Goal: Task Accomplishment & Management: Complete application form

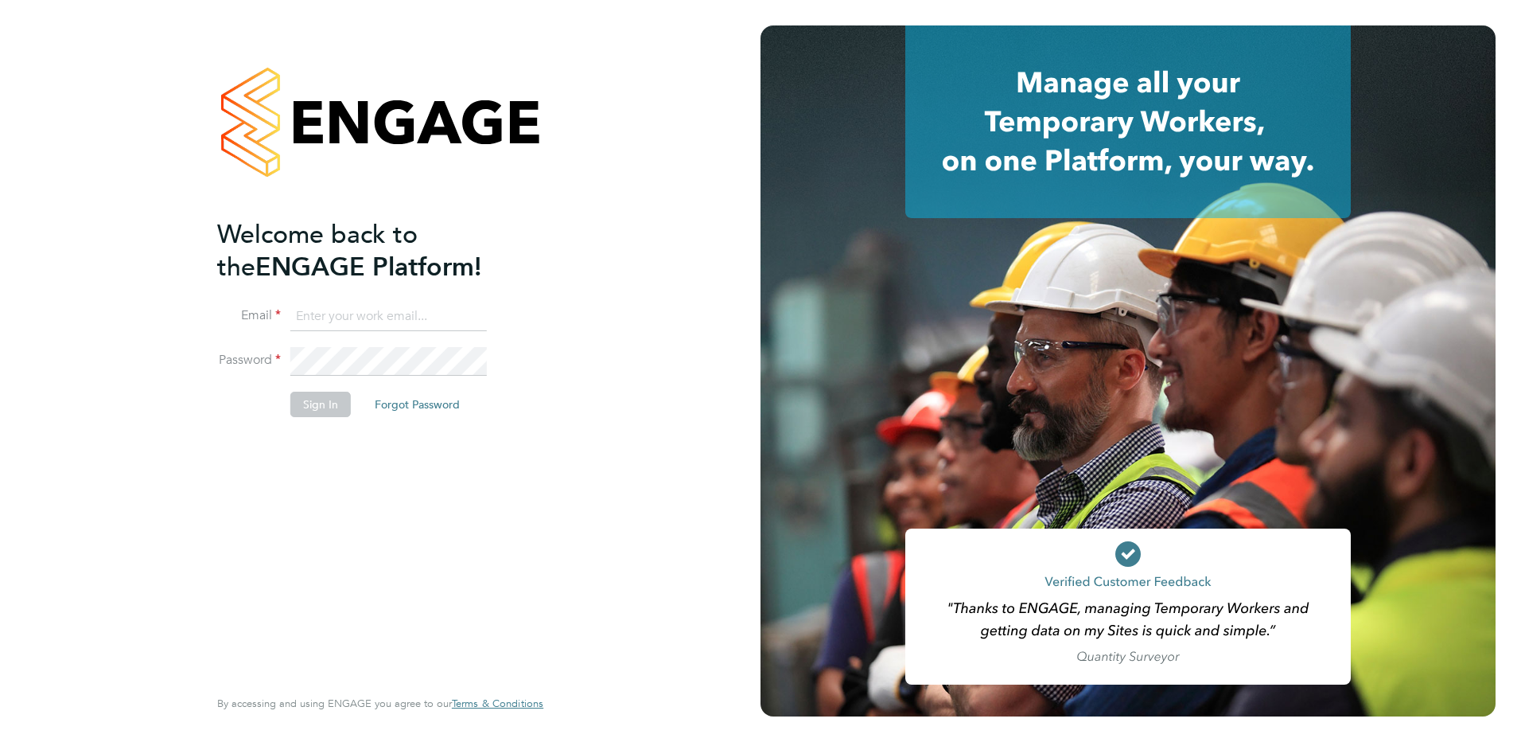
type input "holly@net-temps.co.uk"
click at [313, 407] on button "Sign In" at bounding box center [320, 403] width 60 height 25
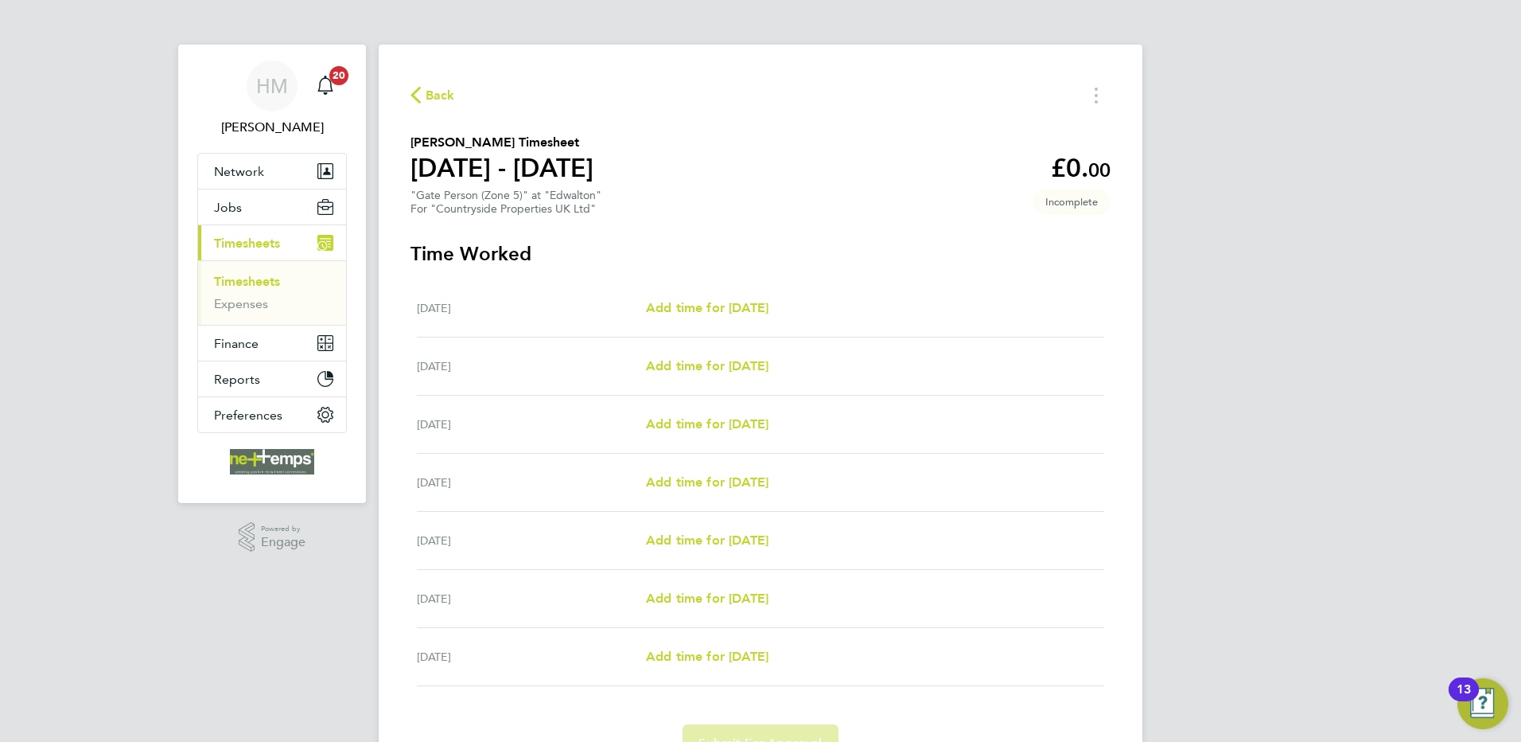
click at [1166, 316] on div "HM [PERSON_NAME] Notifications 20 Applications: Network Team Members Businesses…" at bounding box center [760, 413] width 1521 height 826
click at [133, 256] on div "HM [PERSON_NAME] Notifications 20 Applications: Network Team Members Businesses…" at bounding box center [760, 413] width 1521 height 826
click at [431, 92] on span "Back" at bounding box center [440, 95] width 29 height 19
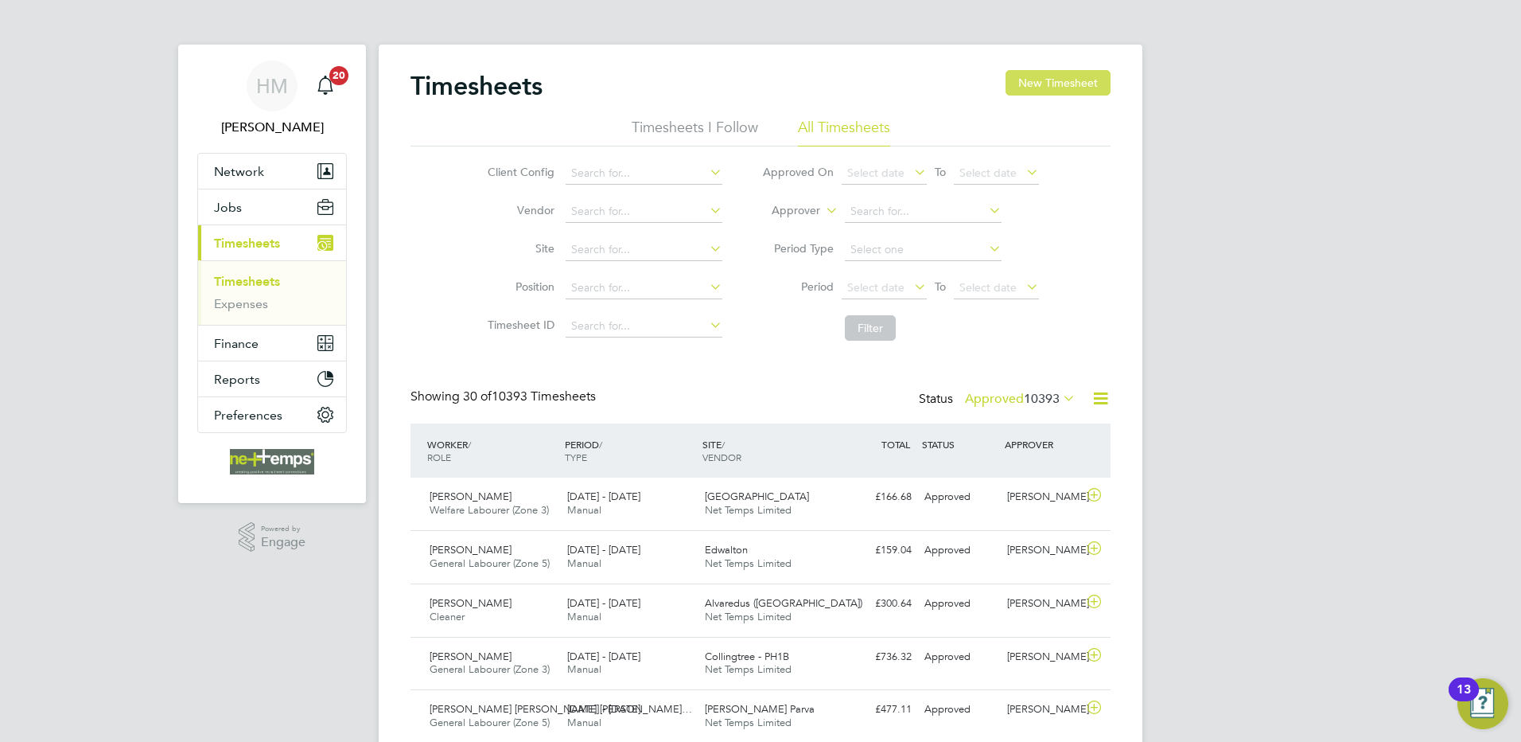
click at [1057, 76] on button "New Timesheet" at bounding box center [1058, 82] width 105 height 25
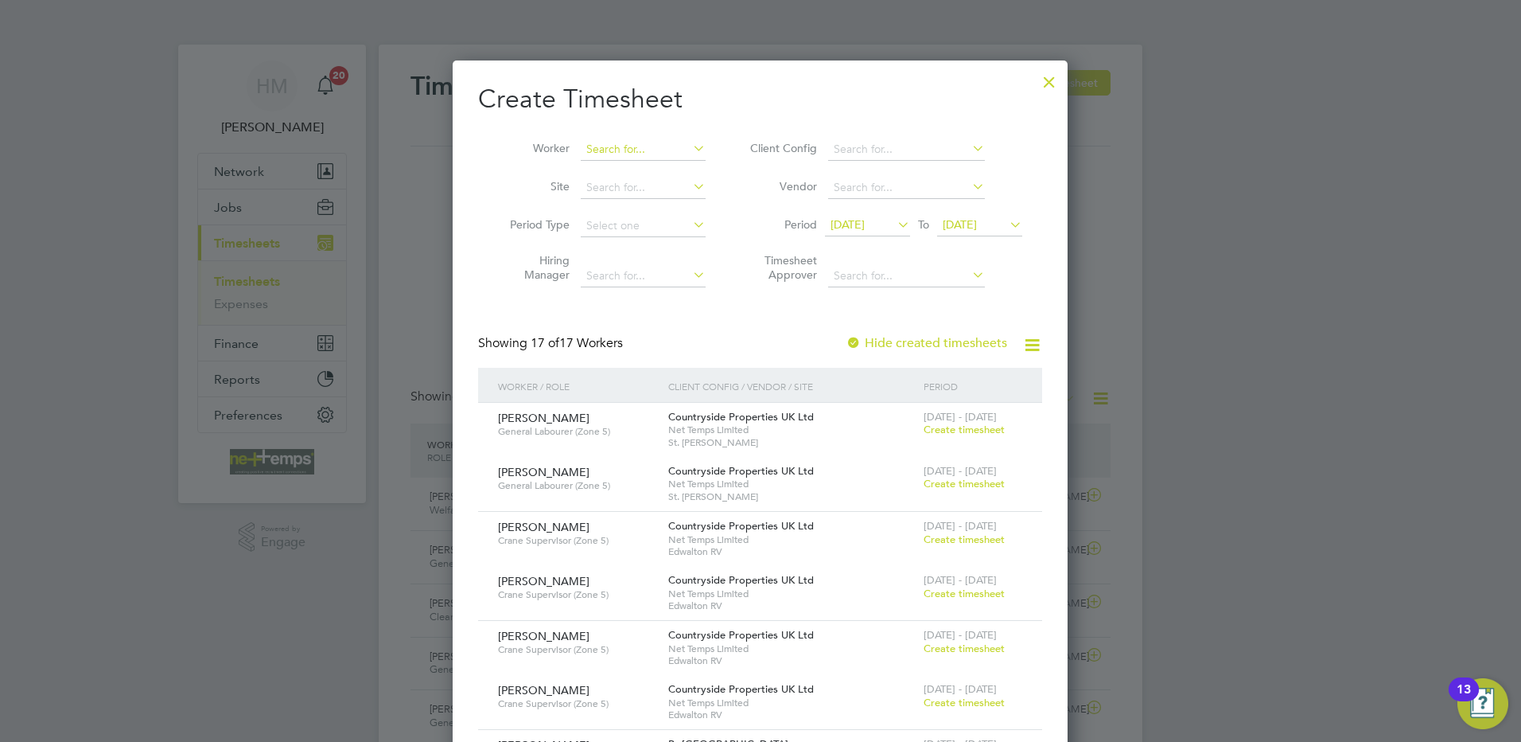
click at [616, 147] on input at bounding box center [643, 149] width 125 height 22
click at [682, 173] on b "Sa" at bounding box center [688, 171] width 13 height 14
type input "Anthony Salt"
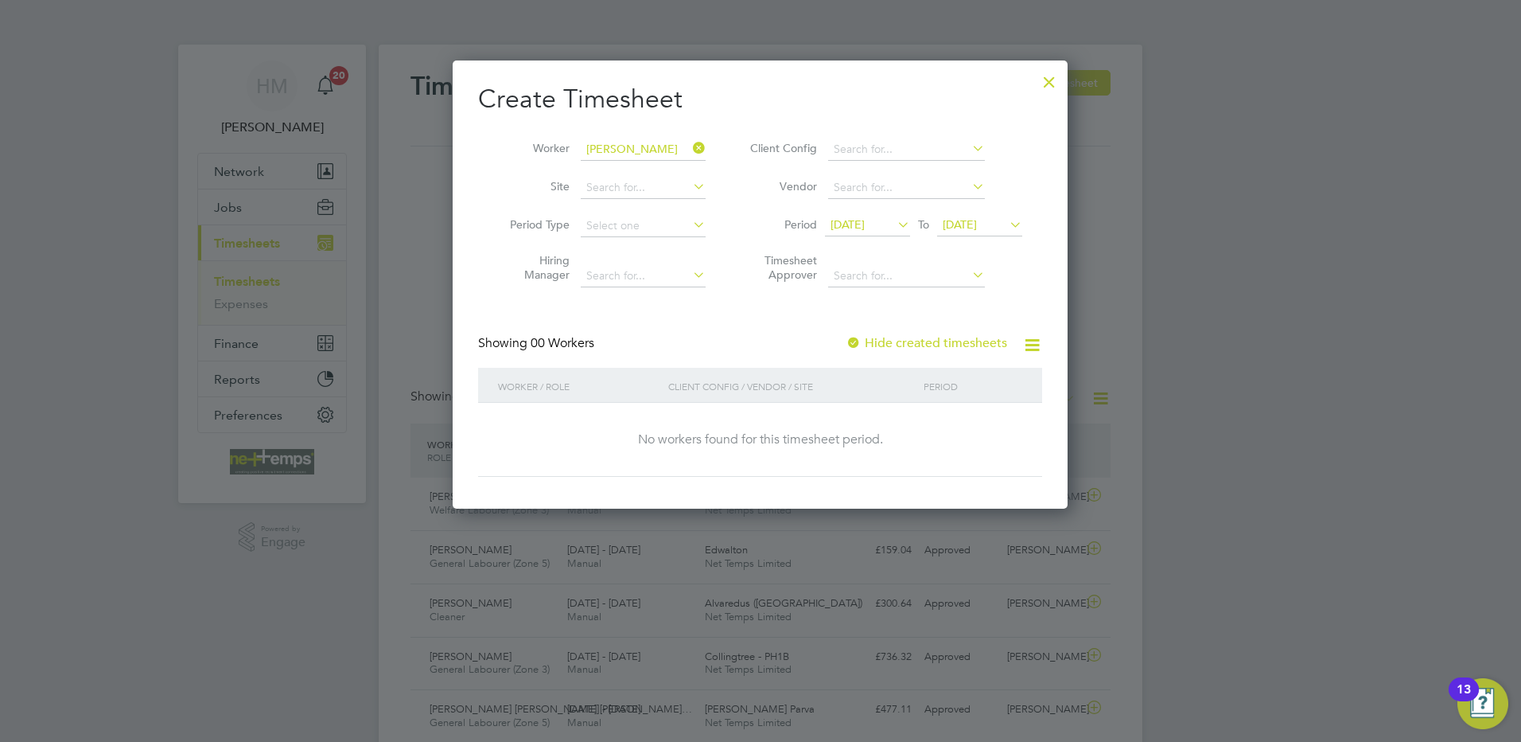
scroll to position [8, 8]
click at [865, 222] on span "[DATE]" at bounding box center [848, 224] width 34 height 14
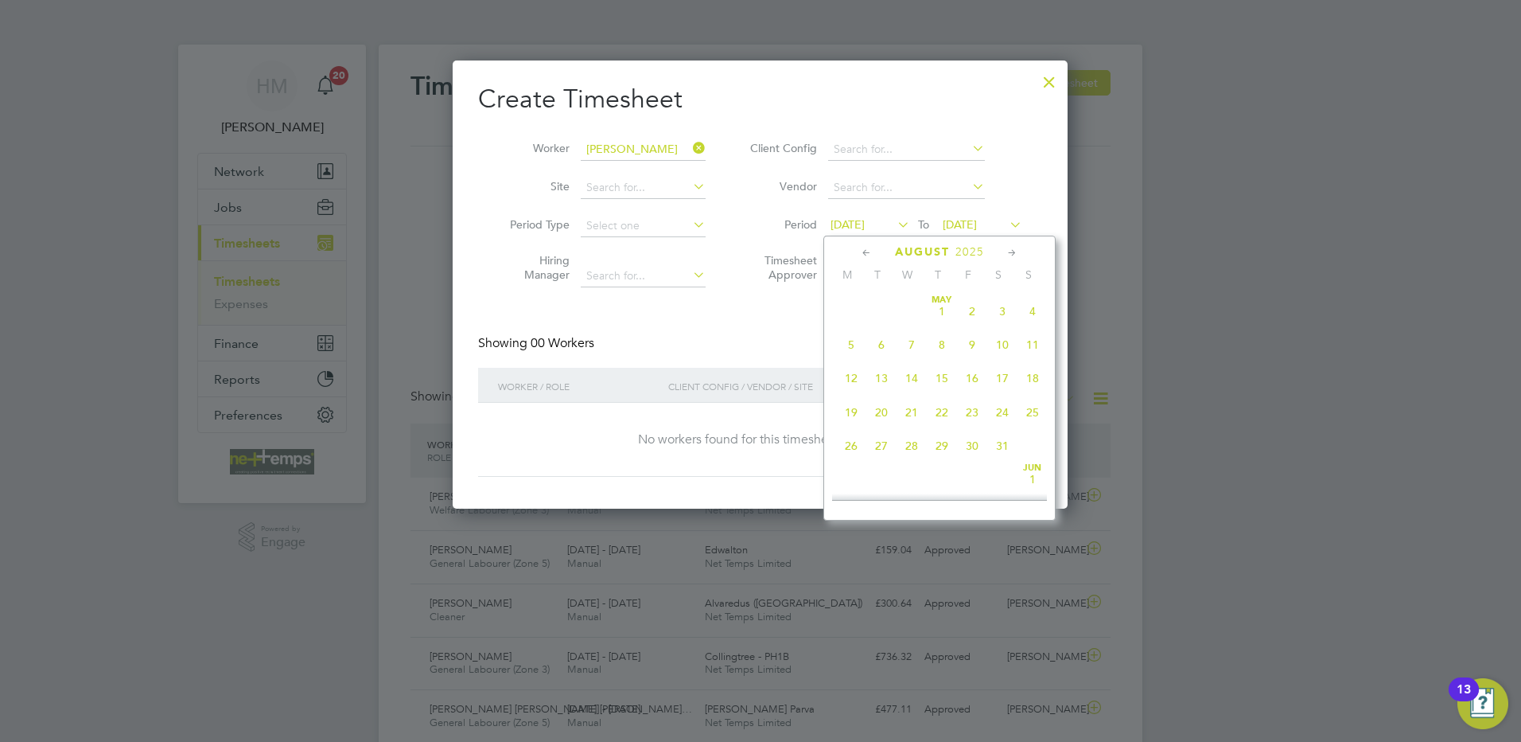
scroll to position [586, 0]
click at [847, 412] on span "25" at bounding box center [851, 397] width 30 height 30
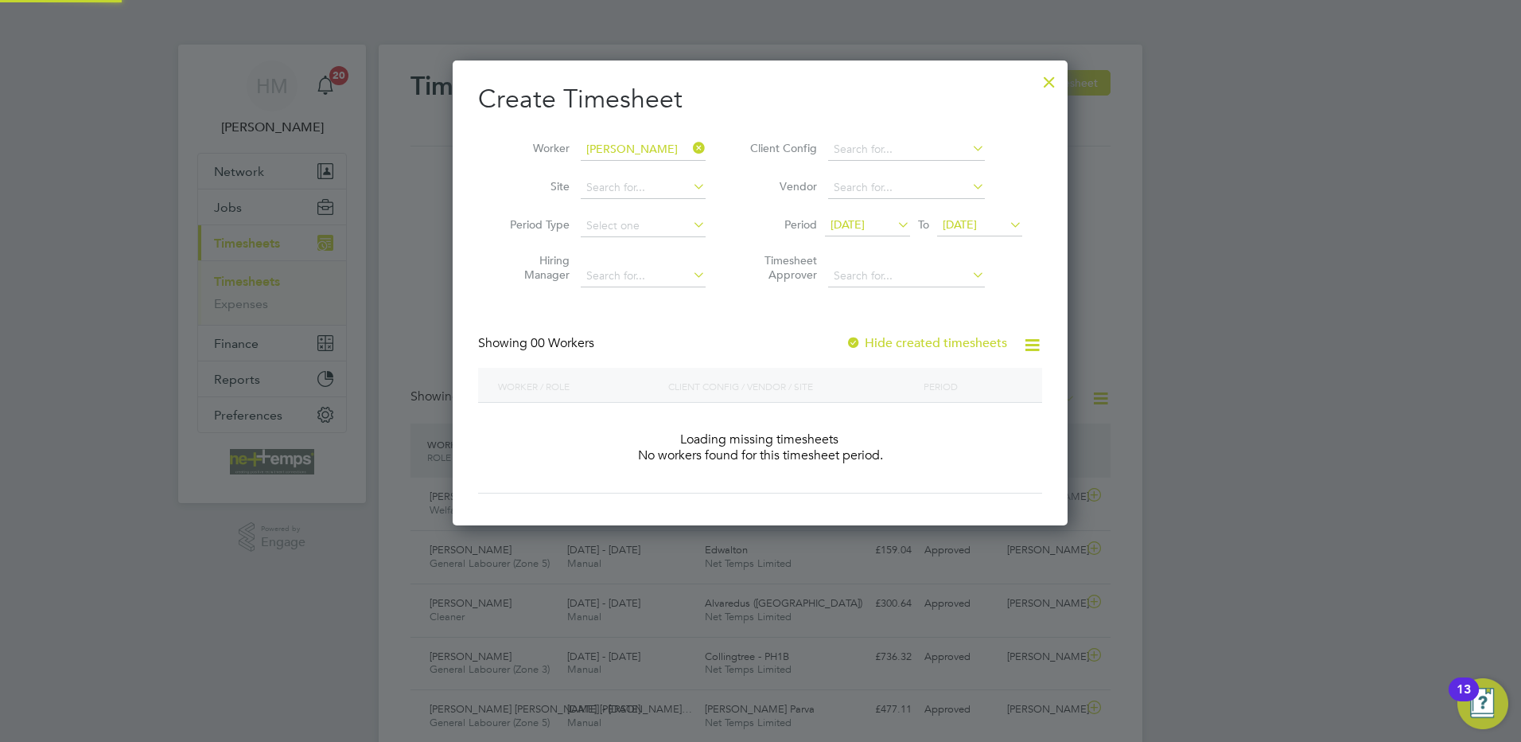
scroll to position [8, 8]
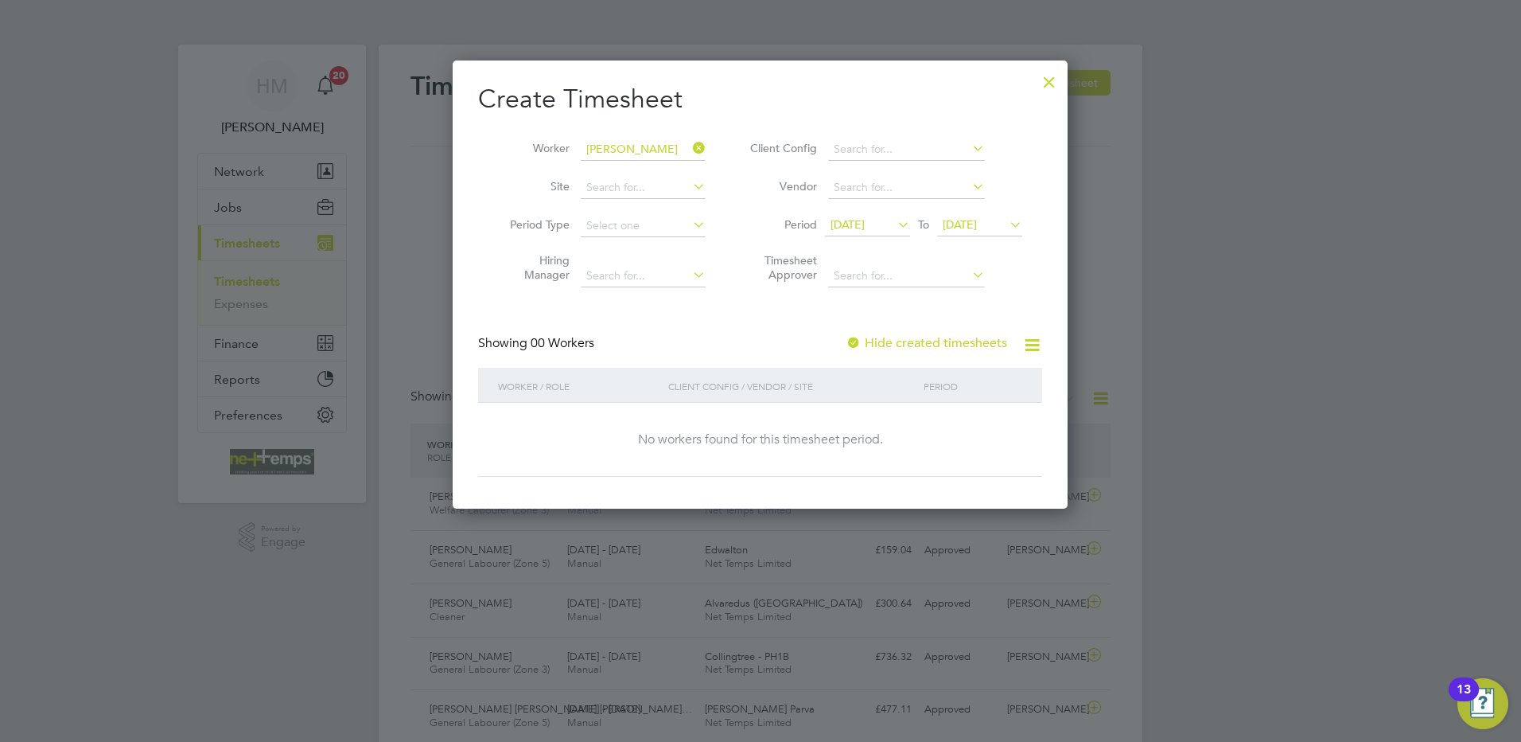
drag, startPoint x: 983, startPoint y: 223, endPoint x: 1018, endPoint y: 282, distance: 68.8
click at [977, 223] on span "[DATE]" at bounding box center [960, 224] width 34 height 14
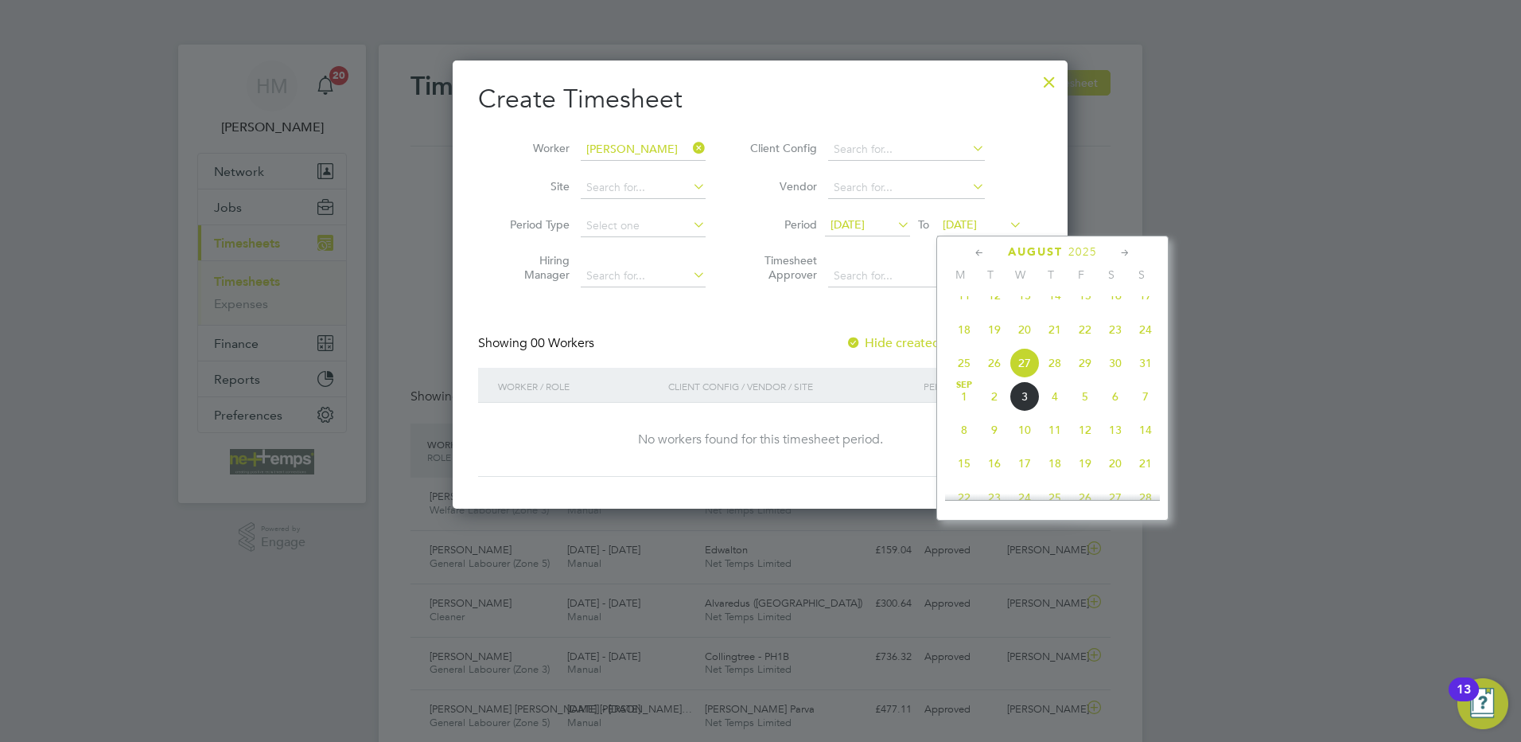
click at [1149, 377] on span "31" at bounding box center [1146, 363] width 30 height 30
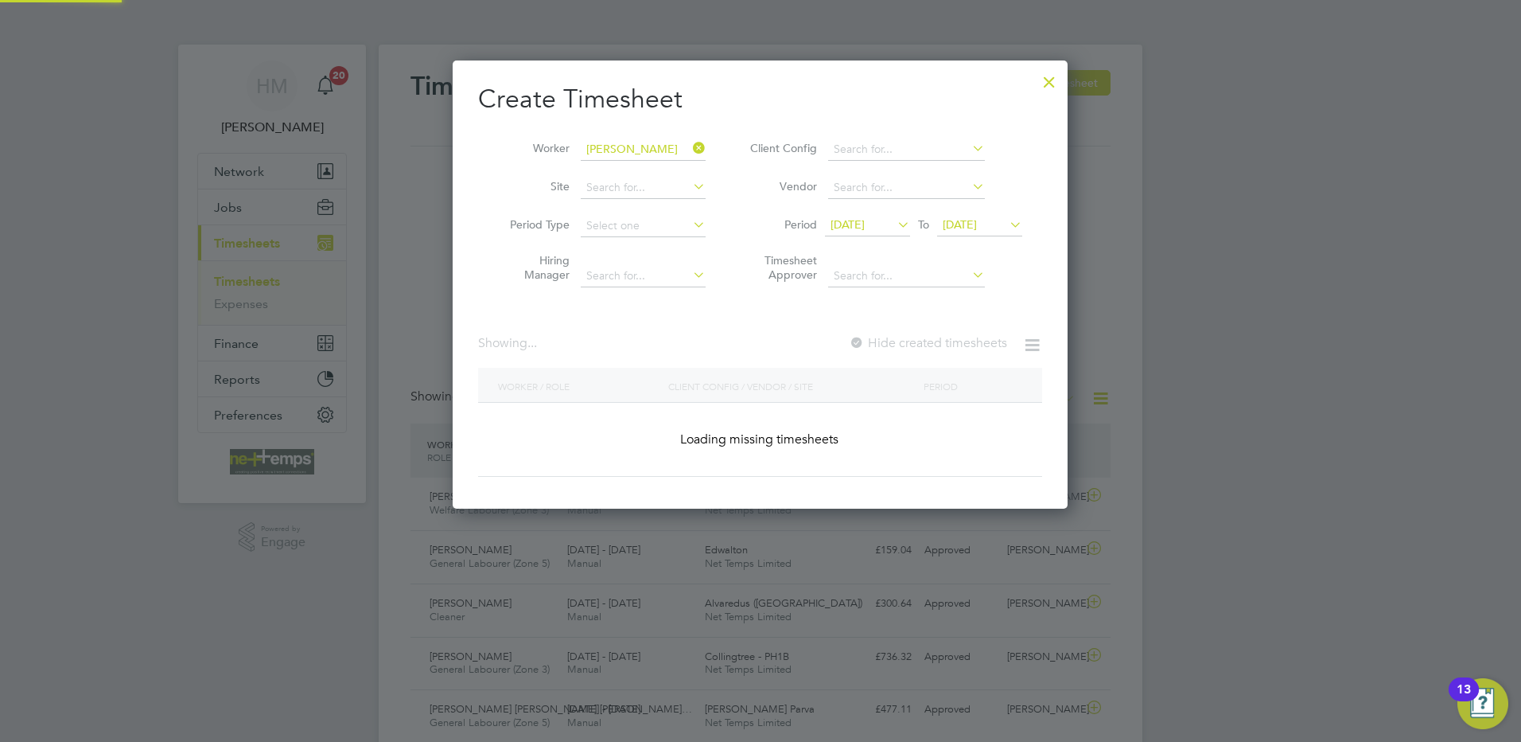
scroll to position [449, 616]
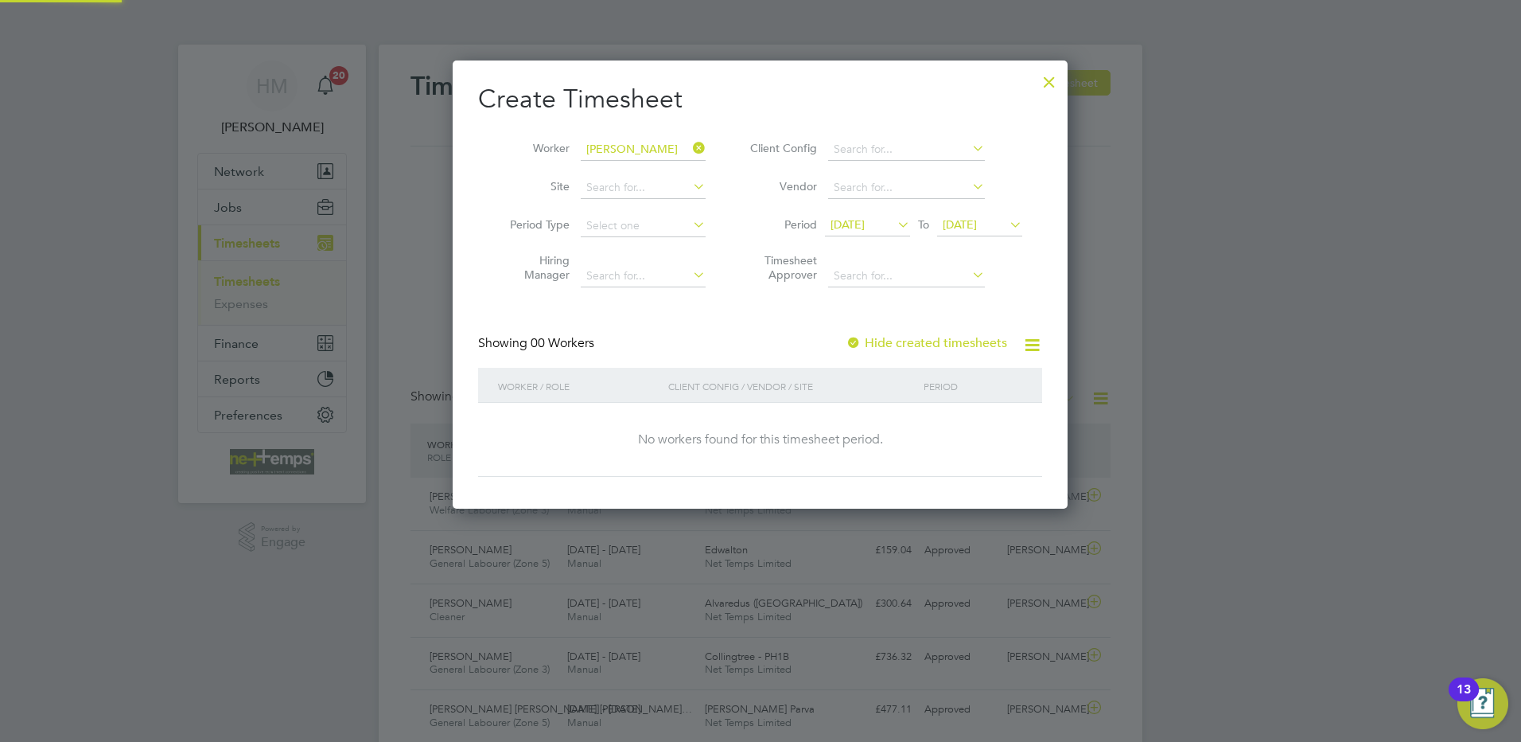
click at [899, 344] on label "Hide created timesheets" at bounding box center [927, 343] width 162 height 16
click at [962, 234] on span "[DATE]" at bounding box center [979, 225] width 85 height 21
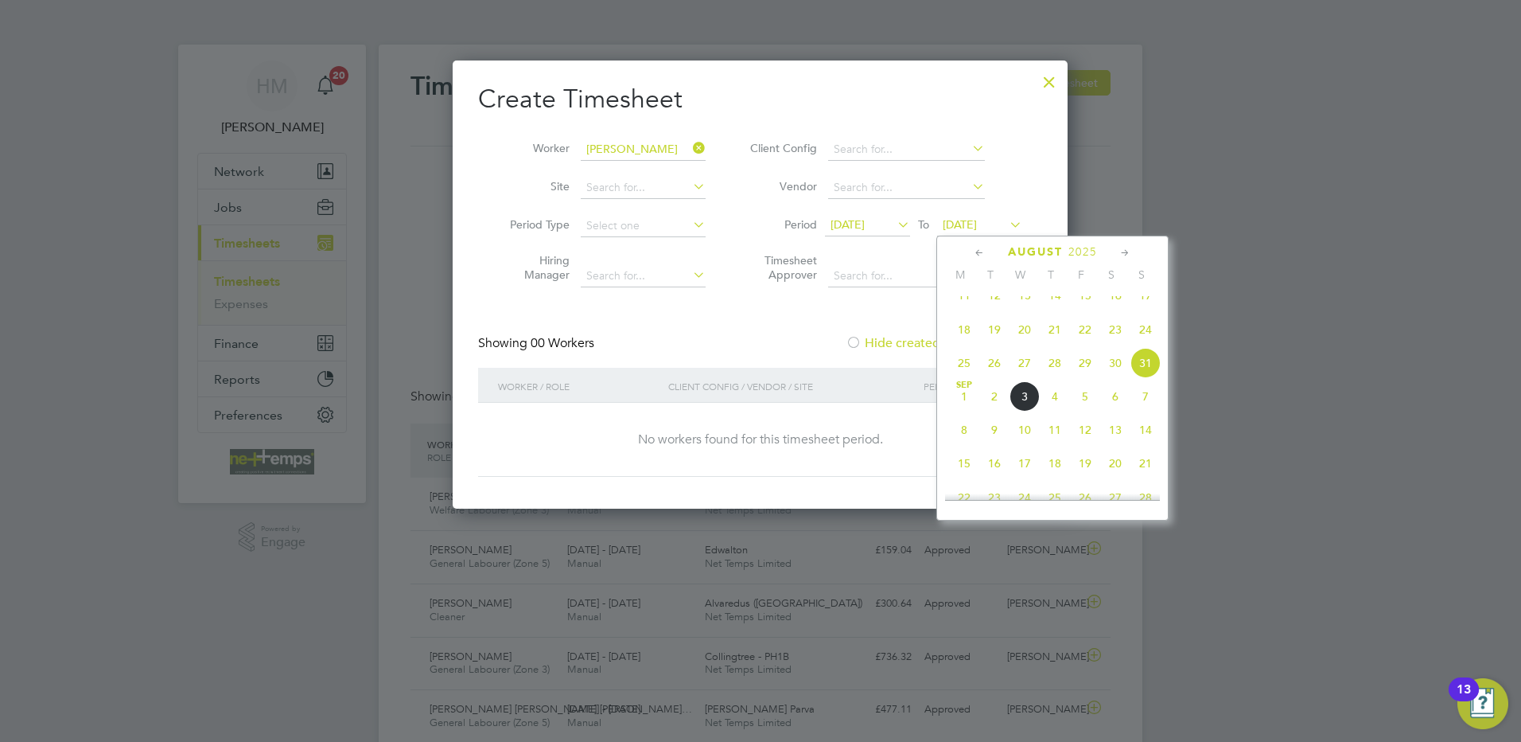
click at [1144, 373] on span "31" at bounding box center [1146, 363] width 30 height 30
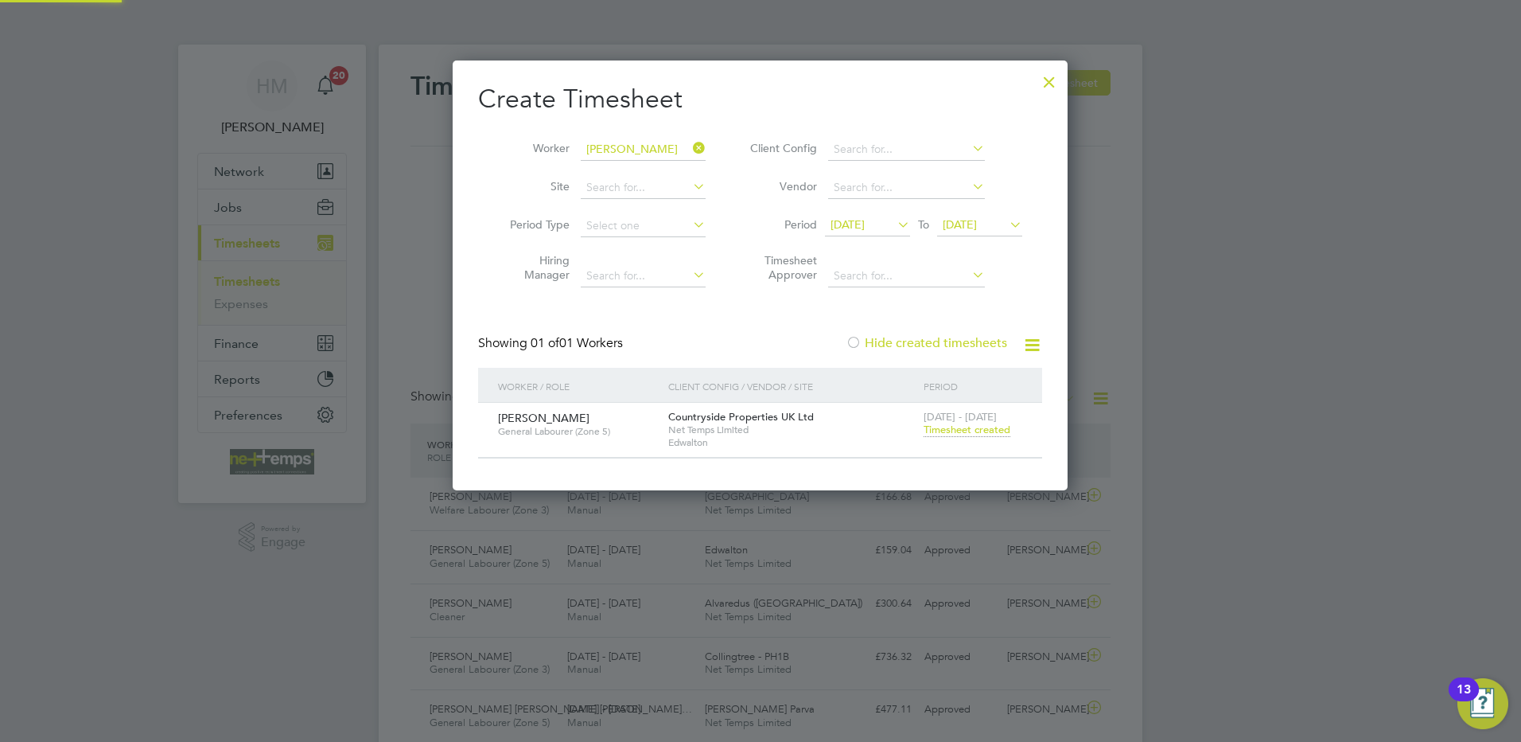
scroll to position [8, 8]
click at [948, 430] on span "Timesheet created" at bounding box center [967, 430] width 87 height 14
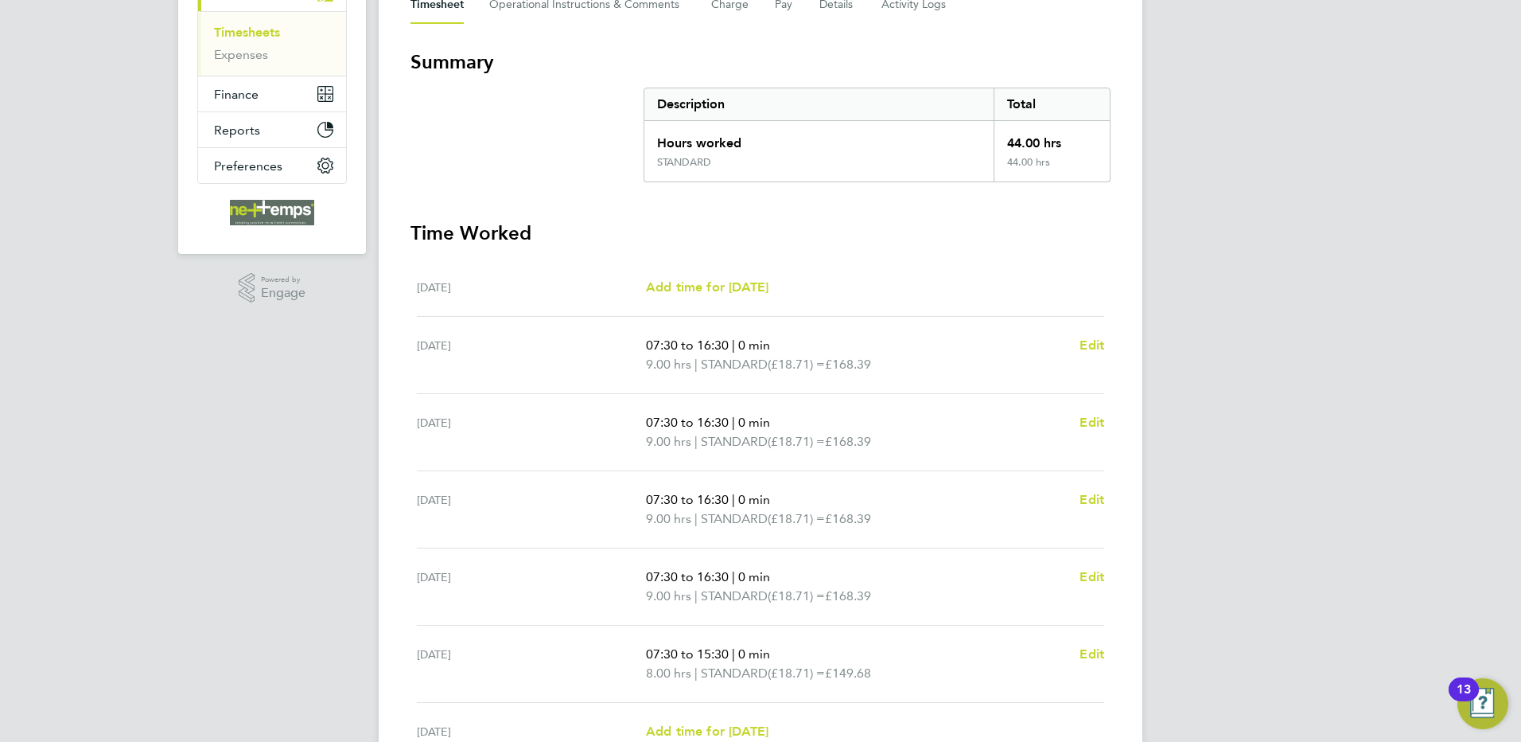
scroll to position [10, 0]
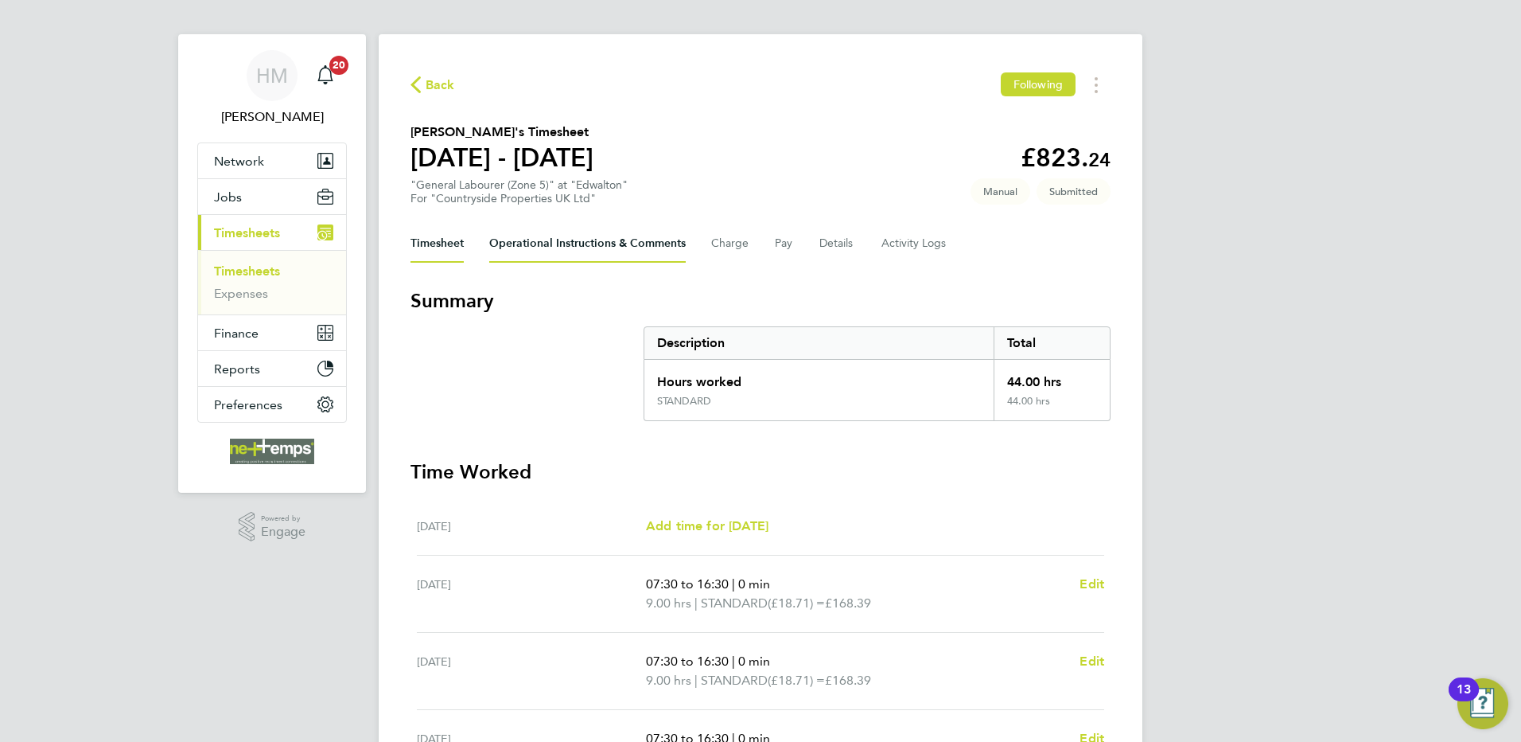
click at [676, 243] on Comments-tab "Operational Instructions & Comments" at bounding box center [587, 243] width 197 height 38
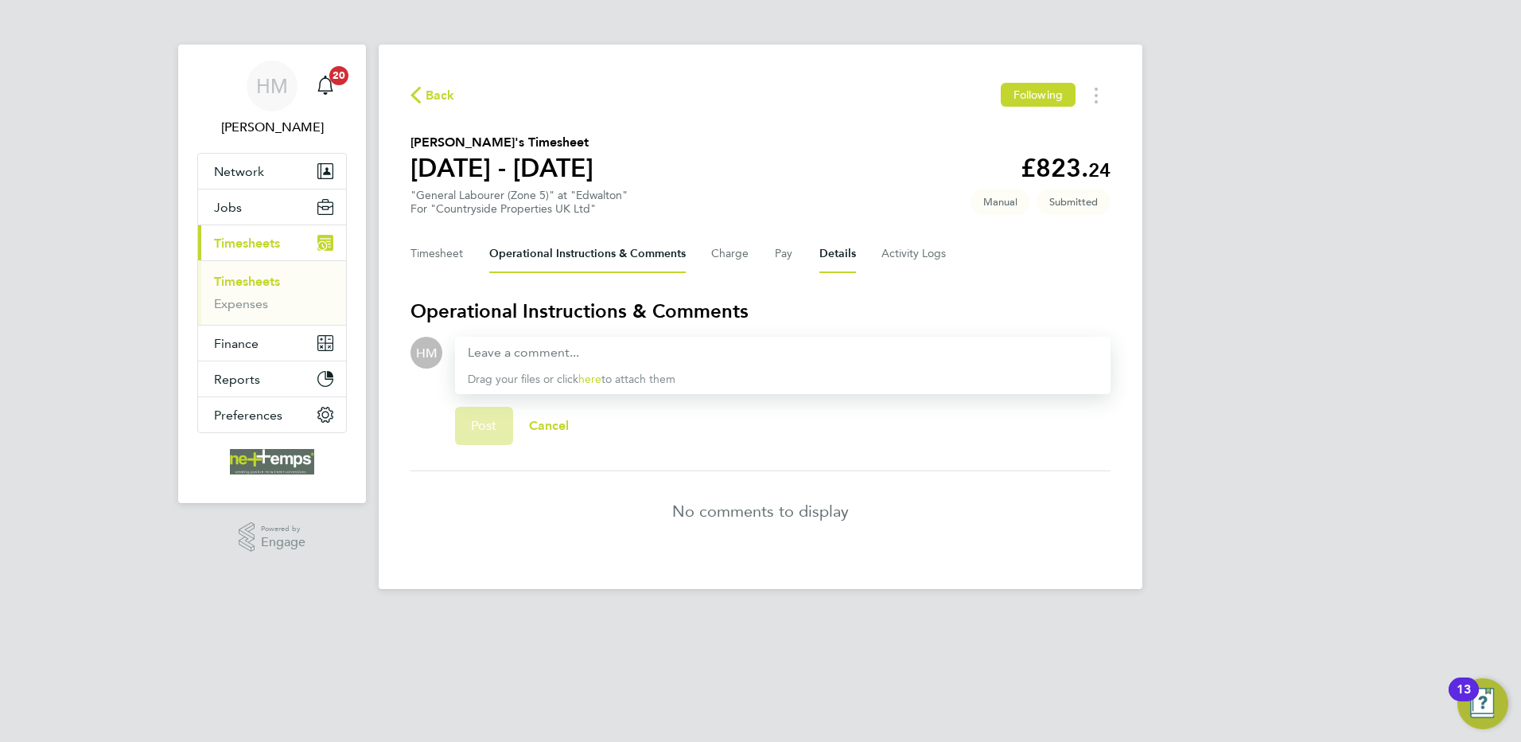
click at [825, 247] on button "Details" at bounding box center [838, 254] width 37 height 38
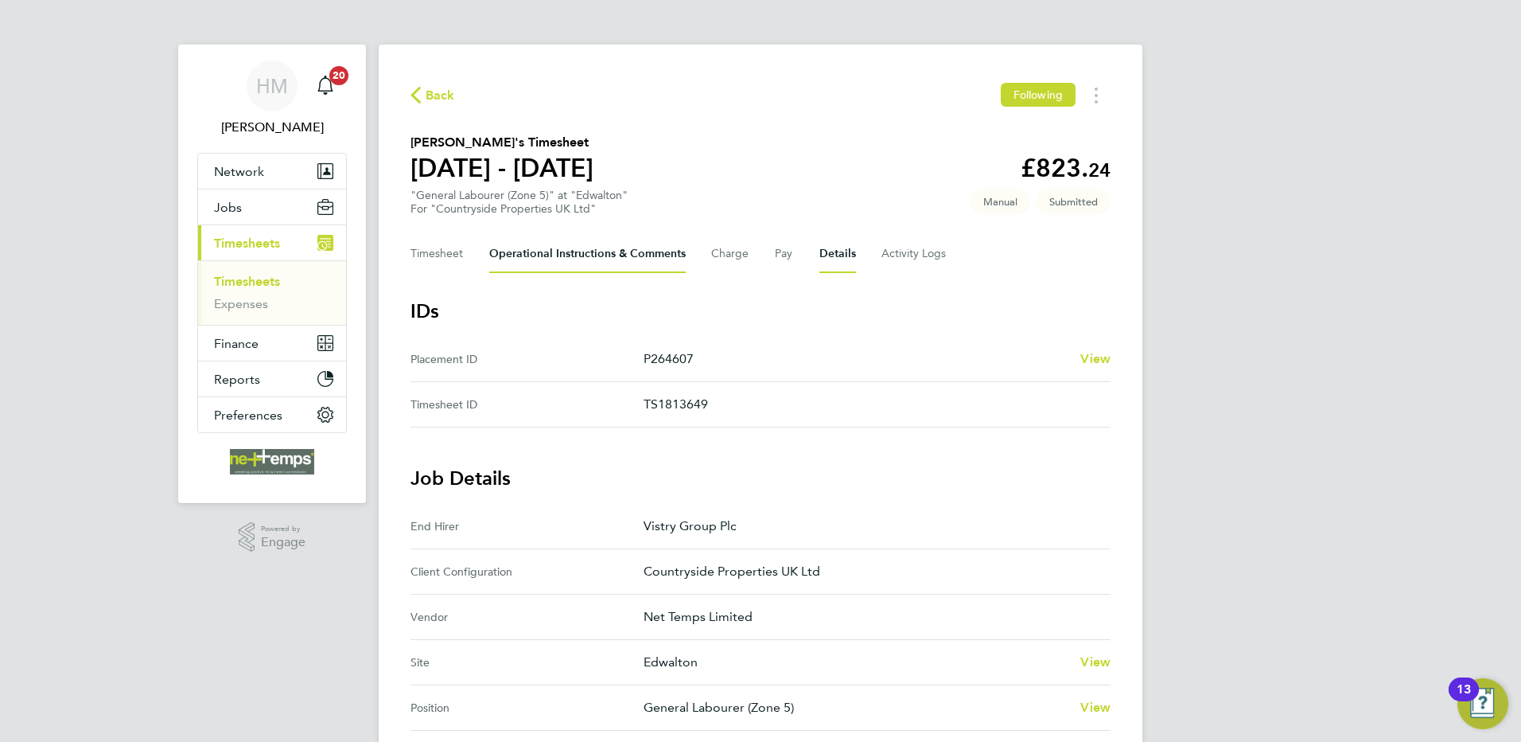
click at [608, 243] on Comments-tab "Operational Instructions & Comments" at bounding box center [587, 254] width 197 height 38
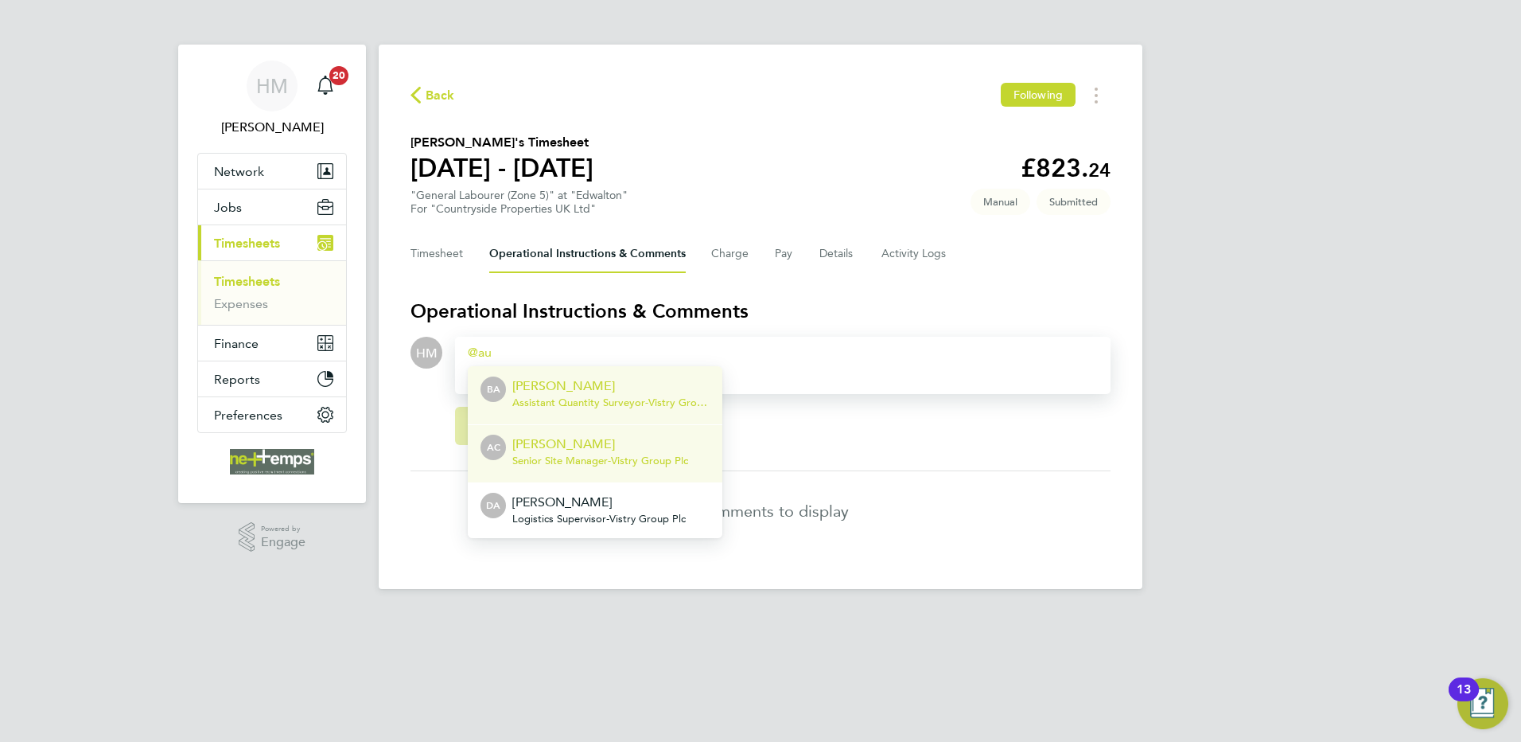
click at [621, 448] on p "[PERSON_NAME]" at bounding box center [600, 443] width 176 height 19
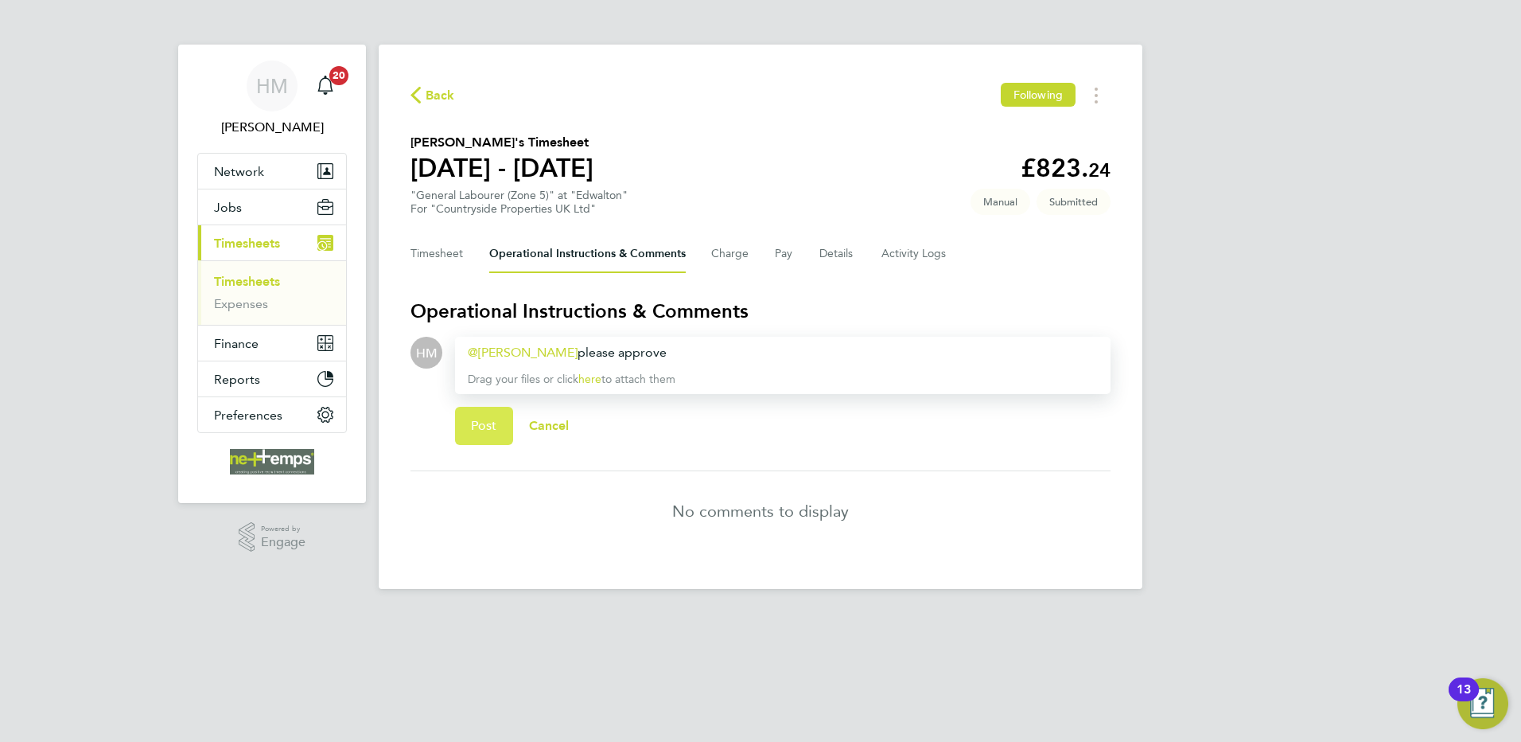
click at [485, 418] on span "Post" at bounding box center [484, 426] width 26 height 16
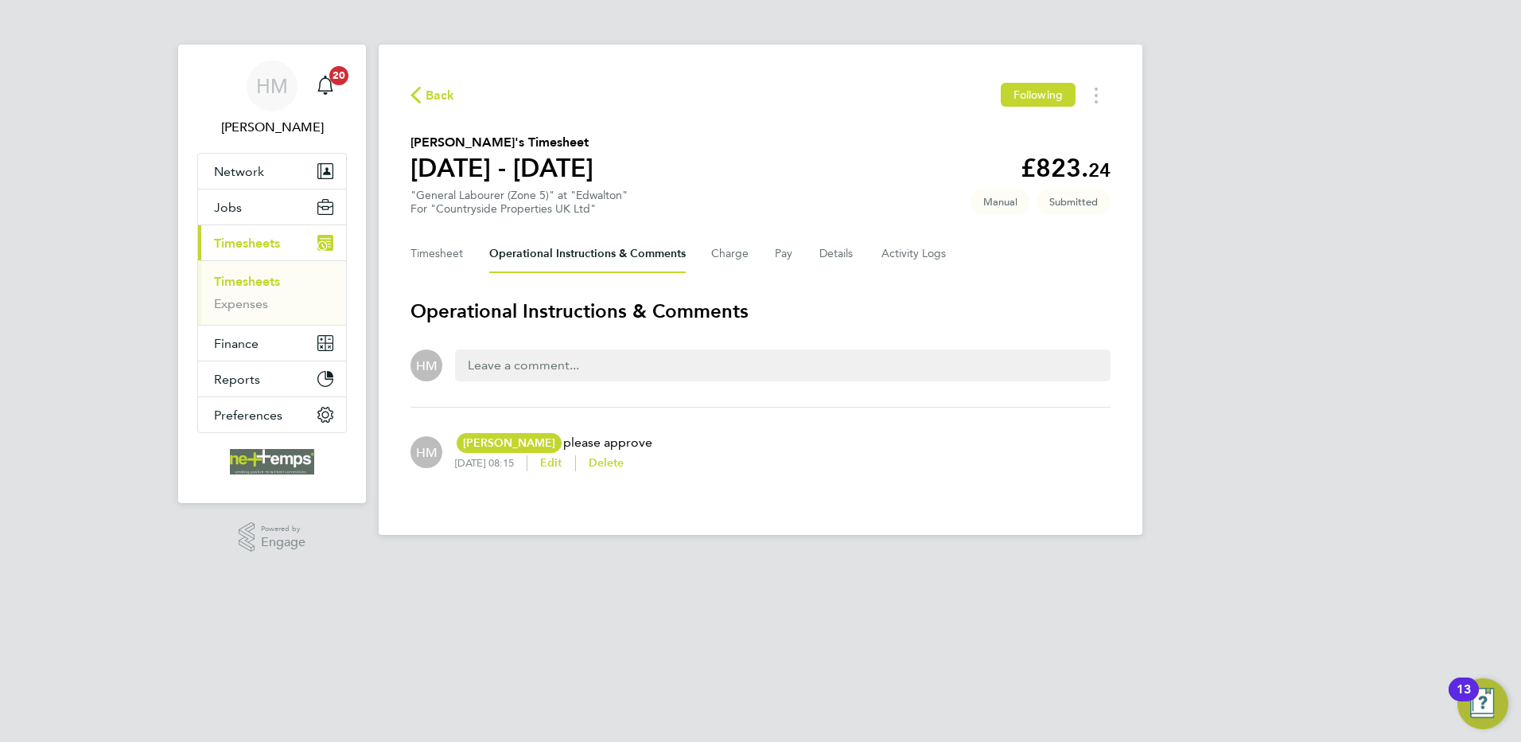
click at [442, 94] on span "Back" at bounding box center [440, 95] width 29 height 19
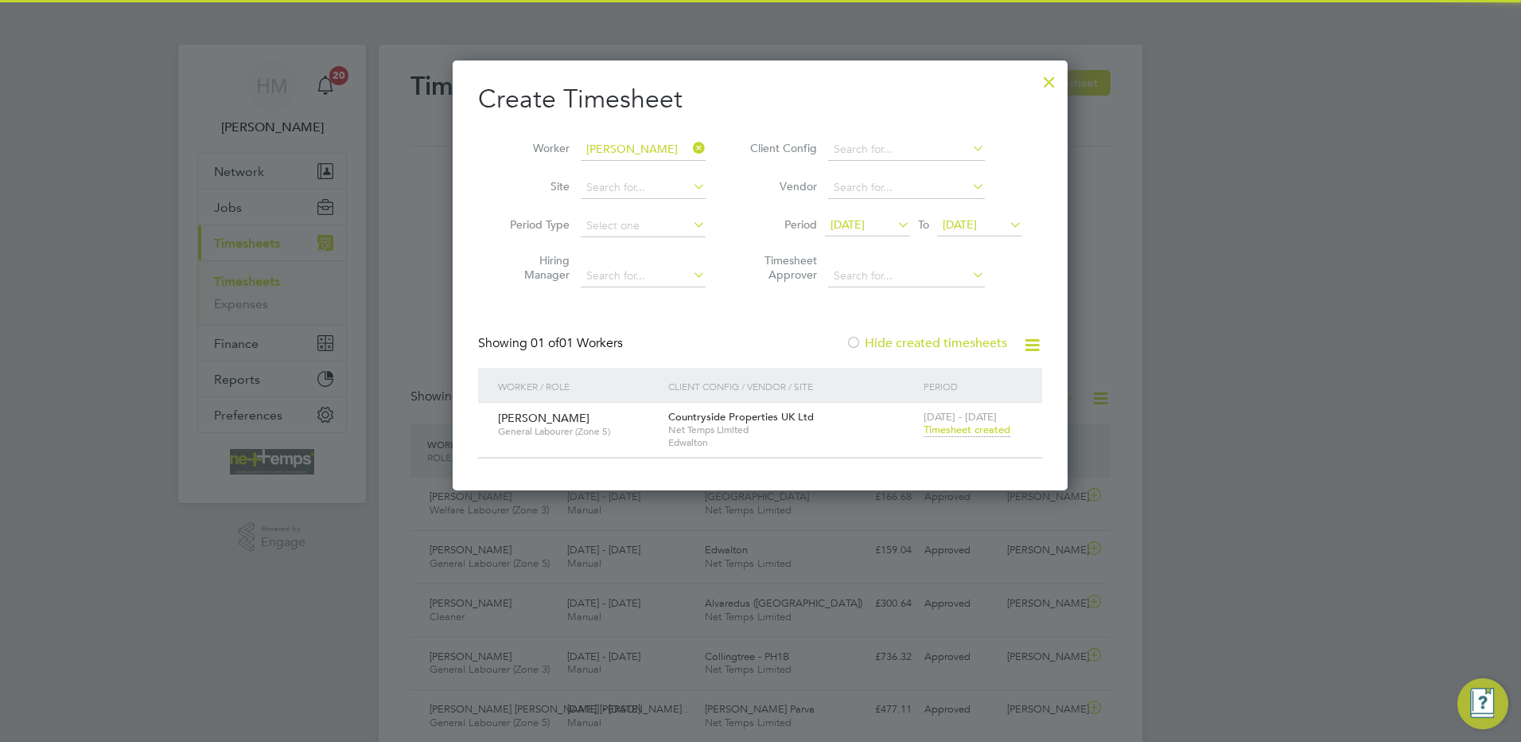
scroll to position [41, 138]
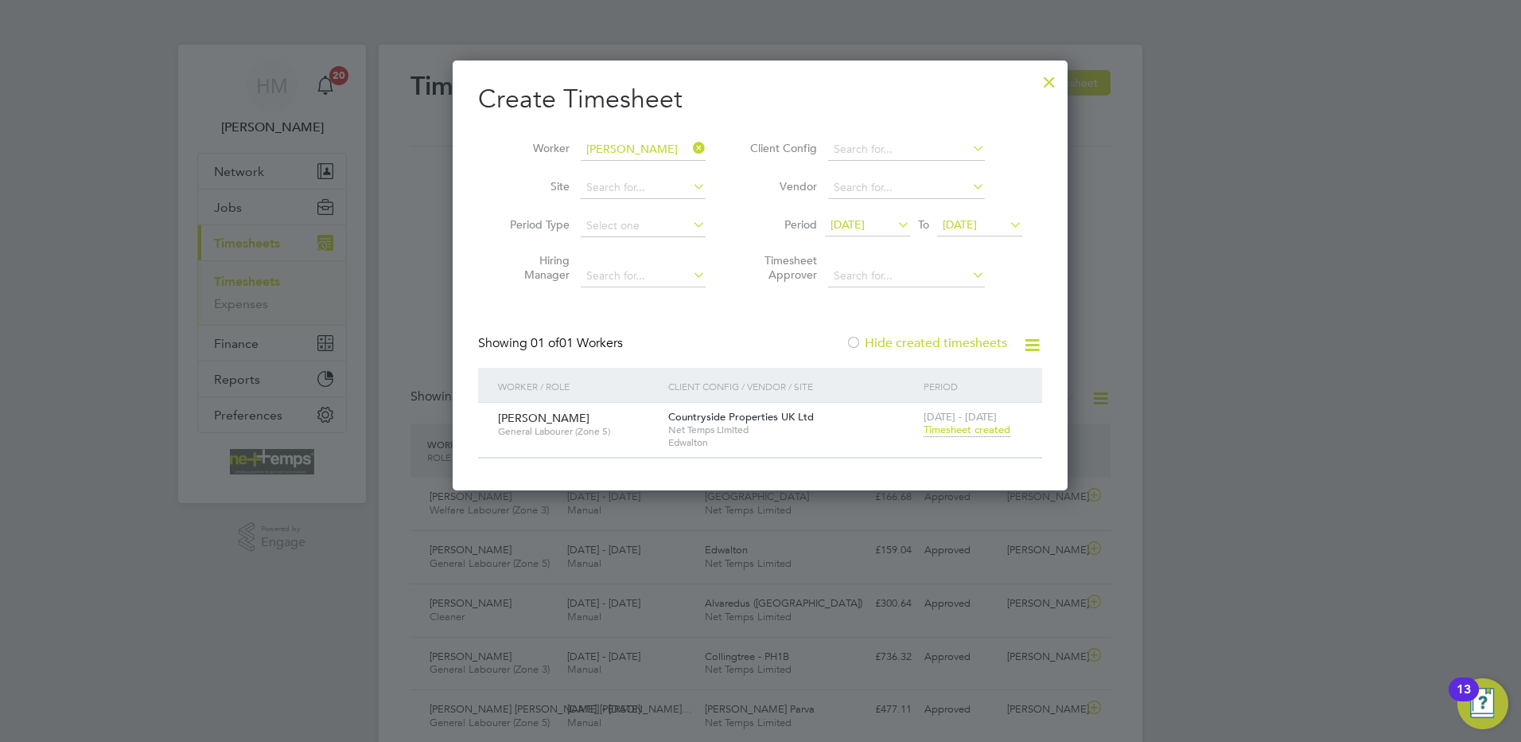
click at [690, 142] on icon at bounding box center [690, 148] width 0 height 22
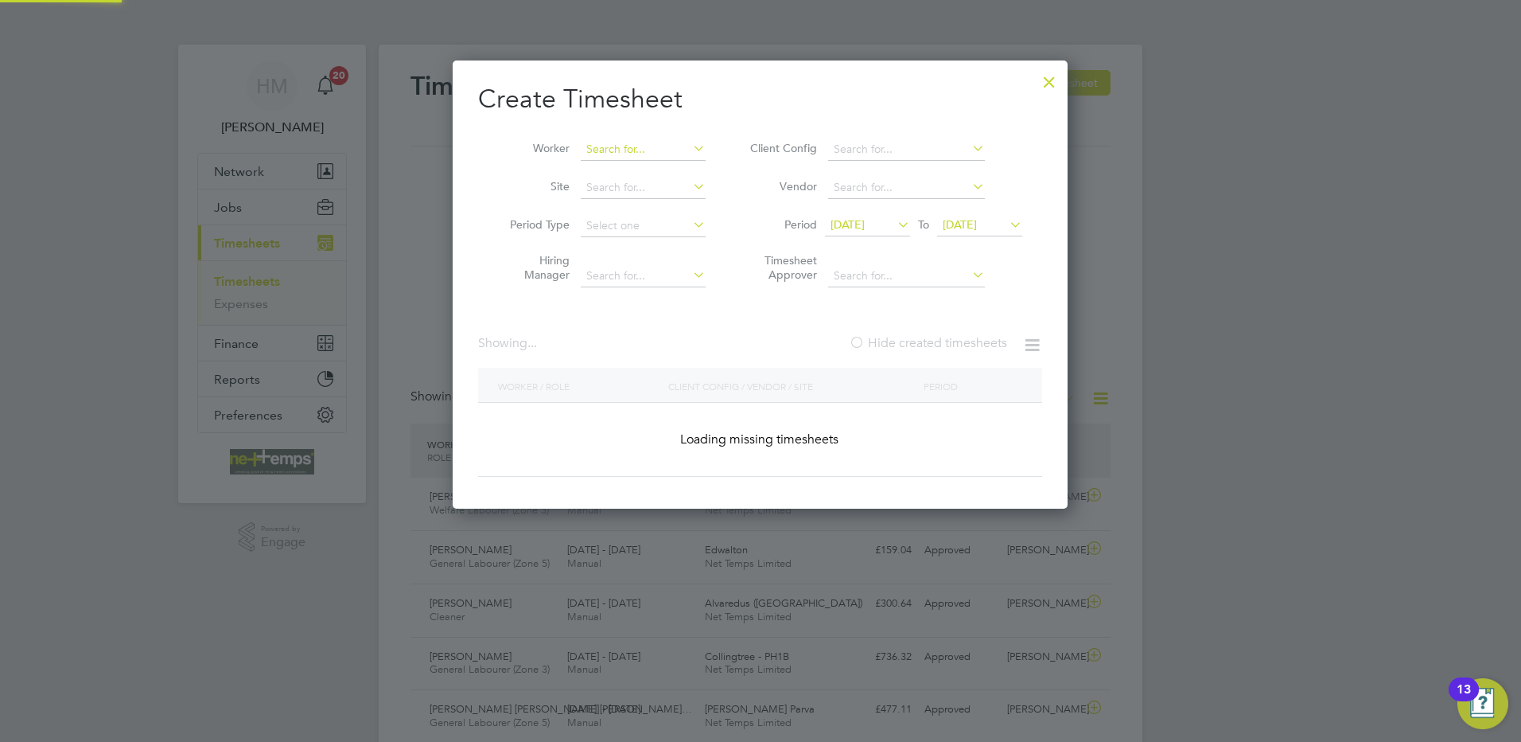
click at [652, 151] on input at bounding box center [643, 149] width 125 height 22
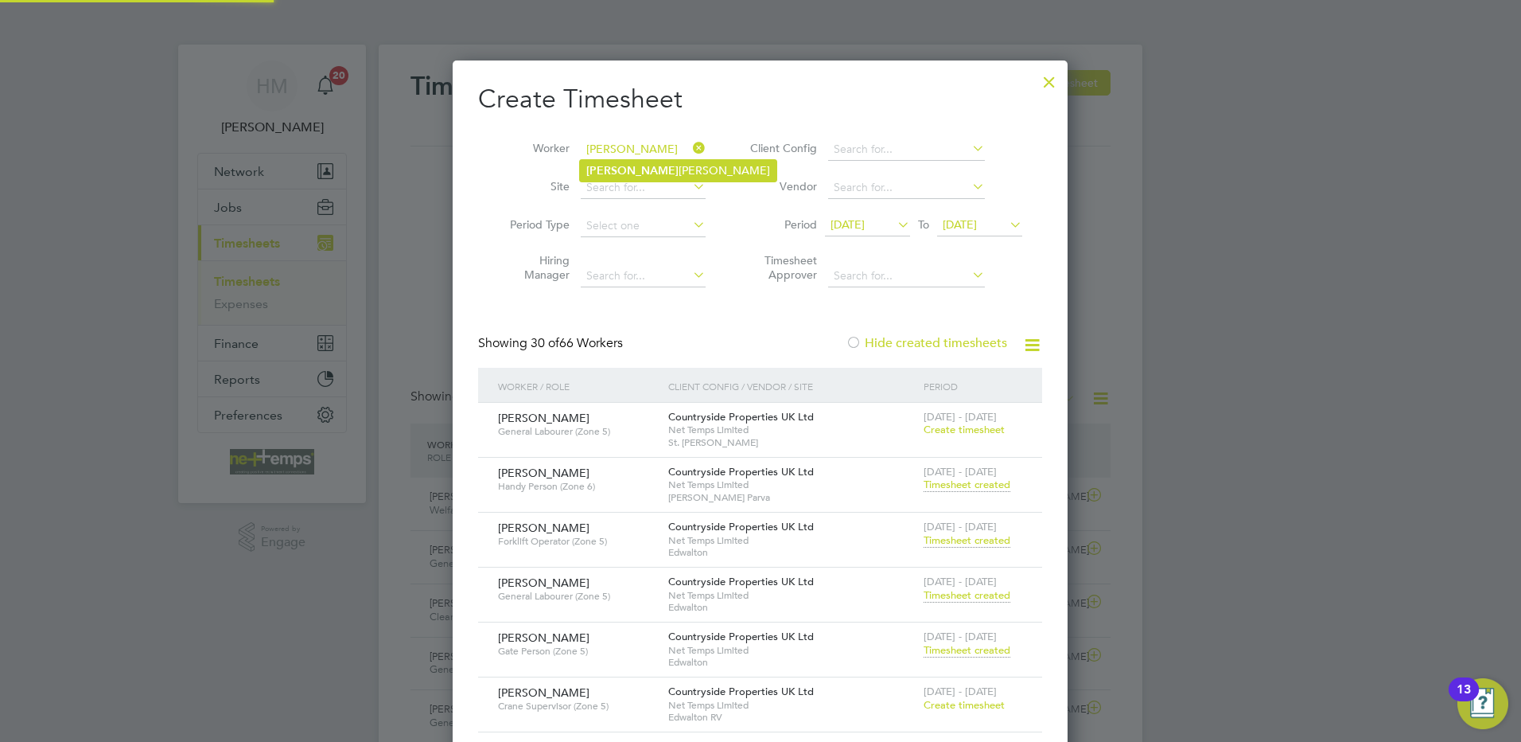
click at [639, 173] on li "Filip Targowski" at bounding box center [678, 170] width 197 height 21
type input "[PERSON_NAME]"
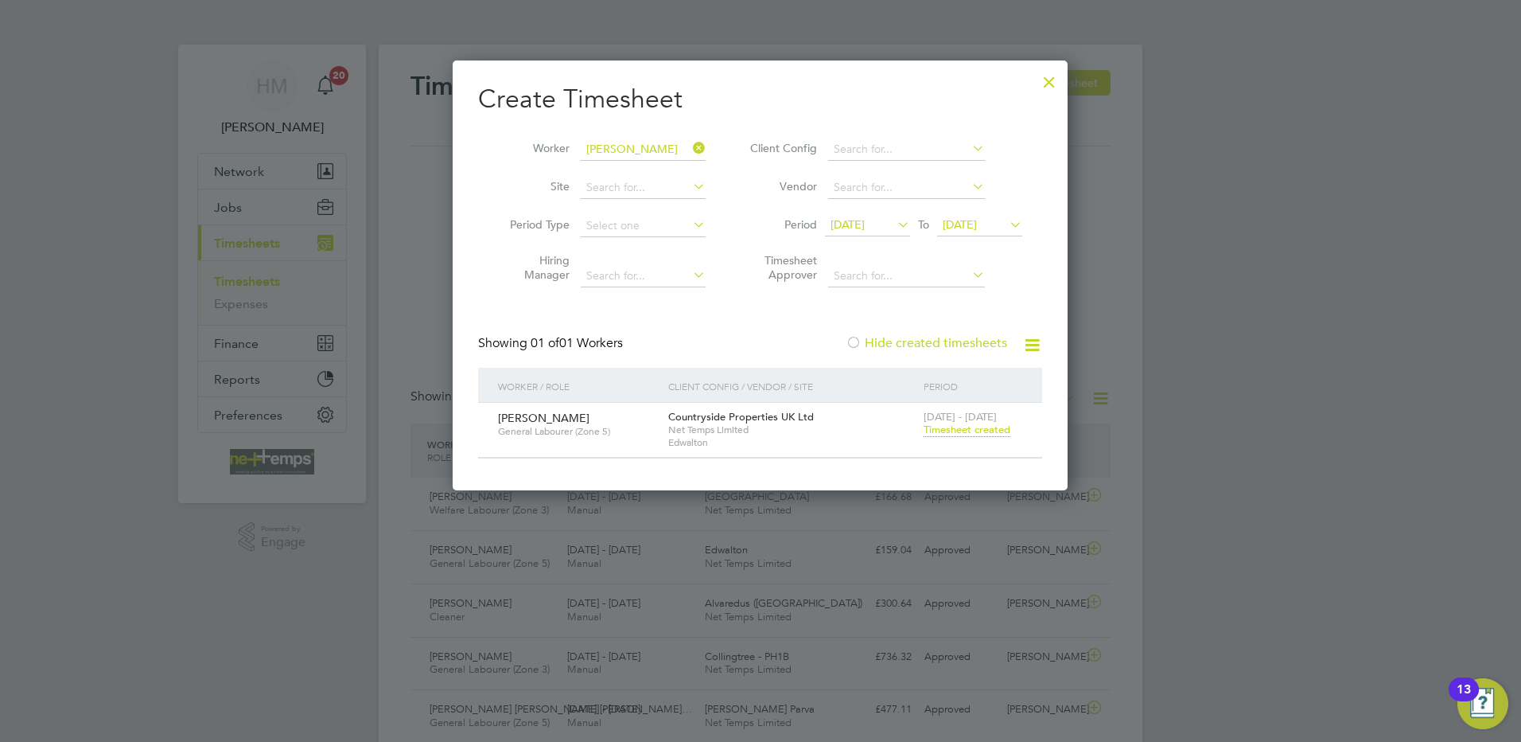
click at [975, 428] on span "Timesheet created" at bounding box center [967, 430] width 87 height 14
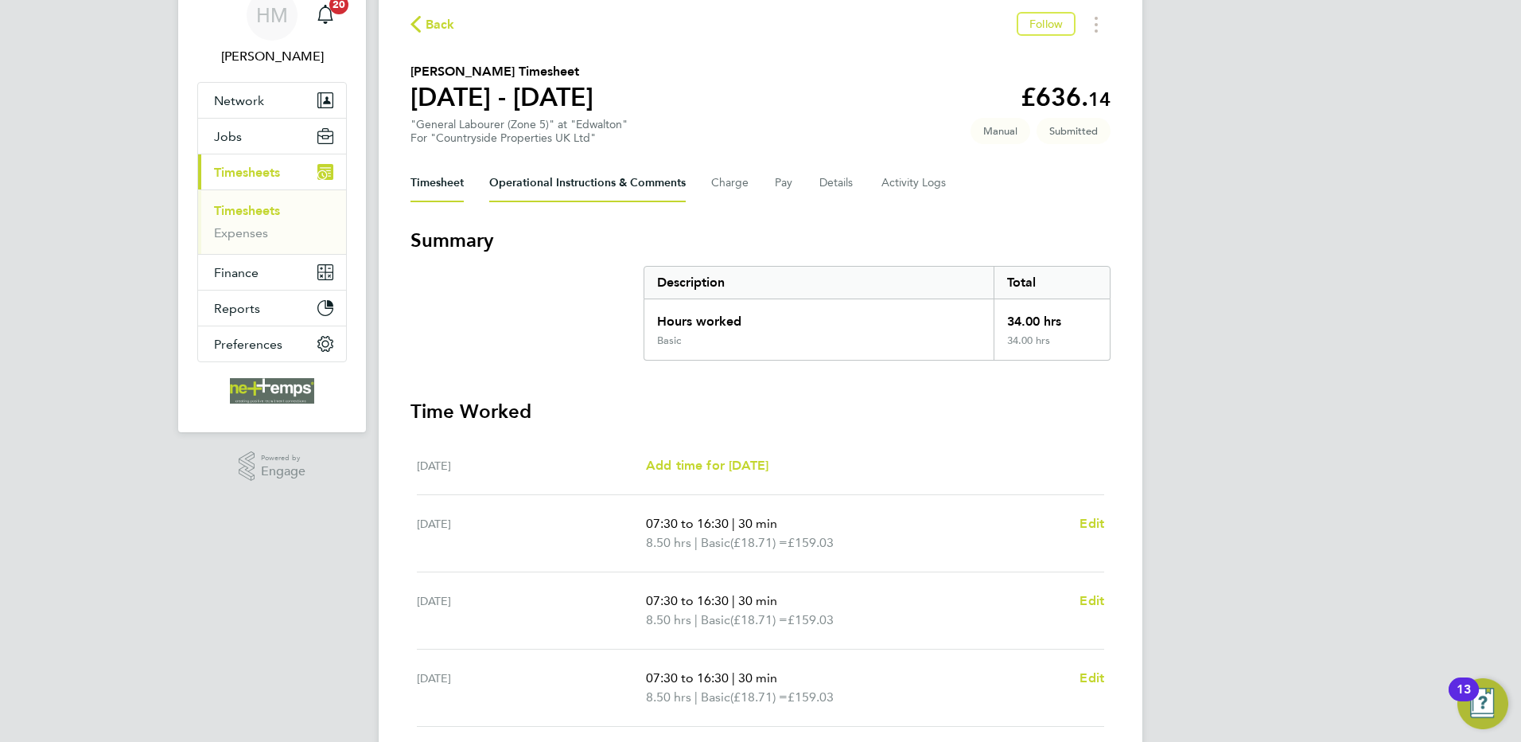
click at [656, 183] on Comments-tab "Operational Instructions & Comments" at bounding box center [587, 183] width 197 height 38
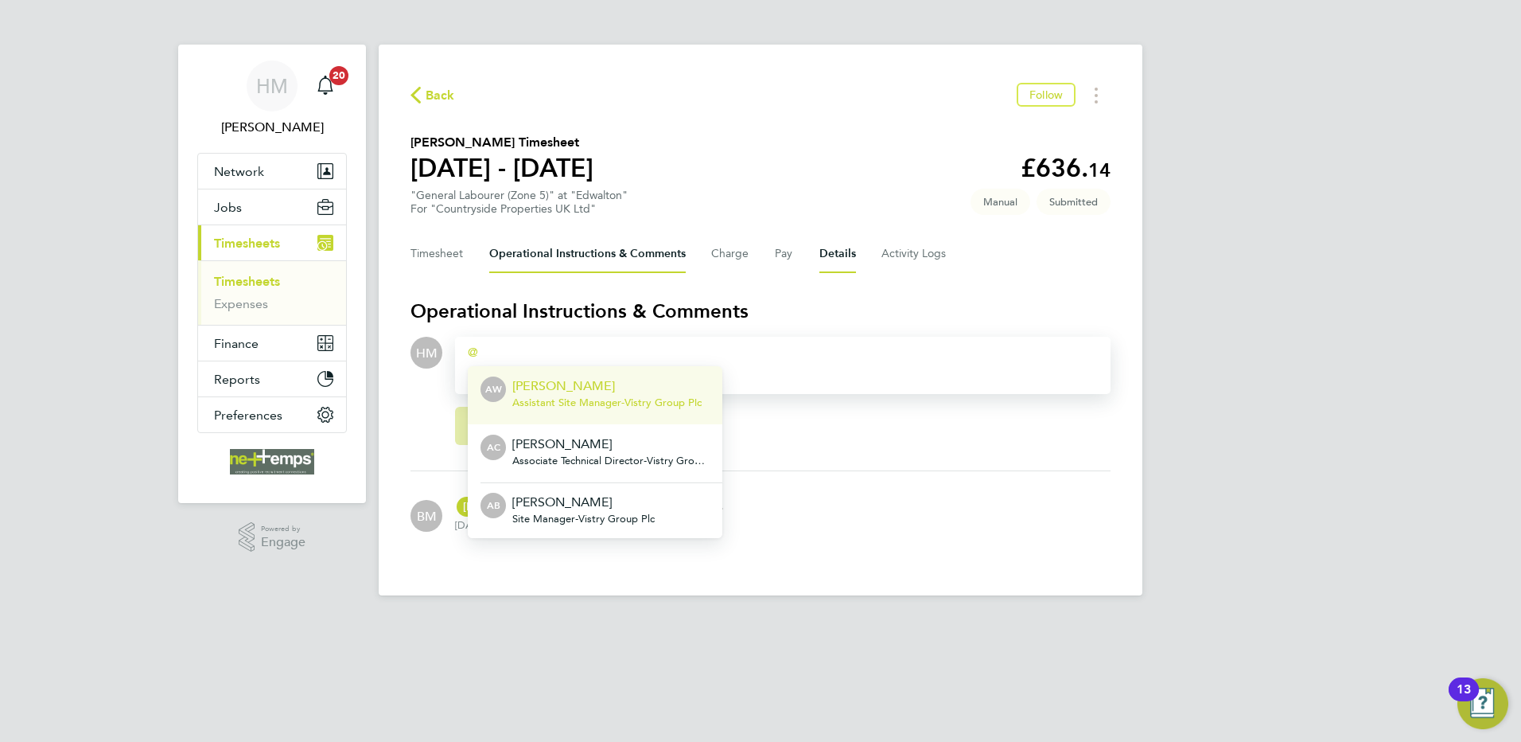
click at [835, 251] on button "Details" at bounding box center [838, 254] width 37 height 38
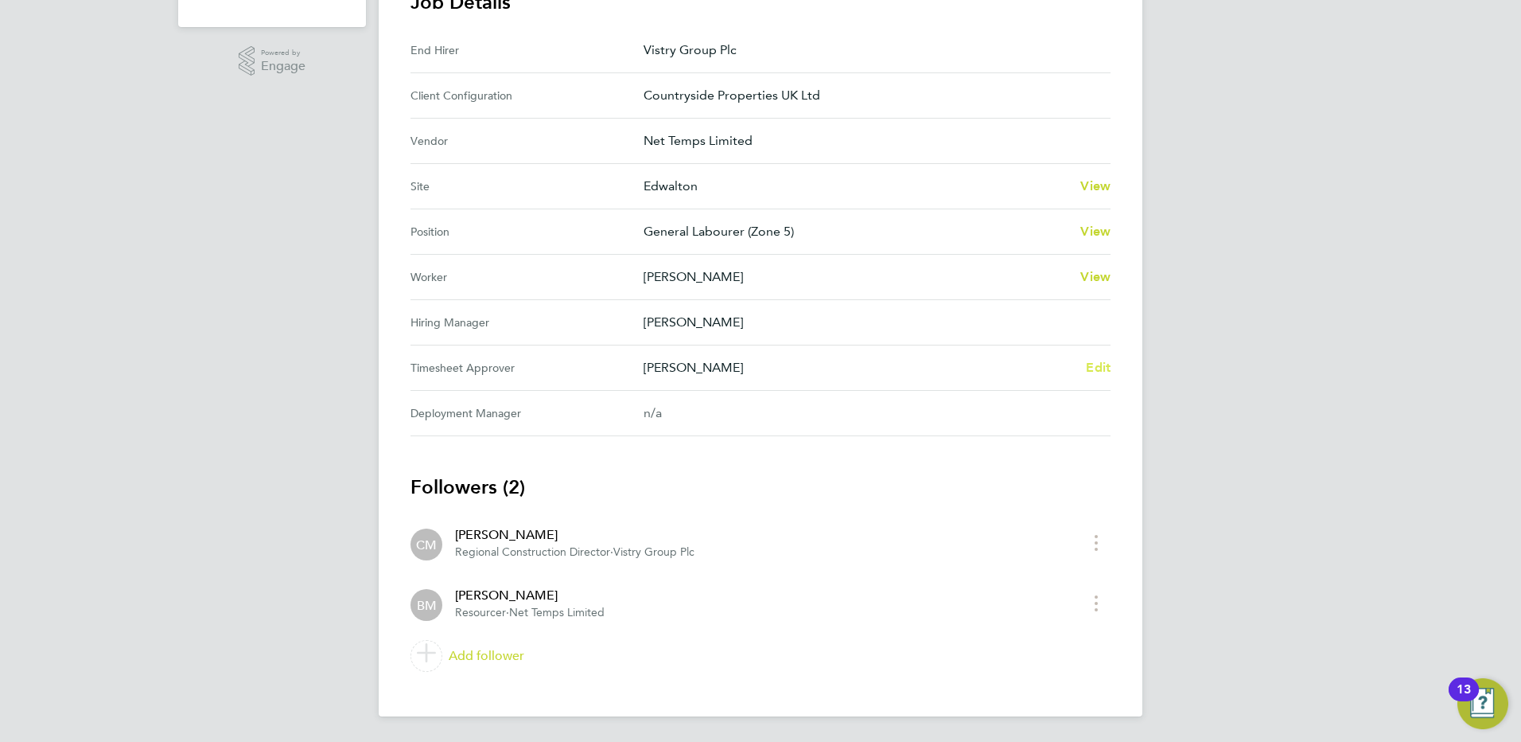
click at [1107, 366] on span "Edit" at bounding box center [1098, 367] width 25 height 15
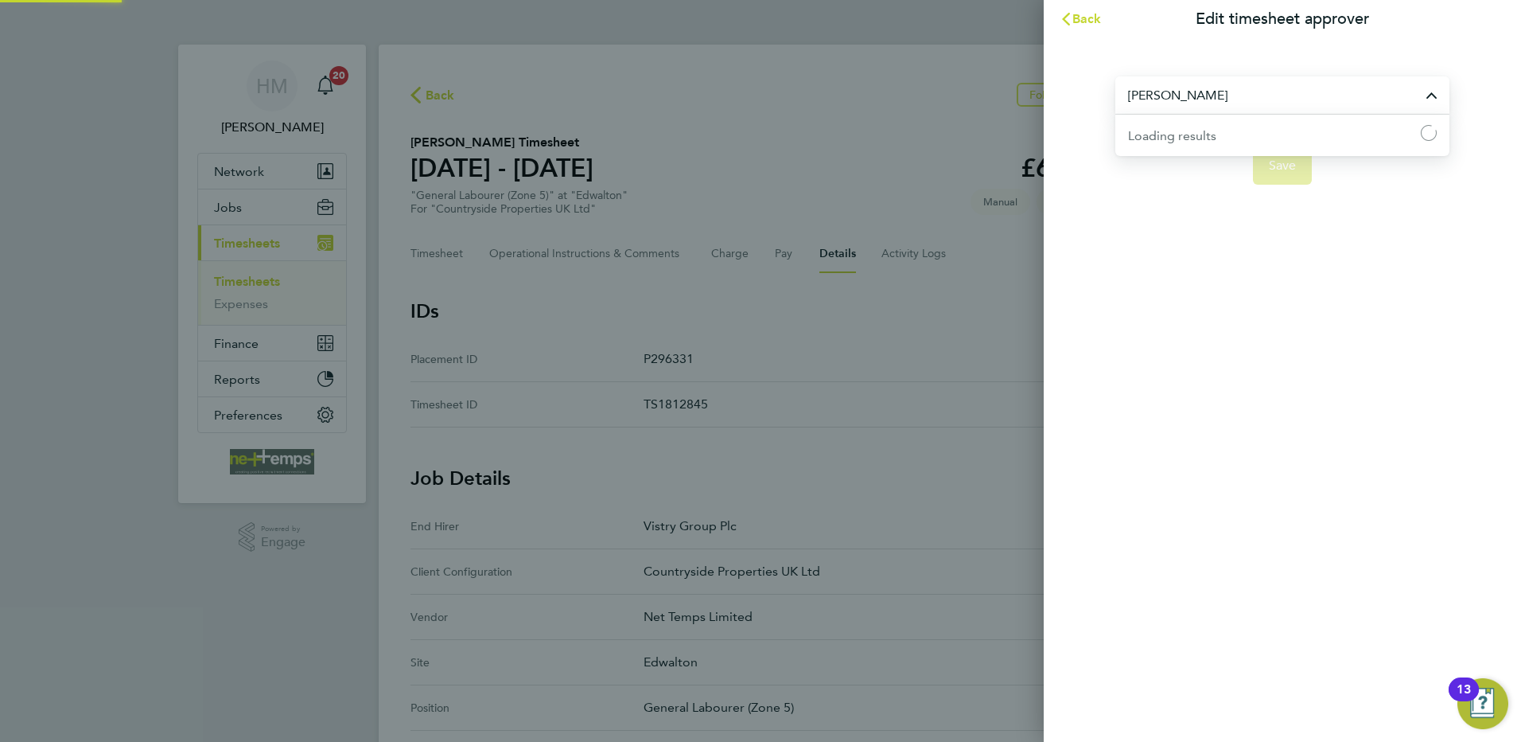
click at [1217, 110] on input "[PERSON_NAME]" at bounding box center [1283, 94] width 334 height 37
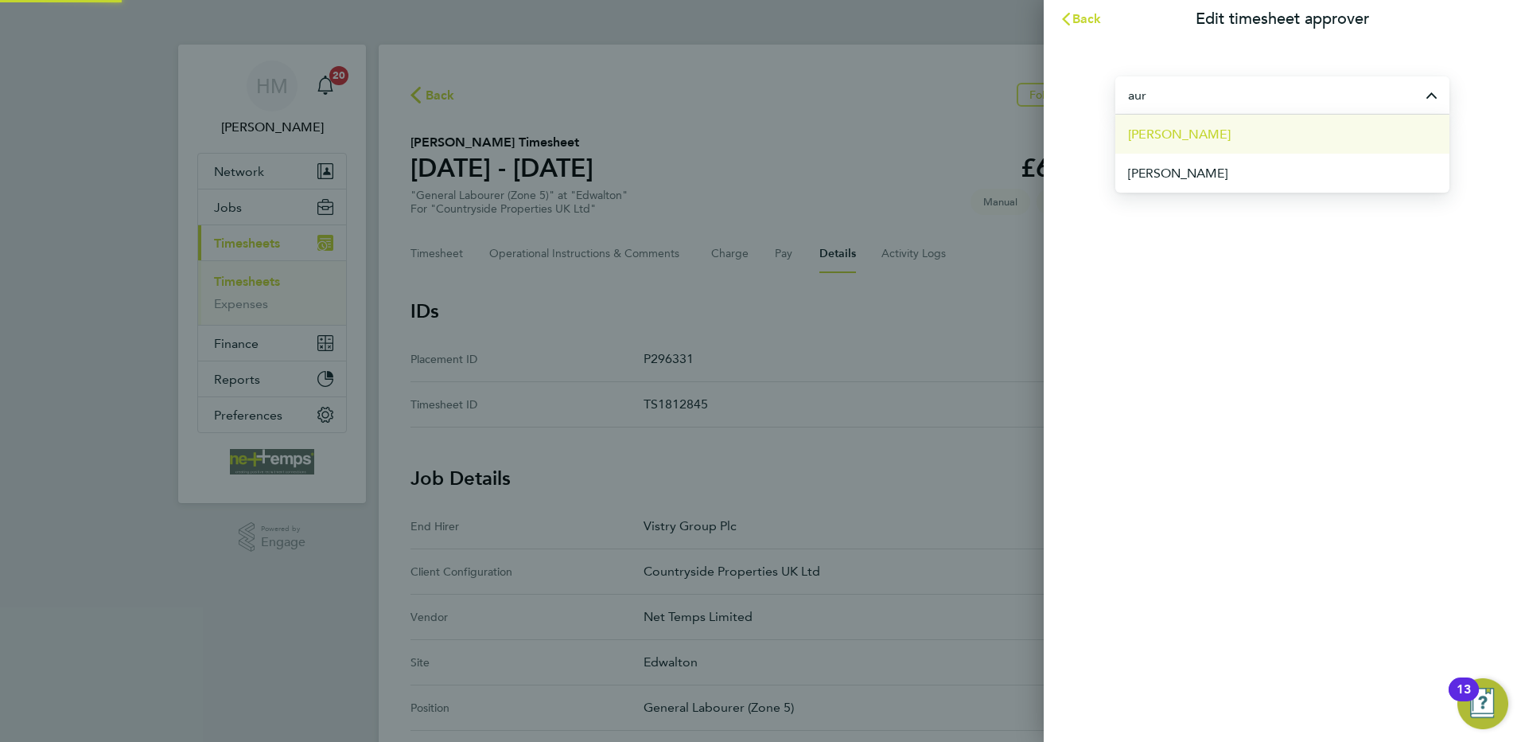
click at [1210, 140] on li "[PERSON_NAME]" at bounding box center [1283, 134] width 334 height 39
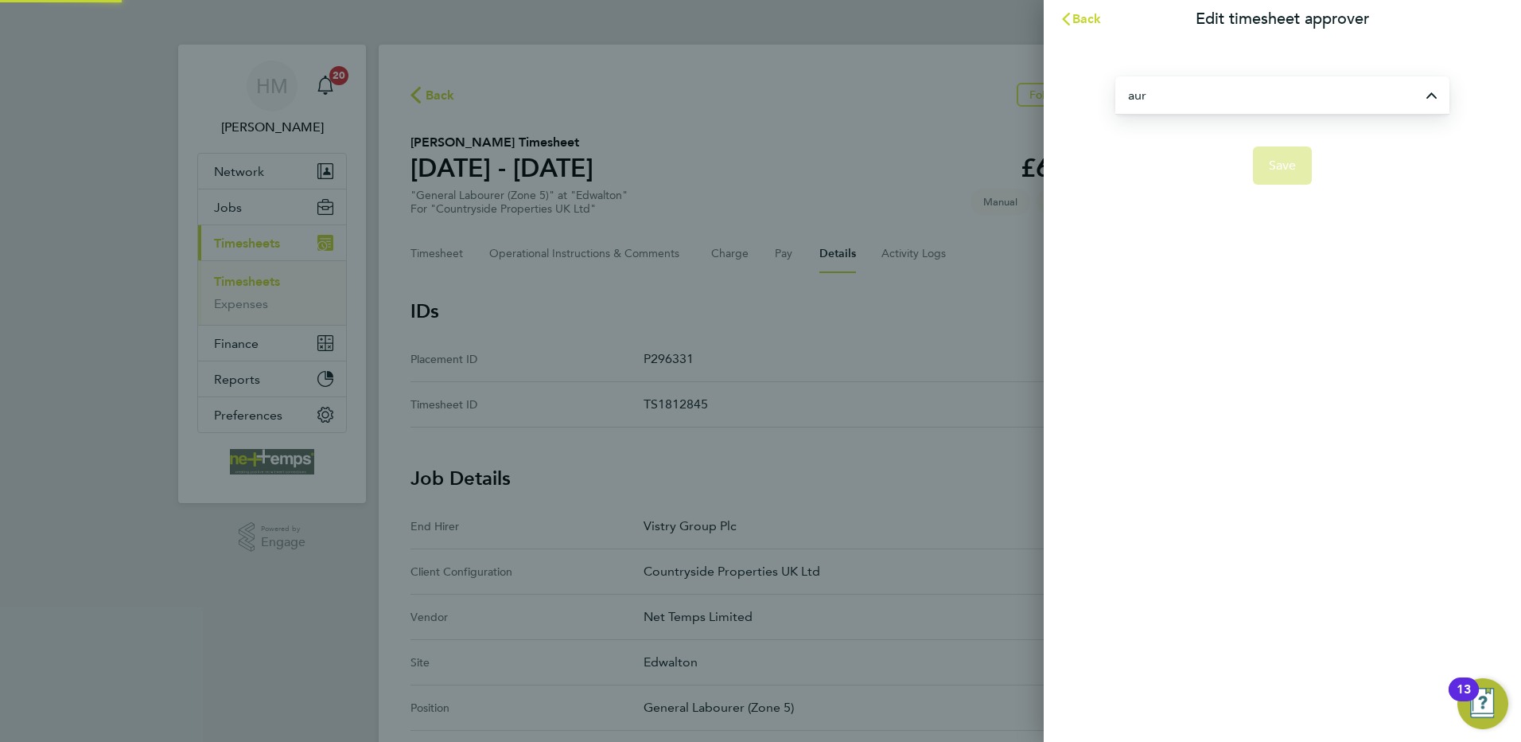
type input "[PERSON_NAME]"
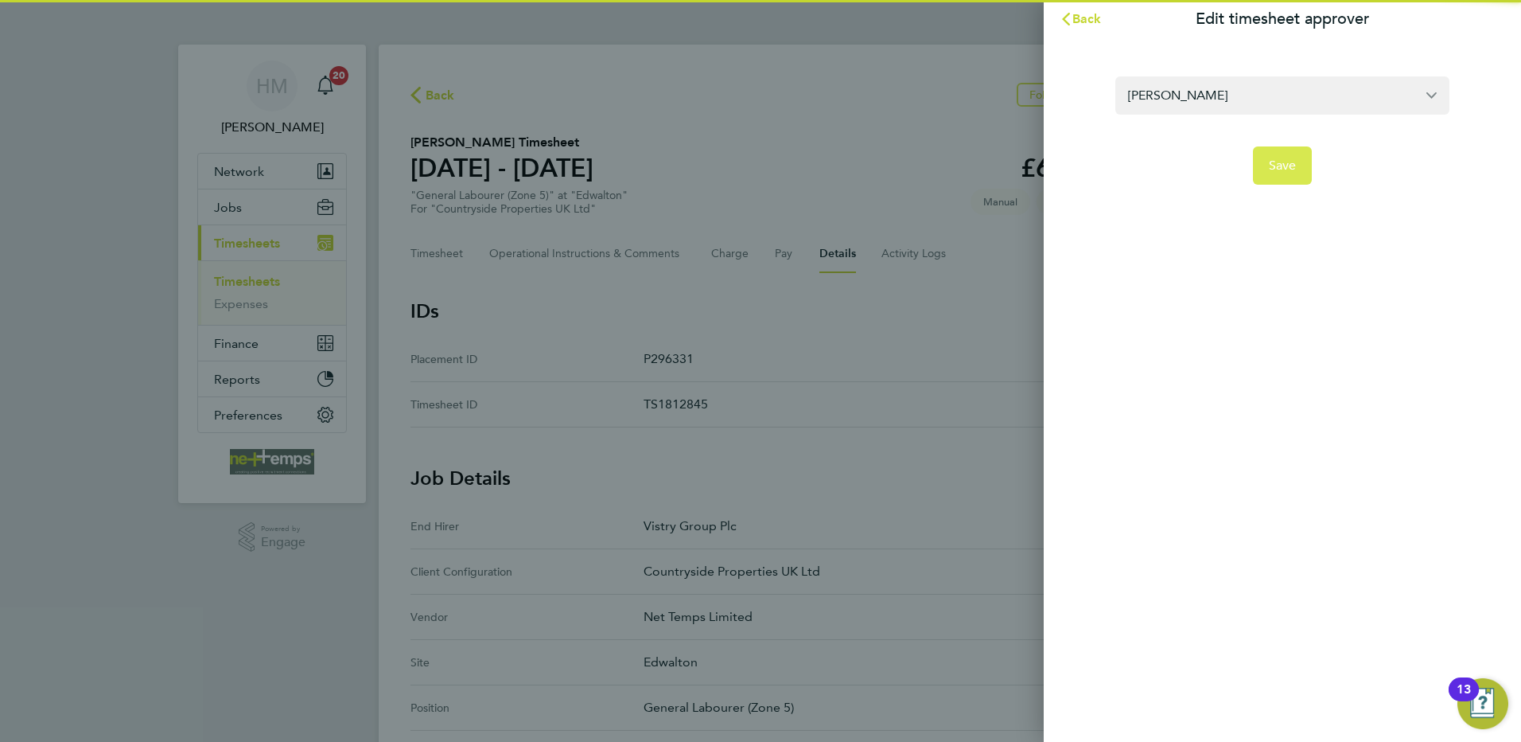
click at [1276, 167] on span "Save" at bounding box center [1283, 166] width 28 height 16
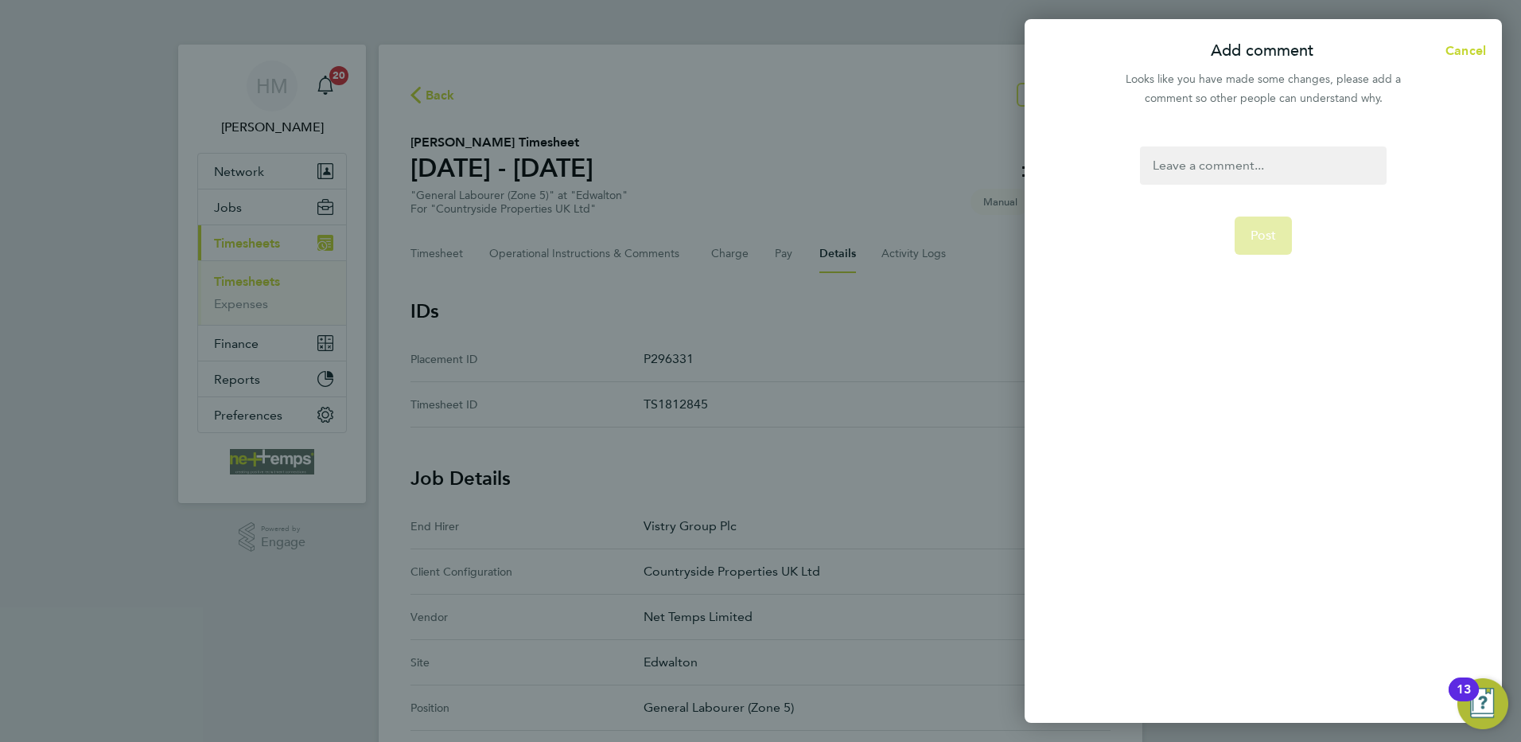
click at [1222, 158] on div at bounding box center [1263, 165] width 246 height 38
click at [1221, 158] on div at bounding box center [1263, 165] width 246 height 38
click at [1293, 232] on form "please approve Post" at bounding box center [1263, 332] width 259 height 372
click at [1265, 255] on form "please approve Post" at bounding box center [1263, 332] width 259 height 372
click at [1269, 233] on span "Post" at bounding box center [1264, 236] width 26 height 16
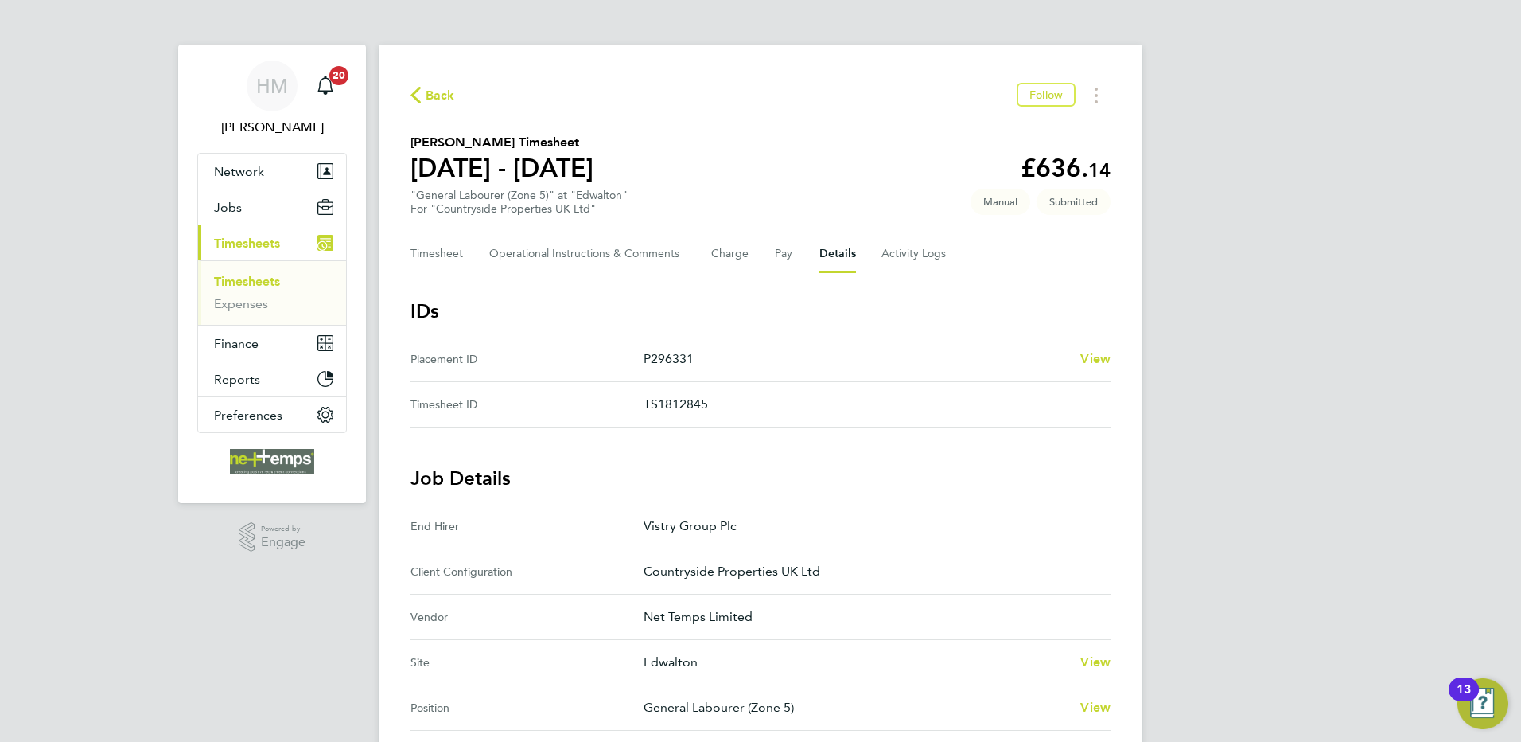
click at [436, 92] on span "Back" at bounding box center [440, 95] width 29 height 19
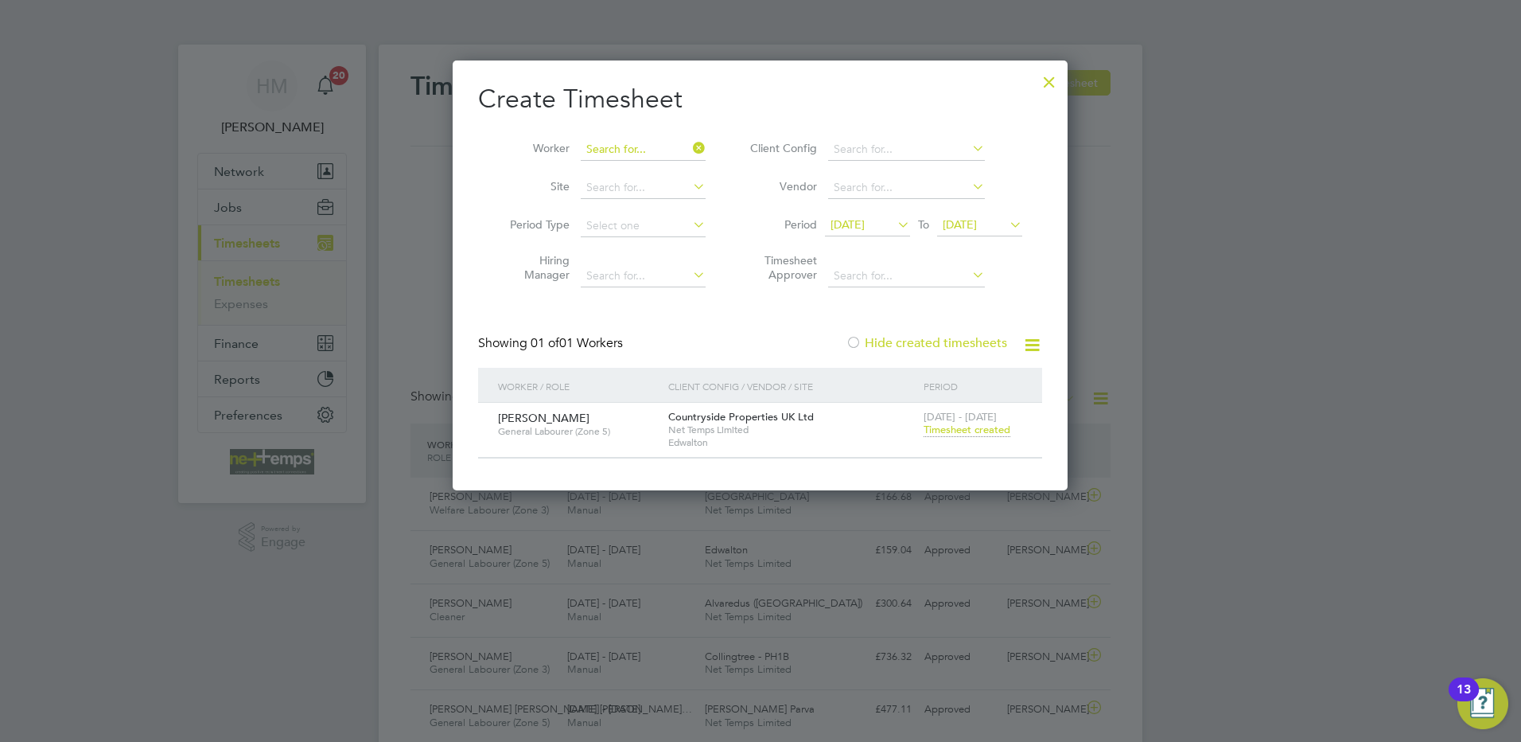
click at [683, 142] on input at bounding box center [643, 149] width 125 height 22
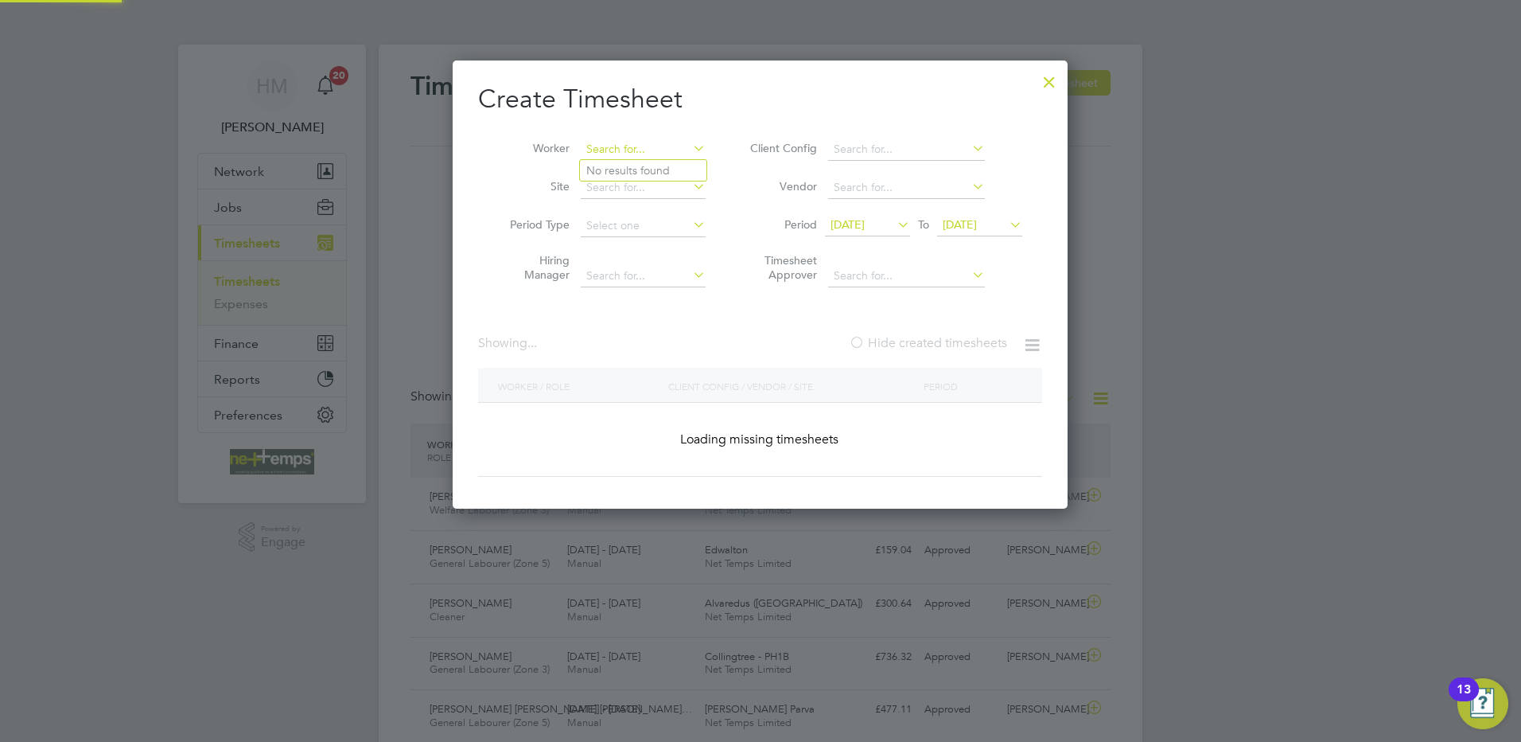
click at [672, 146] on input at bounding box center [643, 149] width 125 height 22
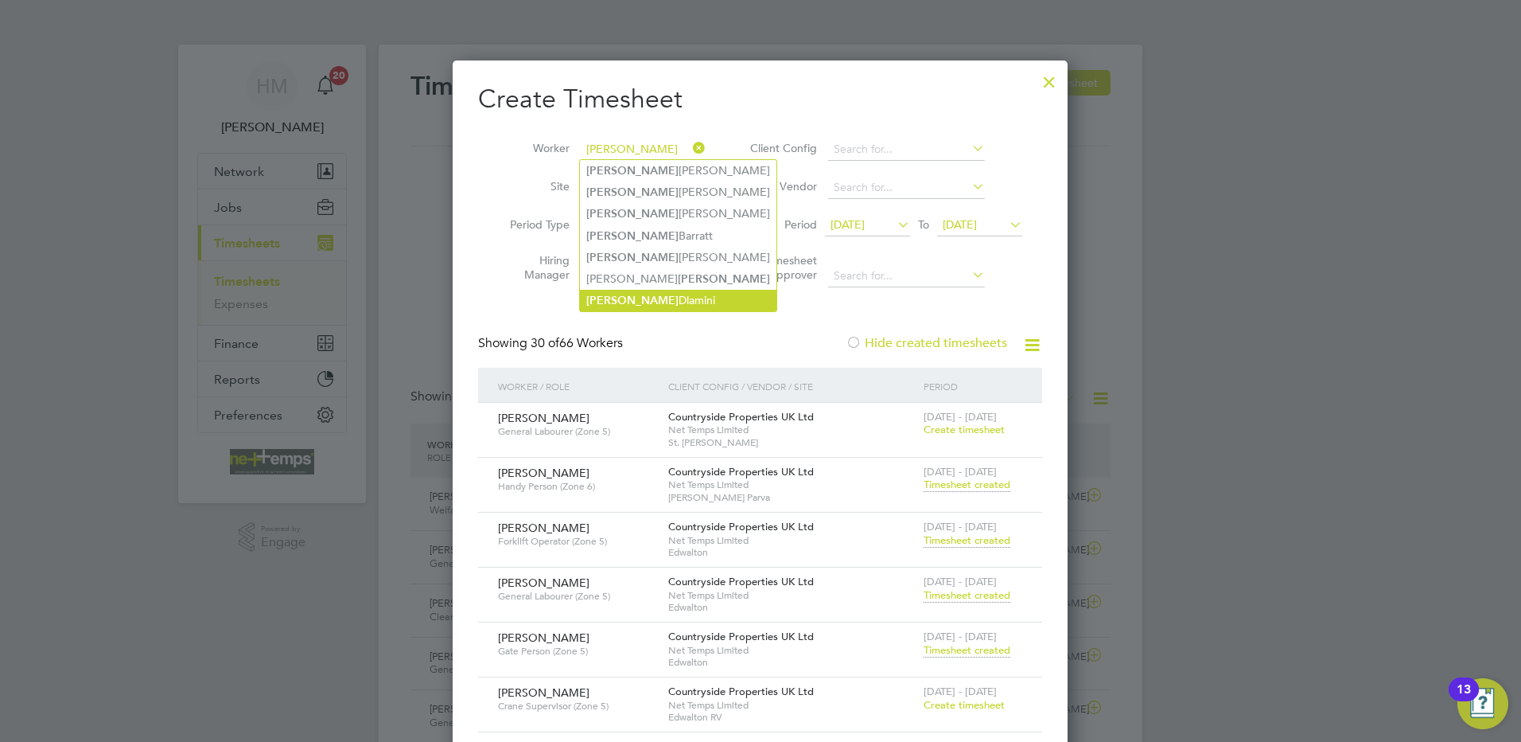
click at [651, 302] on li "George Dlamini" at bounding box center [678, 300] width 197 height 21
type input "[PERSON_NAME]"
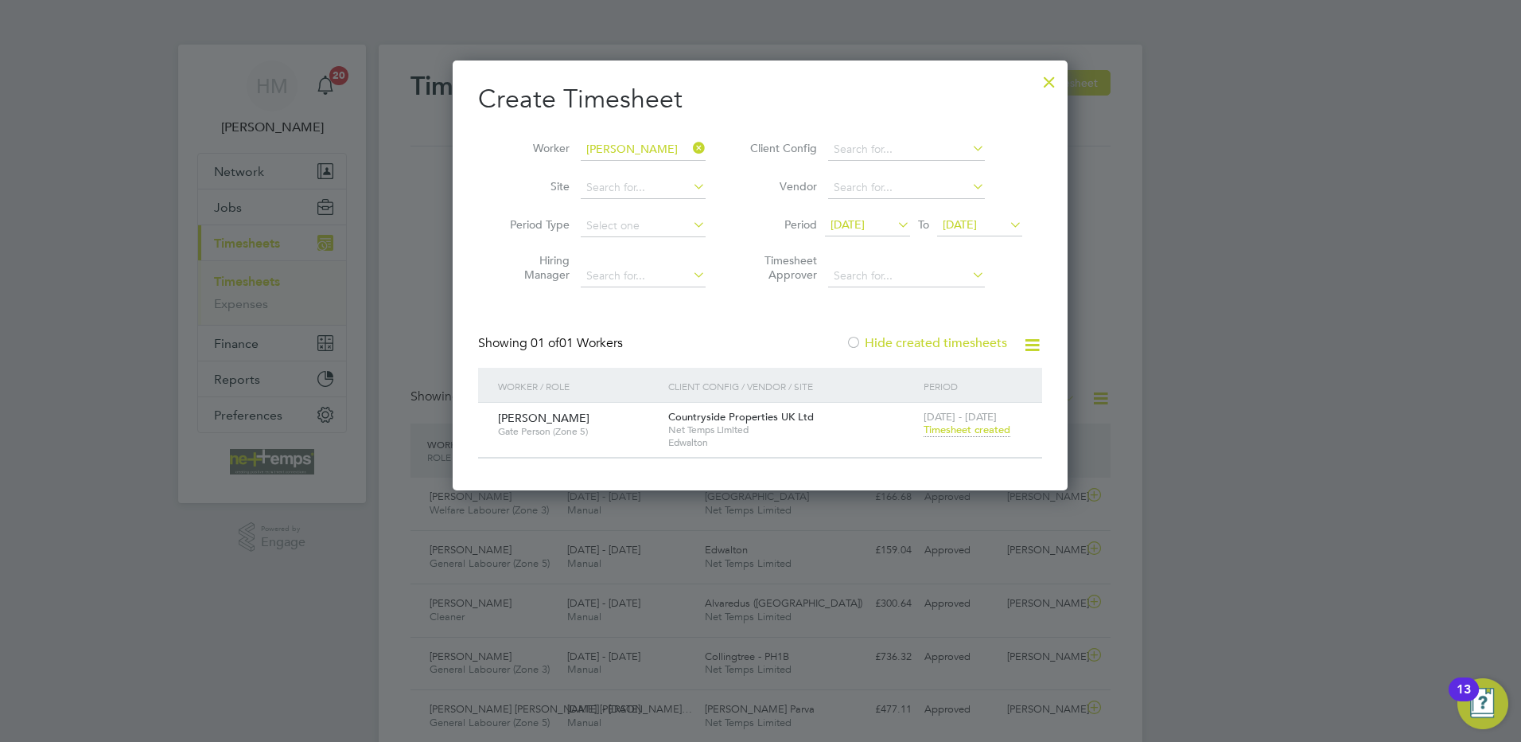
click at [938, 426] on span "Timesheet created" at bounding box center [967, 430] width 87 height 14
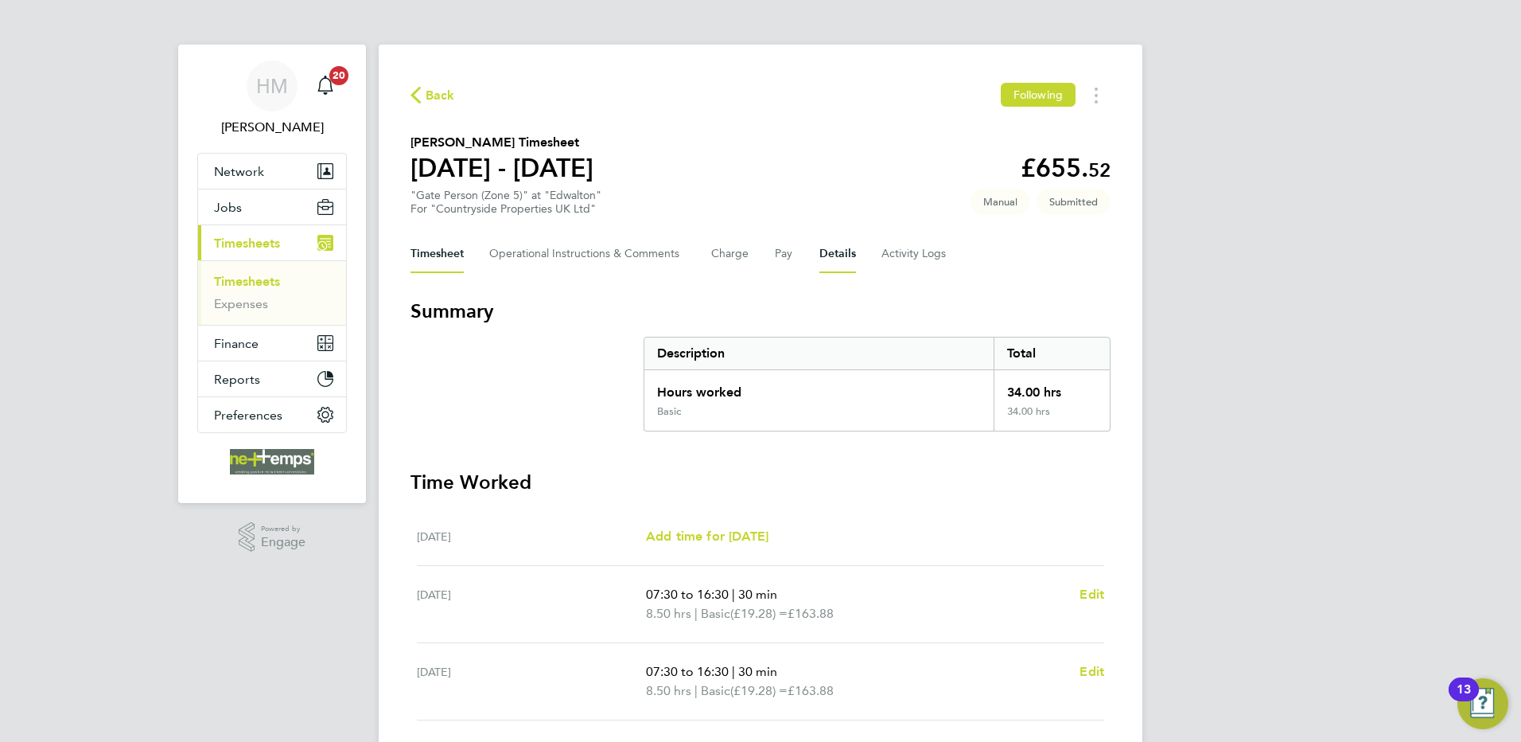
click at [837, 261] on button "Details" at bounding box center [838, 254] width 37 height 38
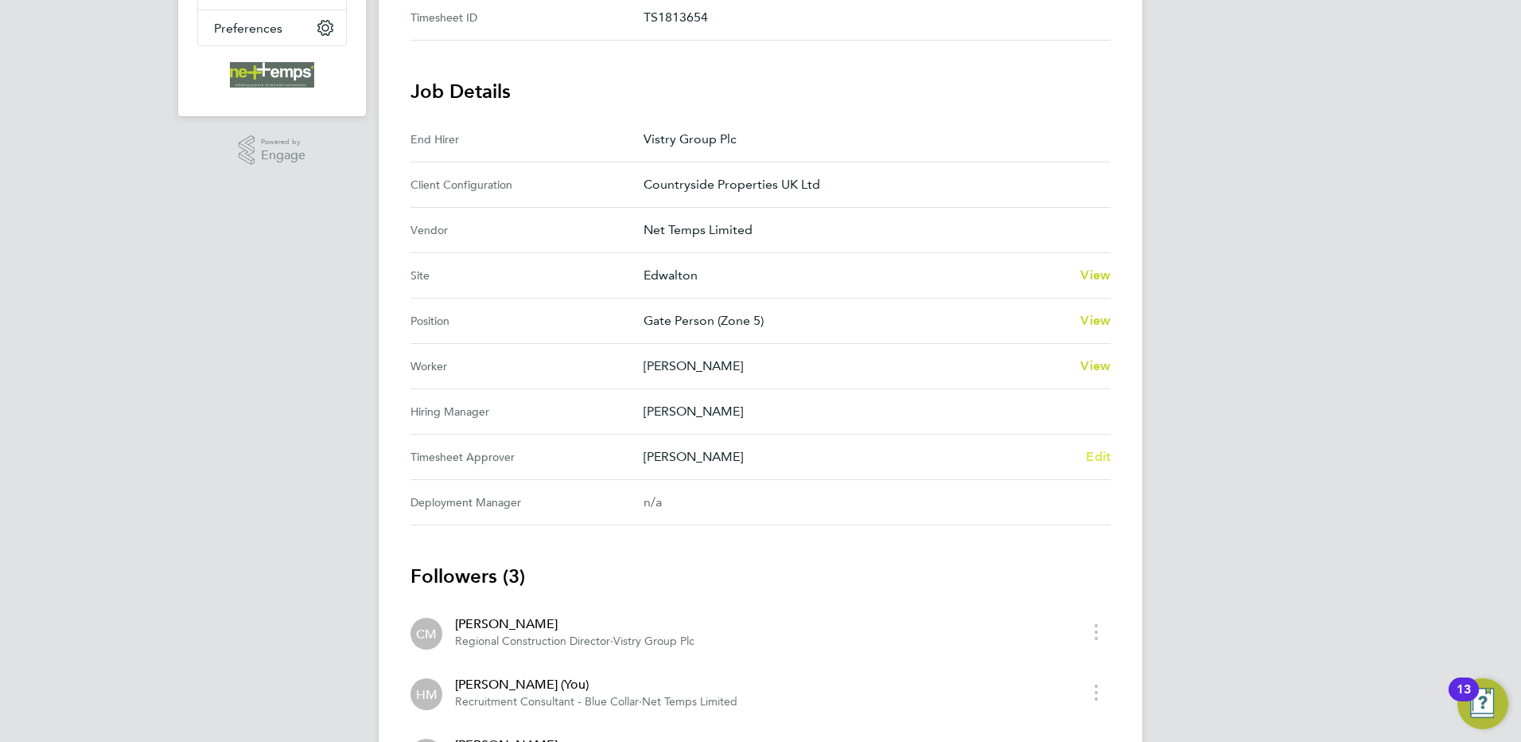
click at [1110, 460] on span "Edit" at bounding box center [1098, 456] width 25 height 15
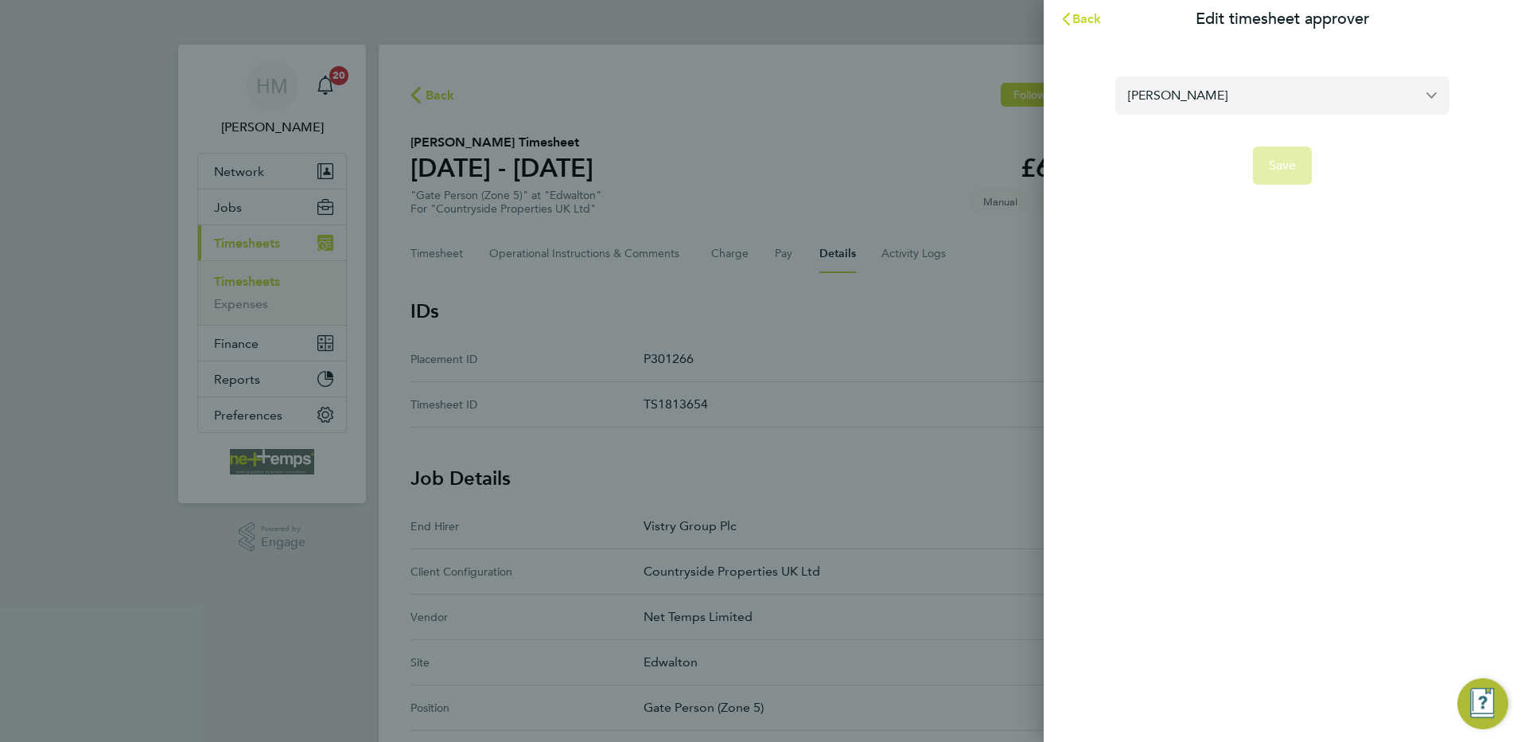
click at [1273, 90] on input "[PERSON_NAME]" at bounding box center [1283, 94] width 334 height 37
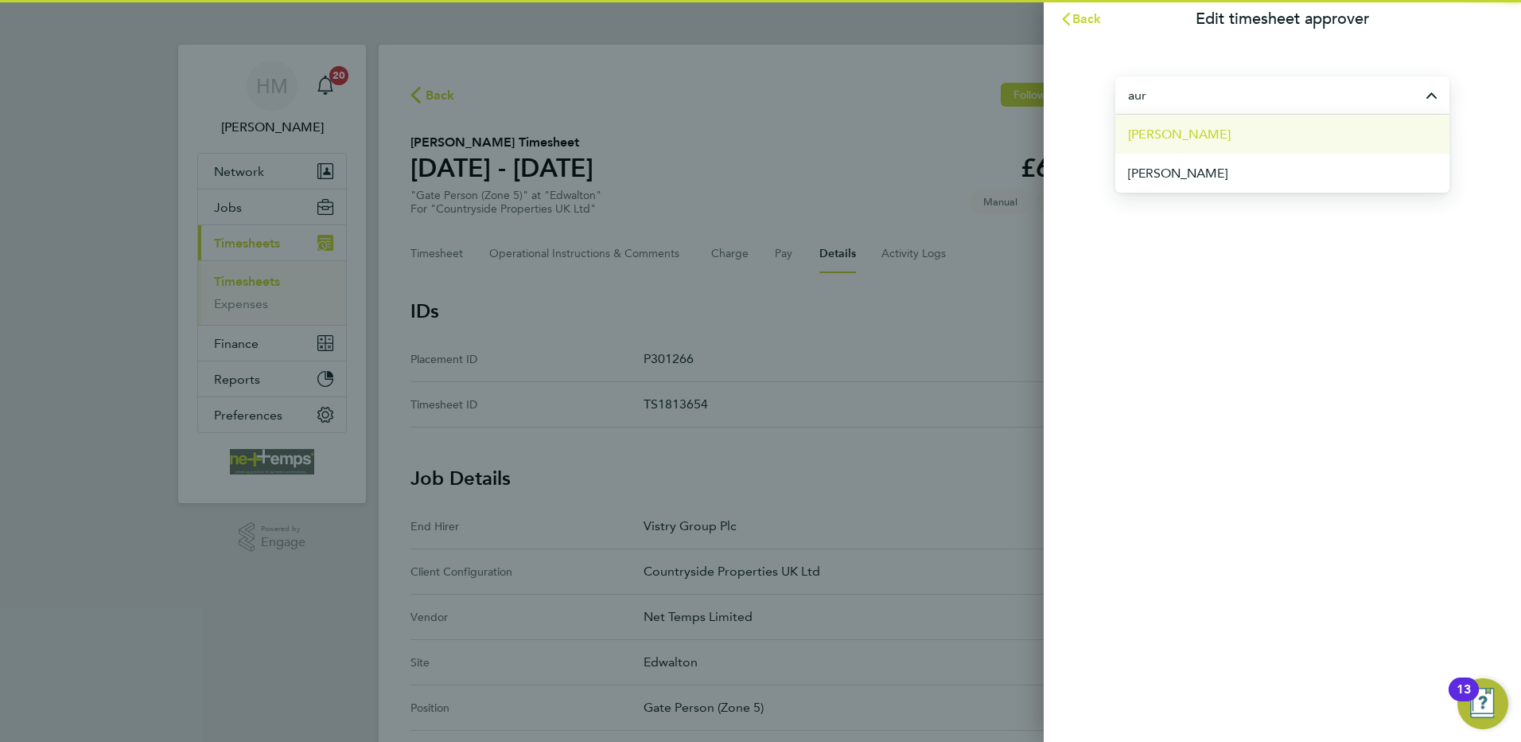
click at [1230, 142] on li "[PERSON_NAME]" at bounding box center [1283, 134] width 334 height 39
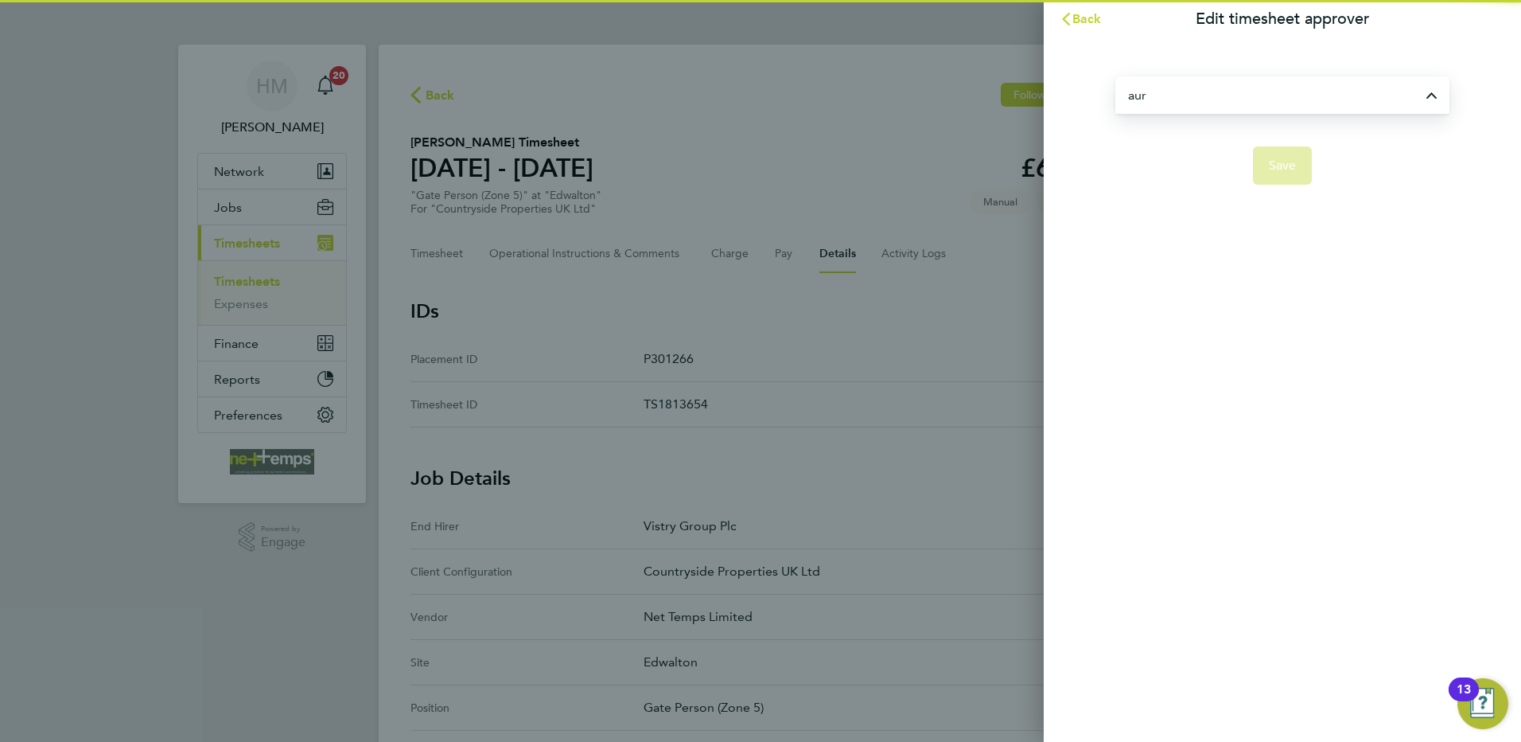
type input "[PERSON_NAME]"
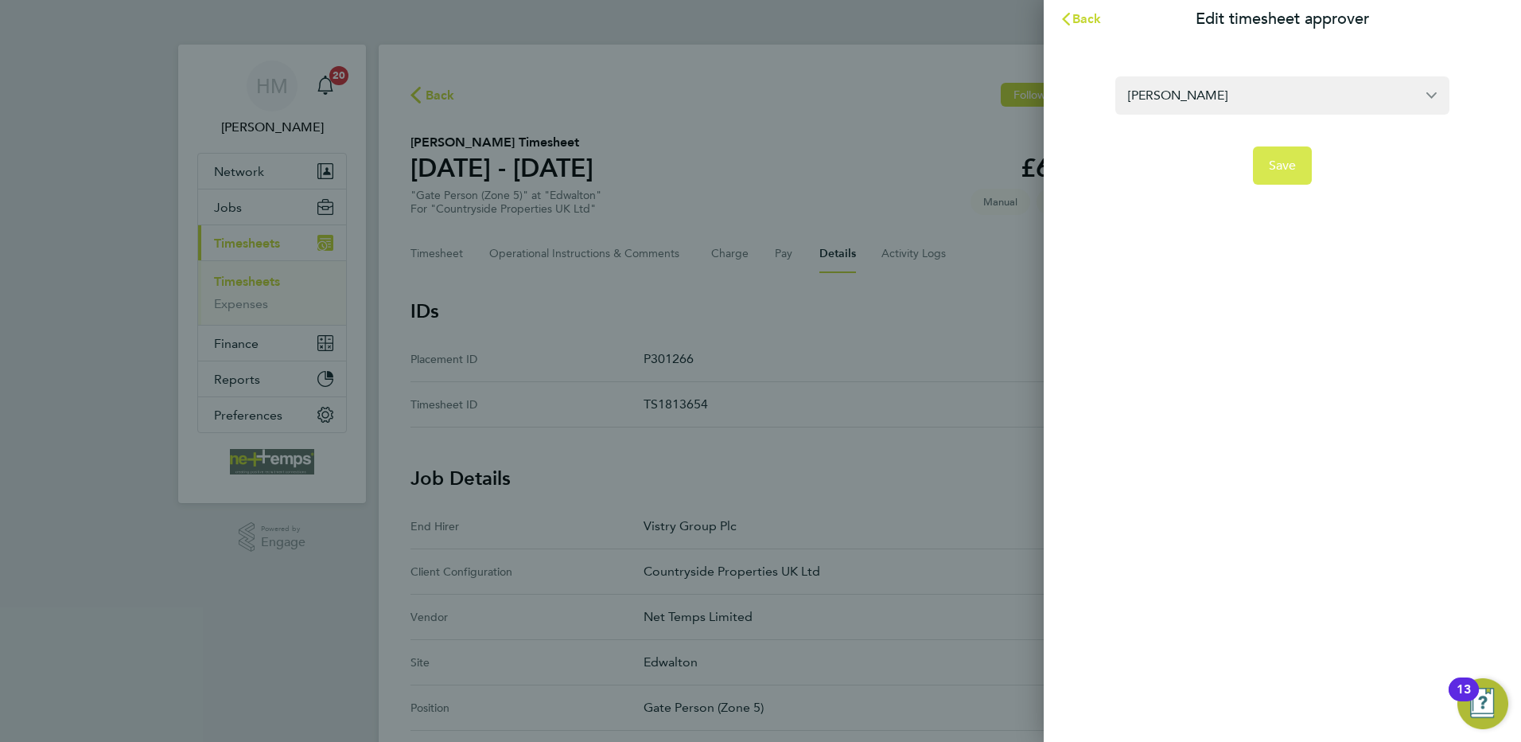
click at [1266, 166] on button "Save" at bounding box center [1283, 165] width 60 height 38
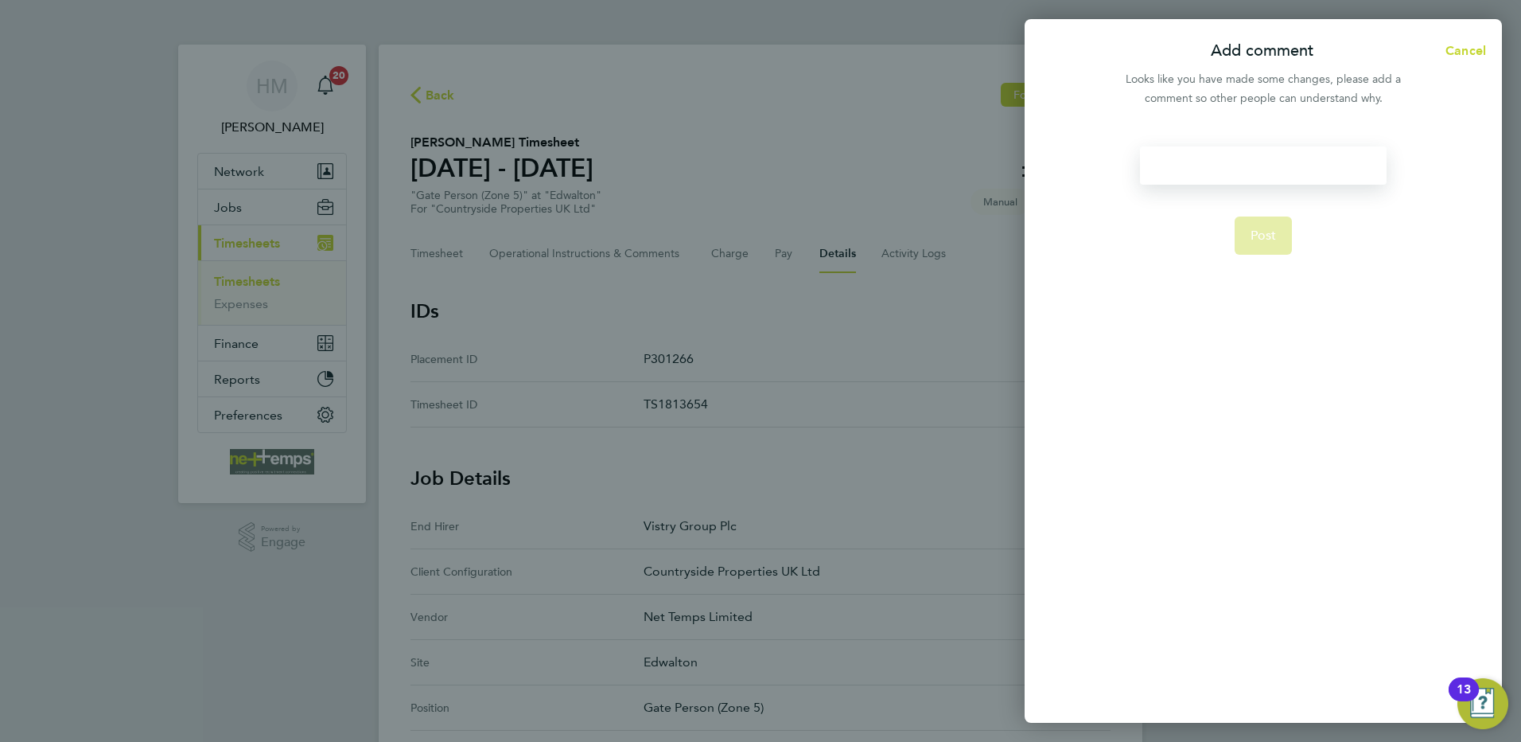
click at [1208, 169] on div at bounding box center [1263, 165] width 246 height 38
click at [1213, 168] on div at bounding box center [1263, 165] width 246 height 38
drag, startPoint x: 1246, startPoint y: 217, endPoint x: 1259, endPoint y: 235, distance: 21.6
click at [1259, 235] on button "Post" at bounding box center [1264, 235] width 58 height 38
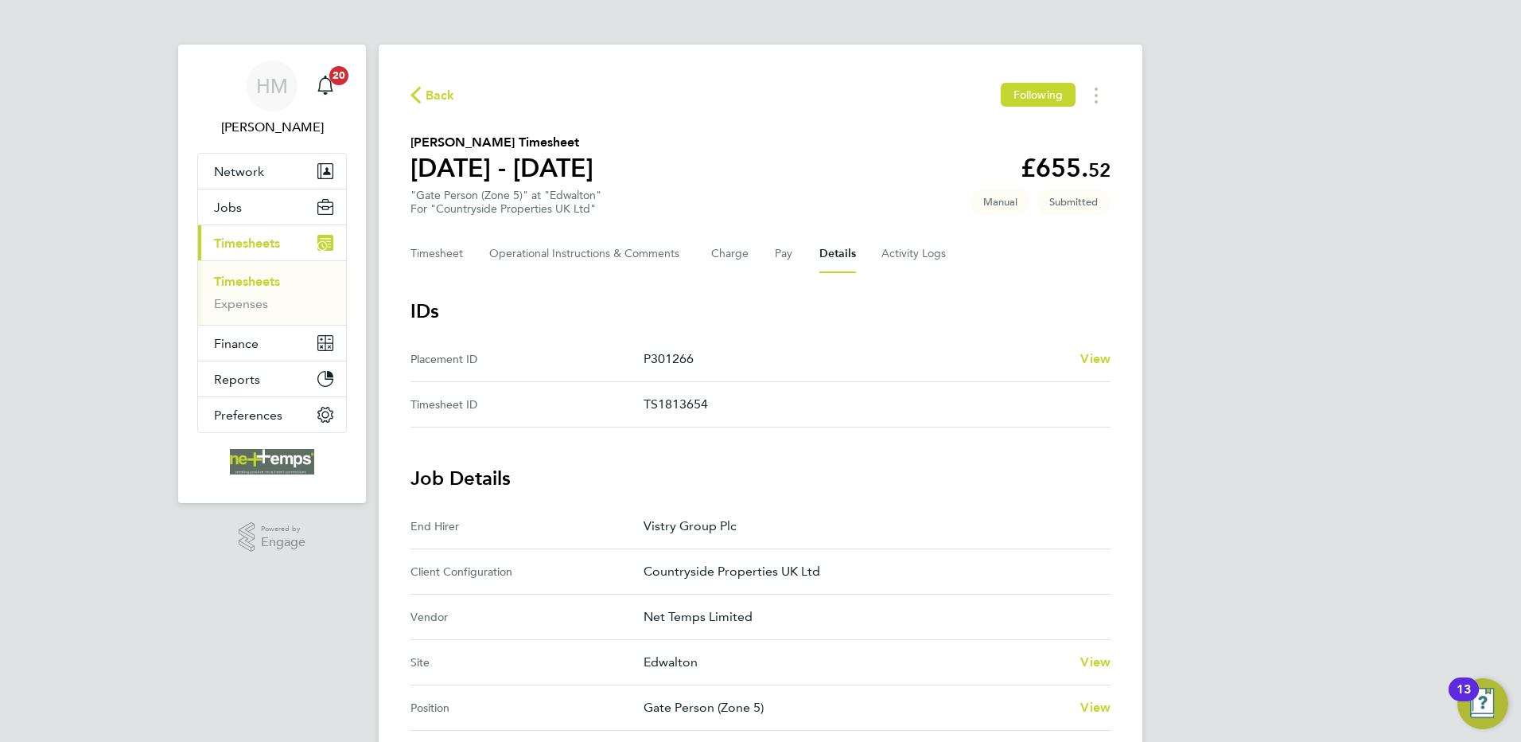
click at [426, 92] on span "Back" at bounding box center [440, 95] width 29 height 19
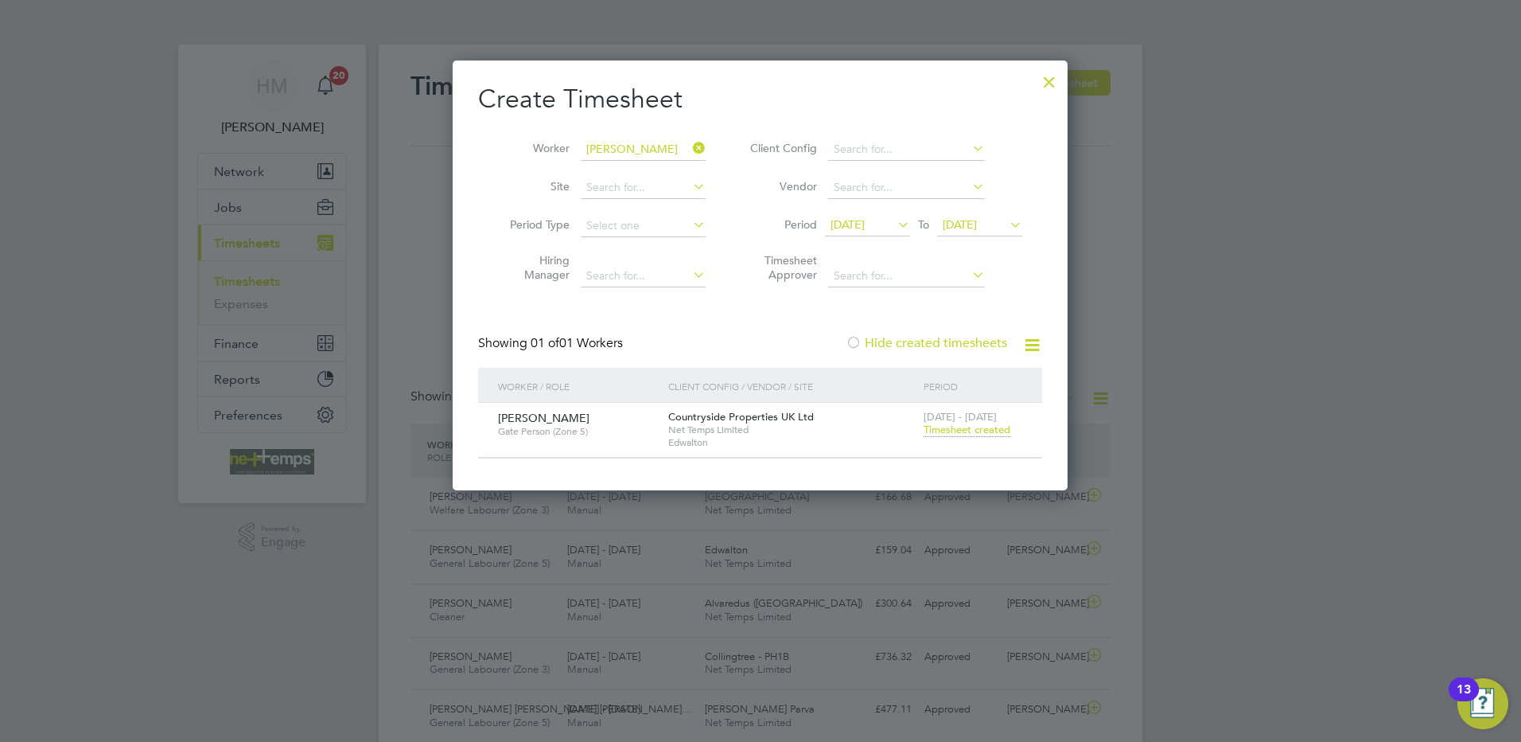
click at [690, 150] on icon at bounding box center [690, 148] width 0 height 22
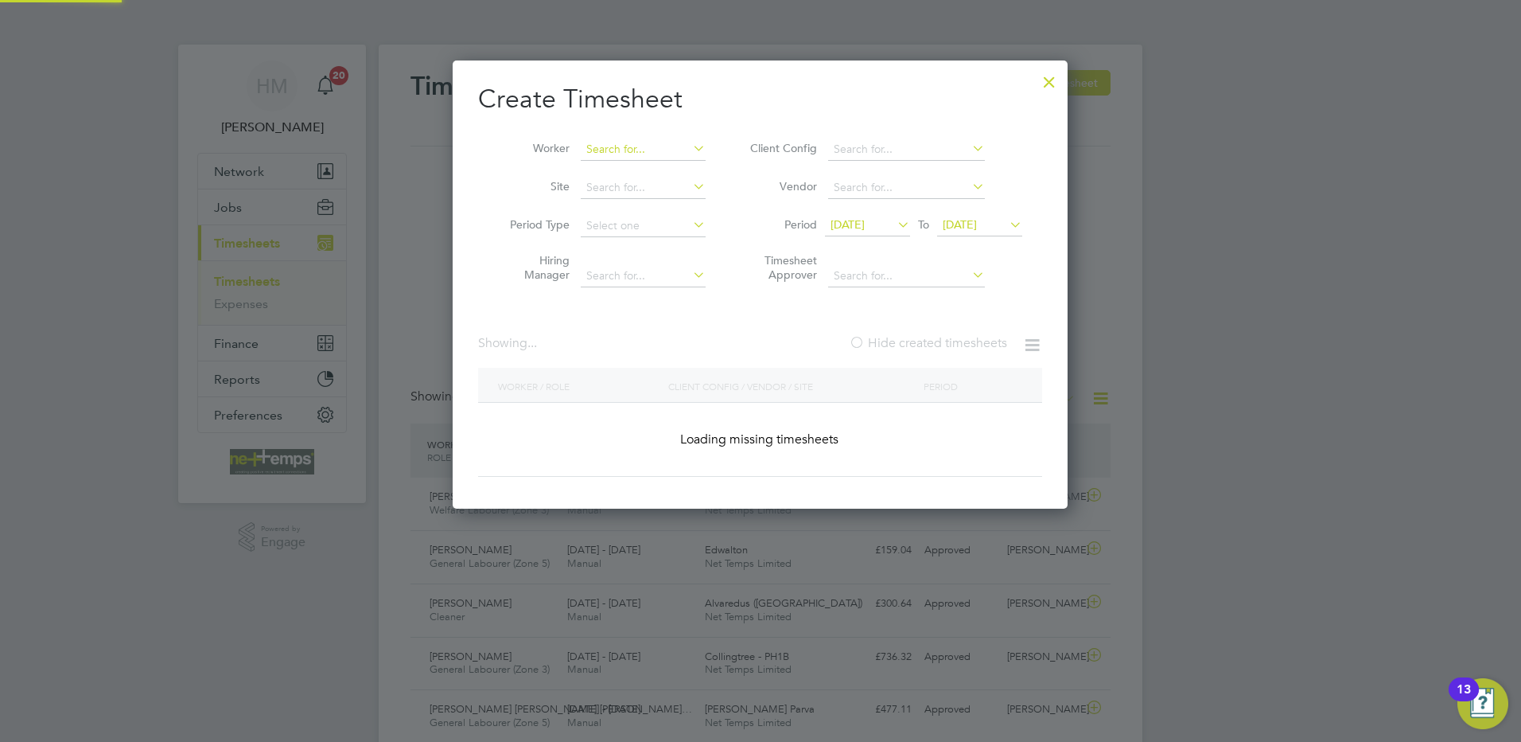
click at [622, 145] on input at bounding box center [643, 149] width 125 height 22
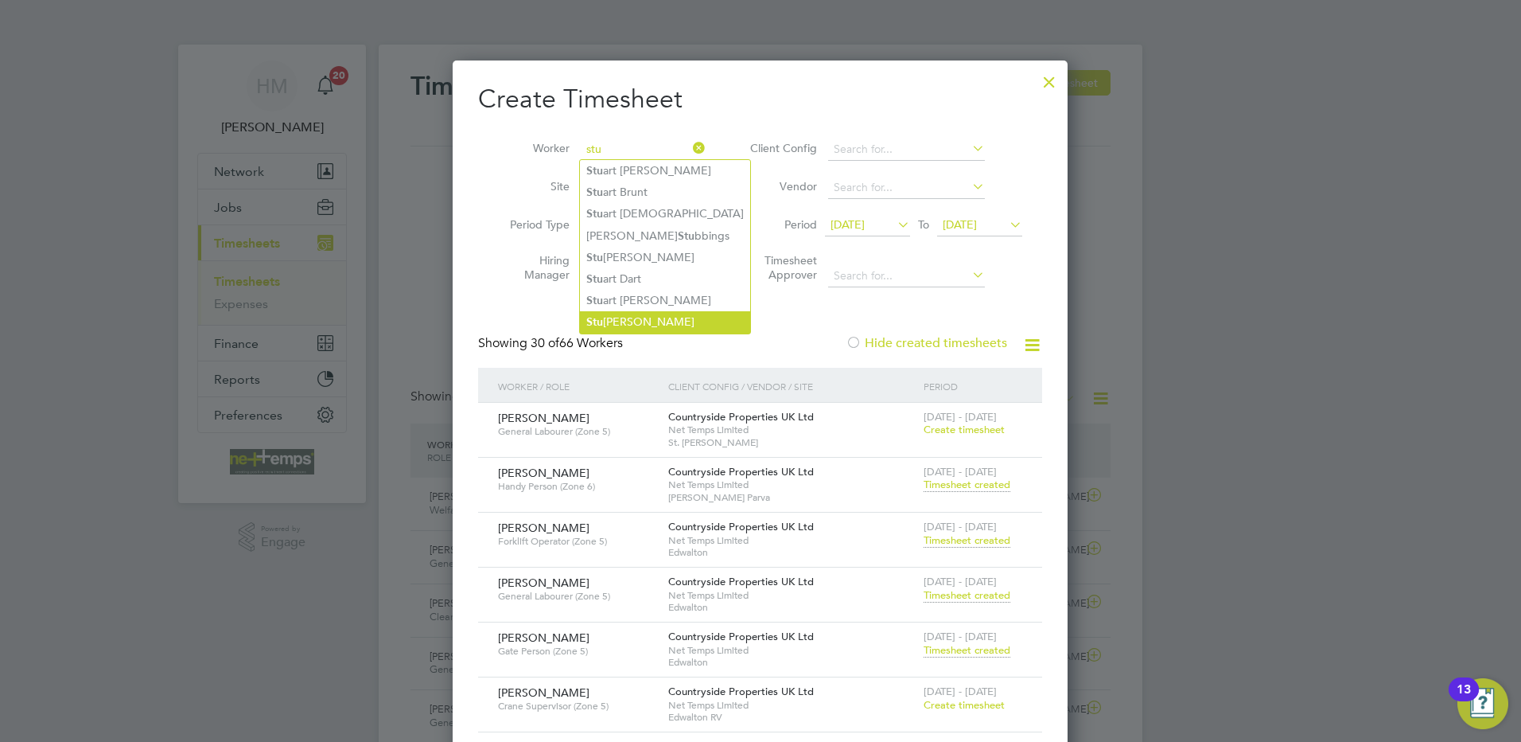
click at [651, 316] on li "Stu art Shinton" at bounding box center [665, 321] width 170 height 21
type input "Stuart Shinton"
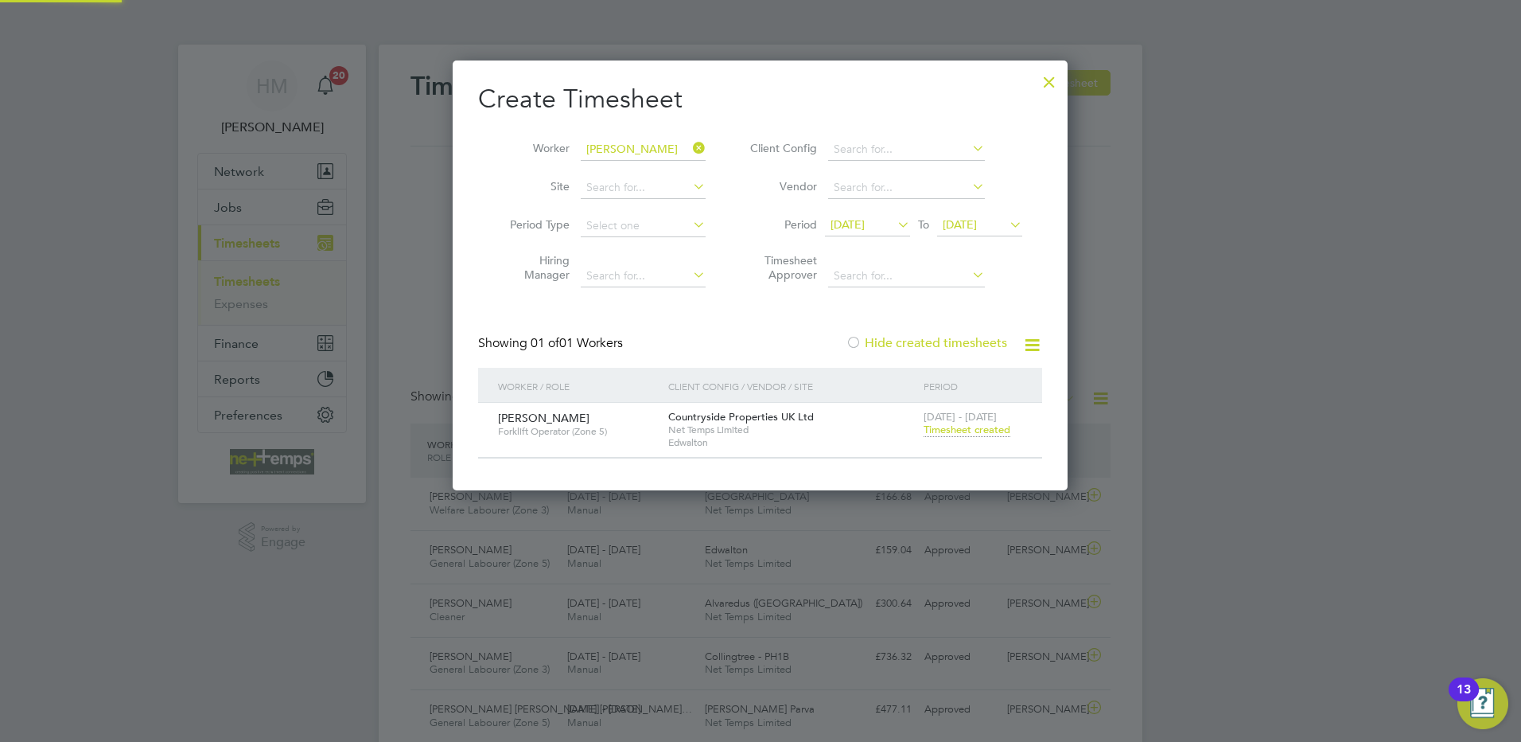
click at [645, 310] on div "Create Timesheet Worker Stuart Shinton Site Period Type Hiring Manager Client C…" at bounding box center [760, 271] width 564 height 376
click at [955, 428] on span "Timesheet created" at bounding box center [967, 430] width 87 height 14
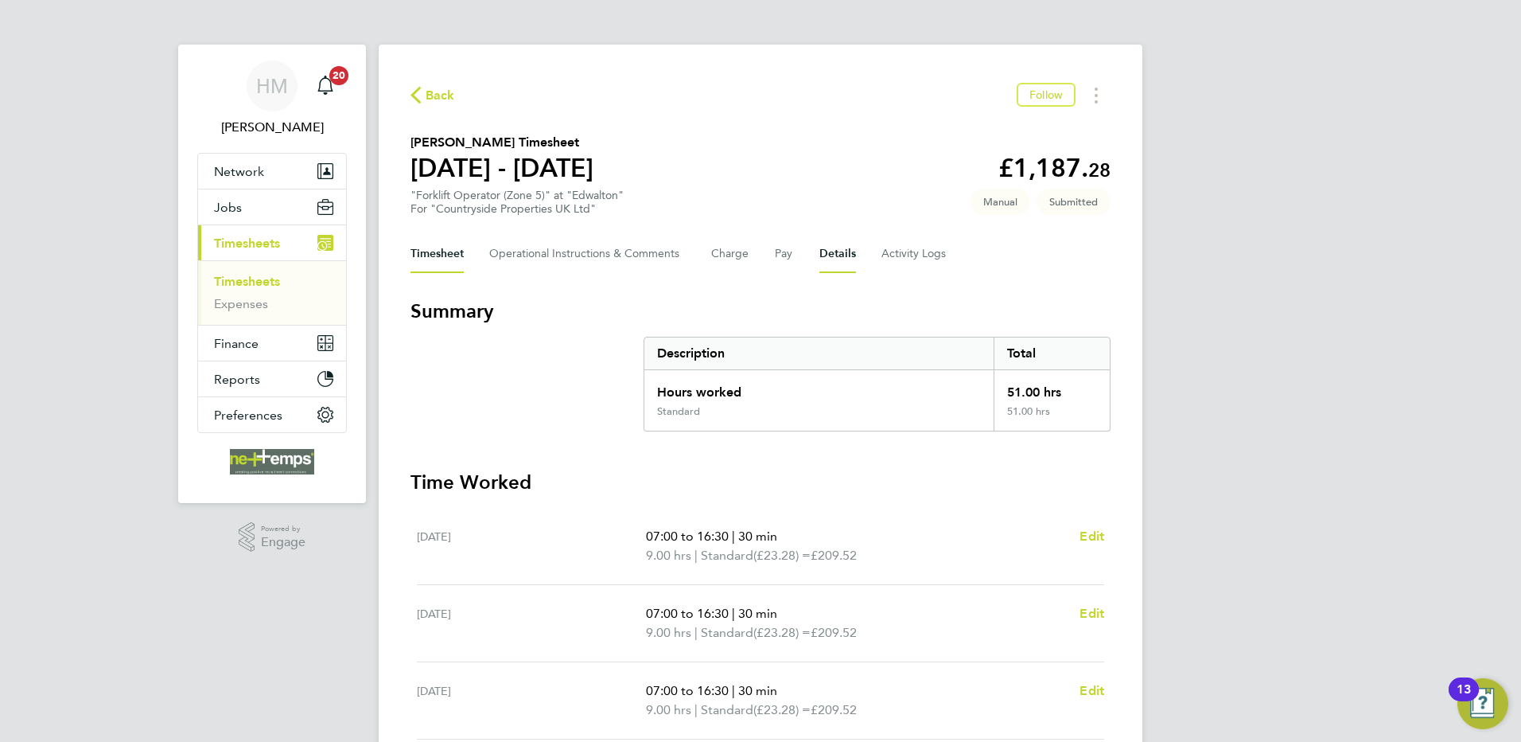
drag, startPoint x: 828, startPoint y: 250, endPoint x: 874, endPoint y: 286, distance: 58.4
click at [828, 250] on button "Details" at bounding box center [838, 254] width 37 height 38
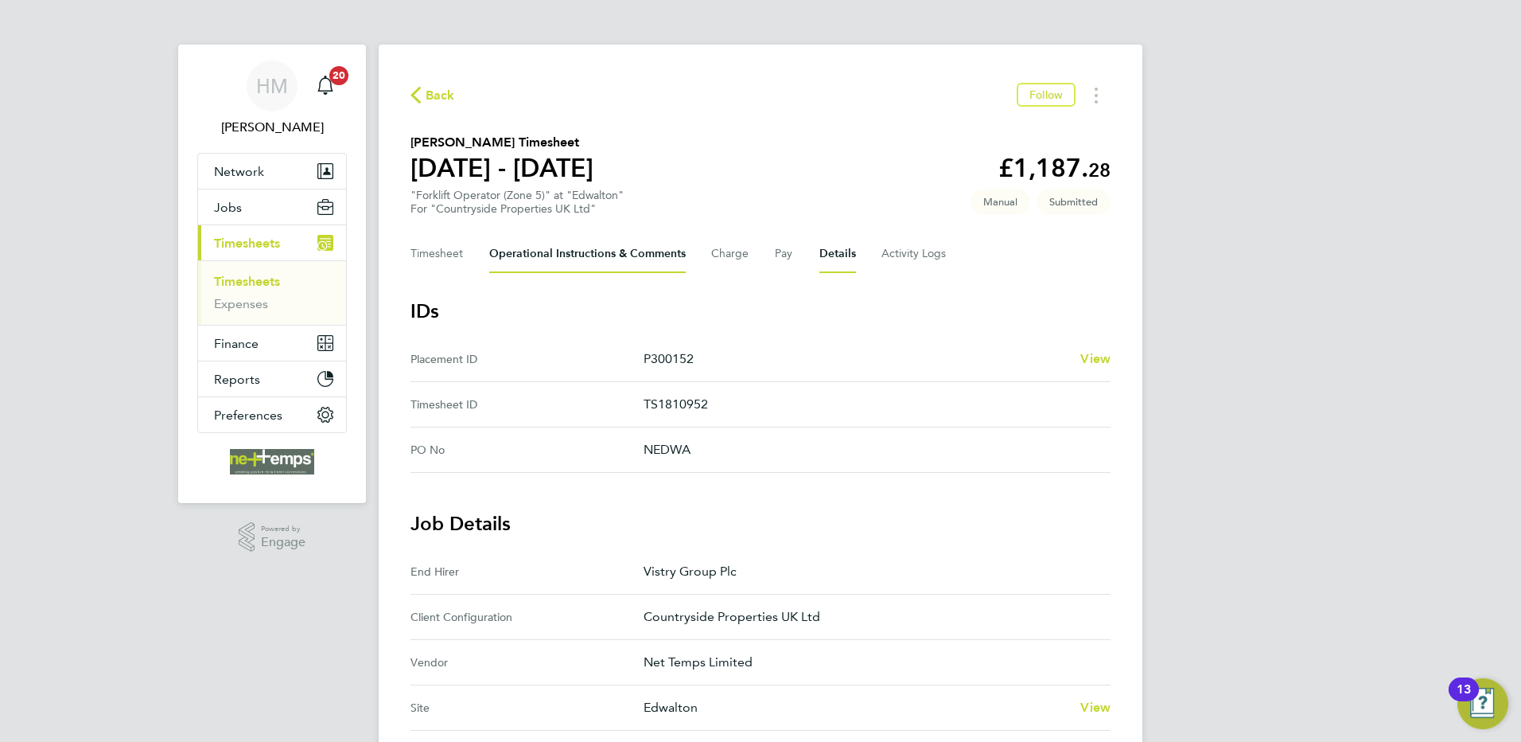
click at [543, 256] on Comments-tab "Operational Instructions & Comments" at bounding box center [587, 254] width 197 height 38
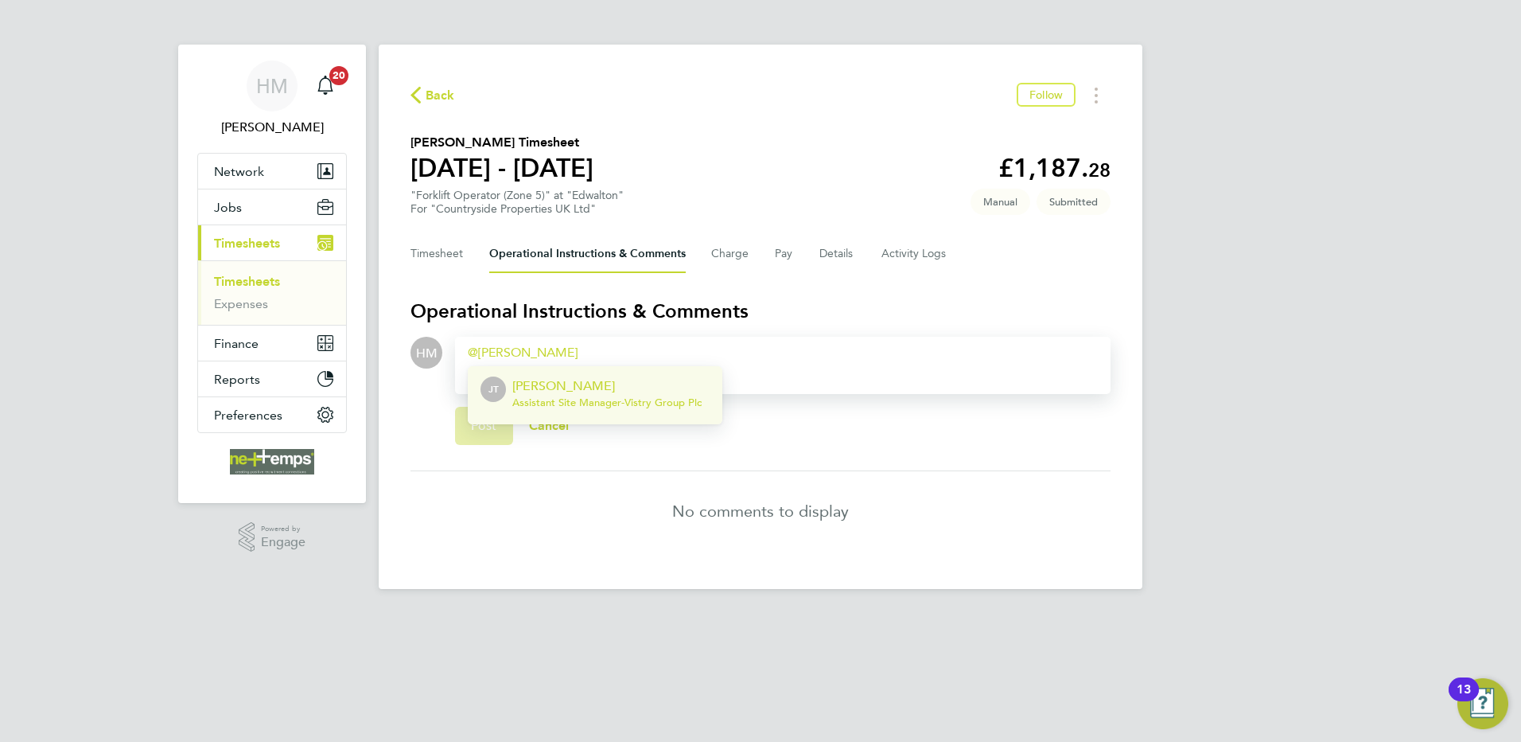
click at [577, 390] on p "James Todd" at bounding box center [606, 385] width 189 height 19
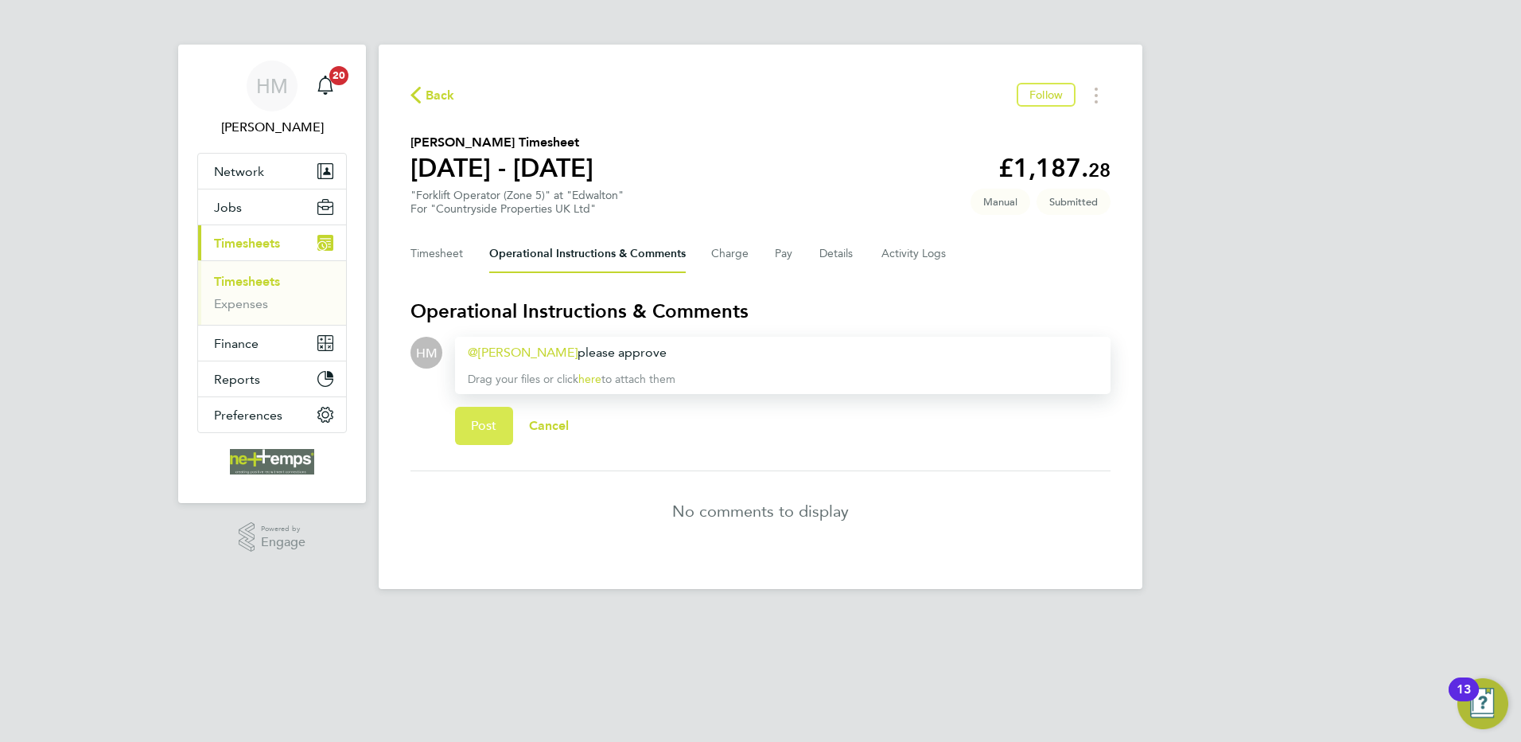
click at [483, 422] on span "Post" at bounding box center [484, 426] width 26 height 16
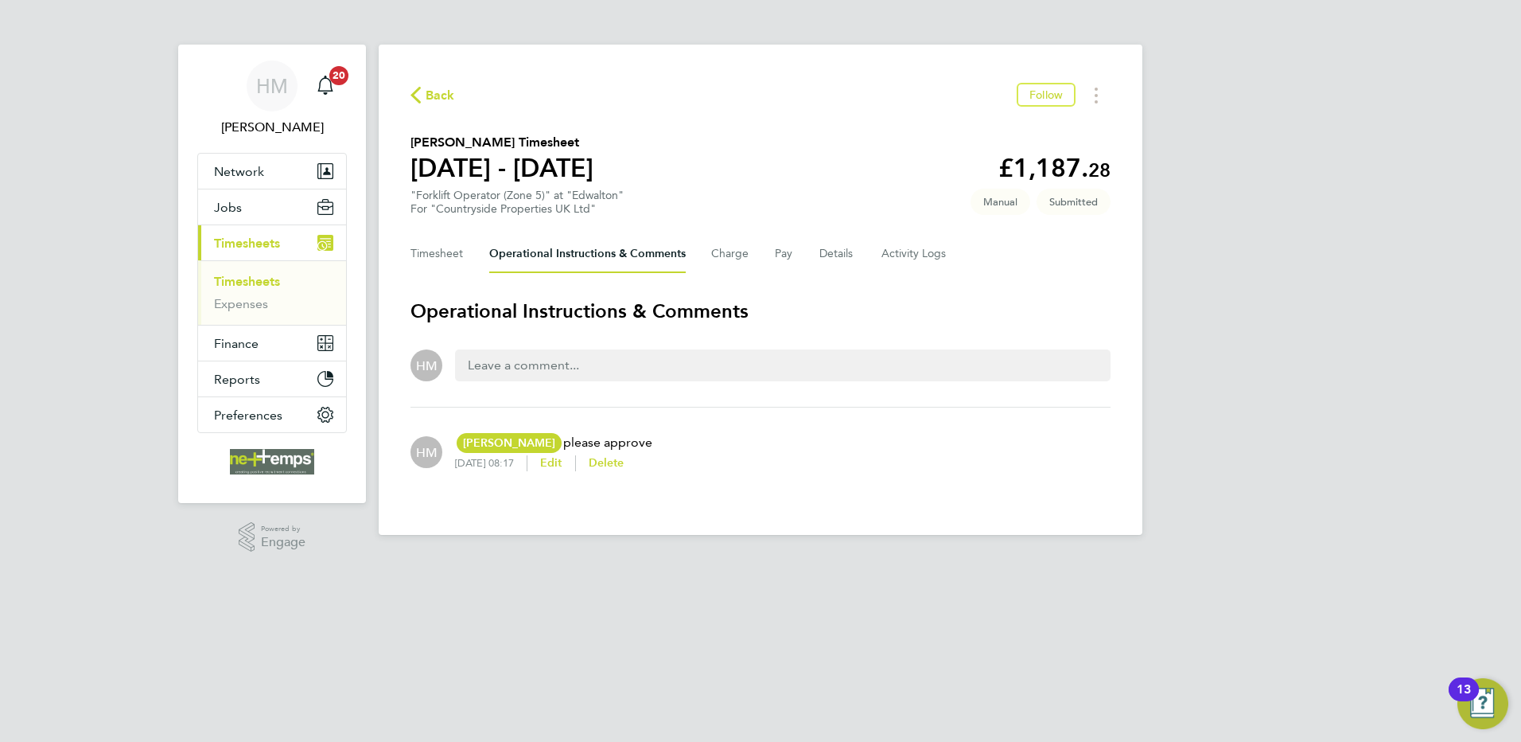
click at [430, 95] on span "Back" at bounding box center [440, 95] width 29 height 19
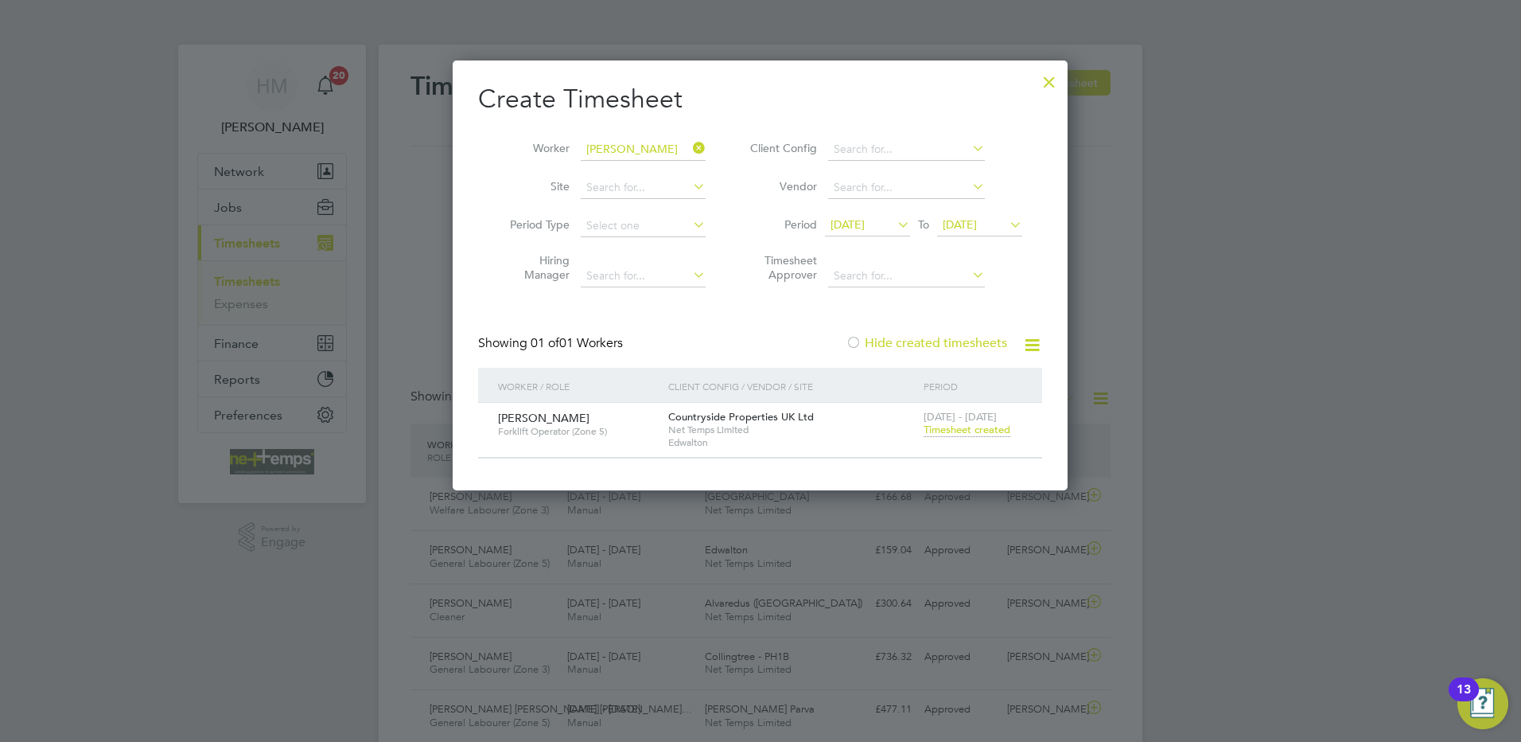
click at [690, 142] on icon at bounding box center [690, 148] width 0 height 22
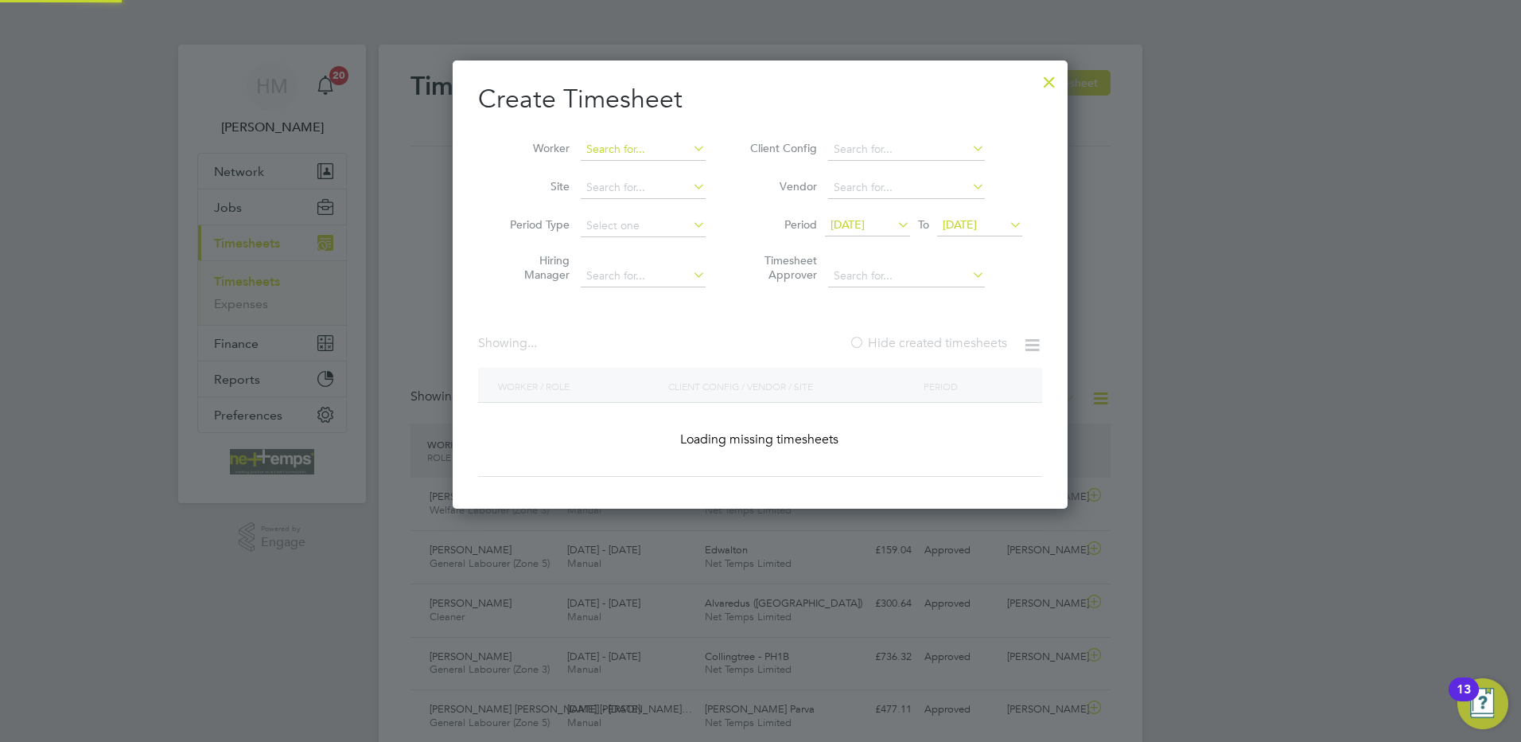
click at [681, 143] on input at bounding box center [643, 149] width 125 height 22
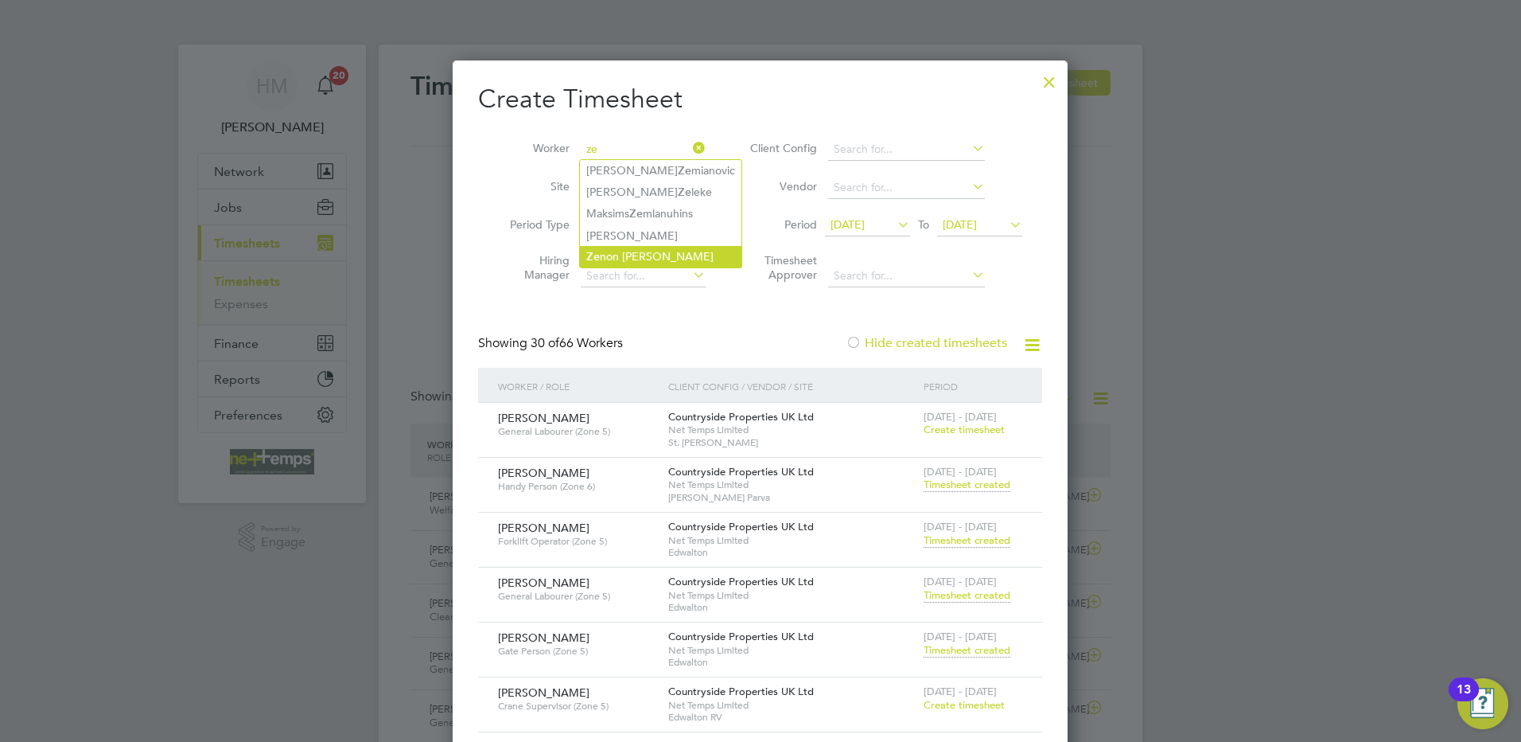
click at [650, 247] on li "Ze non Thomas" at bounding box center [661, 256] width 162 height 21
type input "[PERSON_NAME]"
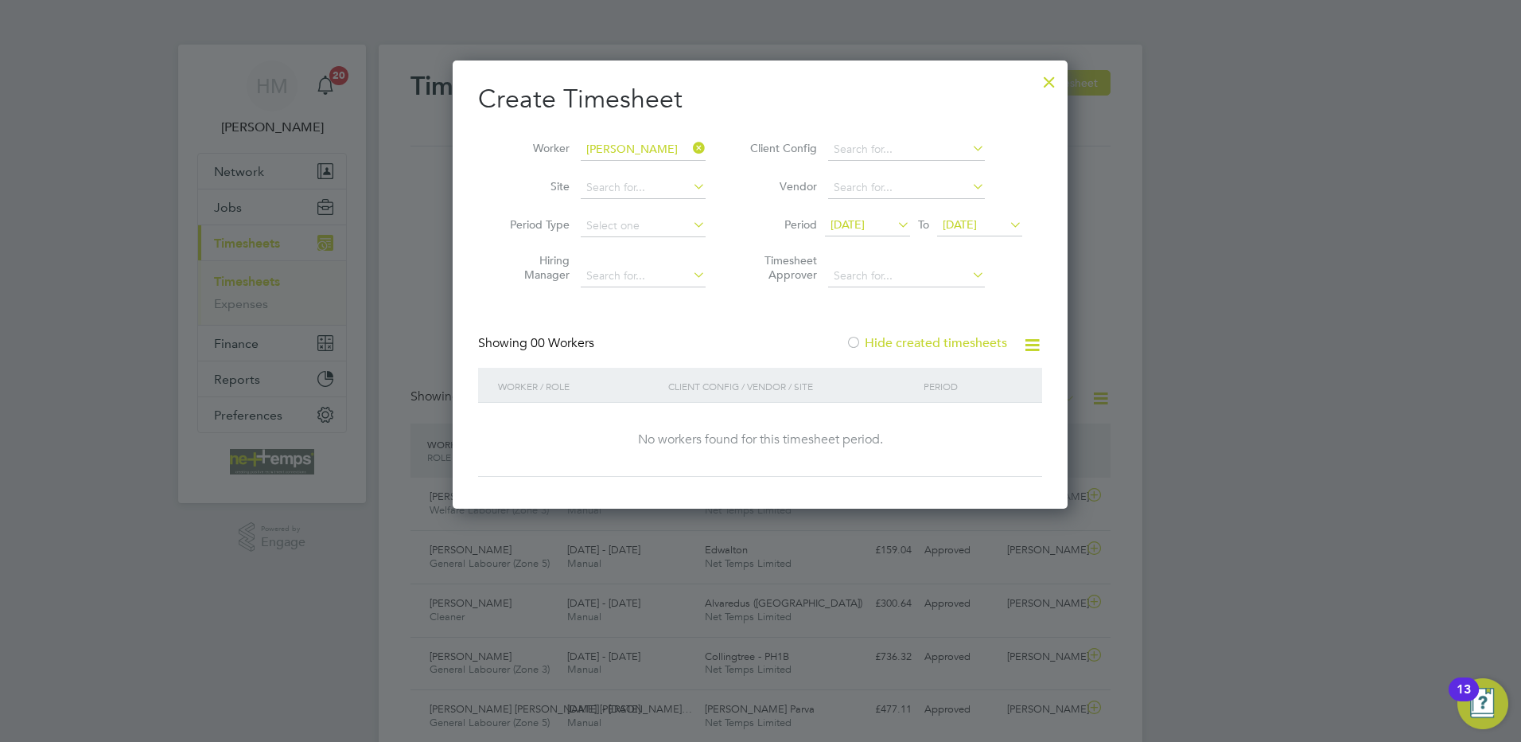
click at [865, 228] on span "[DATE]" at bounding box center [848, 224] width 34 height 14
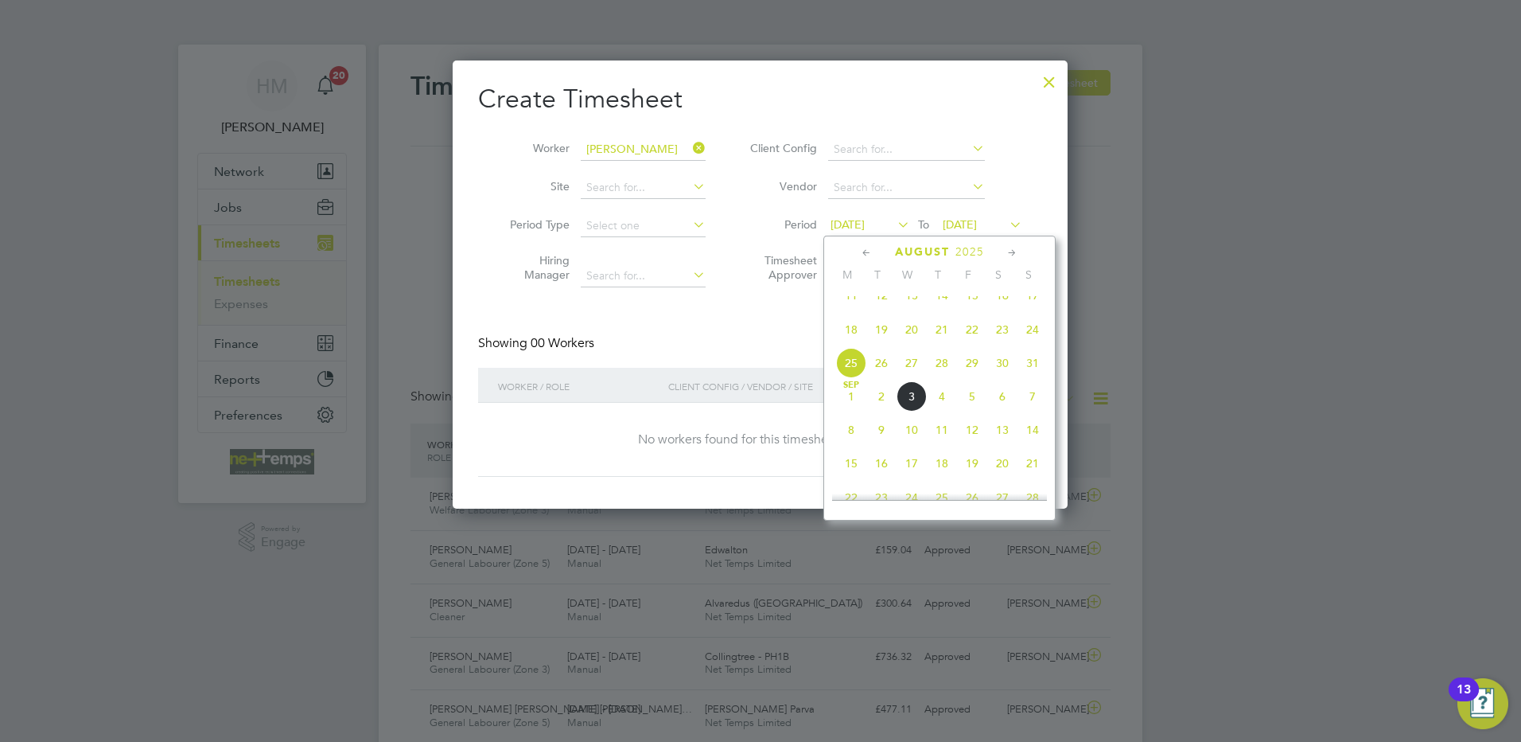
click at [850, 378] on span "25" at bounding box center [851, 363] width 30 height 30
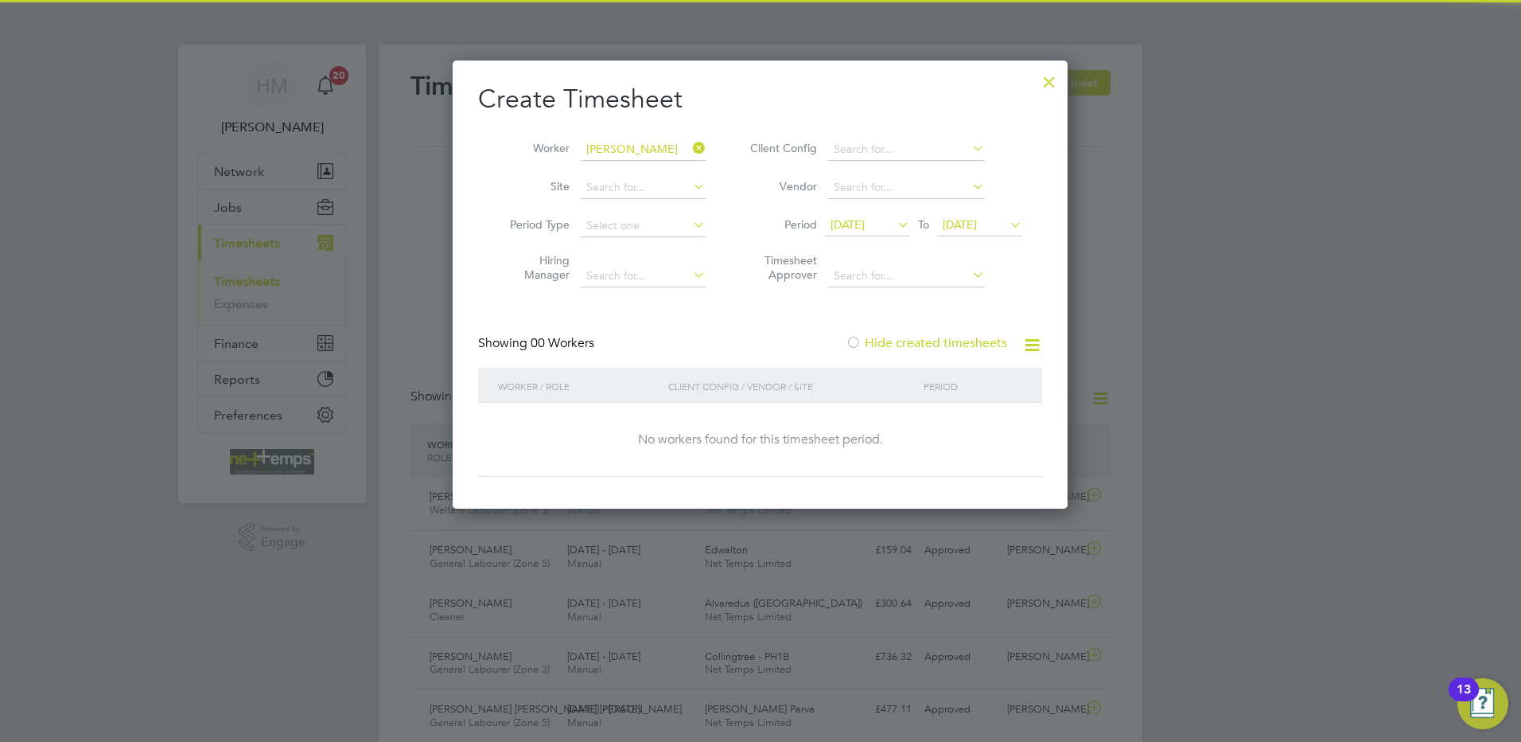
click at [969, 221] on span "[DATE]" at bounding box center [960, 224] width 34 height 14
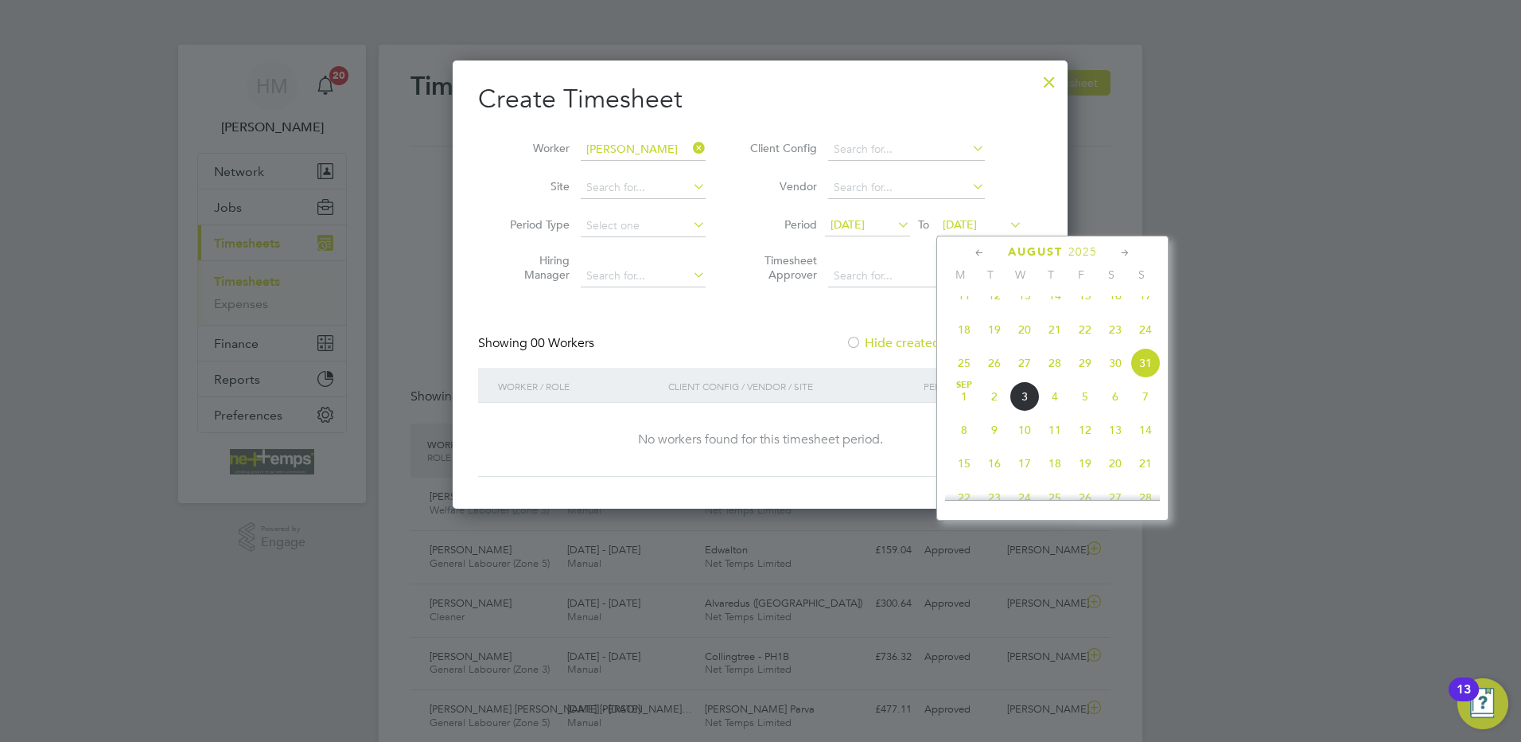
click at [1143, 375] on span "31" at bounding box center [1146, 363] width 30 height 30
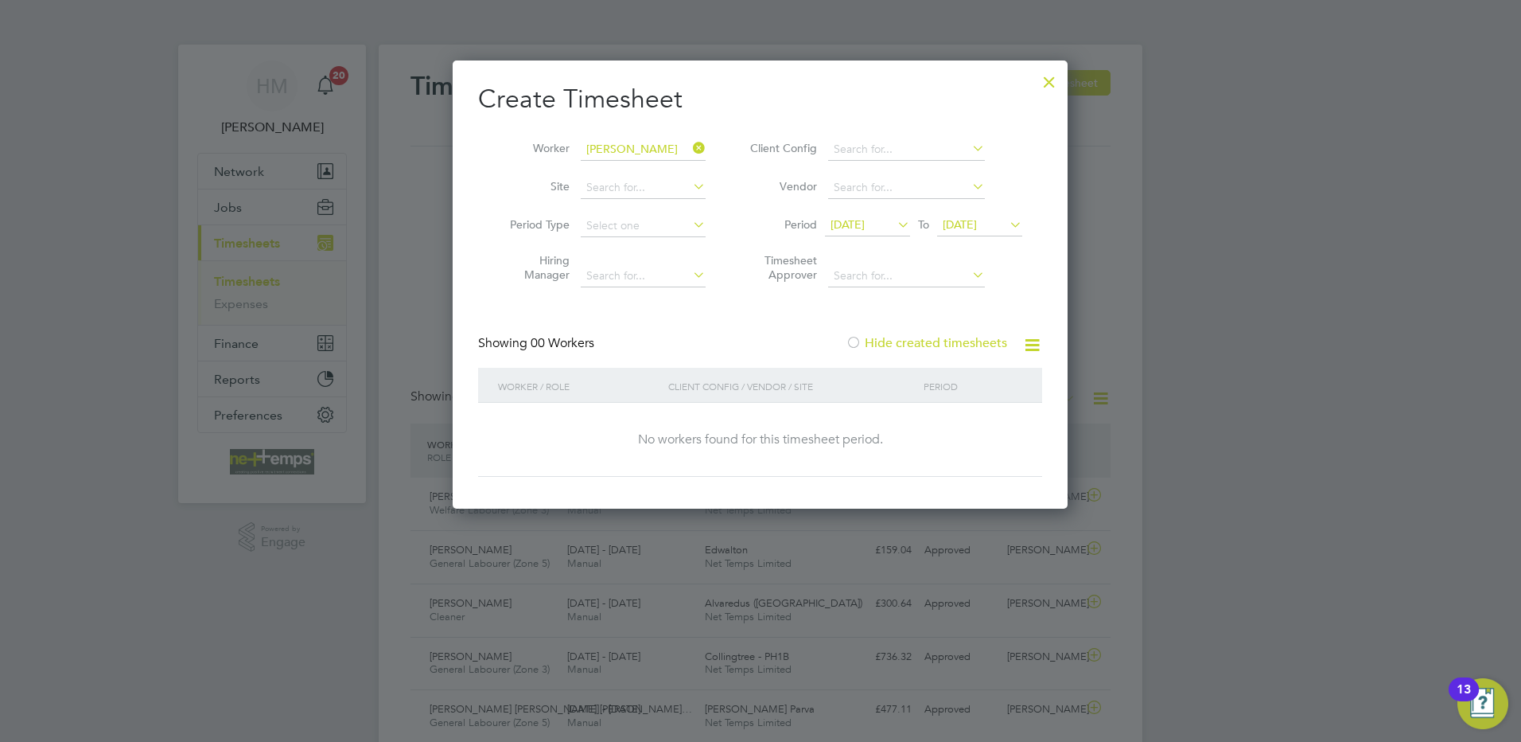
click at [690, 144] on icon at bounding box center [690, 148] width 0 height 22
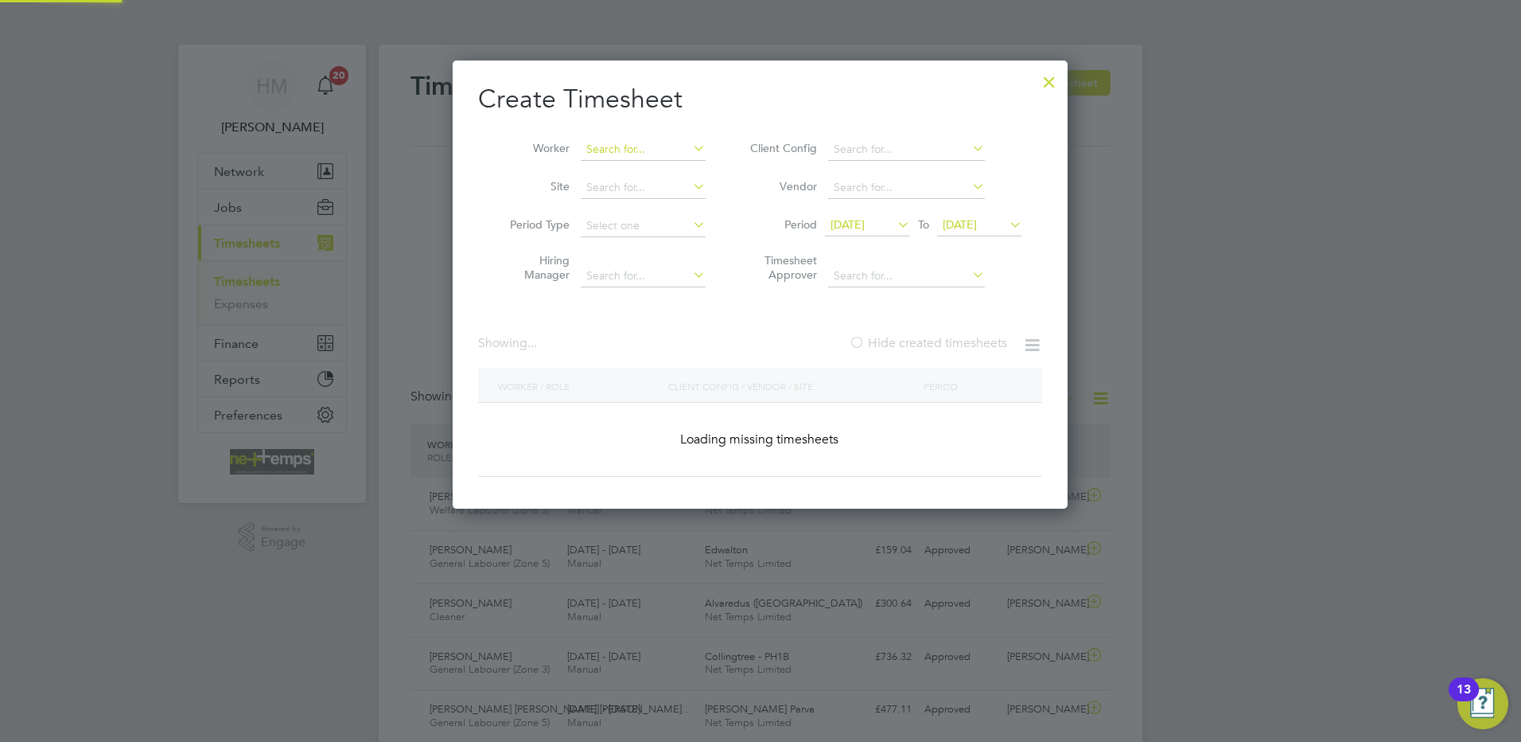
scroll to position [449, 616]
click at [641, 155] on input at bounding box center [643, 149] width 125 height 22
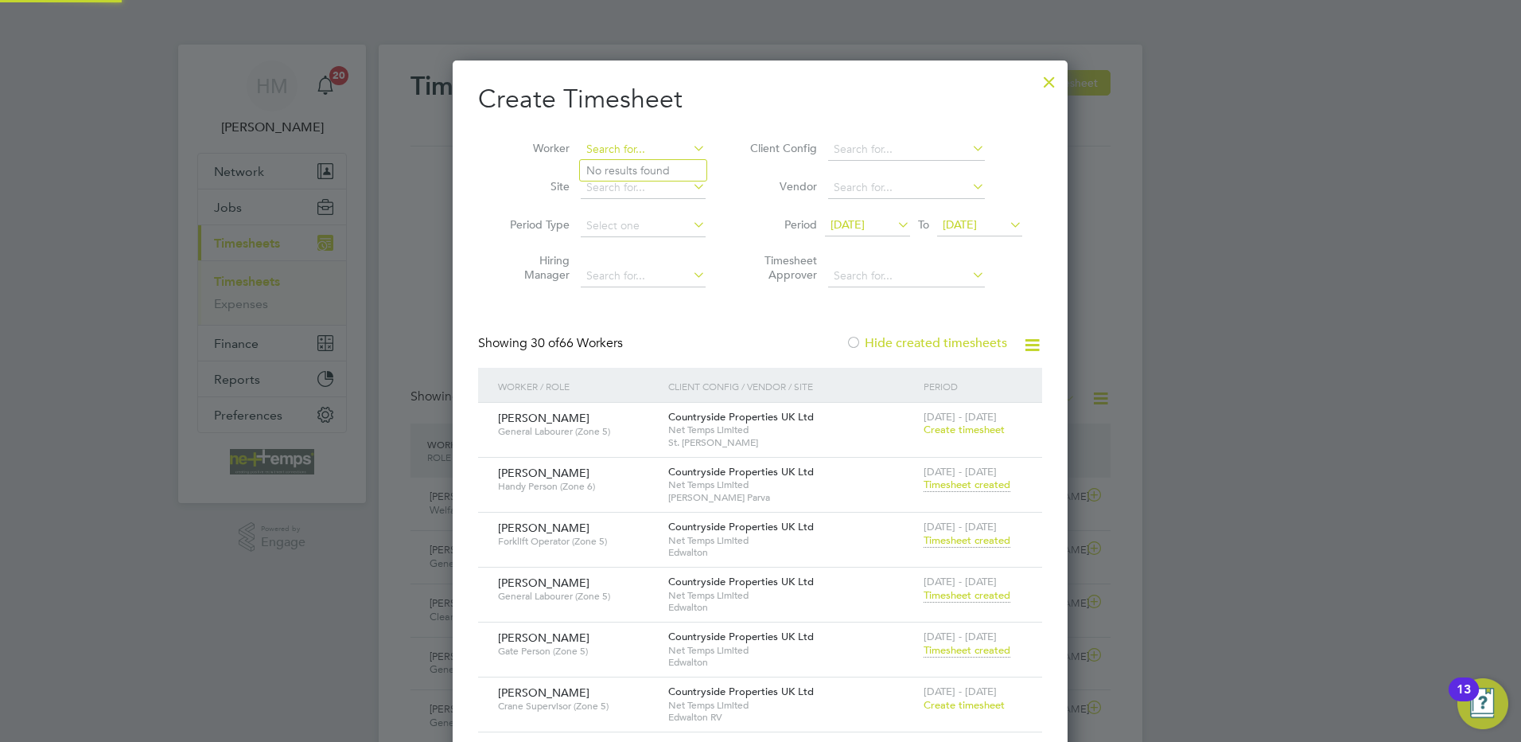
scroll to position [2071, 616]
click at [660, 173] on li "Nikita Batty" at bounding box center [645, 170] width 130 height 21
type input "[MEDICAL_DATA][PERSON_NAME]"
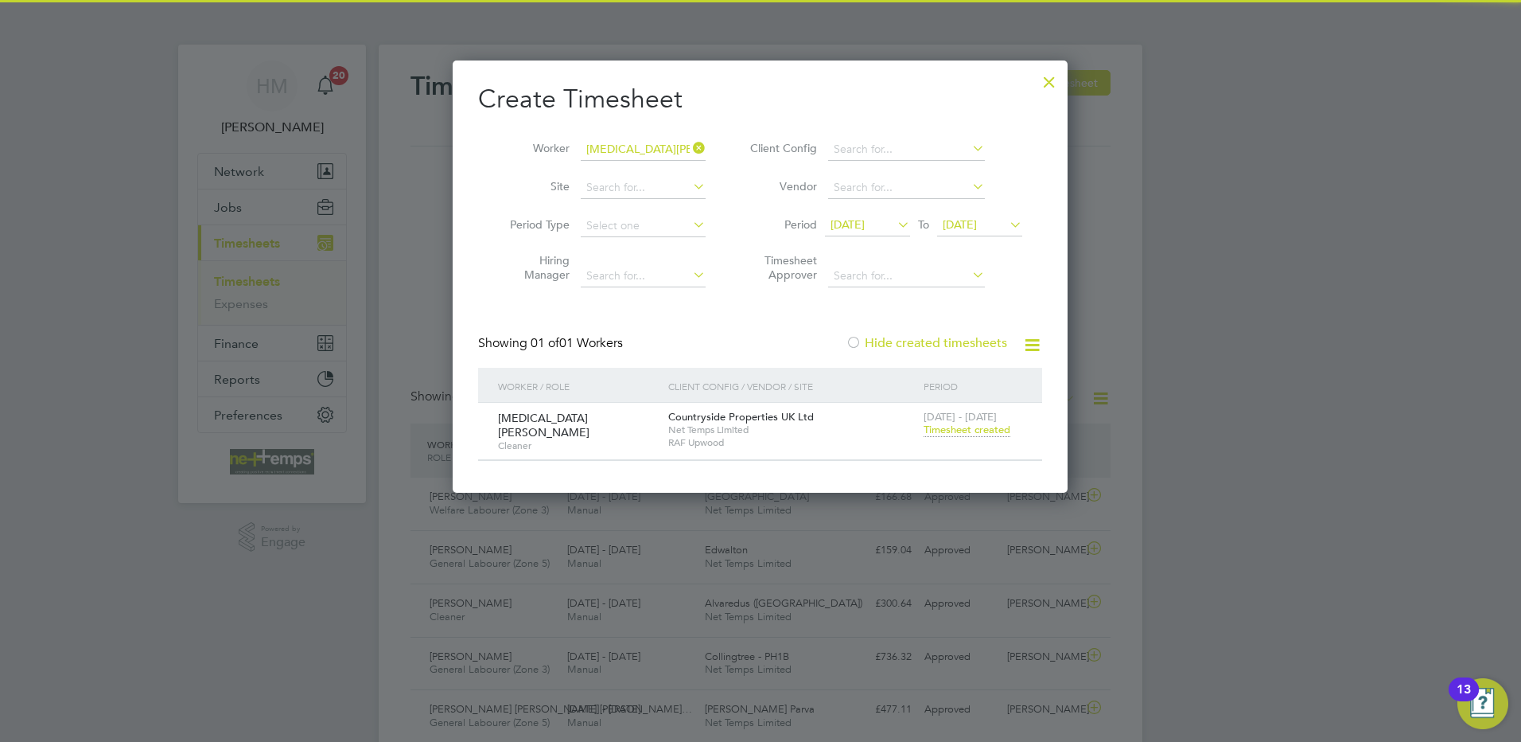
scroll to position [8, 8]
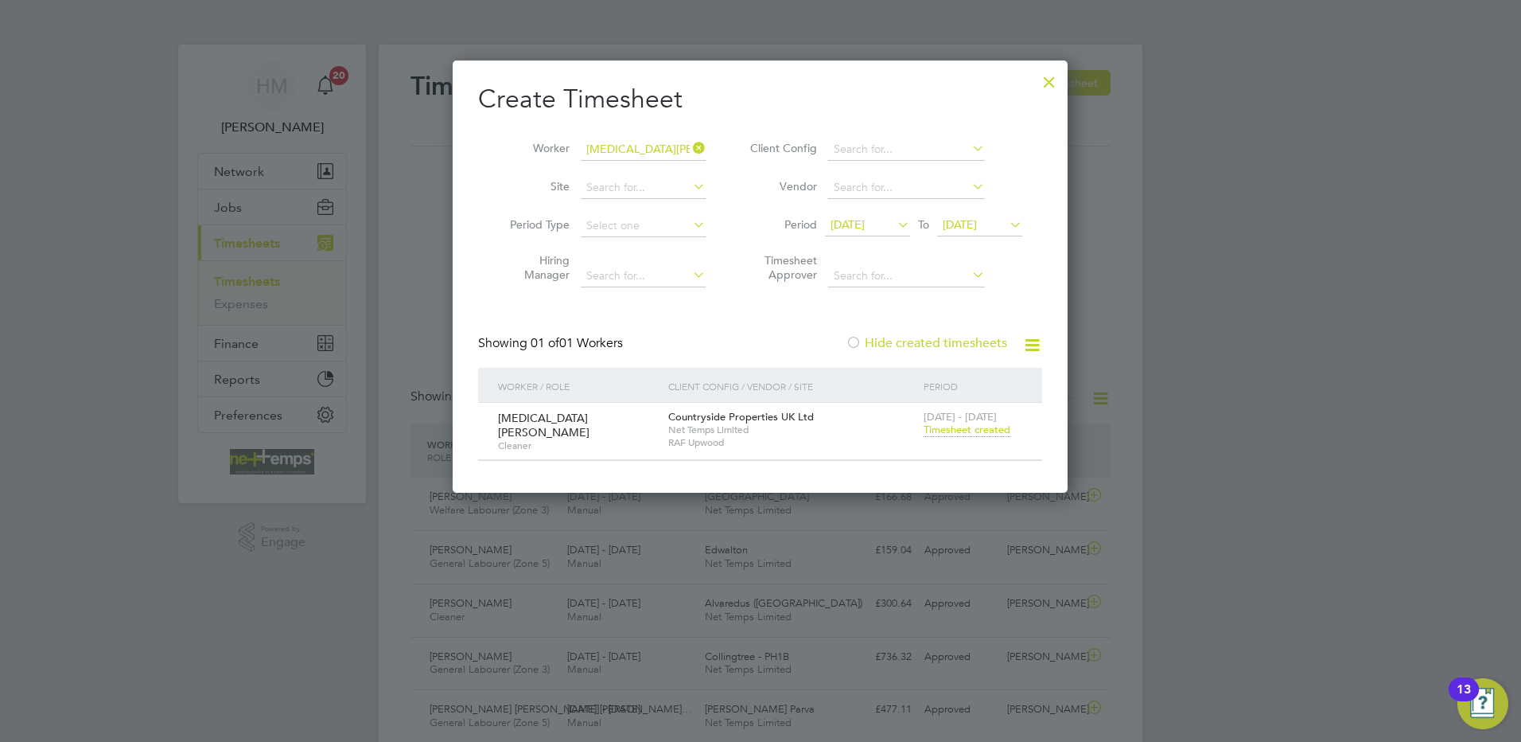
click at [980, 424] on span "Timesheet created" at bounding box center [967, 430] width 87 height 14
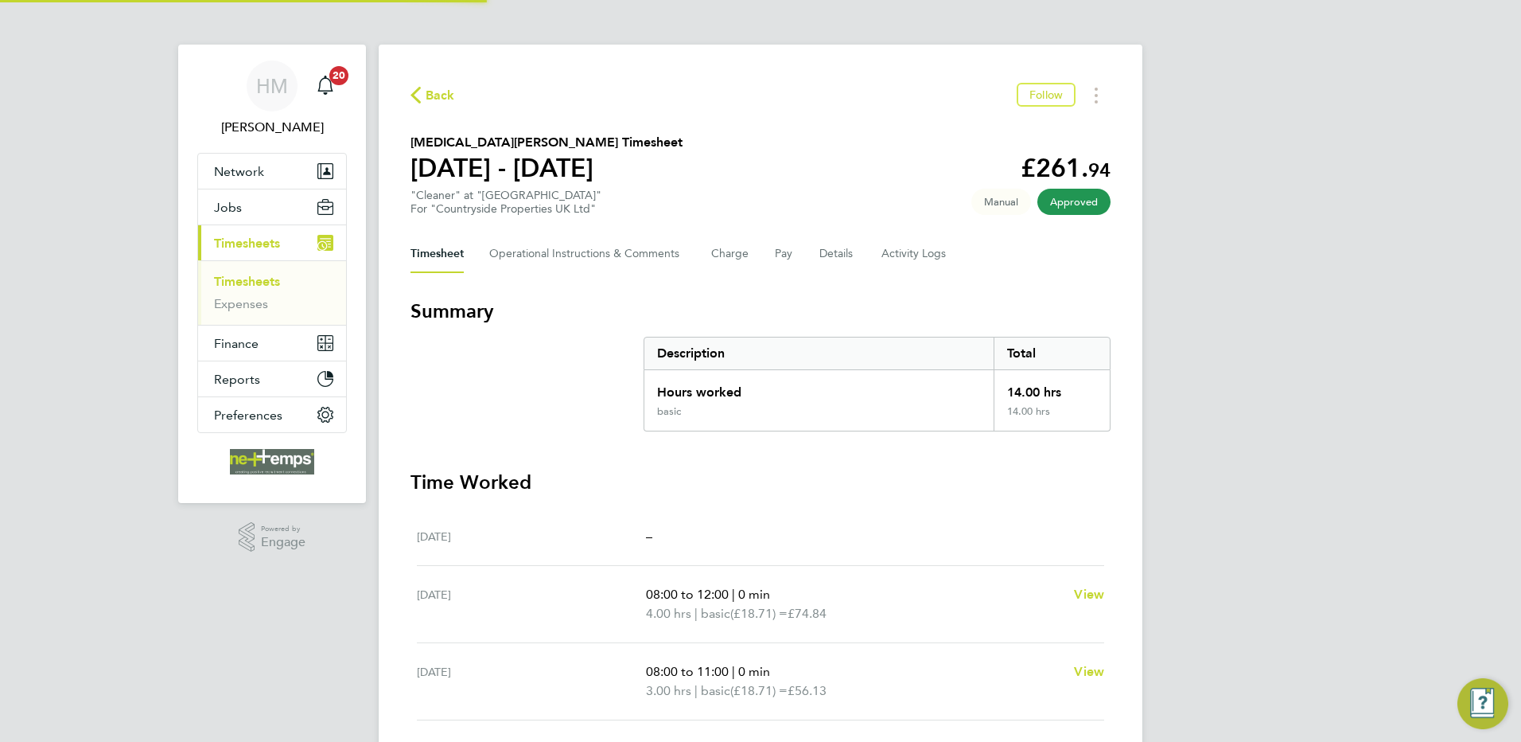
click at [999, 433] on section "Summary Description Total Hours worked 14.00 hrs basic 14.00 hrs Time Worked Mo…" at bounding box center [761, 682] width 700 height 769
click at [255, 243] on span "Timesheets" at bounding box center [247, 243] width 66 height 15
click at [265, 280] on link "Timesheets" at bounding box center [247, 281] width 66 height 15
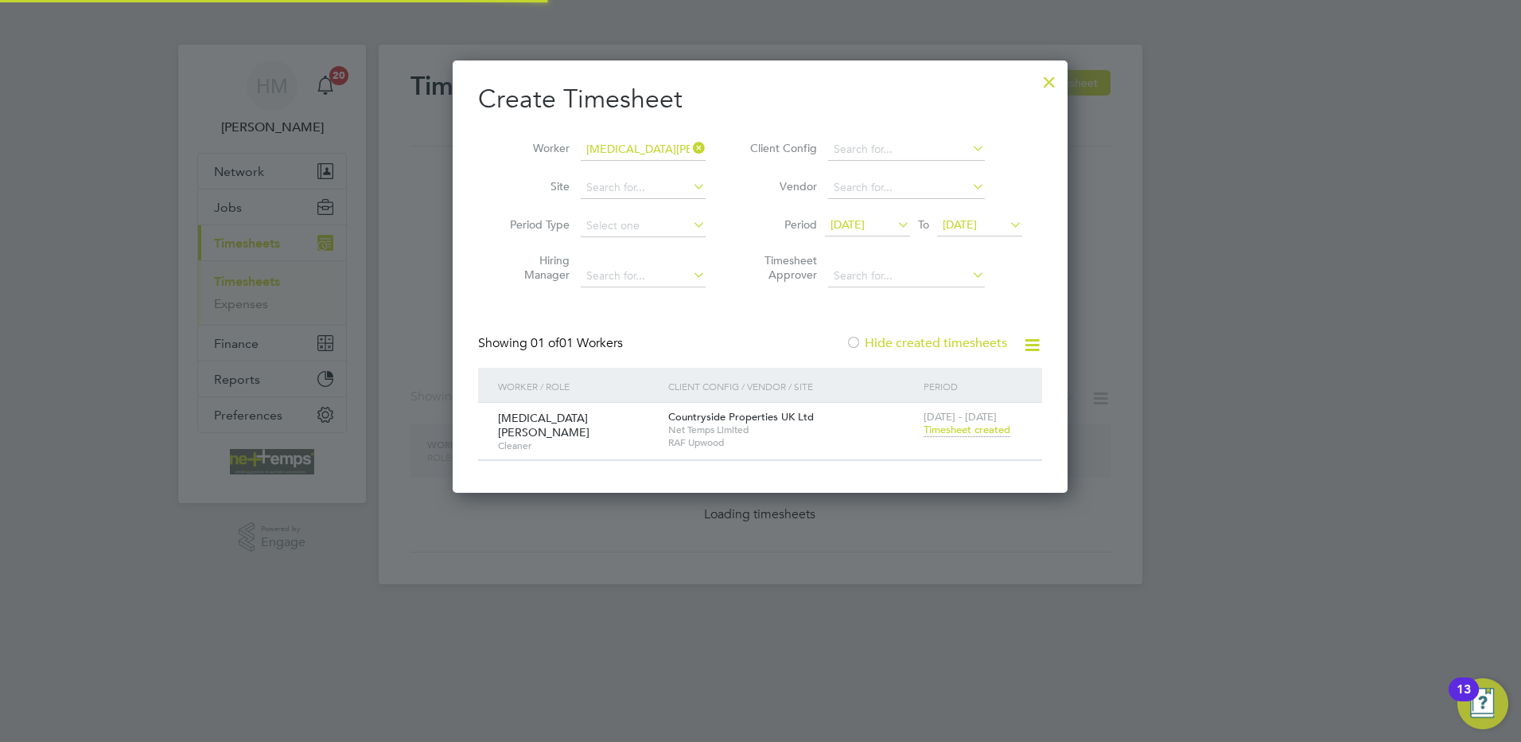
scroll to position [429, 616]
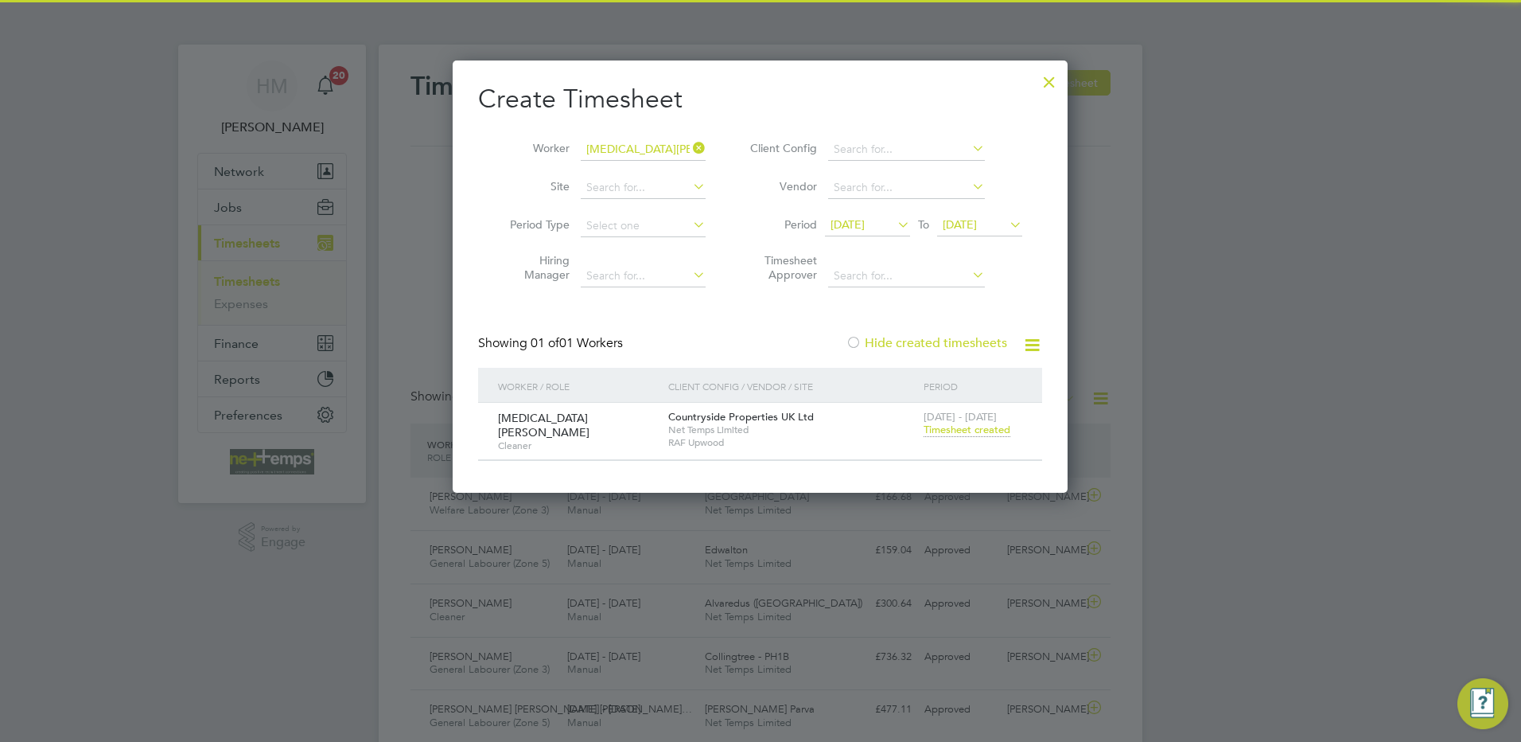
click at [1060, 80] on div at bounding box center [1049, 78] width 29 height 29
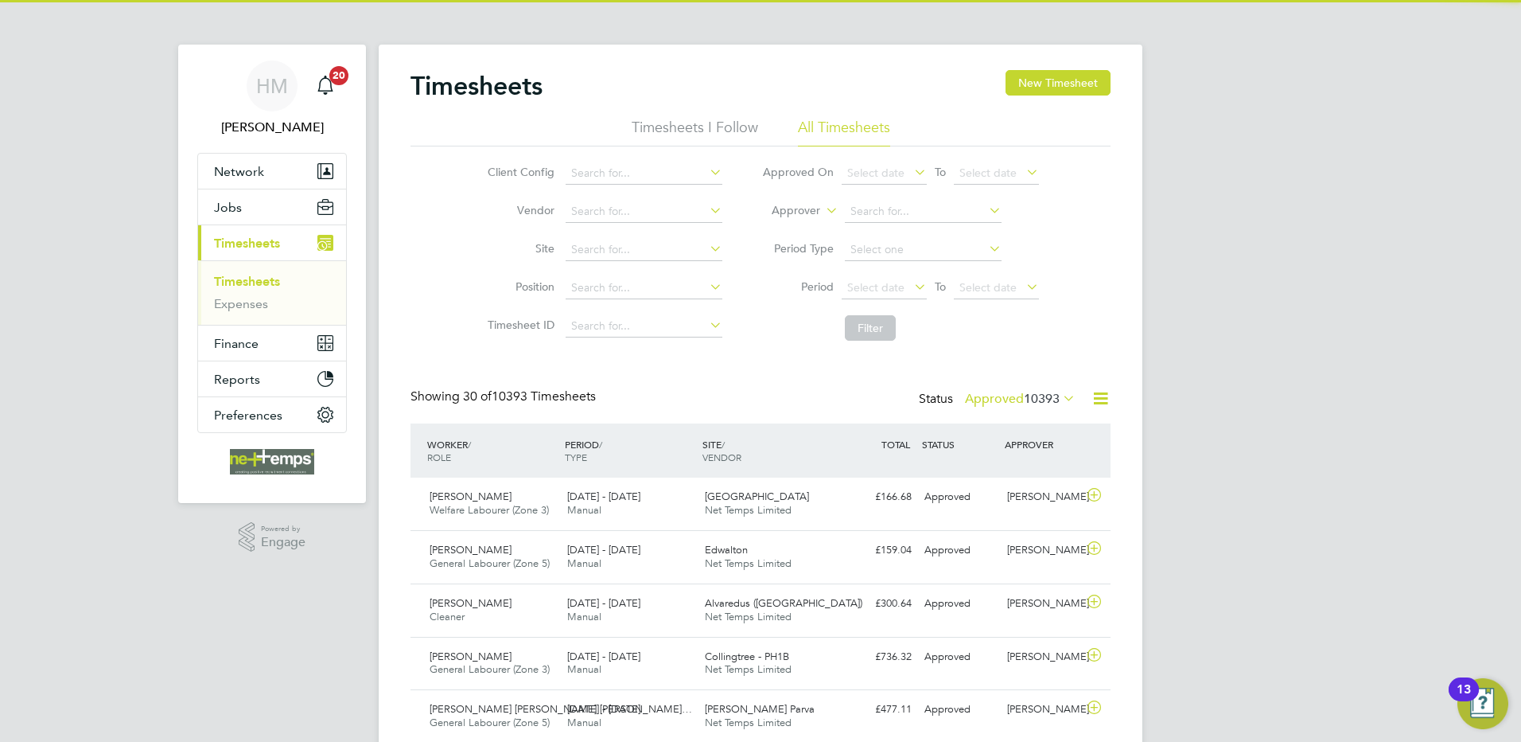
scroll to position [41, 138]
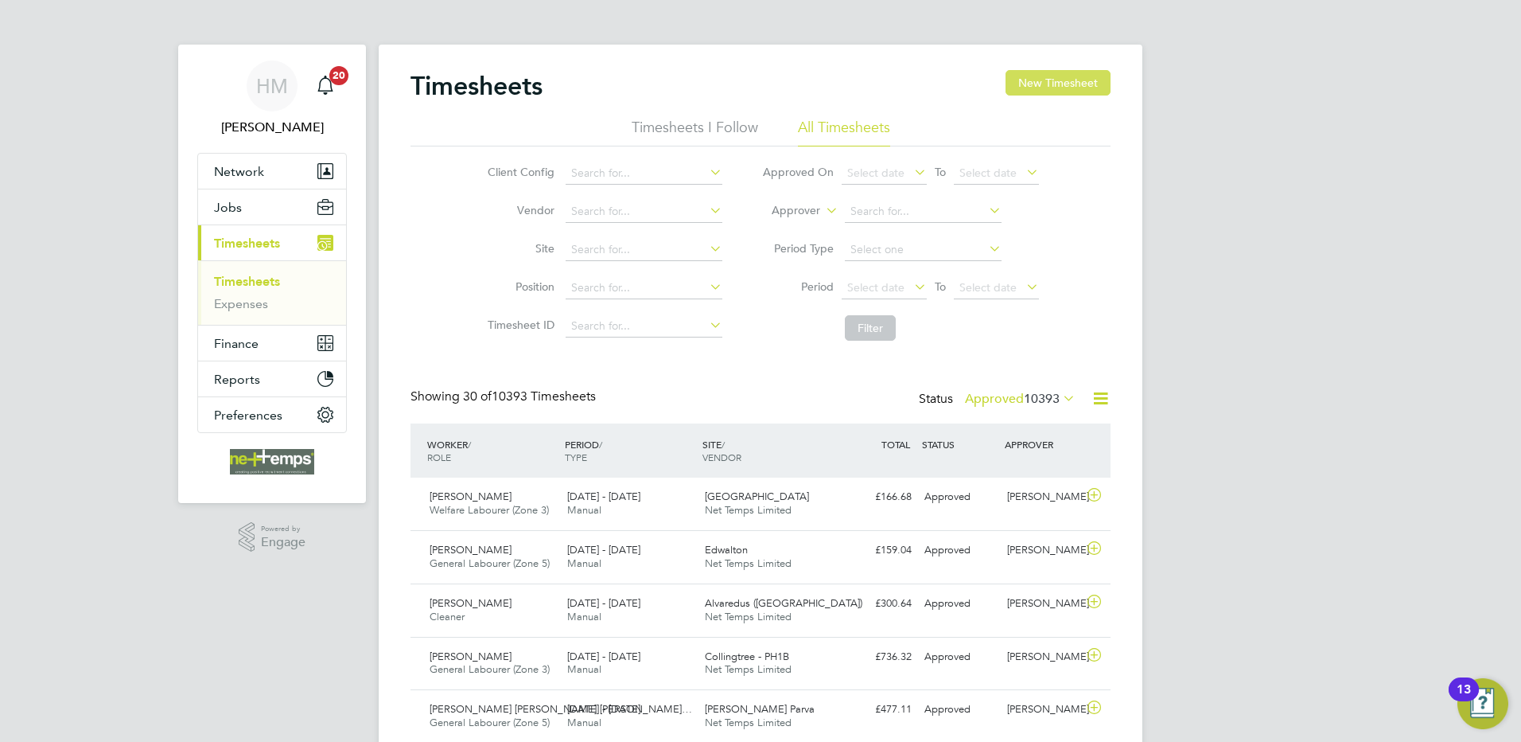
click at [1050, 82] on button "New Timesheet" at bounding box center [1058, 82] width 105 height 25
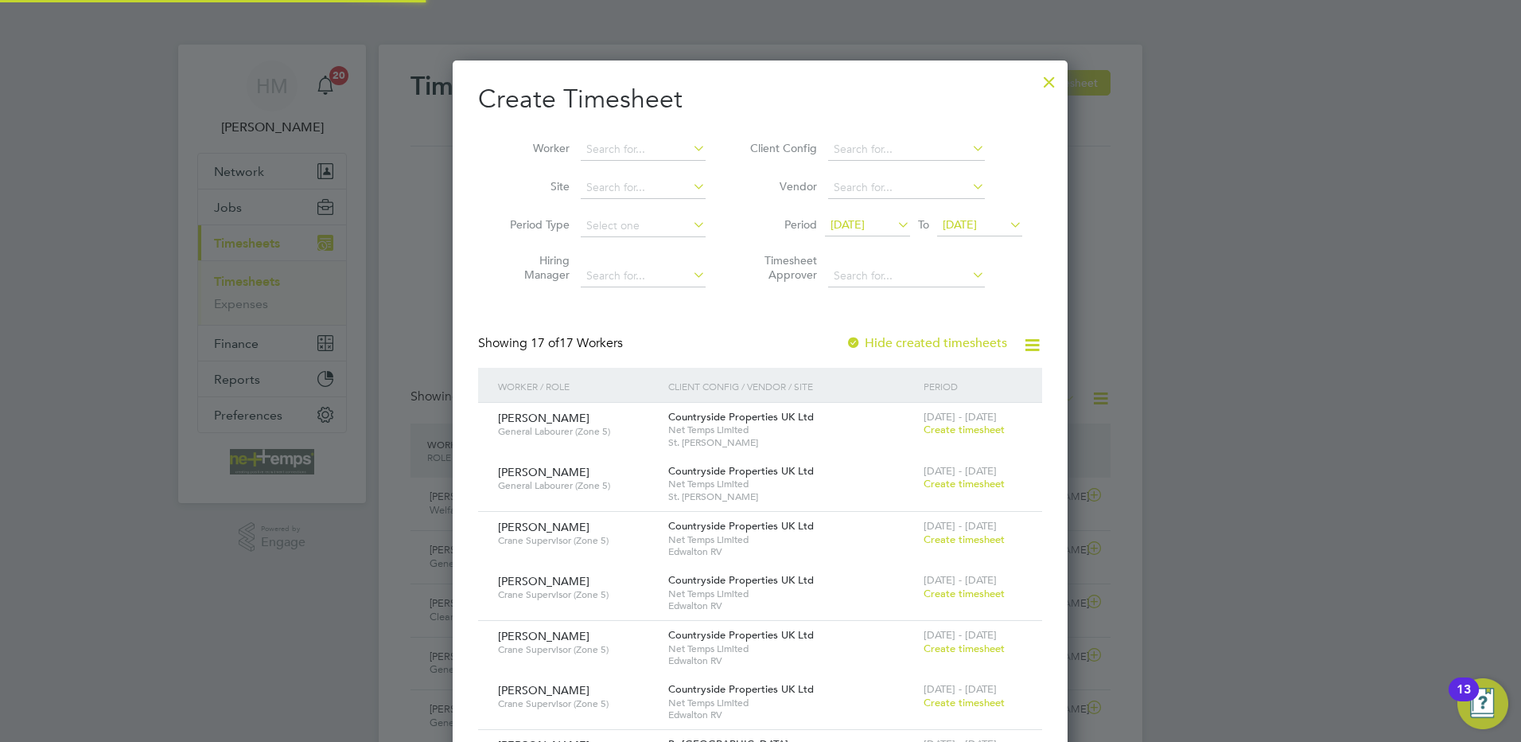
drag, startPoint x: 212, startPoint y: 209, endPoint x: 222, endPoint y: 208, distance: 9.7
click at [212, 209] on div at bounding box center [760, 371] width 1521 height 742
click at [1052, 78] on div at bounding box center [1049, 78] width 29 height 29
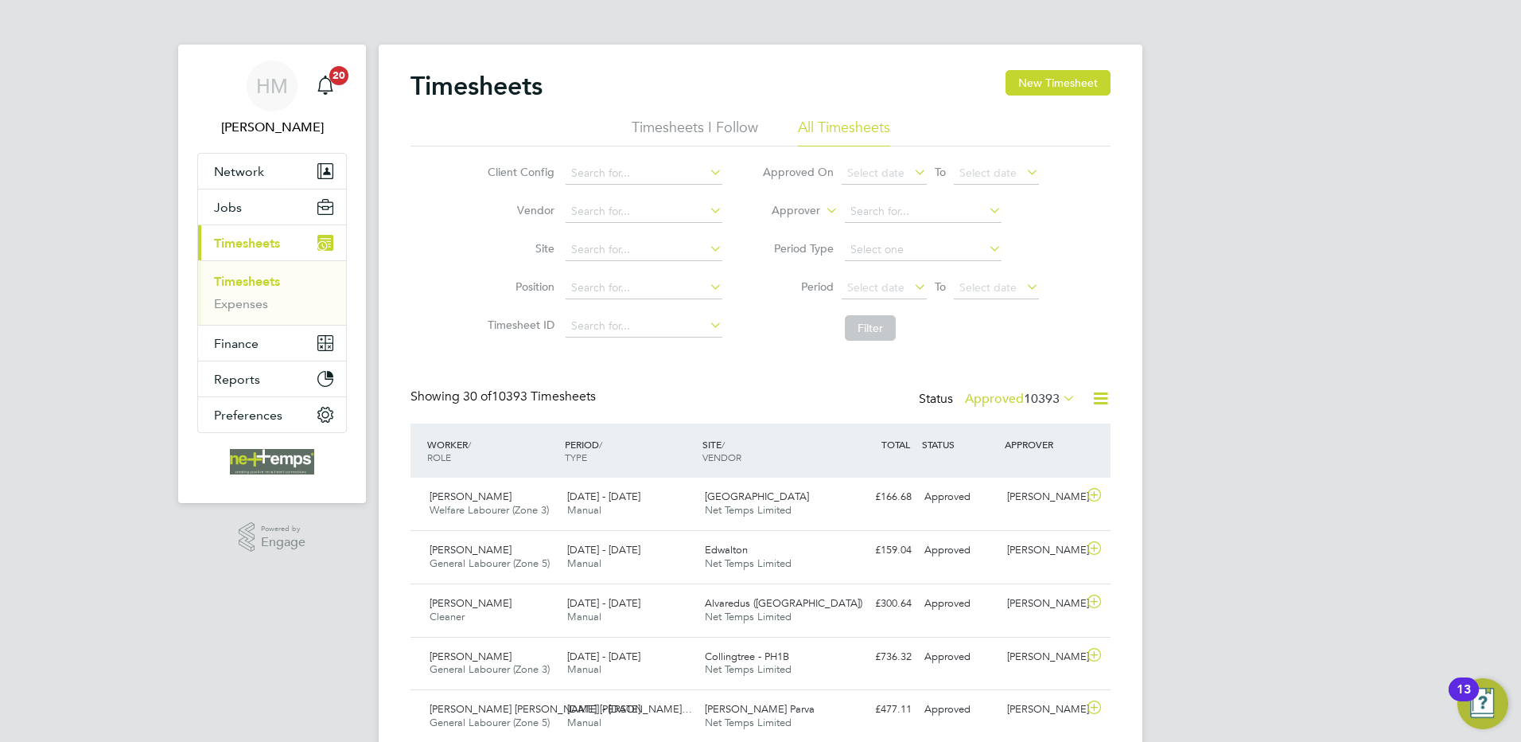
click at [216, 201] on div at bounding box center [760, 371] width 1521 height 742
click at [238, 208] on span "Jobs" at bounding box center [228, 207] width 28 height 15
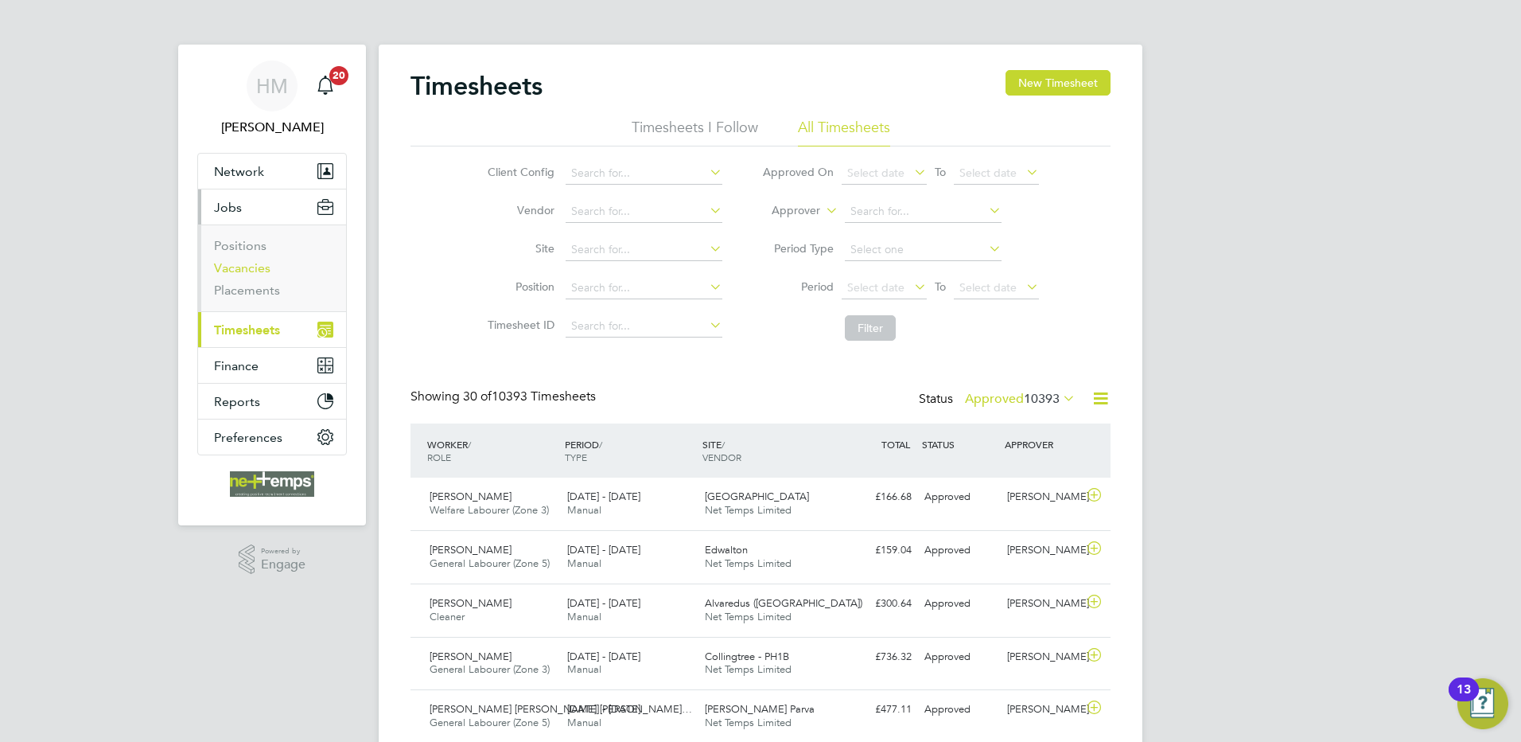
click at [251, 266] on link "Vacancies" at bounding box center [242, 267] width 56 height 15
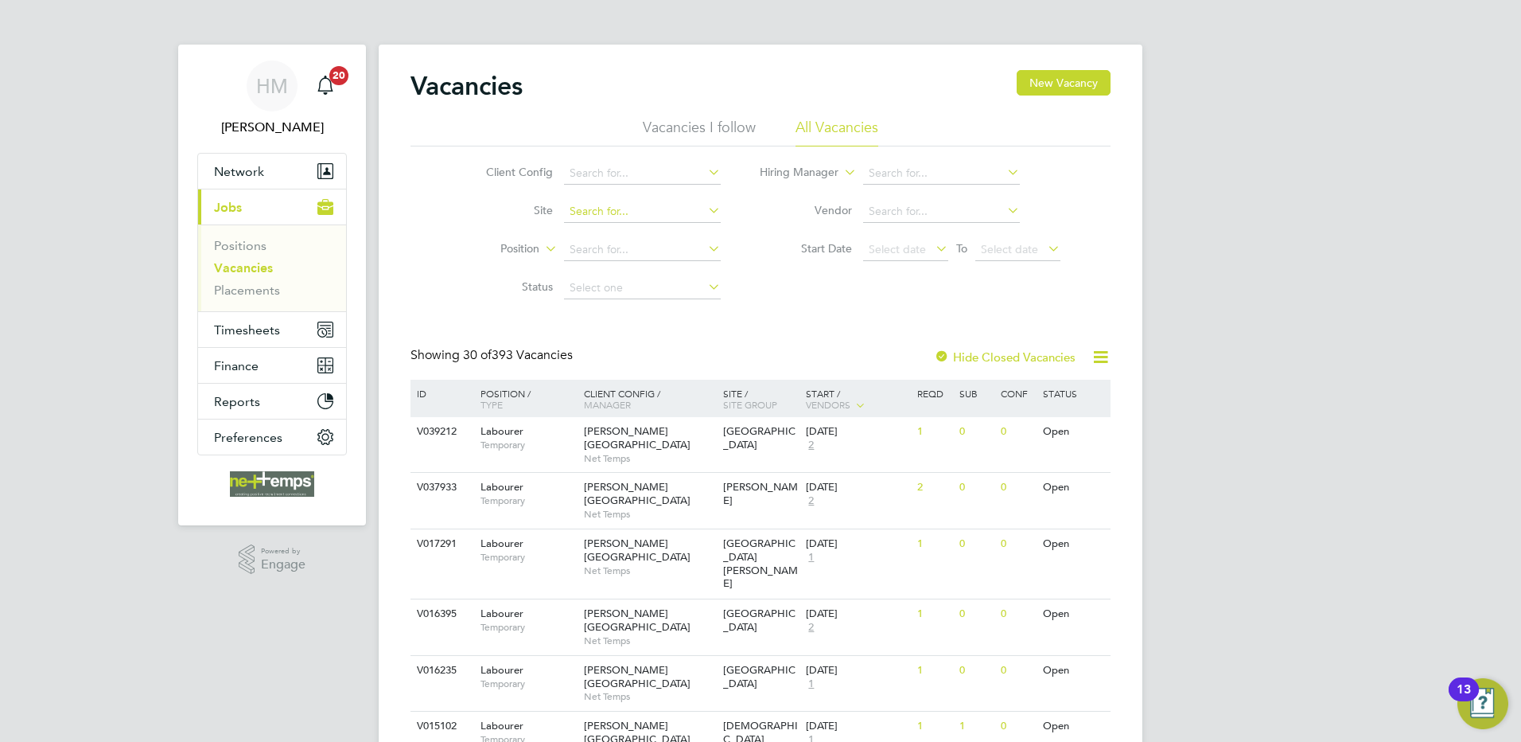
click at [606, 204] on input at bounding box center [642, 212] width 157 height 22
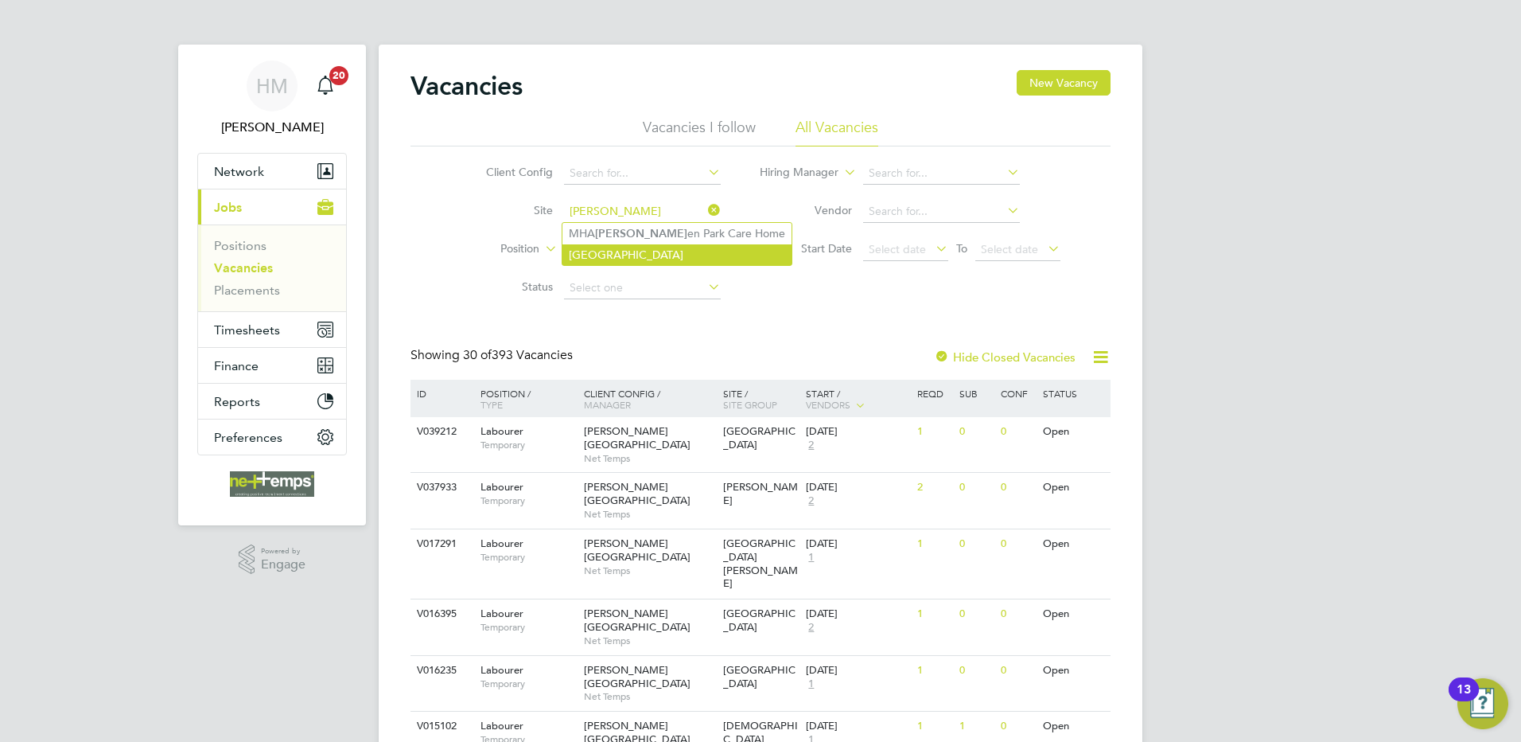
click at [639, 252] on li "[GEOGRAPHIC_DATA]" at bounding box center [677, 254] width 229 height 21
type input "[GEOGRAPHIC_DATA]"
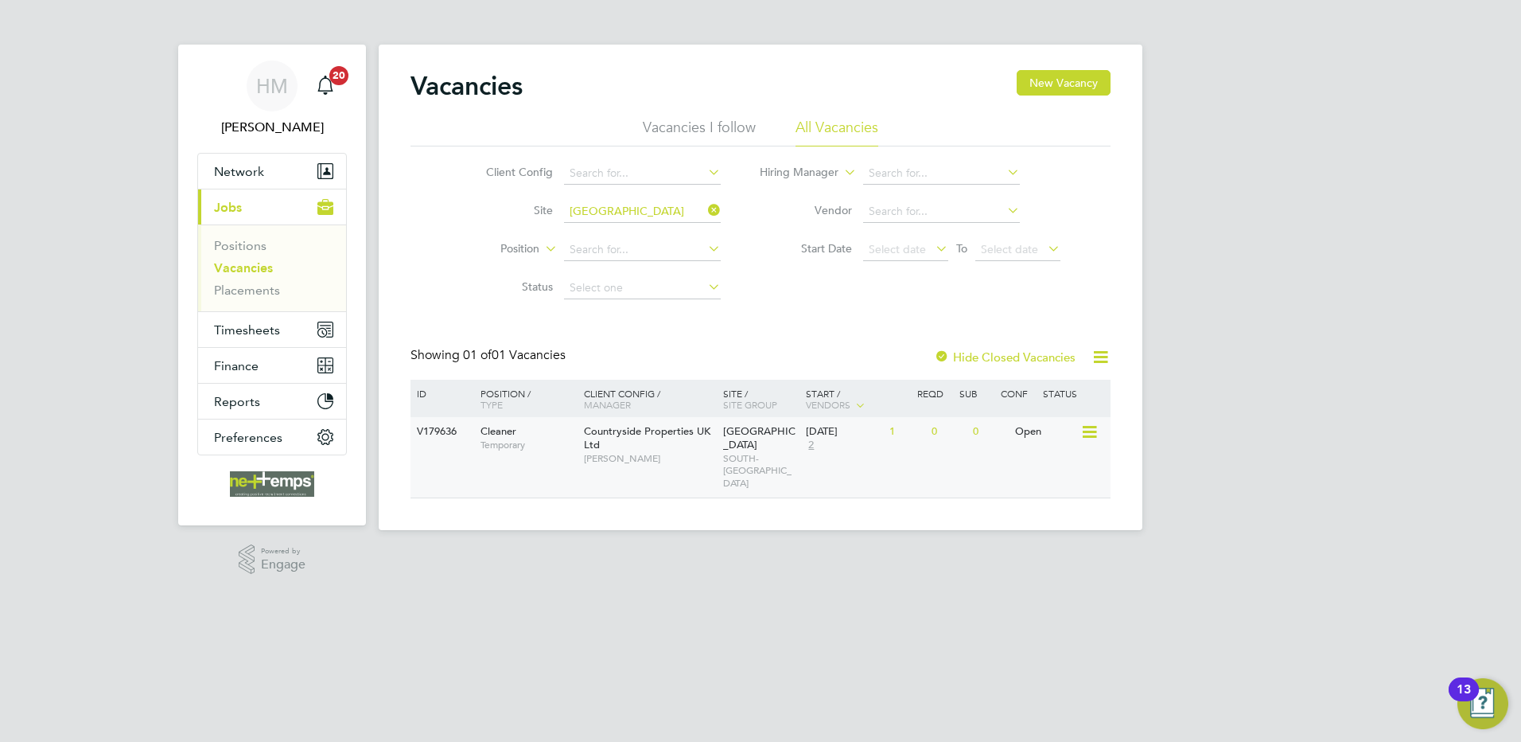
click at [969, 458] on div "V179636 Cleaner Temporary Countryside Properties UK Ltd Gurraj Singh Prospect A…" at bounding box center [761, 457] width 700 height 80
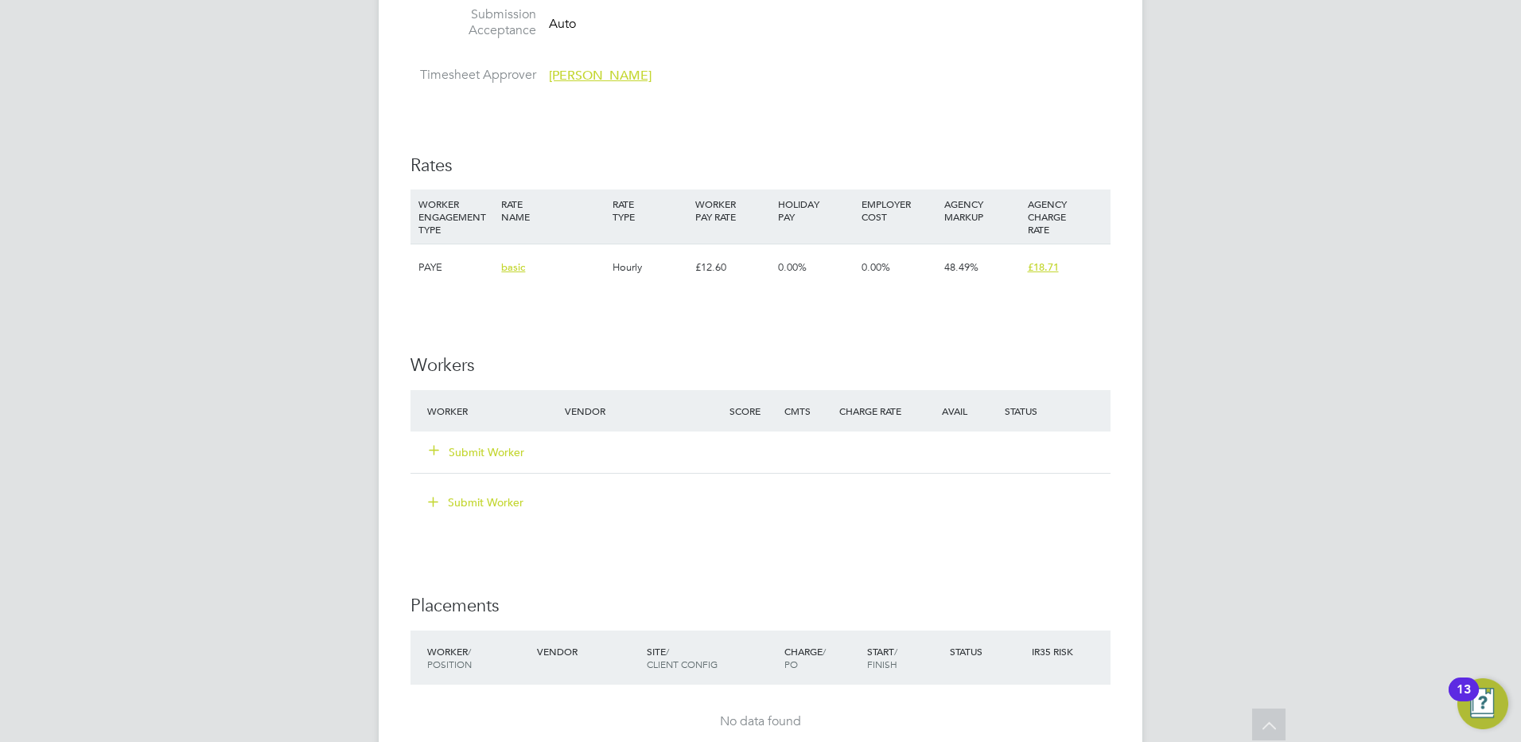
click at [473, 449] on button "Submit Worker" at bounding box center [477, 452] width 95 height 16
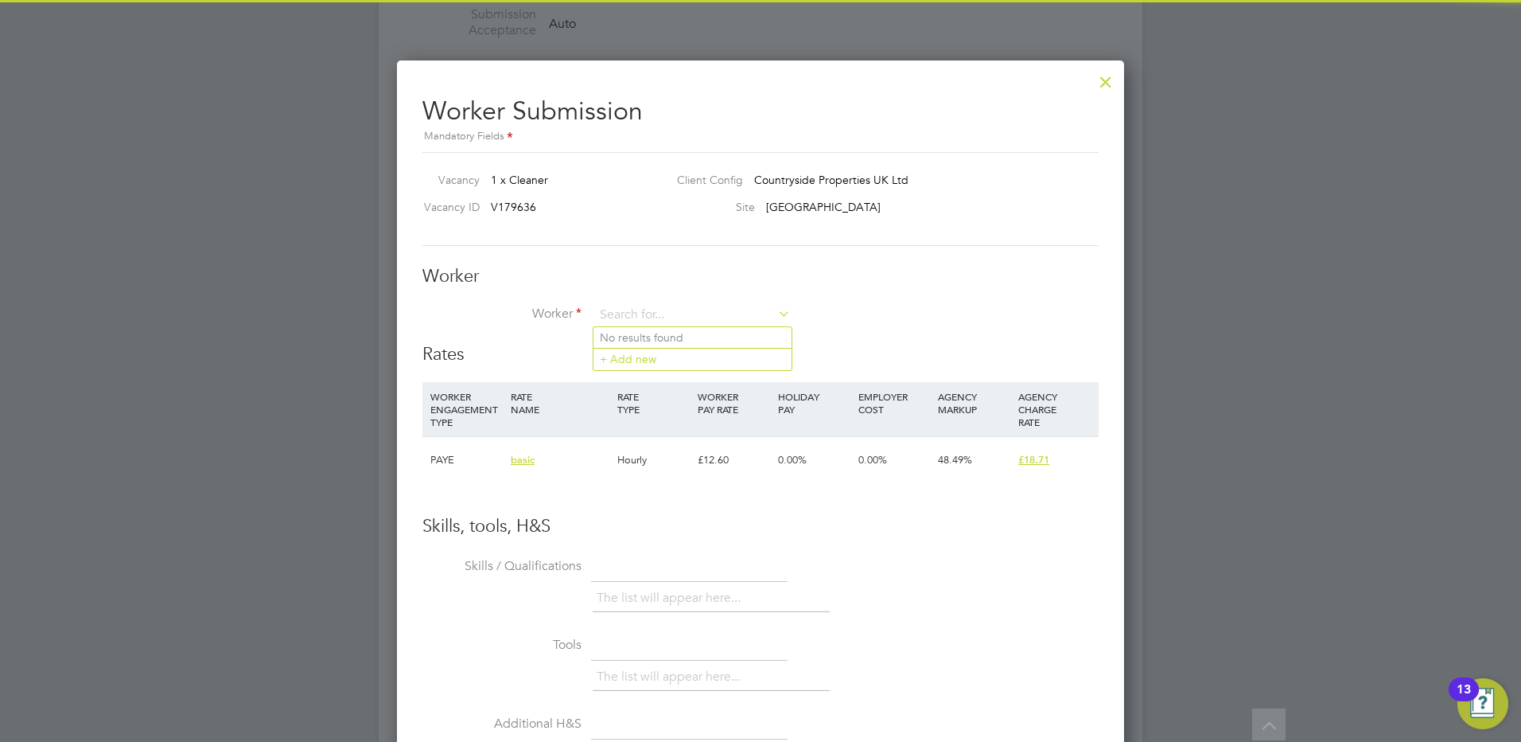
scroll to position [966, 728]
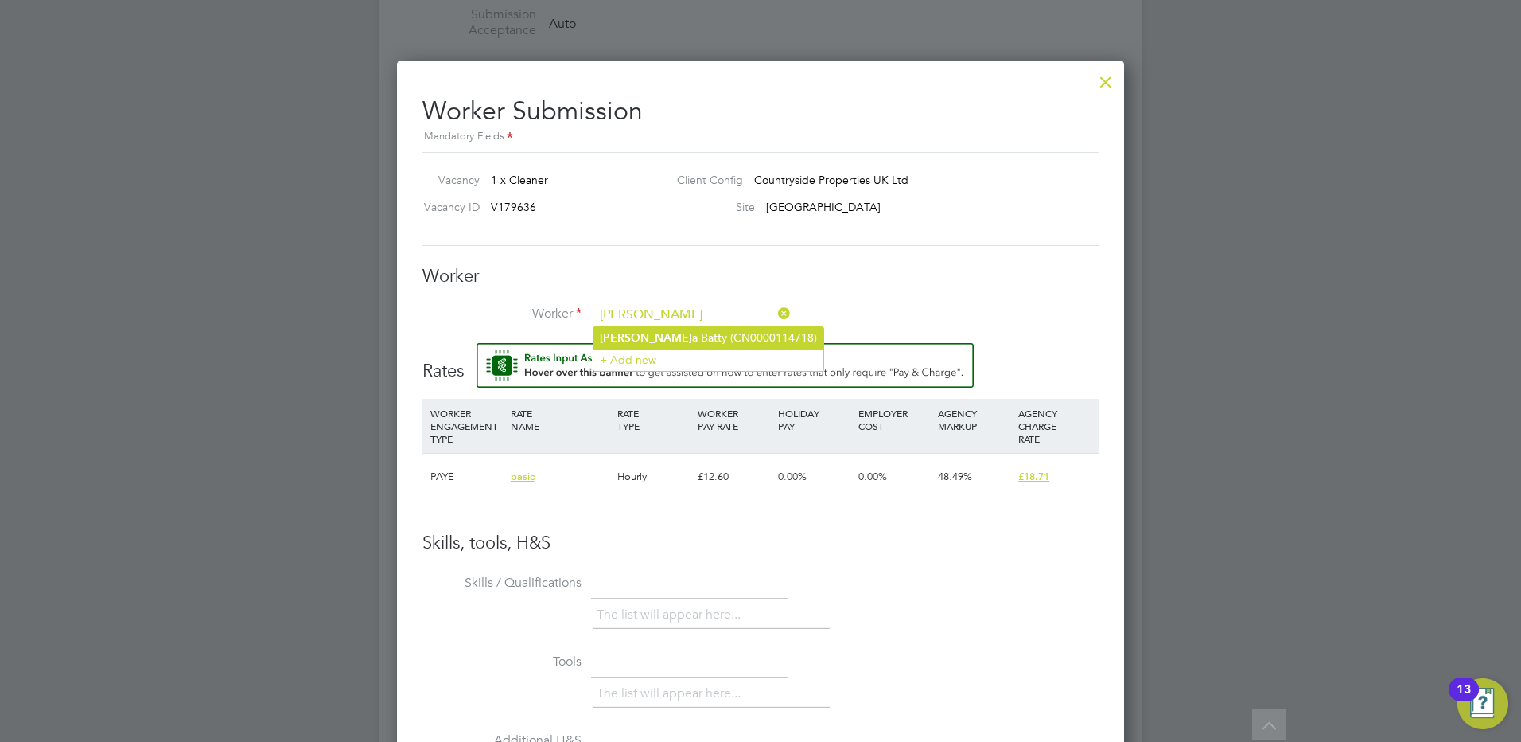
click at [674, 336] on li "[PERSON_NAME] (CN0000114718)" at bounding box center [709, 337] width 230 height 21
type input "[MEDICAL_DATA][PERSON_NAME] (CN0000114718)"
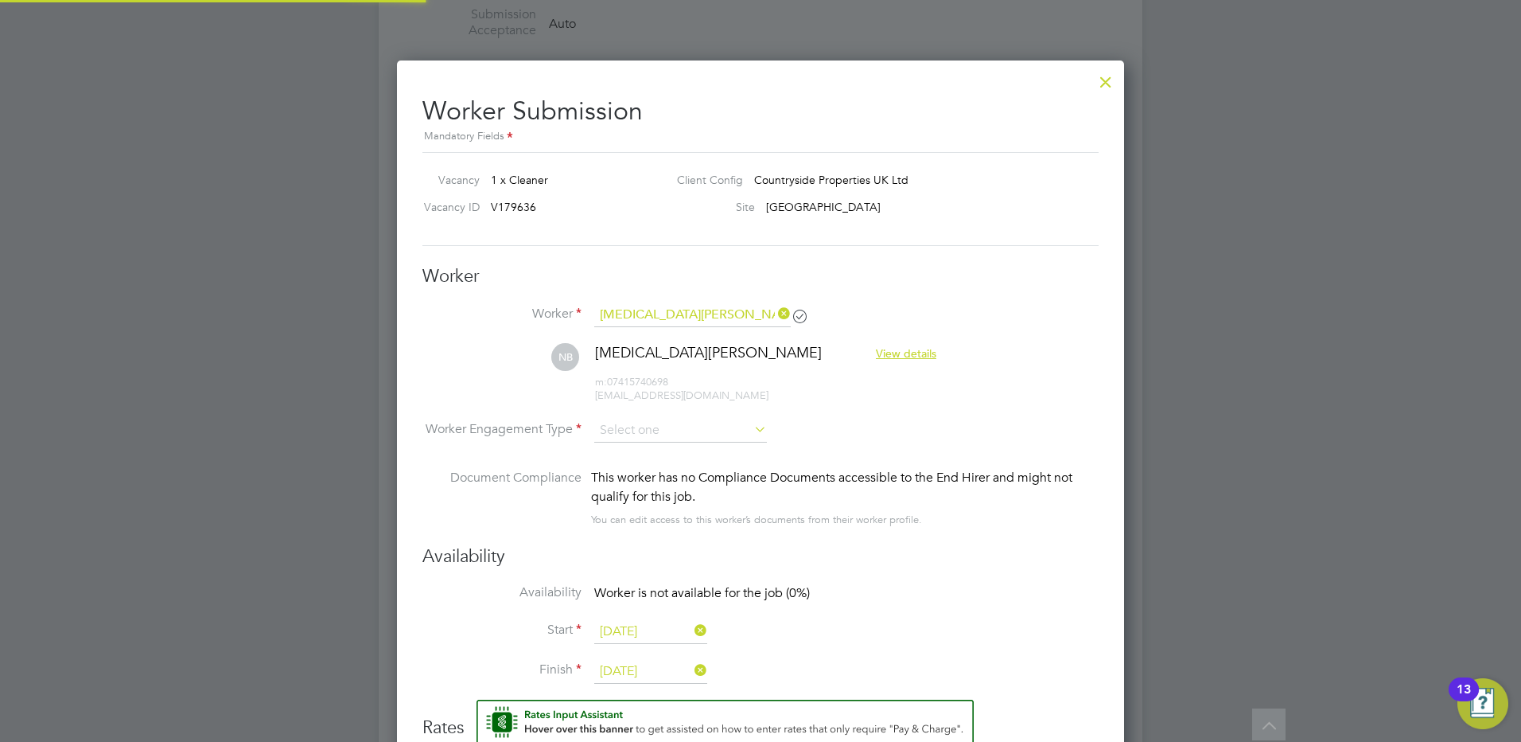
scroll to position [1034, 0]
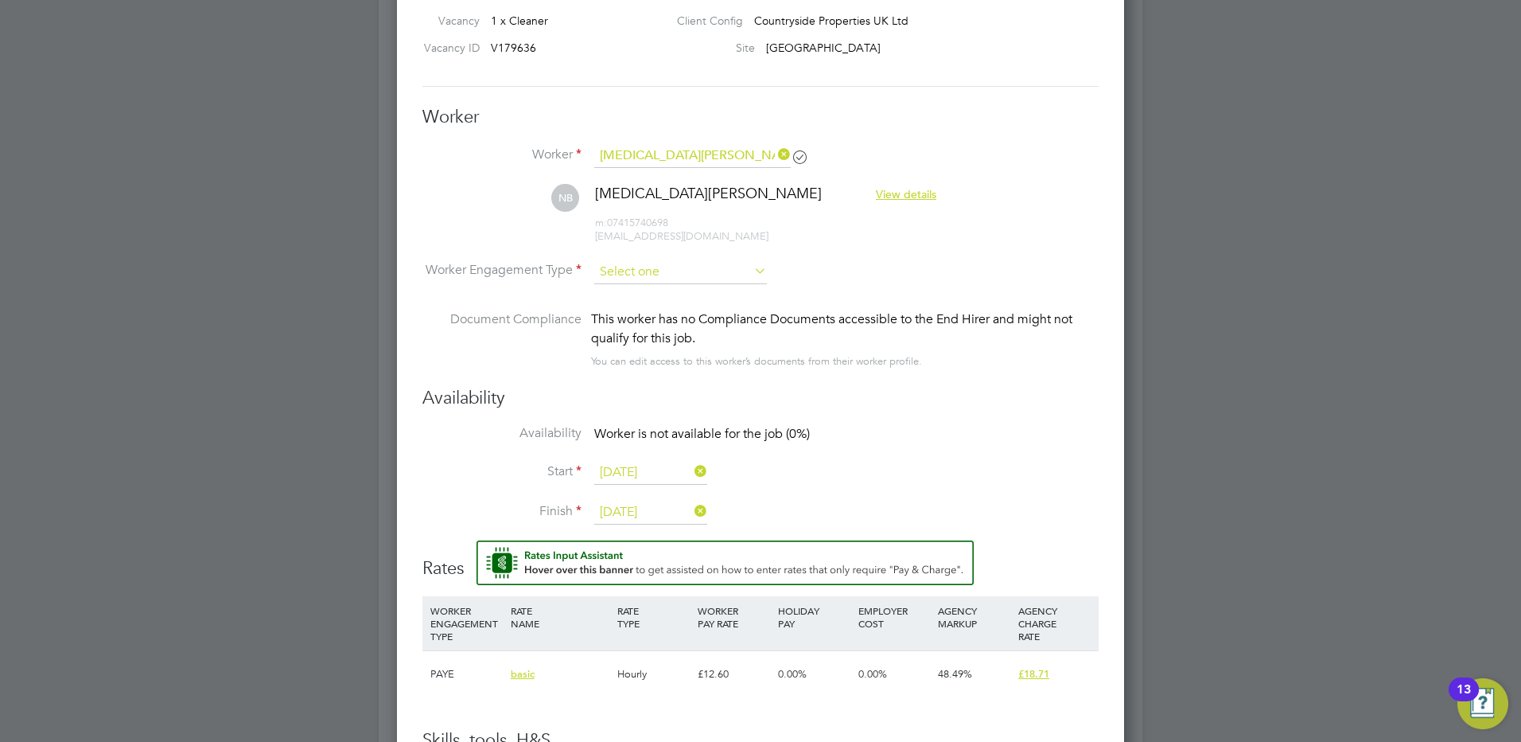
click at [641, 275] on input at bounding box center [680, 272] width 173 height 24
click at [653, 317] on li "PAYE" at bounding box center [681, 314] width 174 height 21
type input "PAYE"
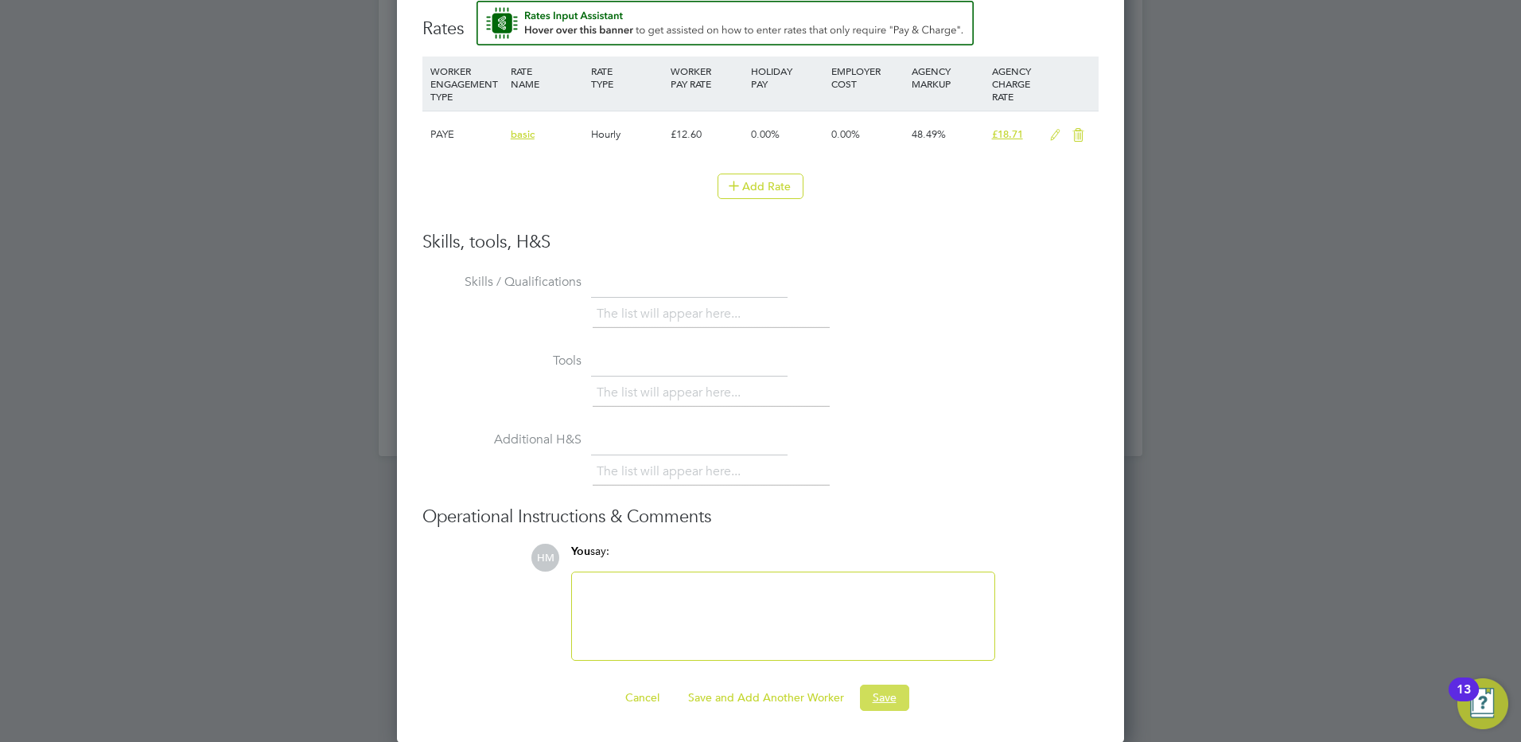
click at [882, 692] on button "Save" at bounding box center [884, 696] width 49 height 25
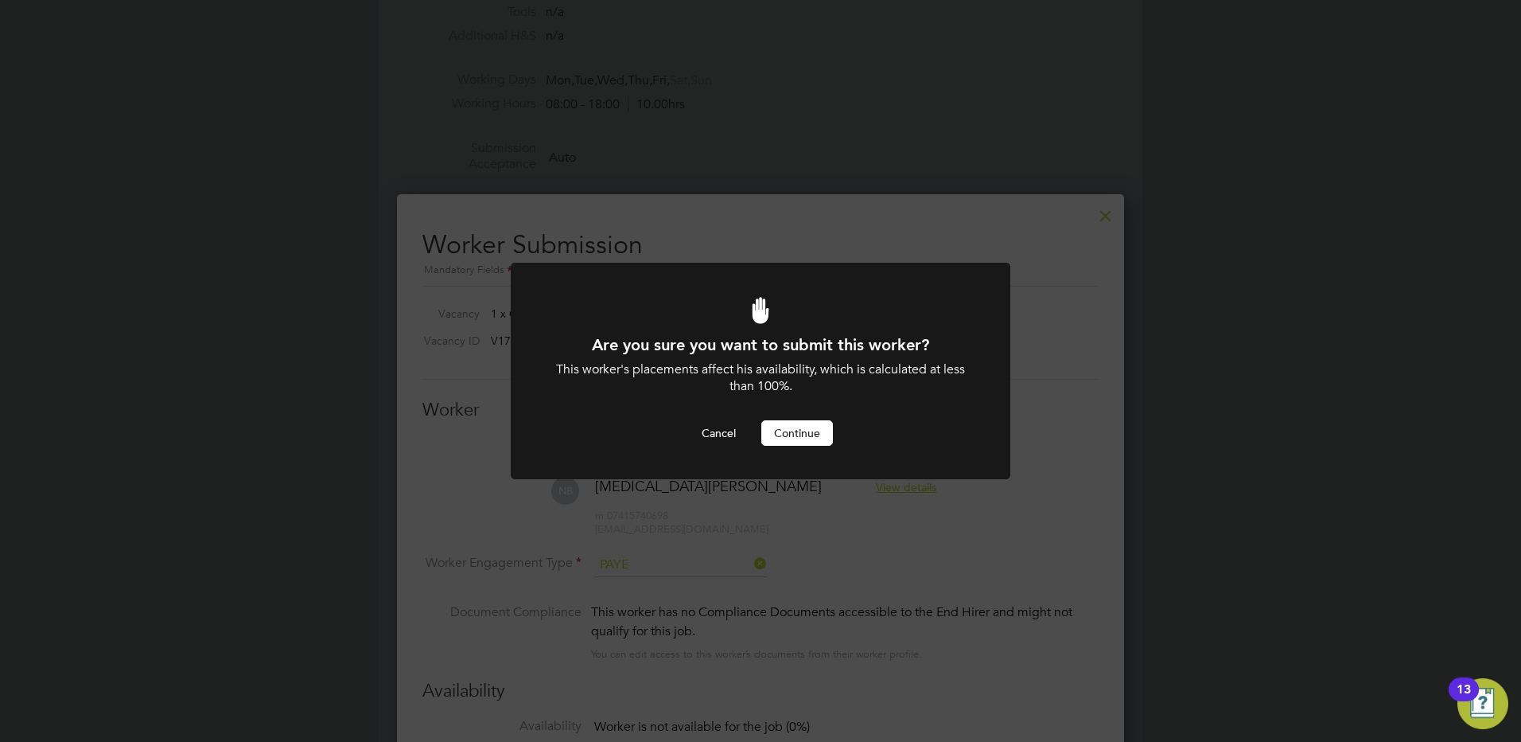
click at [803, 434] on button "Continue" at bounding box center [797, 432] width 72 height 25
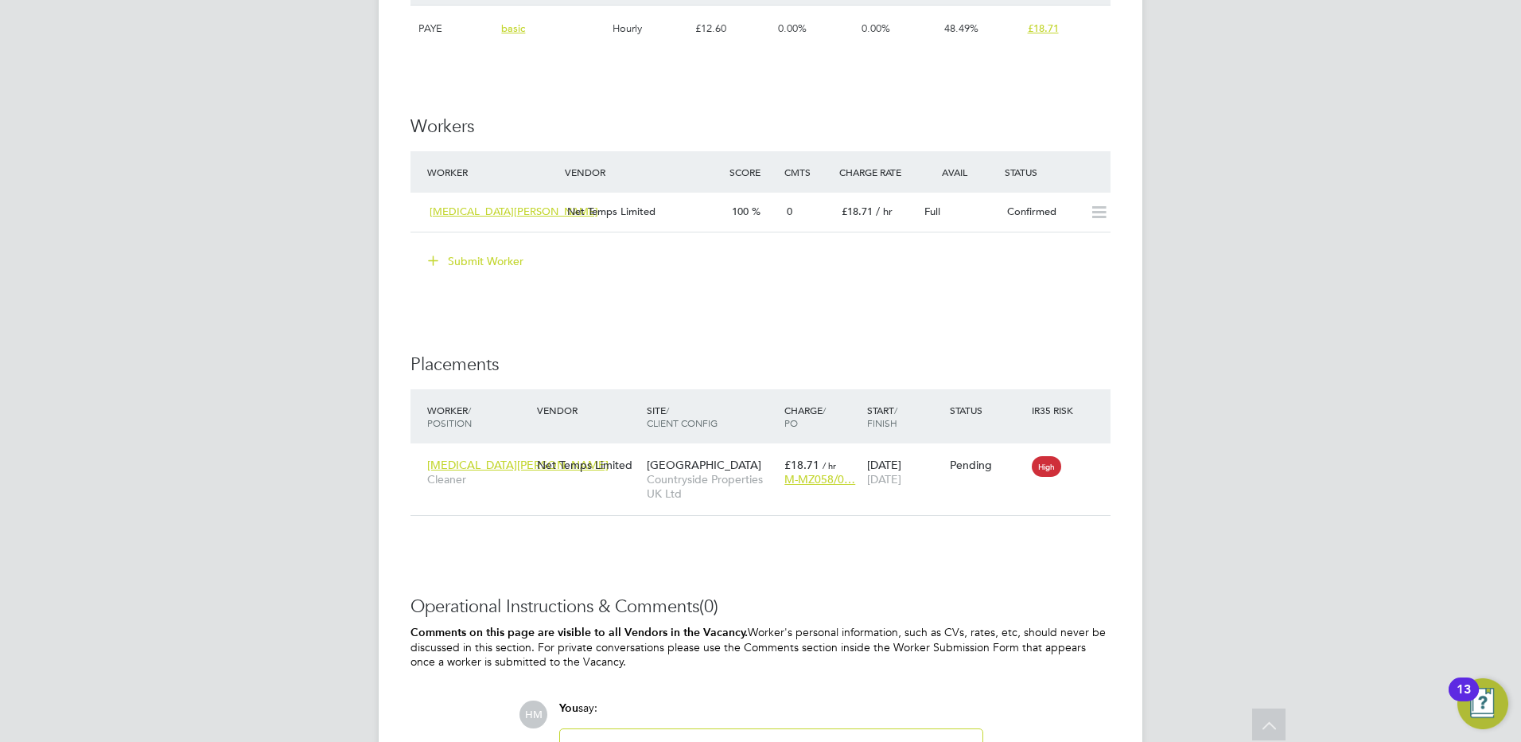
drag, startPoint x: 1085, startPoint y: 457, endPoint x: 1054, endPoint y: 513, distance: 64.5
click at [1111, 456] on icon at bounding box center [1119, 464] width 16 height 19
click at [997, 562] on li "Start" at bounding box center [1043, 562] width 113 height 22
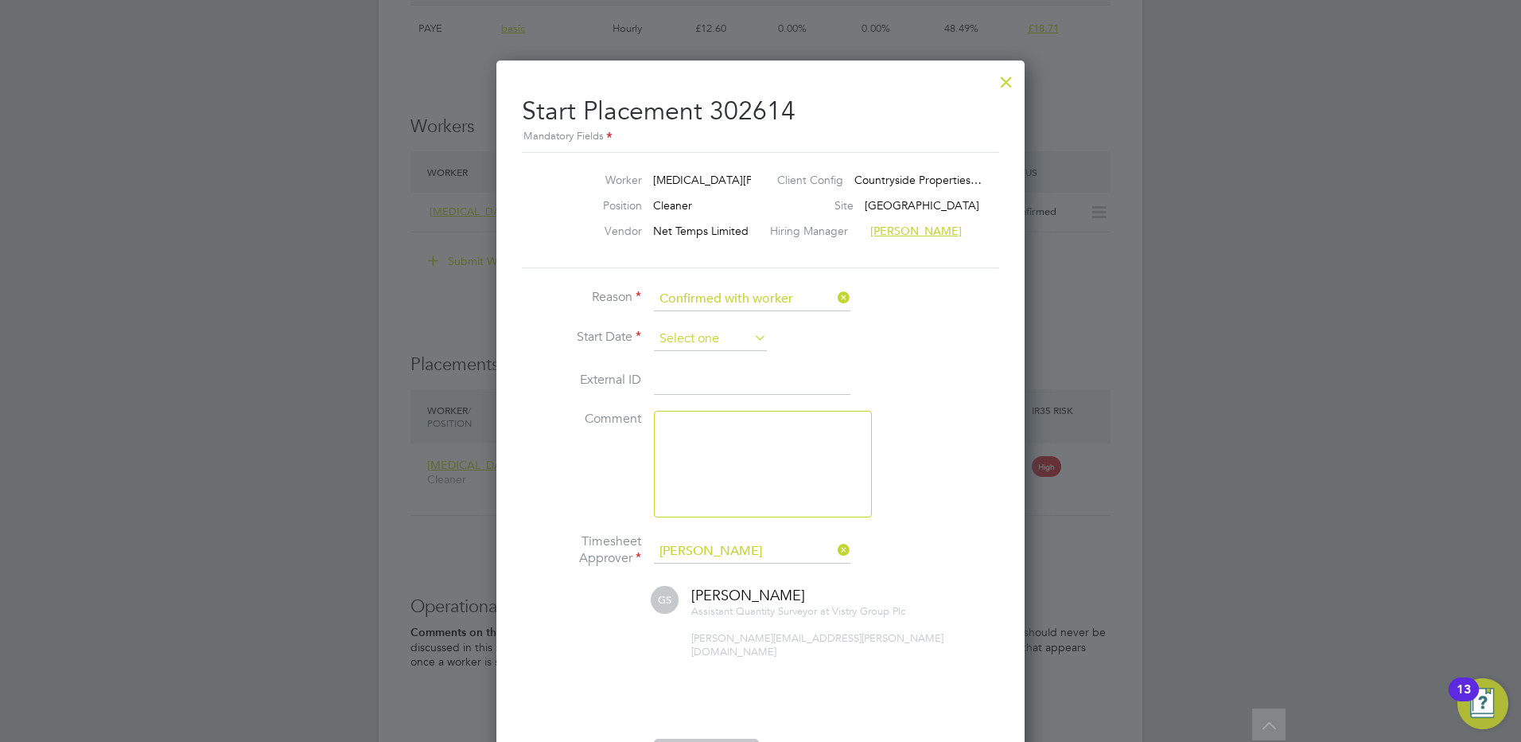
click at [704, 345] on input at bounding box center [710, 339] width 113 height 24
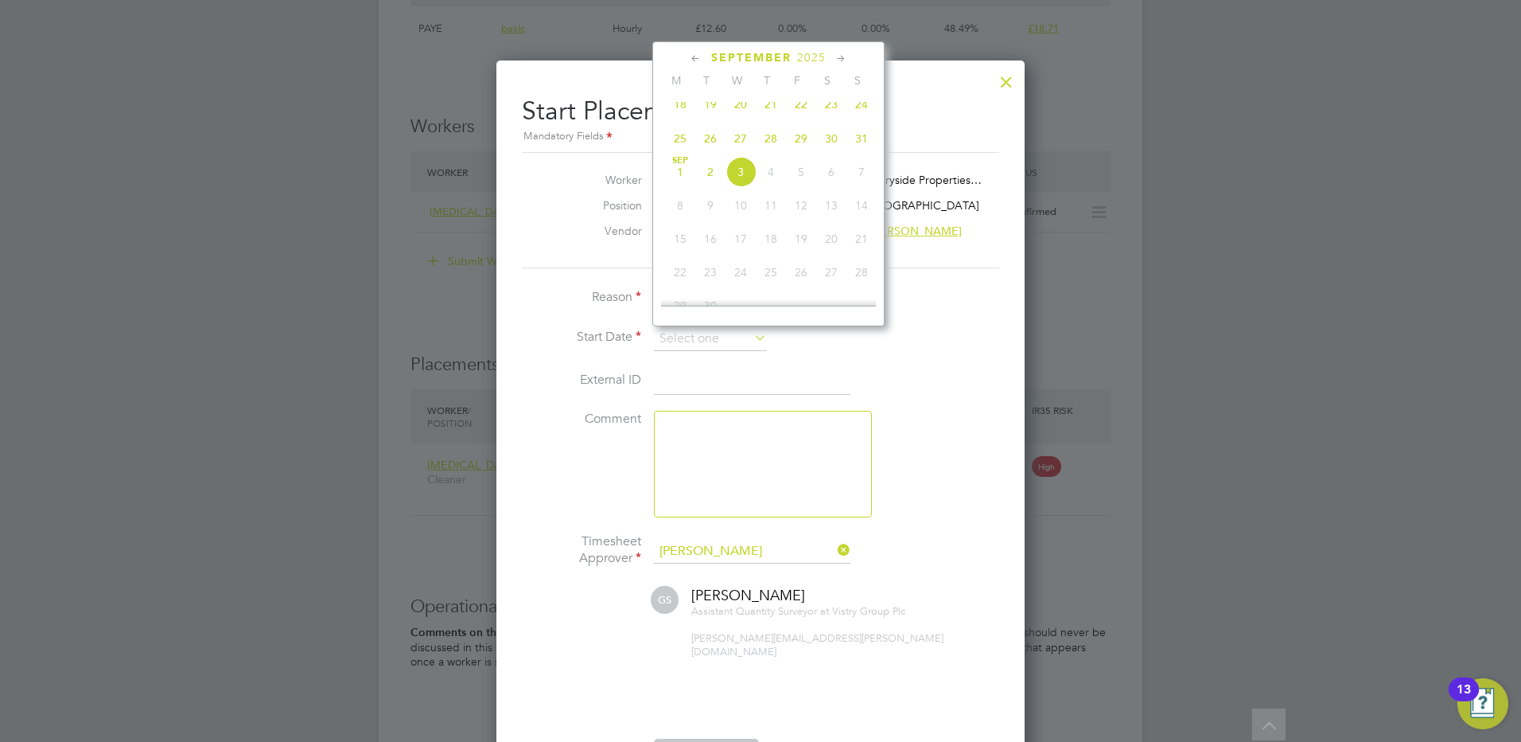
click at [673, 146] on span "25" at bounding box center [680, 138] width 30 height 30
type input "[DATE]"
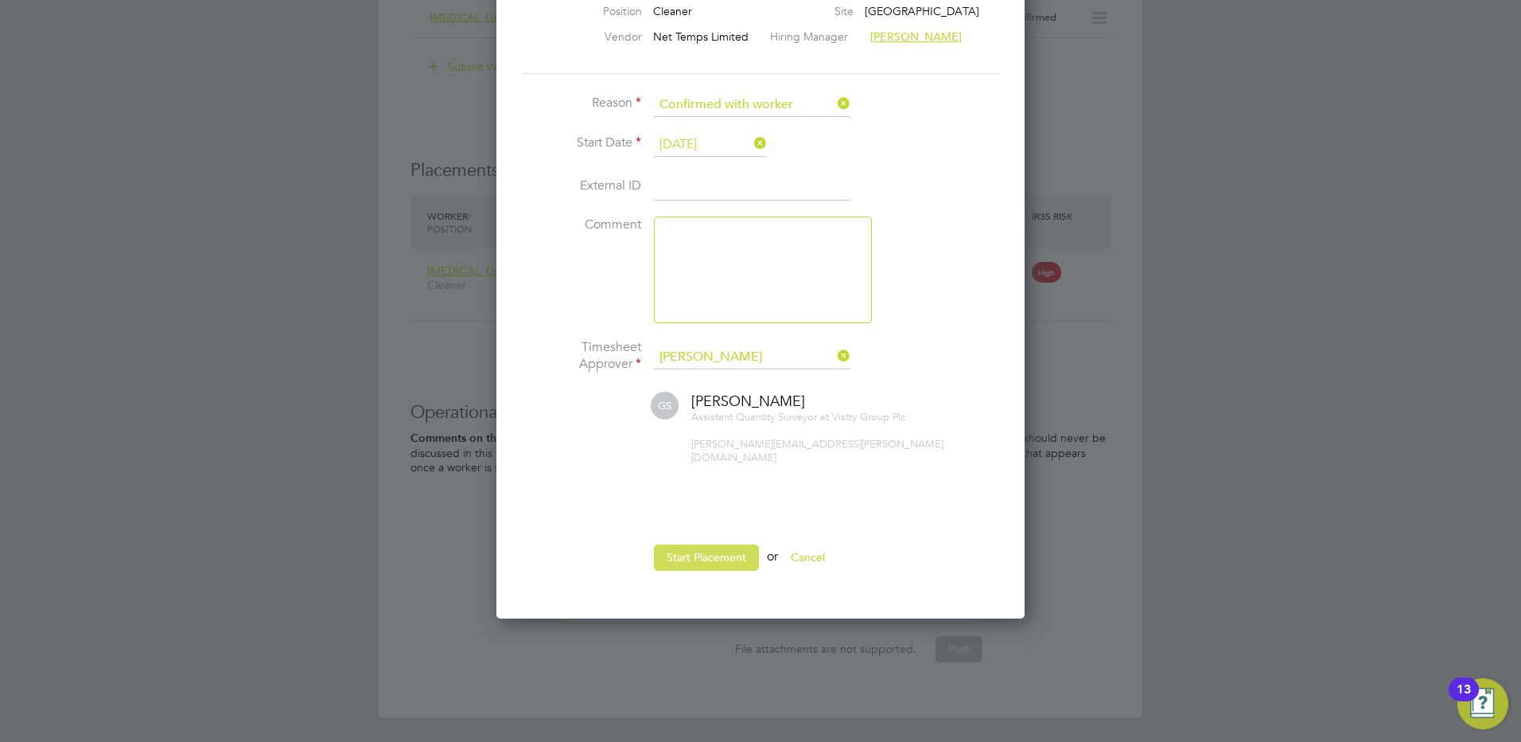
click at [732, 551] on button "Start Placement" at bounding box center [706, 556] width 105 height 25
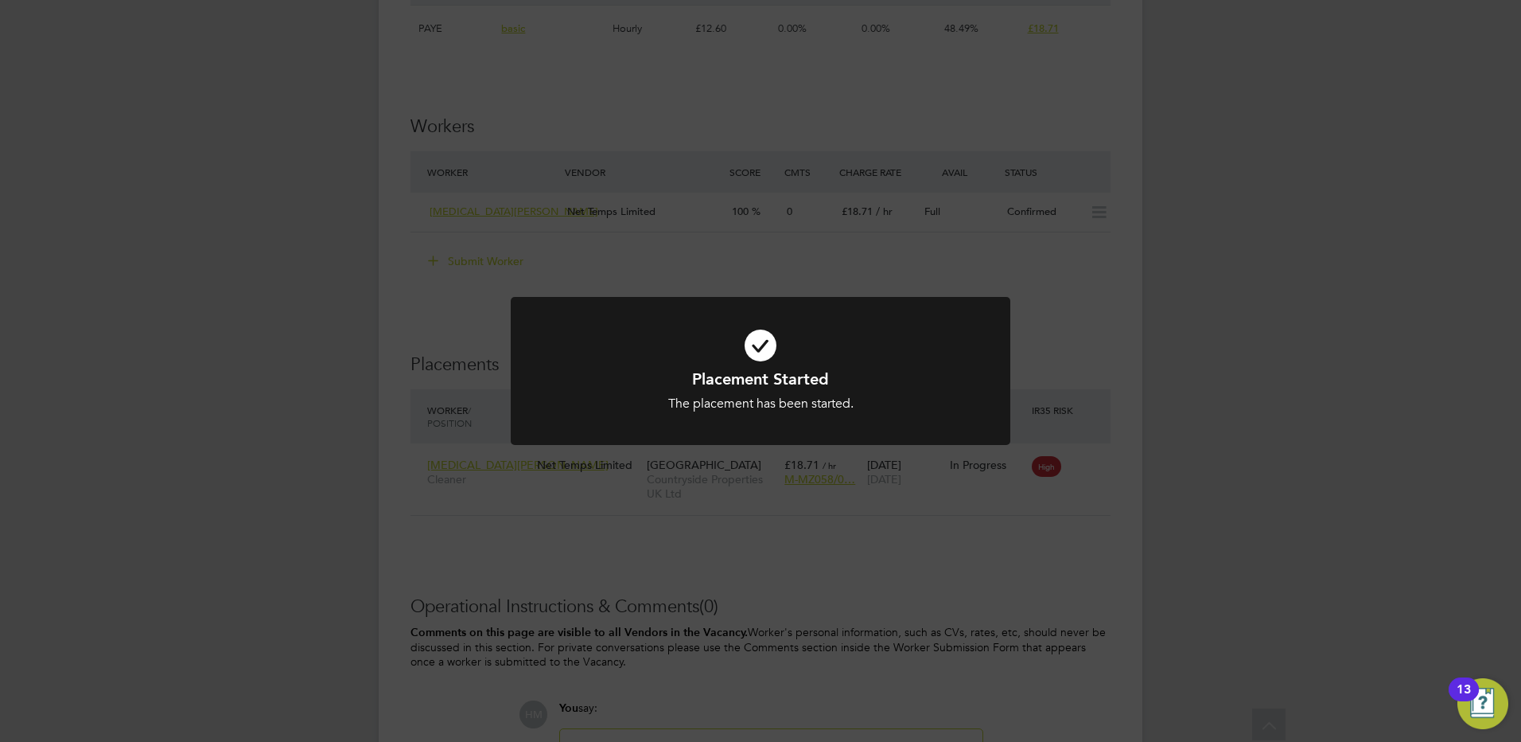
click at [952, 490] on div "Placement Started The placement has been started. Cancel Okay" at bounding box center [760, 371] width 1521 height 742
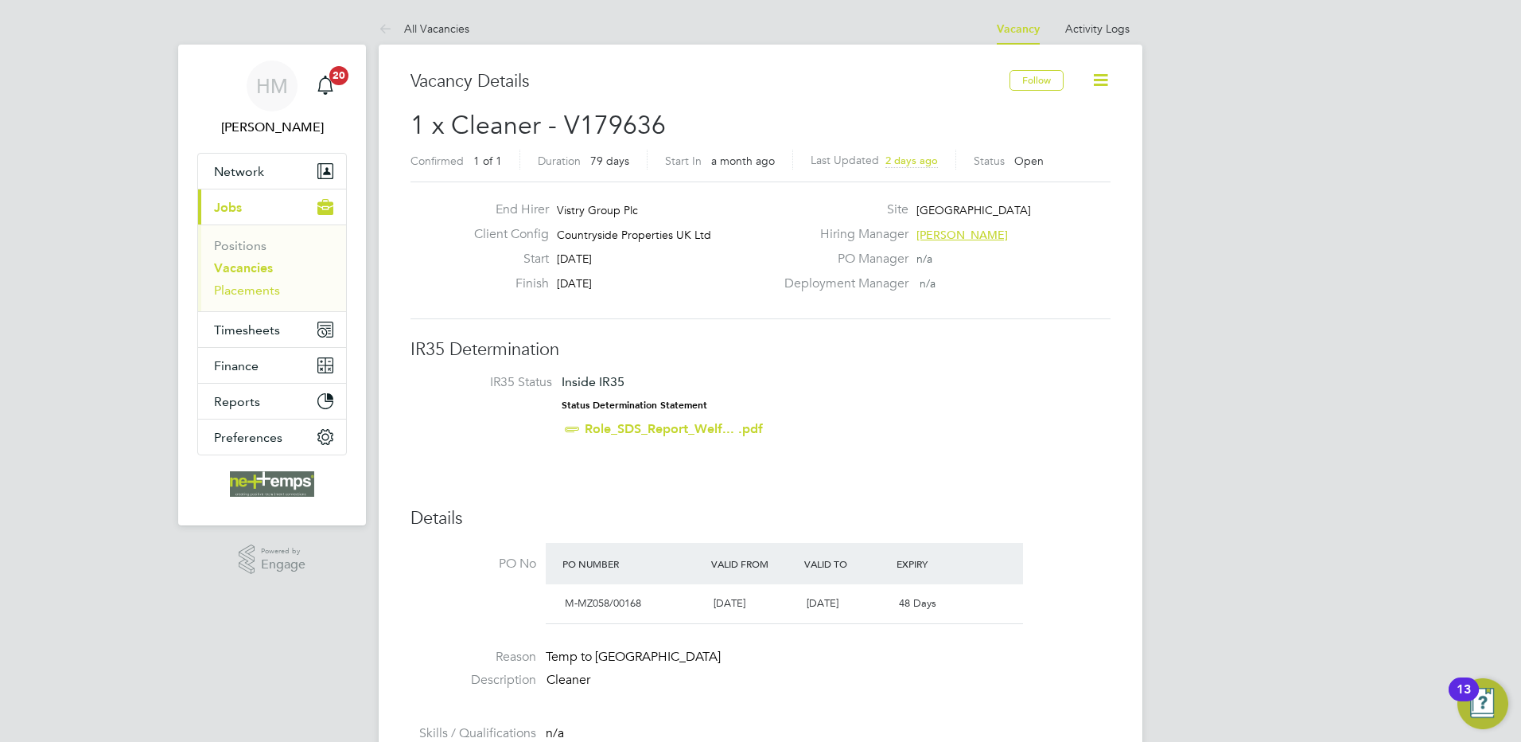
click at [255, 291] on link "Placements" at bounding box center [247, 289] width 66 height 15
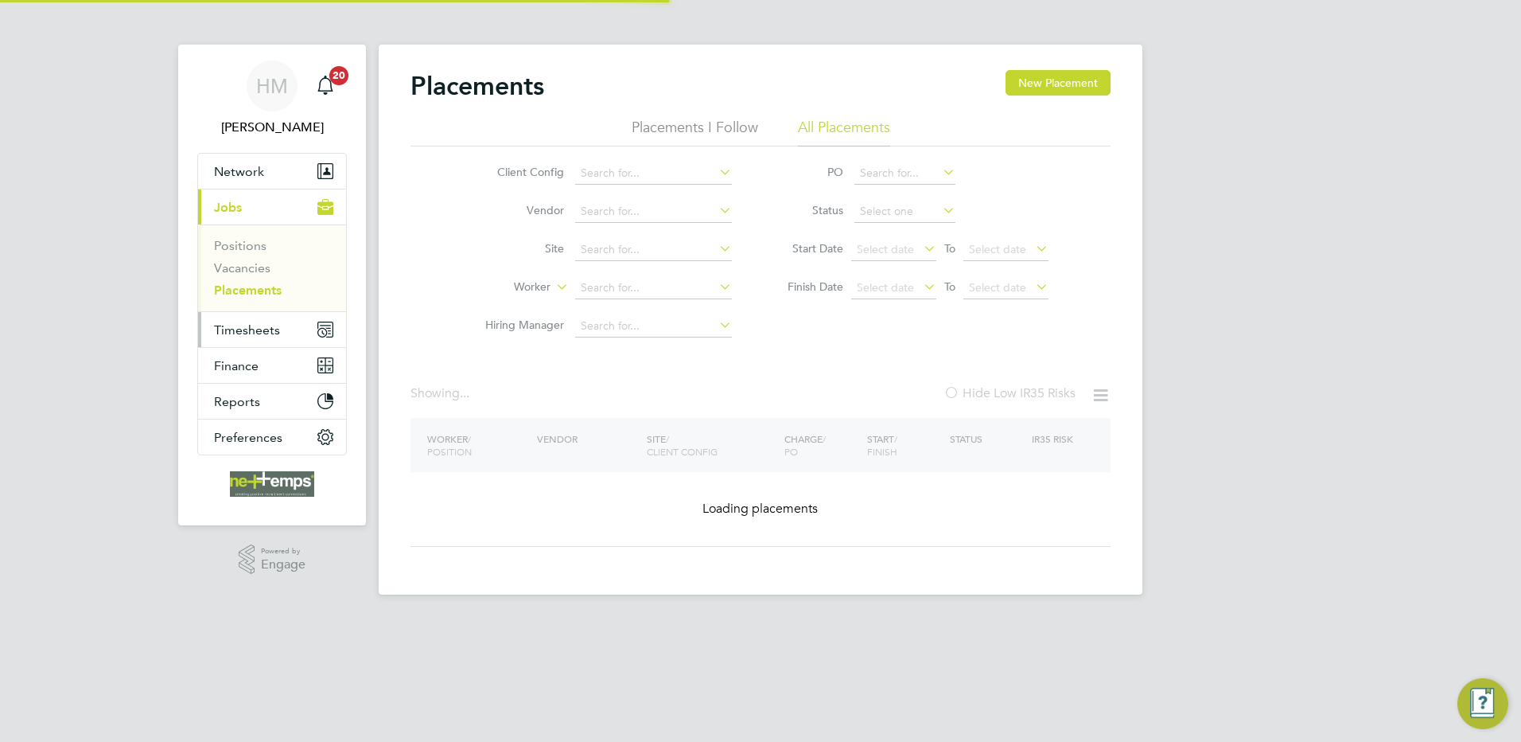
click at [261, 329] on span "Timesheets" at bounding box center [247, 329] width 66 height 15
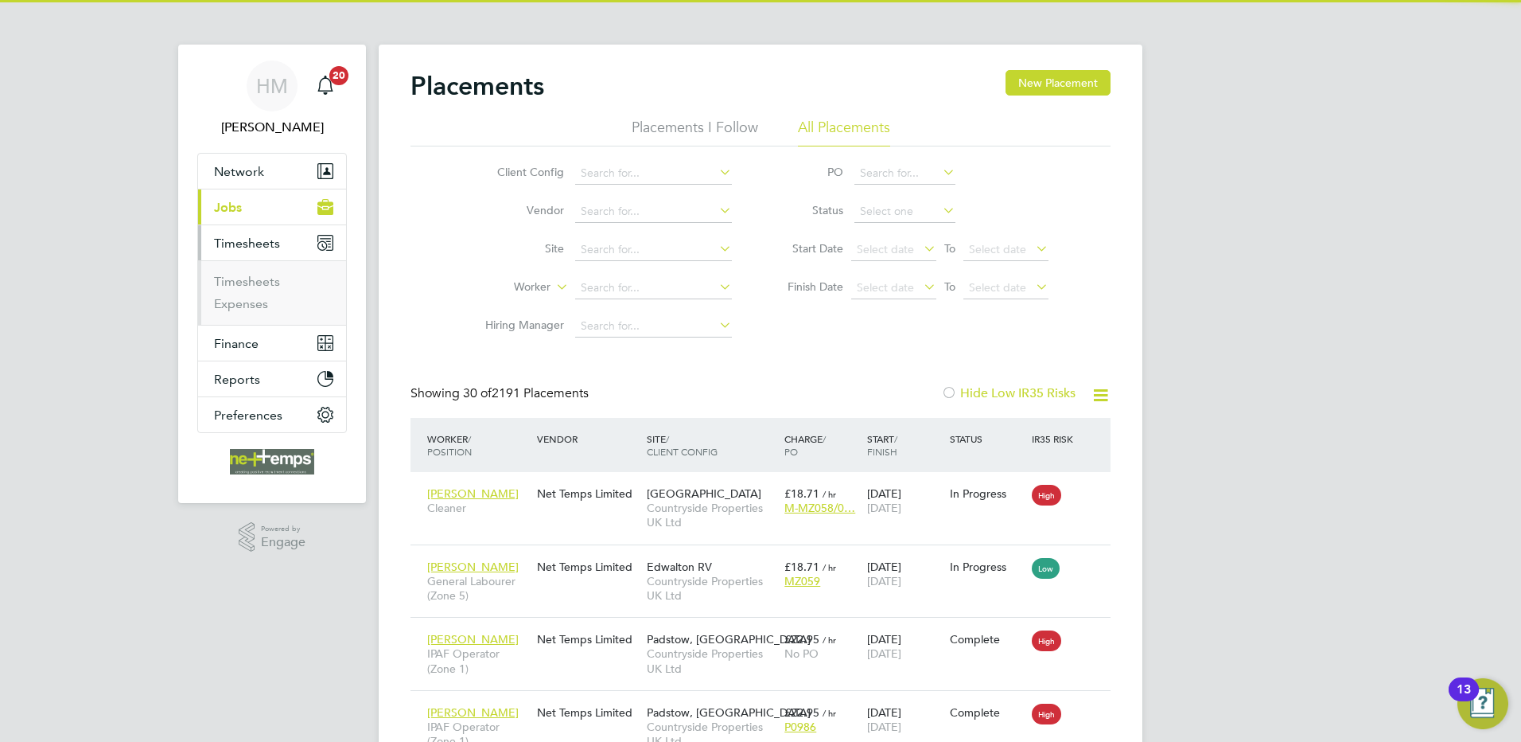
click at [249, 325] on li "Timesheets Timesheets Expenses" at bounding box center [272, 275] width 148 height 100
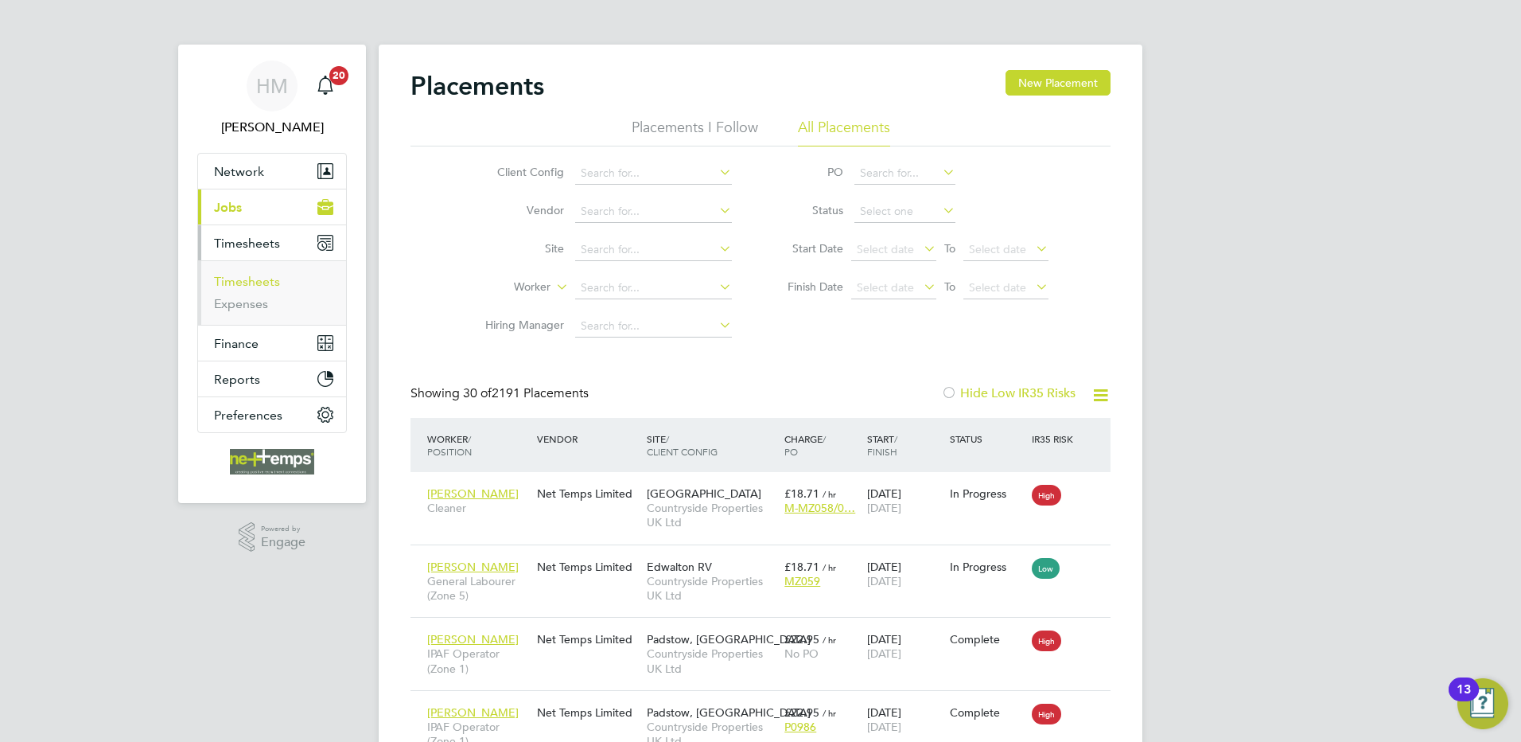
click at [250, 277] on link "Timesheets" at bounding box center [247, 281] width 66 height 15
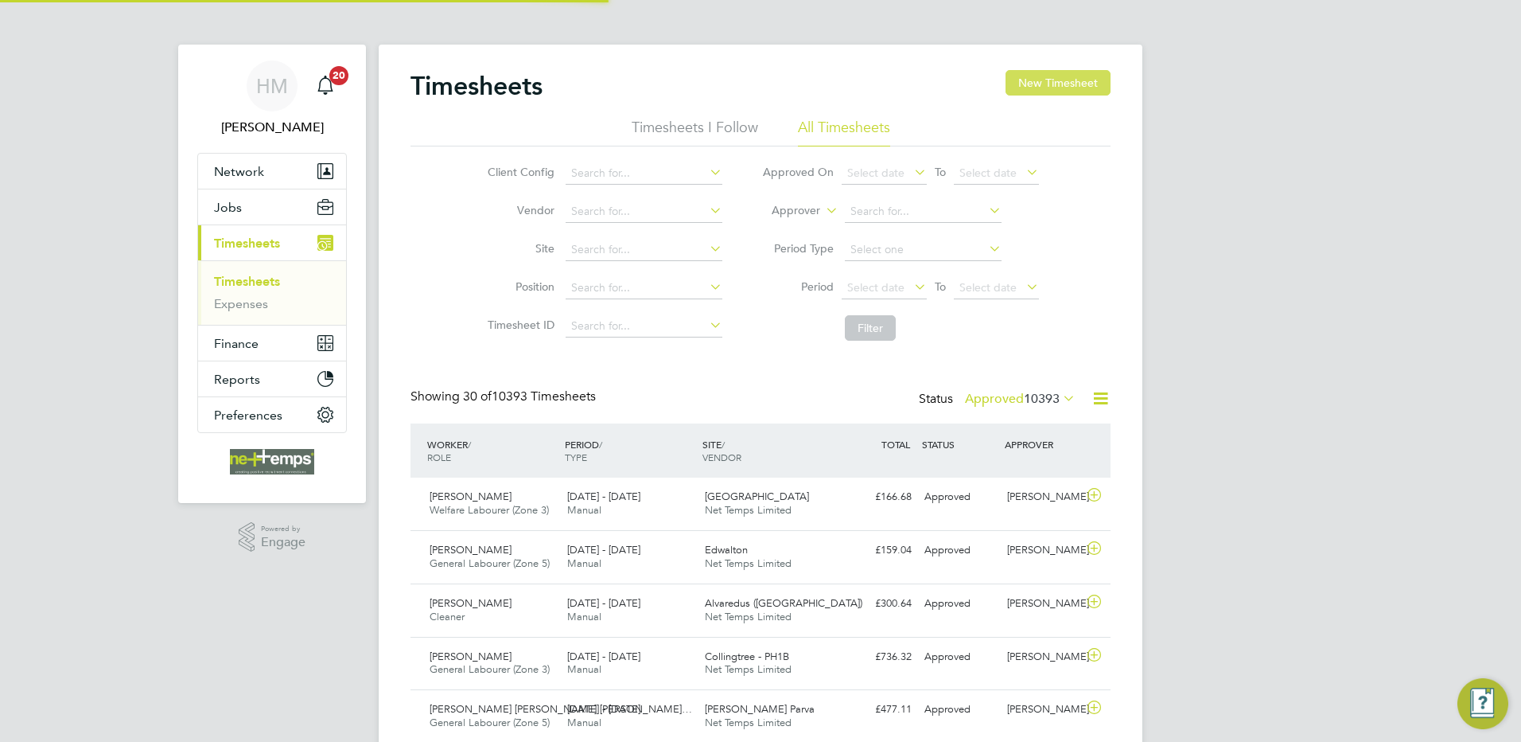
click at [1019, 77] on button "New Timesheet" at bounding box center [1058, 82] width 105 height 25
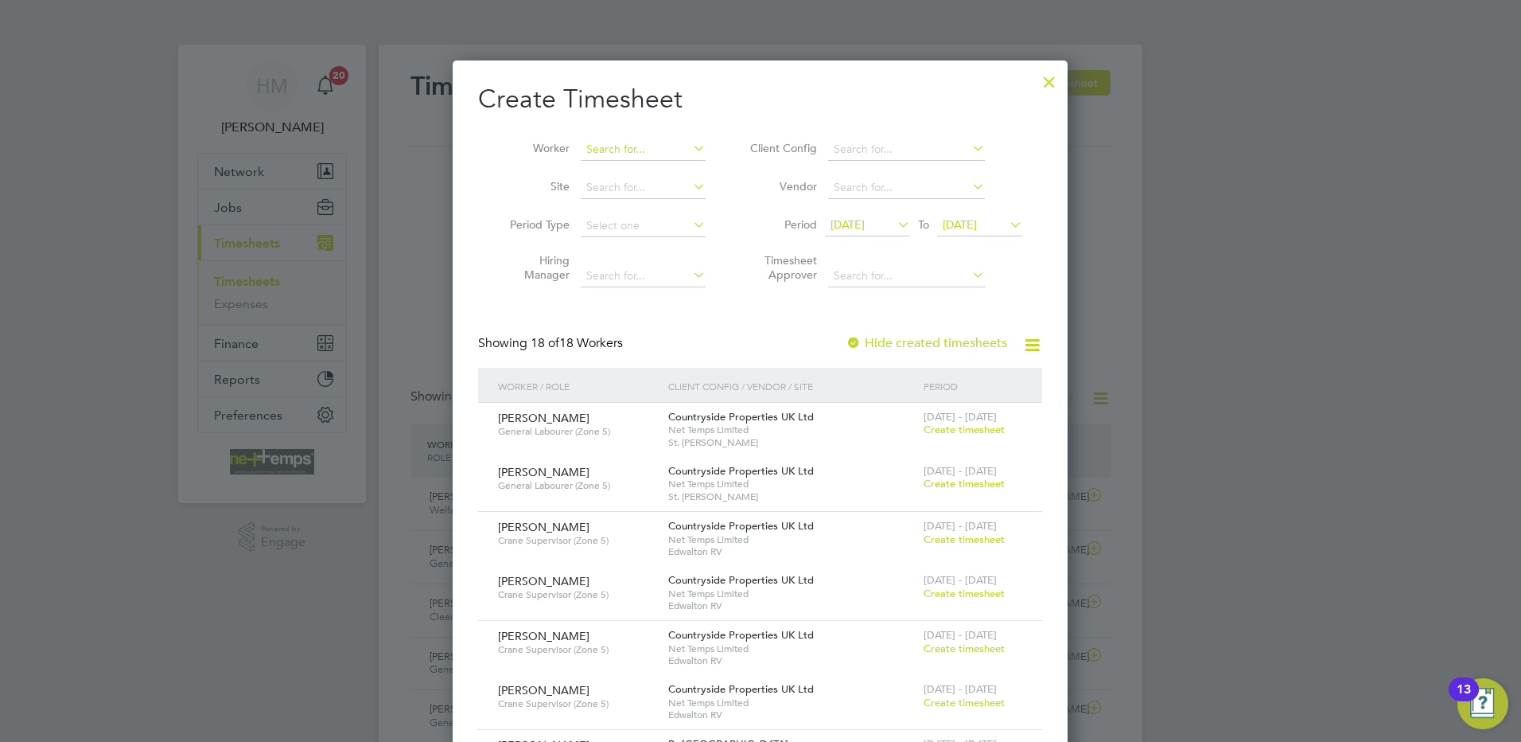
click at [596, 150] on input at bounding box center [643, 149] width 125 height 22
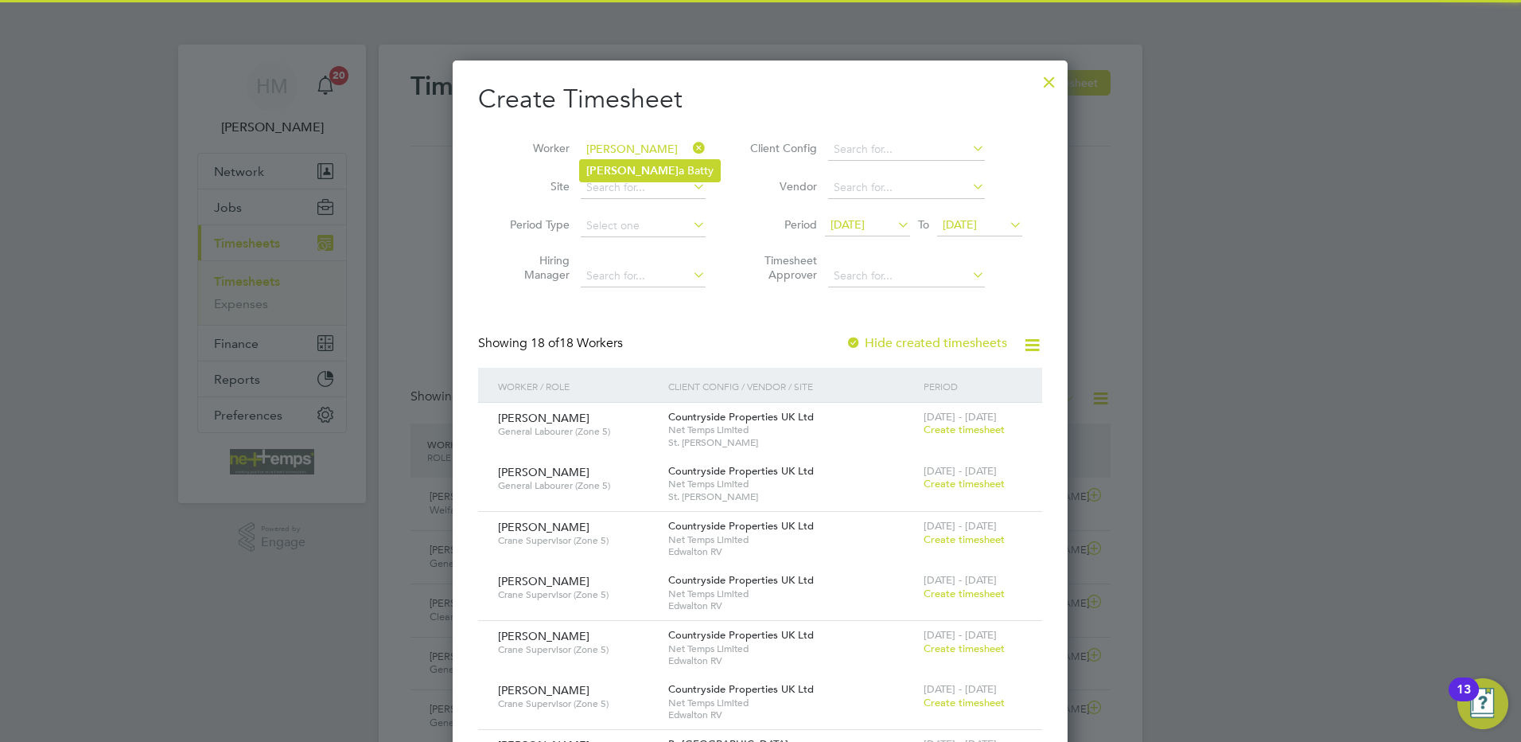
click at [632, 171] on li "[PERSON_NAME]" at bounding box center [650, 170] width 140 height 21
type input "[MEDICAL_DATA][PERSON_NAME]"
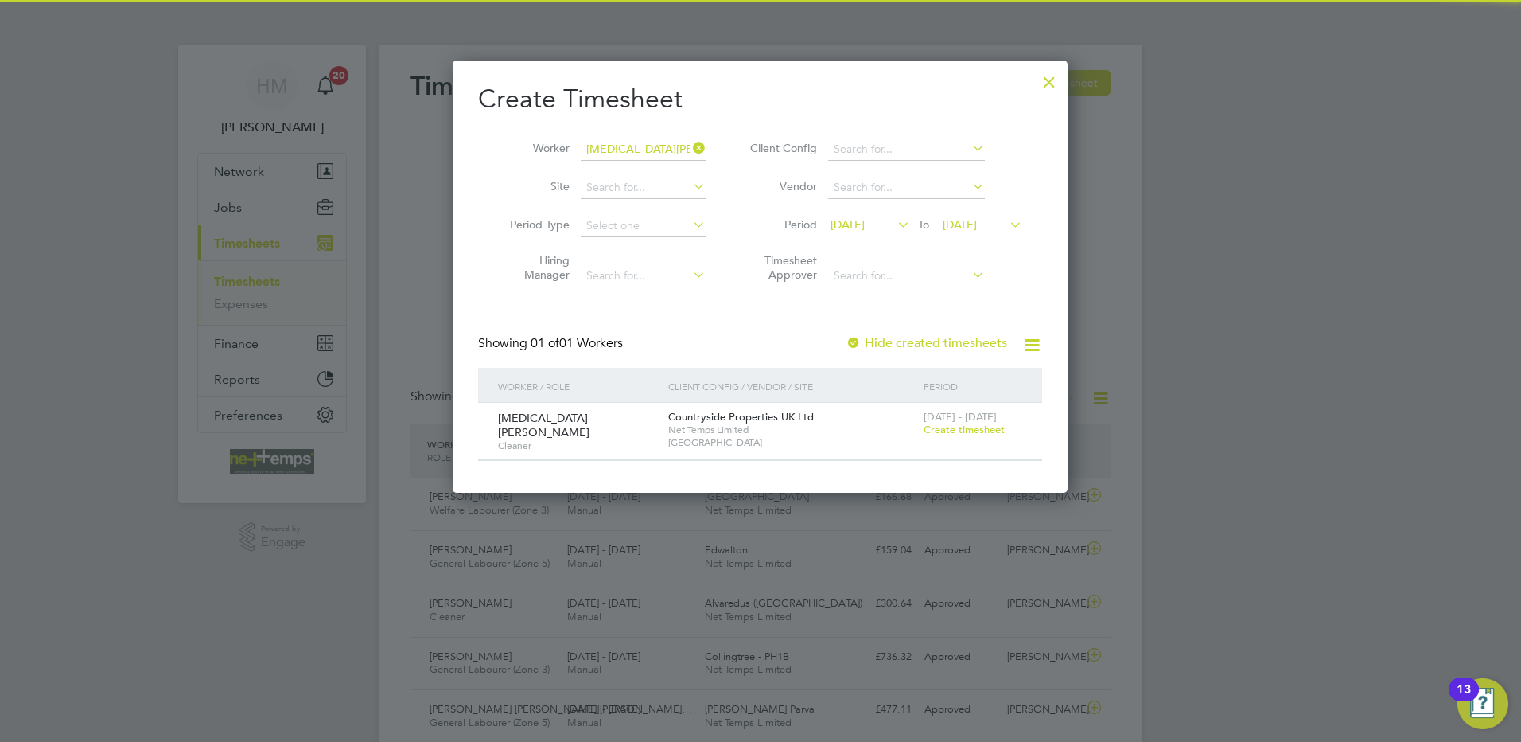
click at [982, 434] on span "Create timesheet" at bounding box center [964, 430] width 81 height 14
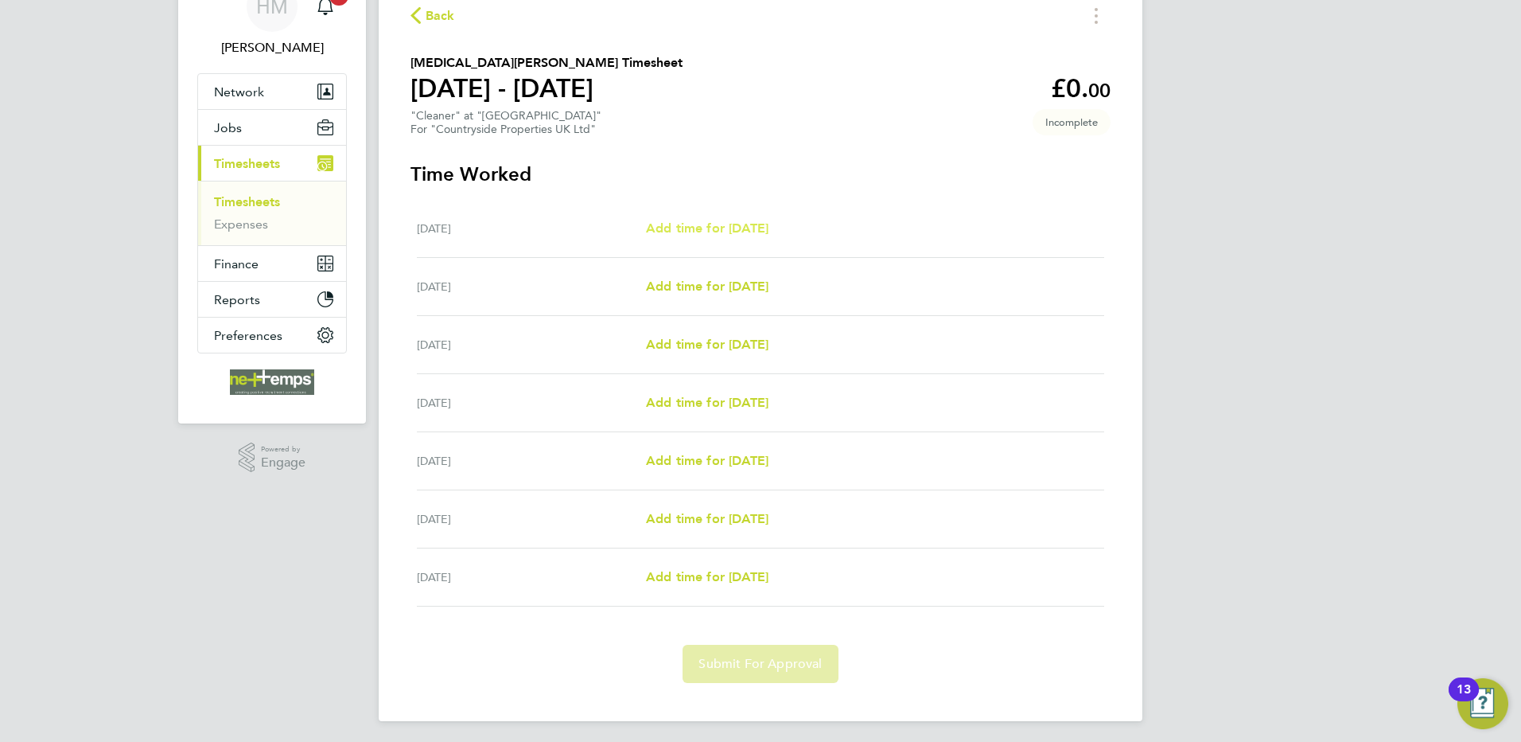
click at [769, 220] on span "Add time for [DATE]" at bounding box center [707, 227] width 123 height 15
select select "30"
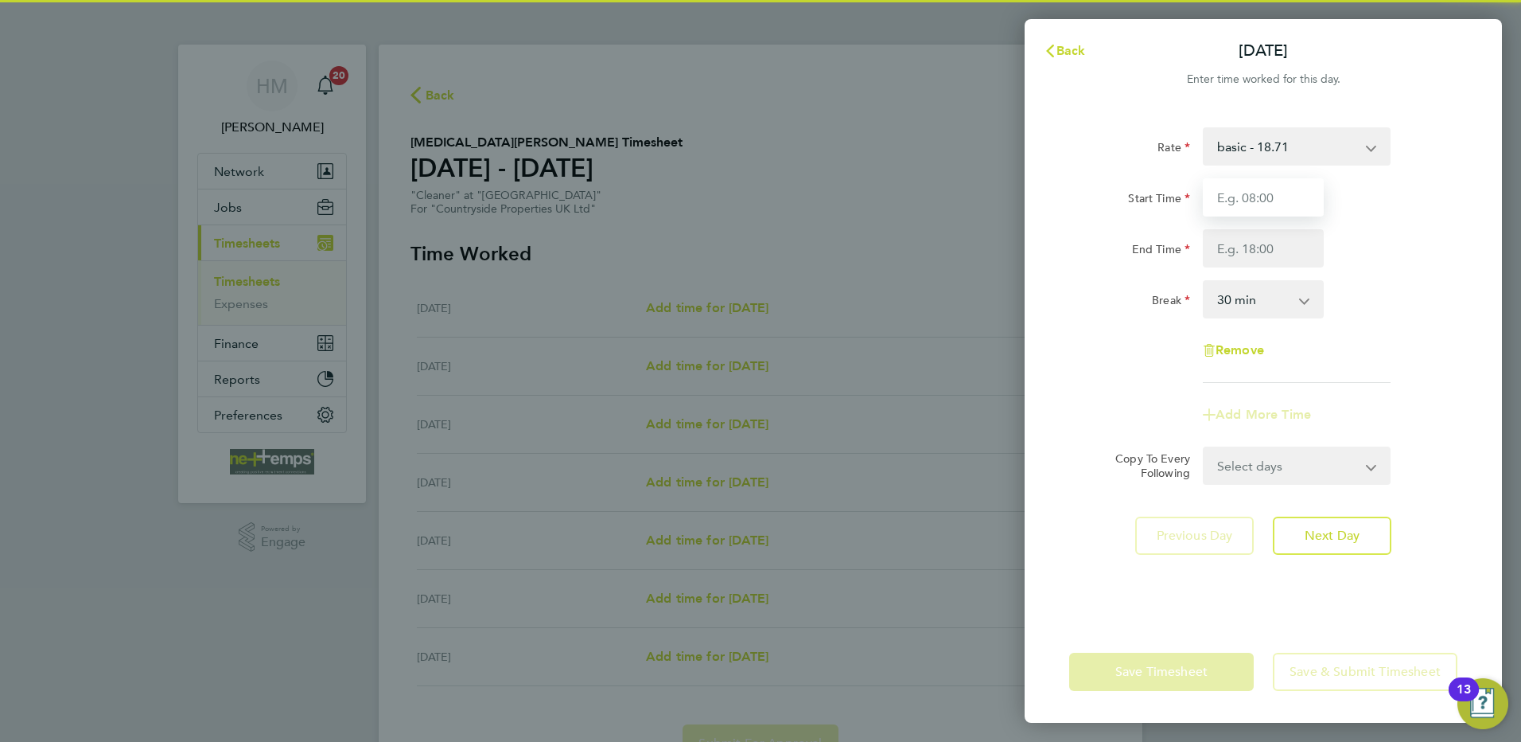
click at [1235, 193] on input "Start Time" at bounding box center [1263, 197] width 121 height 38
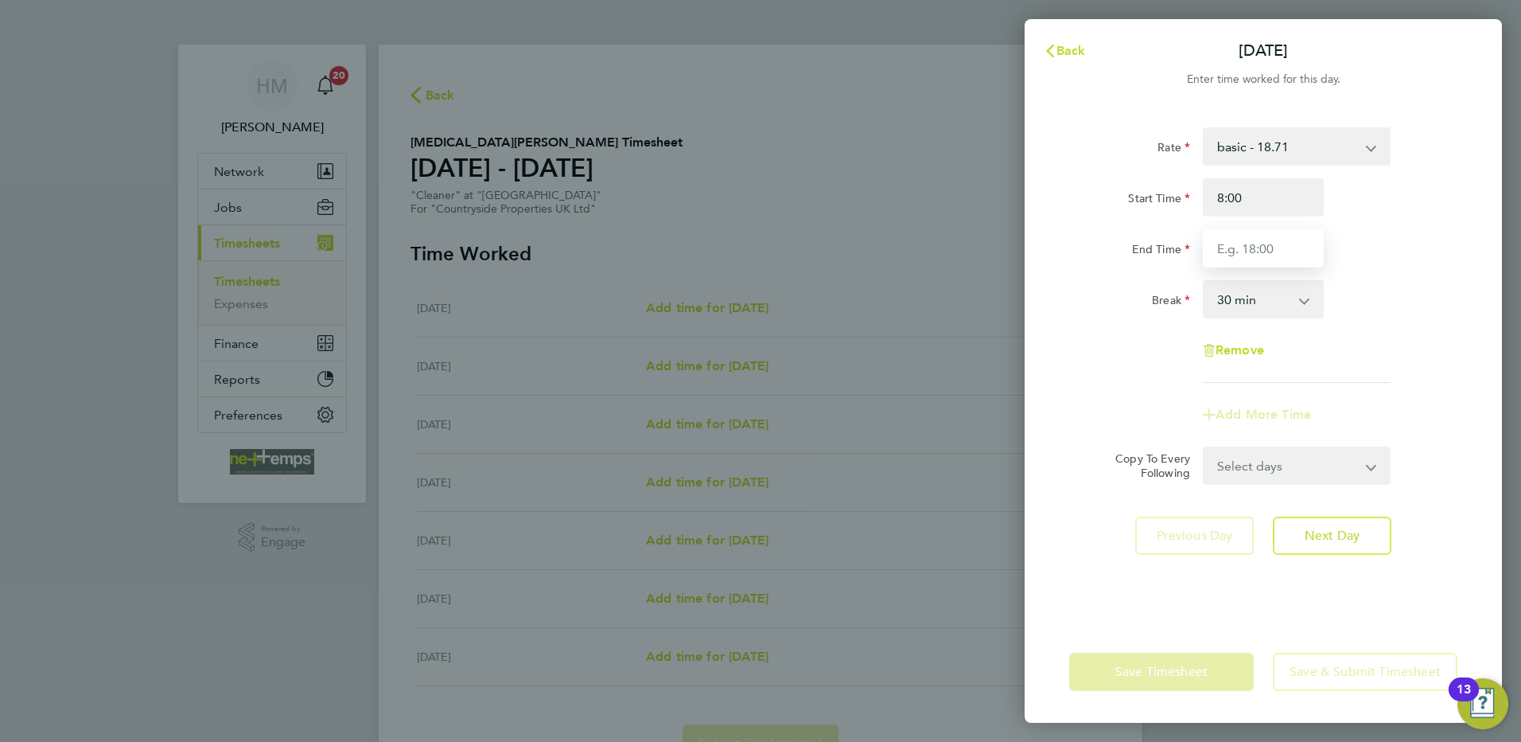
type input "08:00"
click at [1261, 247] on input "End Time" at bounding box center [1263, 248] width 121 height 38
type input "10:00"
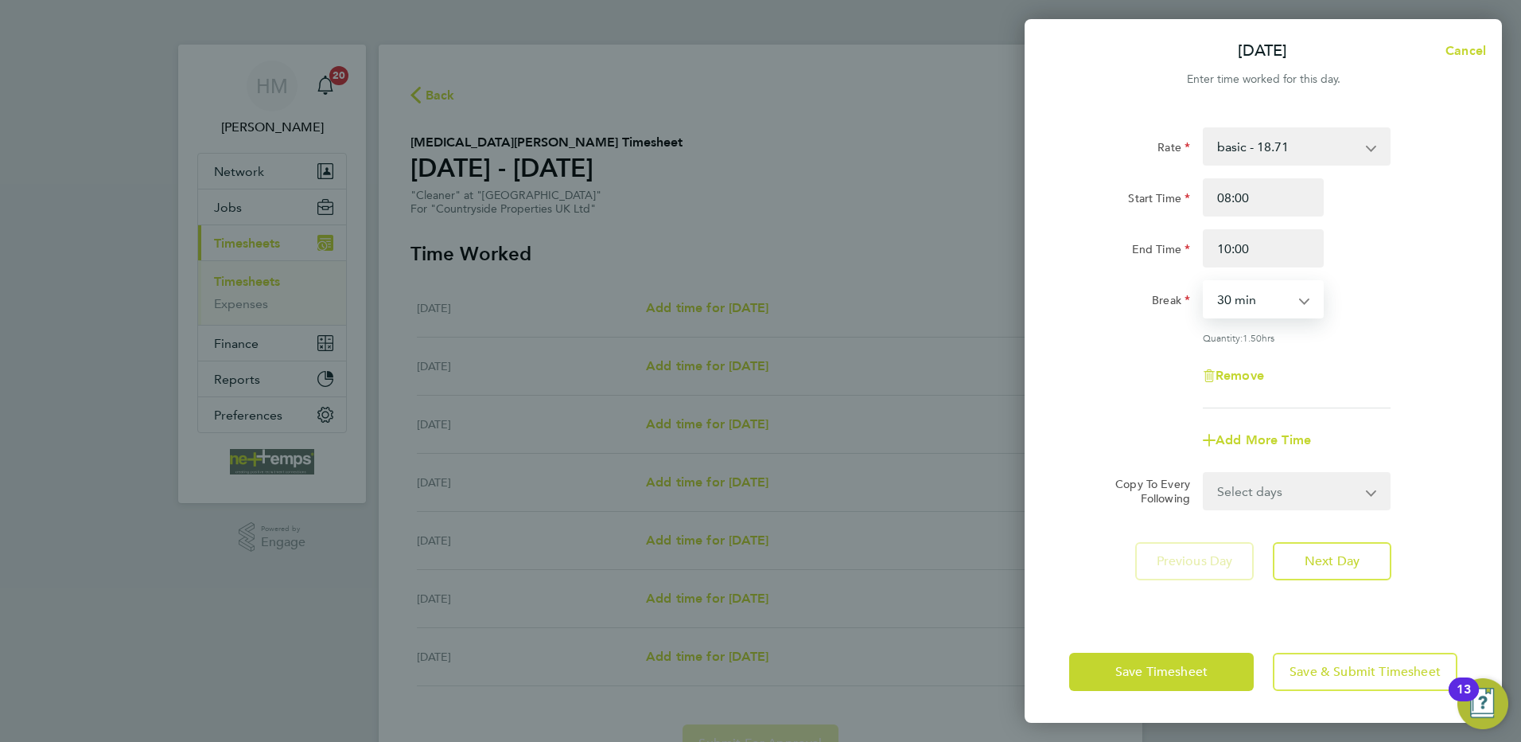
drag, startPoint x: 1268, startPoint y: 310, endPoint x: 1260, endPoint y: 319, distance: 11.8
click at [1268, 310] on select "0 min 15 min 30 min 45 min 60 min 75 min 90 min" at bounding box center [1254, 299] width 99 height 35
select select "0"
click at [1205, 282] on select "0 min 15 min 30 min 45 min 60 min 75 min 90 min" at bounding box center [1254, 299] width 99 height 35
click at [1311, 481] on select "Select days Day Weekday (Mon-Fri) Weekend (Sat-Sun) [DATE] [DATE] [DATE] [DATE]…" at bounding box center [1288, 490] width 167 height 35
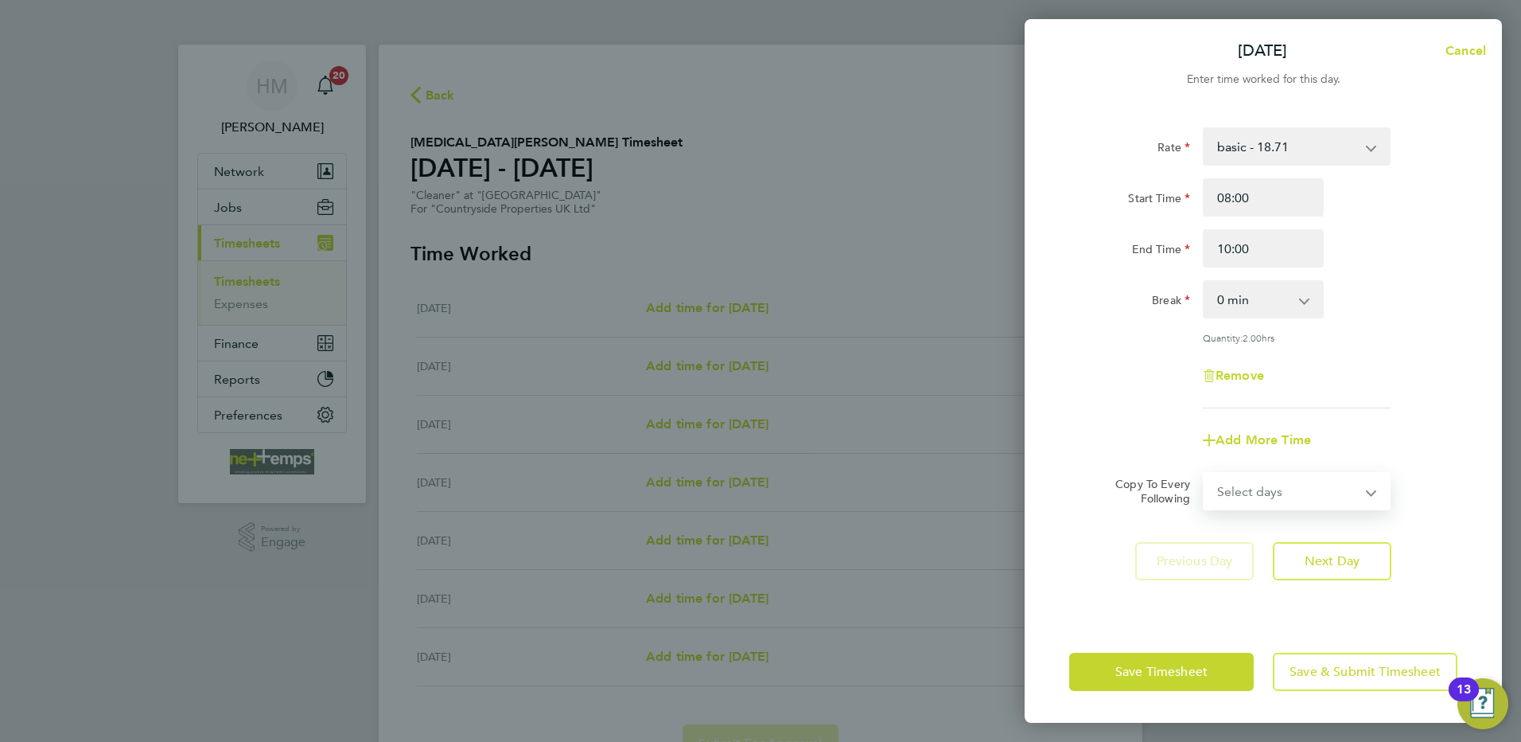
select select "WED"
click at [1205, 473] on select "Select days Day Weekday (Mon-Fri) Weekend (Sat-Sun) [DATE] [DATE] [DATE] [DATE]…" at bounding box center [1288, 490] width 167 height 35
select select "[DATE]"
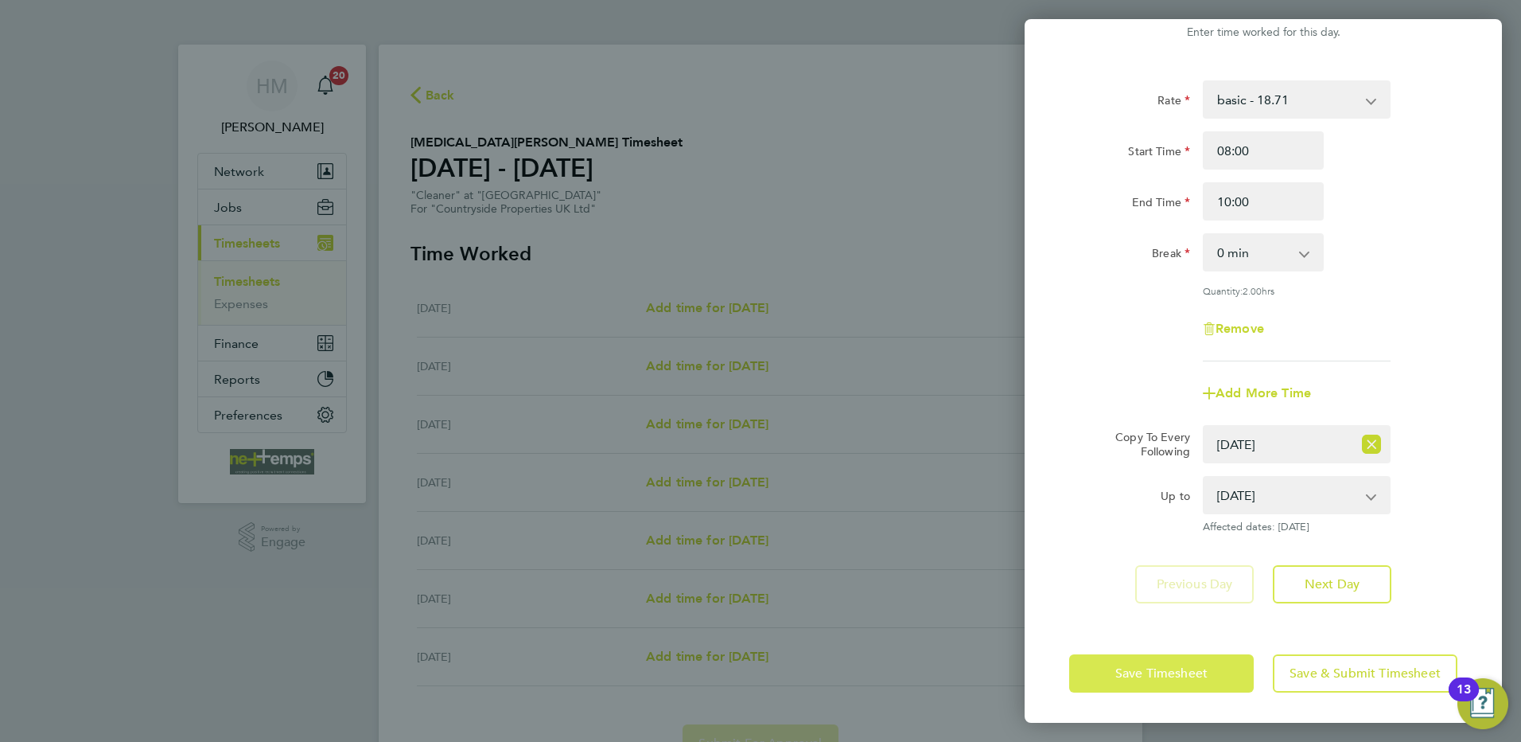
click at [1176, 660] on button "Save Timesheet" at bounding box center [1161, 673] width 185 height 38
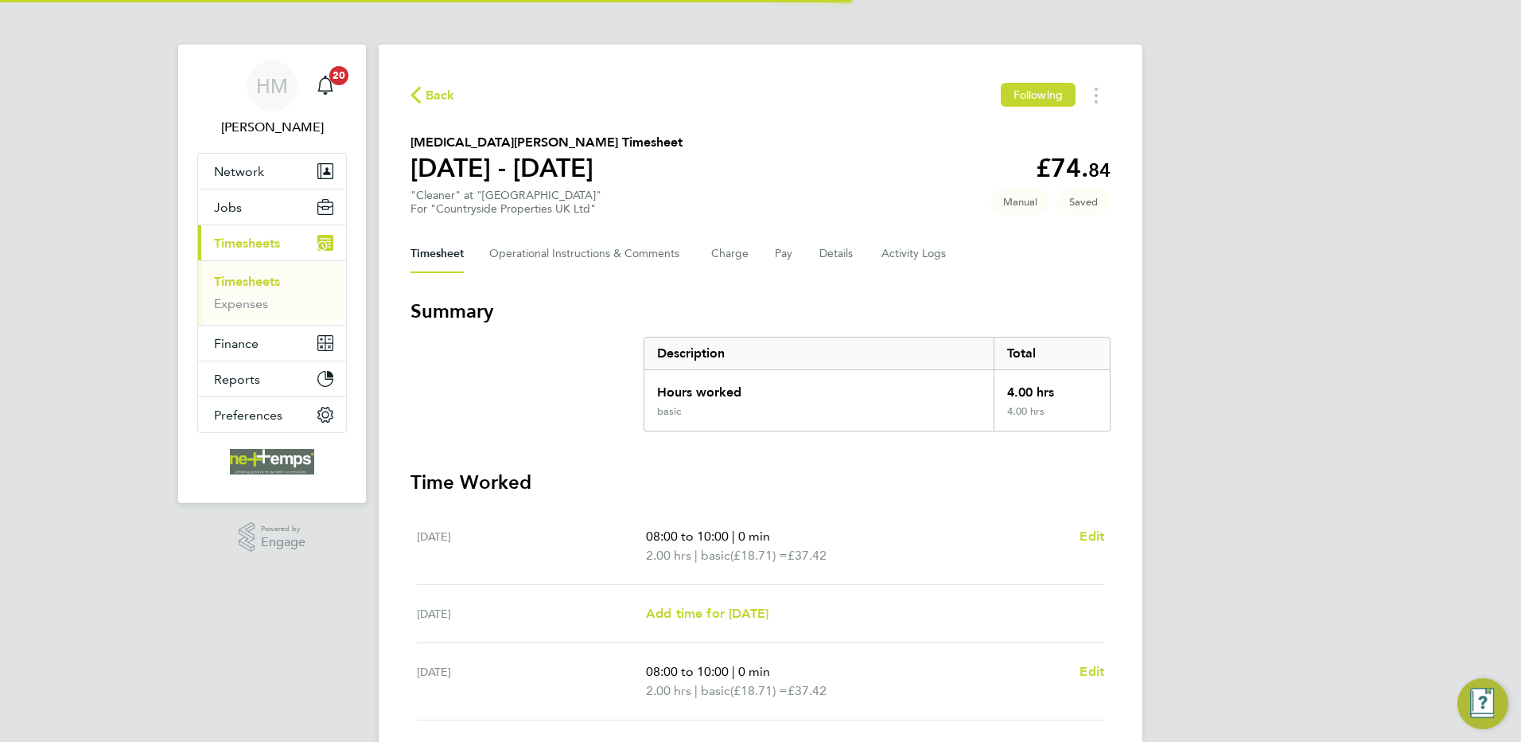
click at [823, 219] on div "Back Following [MEDICAL_DATA][PERSON_NAME] Timesheet [DATE] - [DATE] £74. 84 "C…" at bounding box center [761, 556] width 764 height 1022
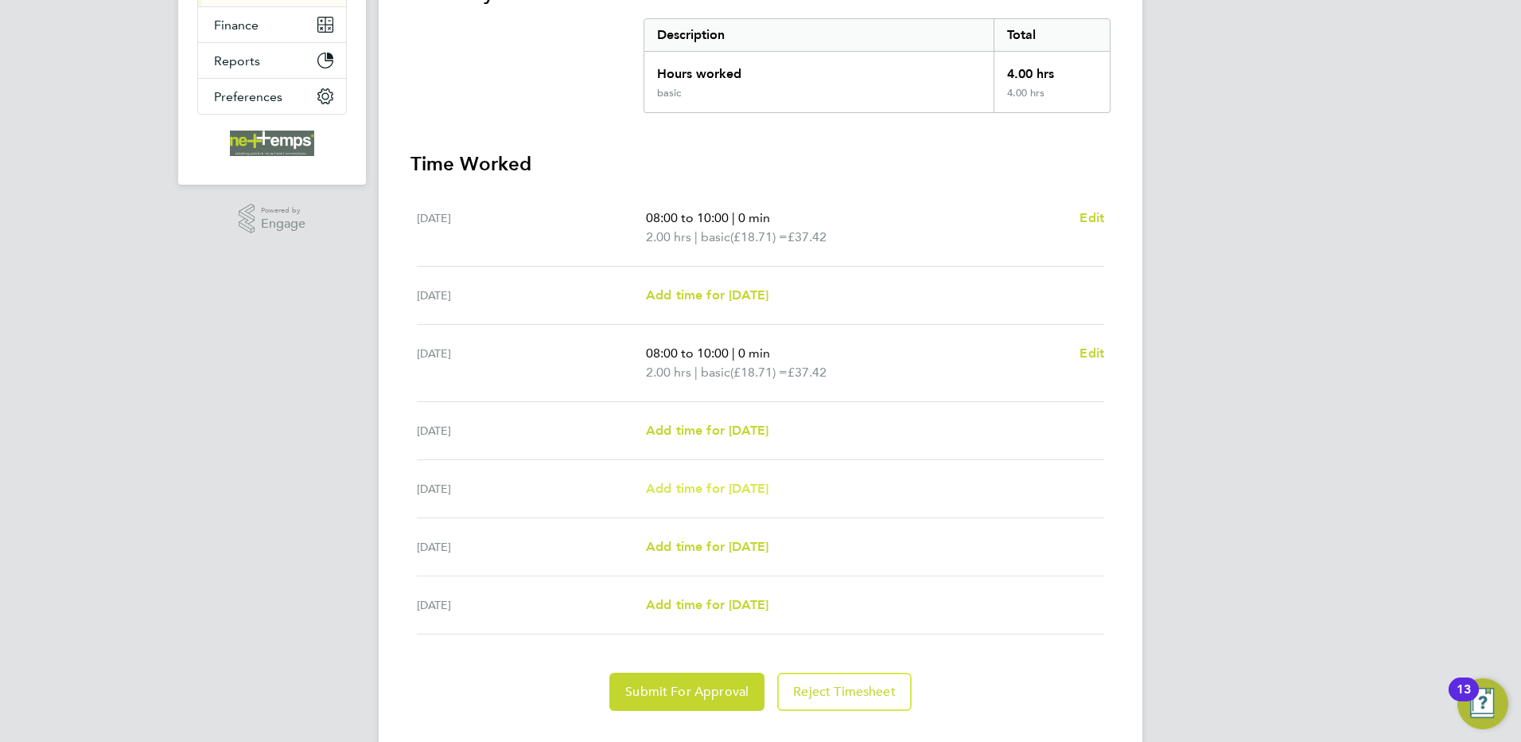
click at [720, 485] on span "Add time for [DATE]" at bounding box center [707, 488] width 123 height 15
select select "30"
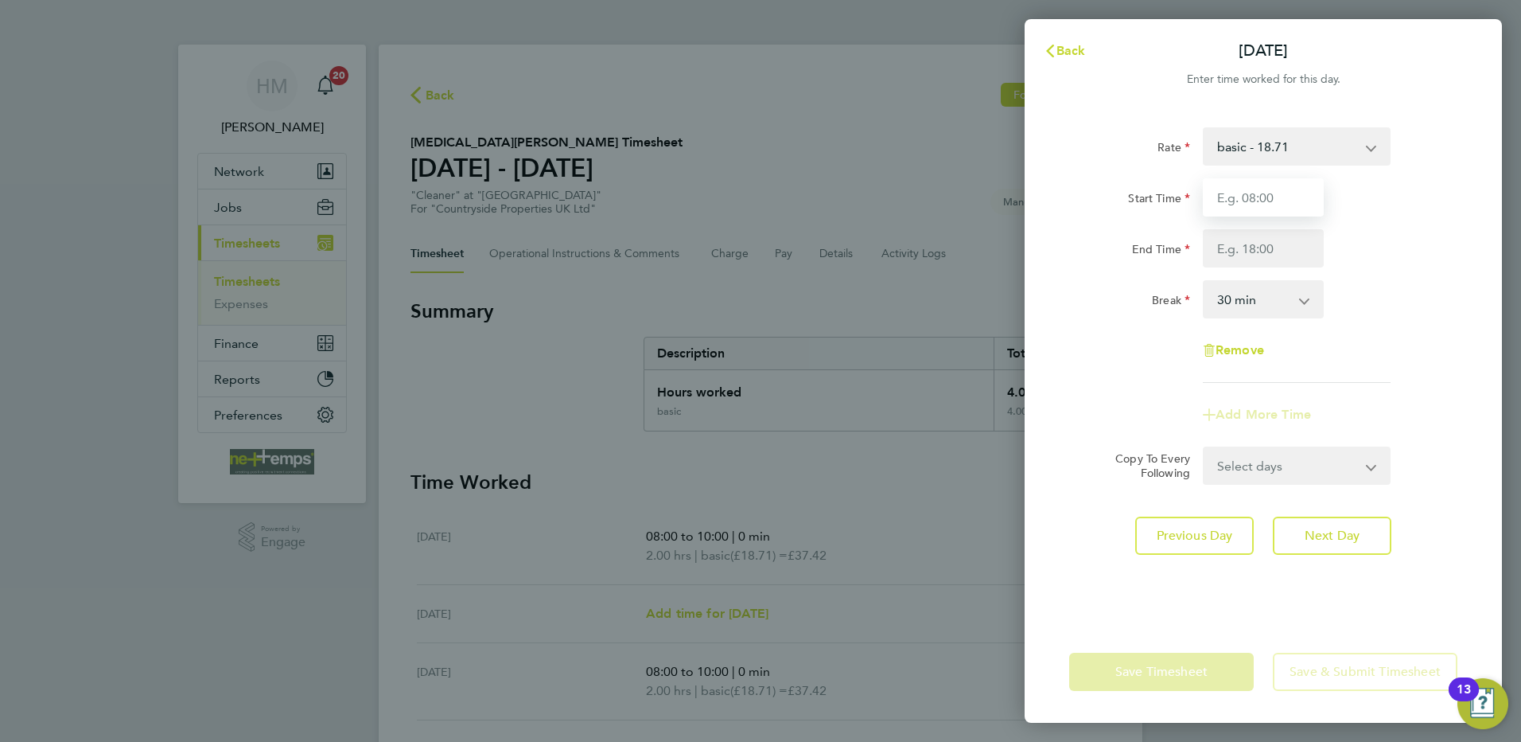
drag, startPoint x: 1237, startPoint y: 194, endPoint x: 1242, endPoint y: 209, distance: 16.1
click at [1237, 194] on input "Start Time" at bounding box center [1263, 197] width 121 height 38
type input "08:00"
type input "10:00"
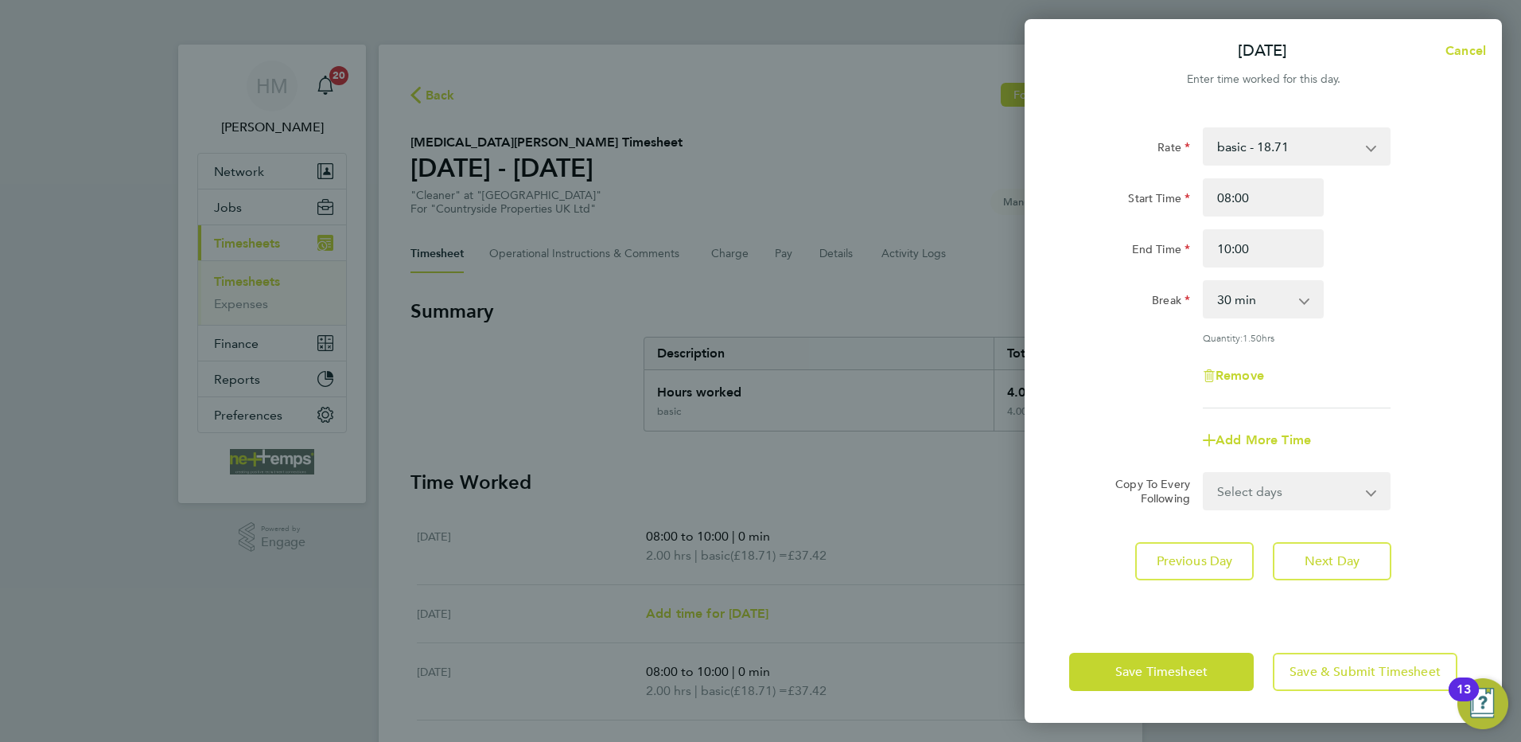
click at [1248, 290] on select "0 min 15 min 30 min 45 min 60 min 75 min 90 min" at bounding box center [1254, 299] width 99 height 35
select select "0"
click at [1205, 282] on select "0 min 15 min 30 min 45 min 60 min 75 min 90 min" at bounding box center [1254, 299] width 99 height 35
click at [1122, 677] on span "Save Timesheet" at bounding box center [1162, 672] width 92 height 16
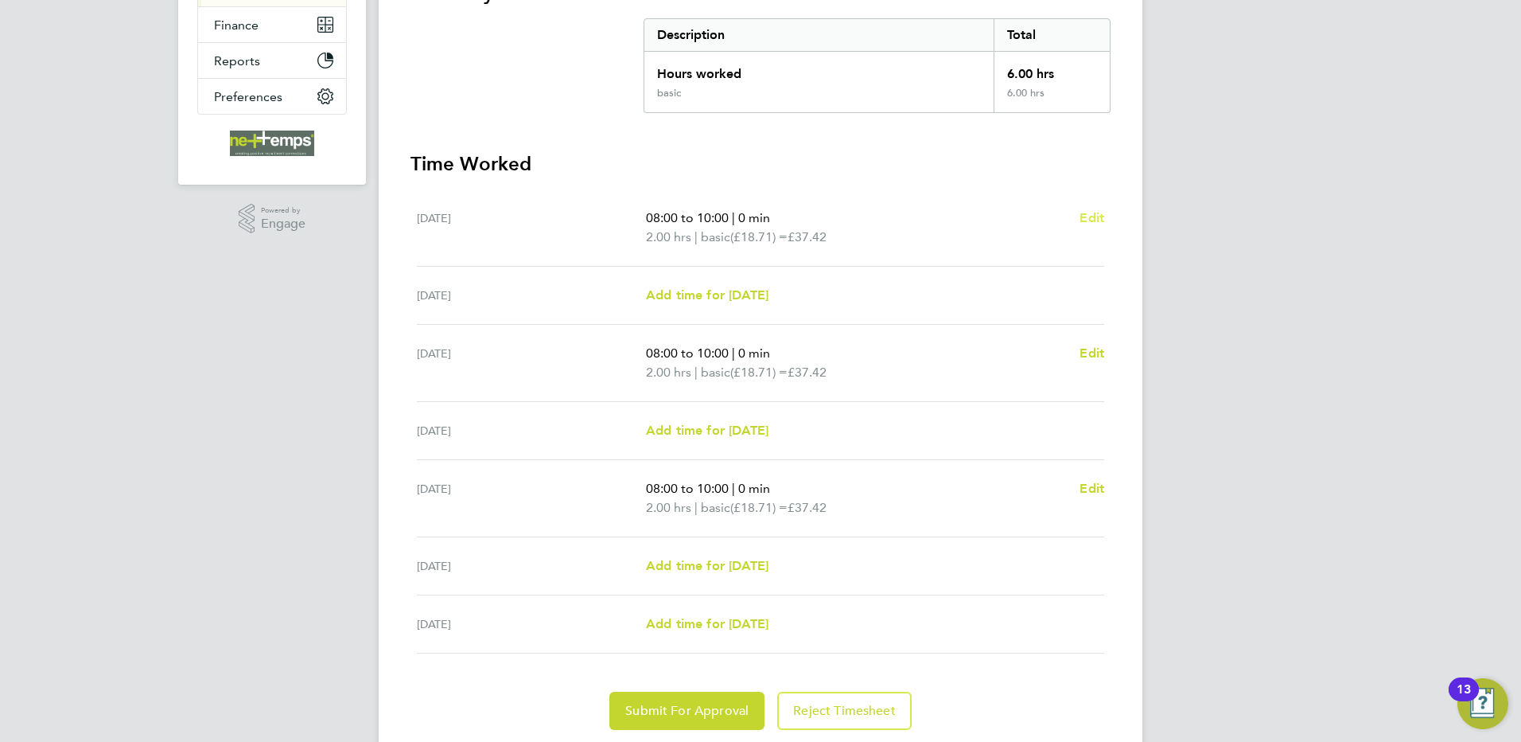
click at [1097, 217] on span "Edit" at bounding box center [1092, 217] width 25 height 15
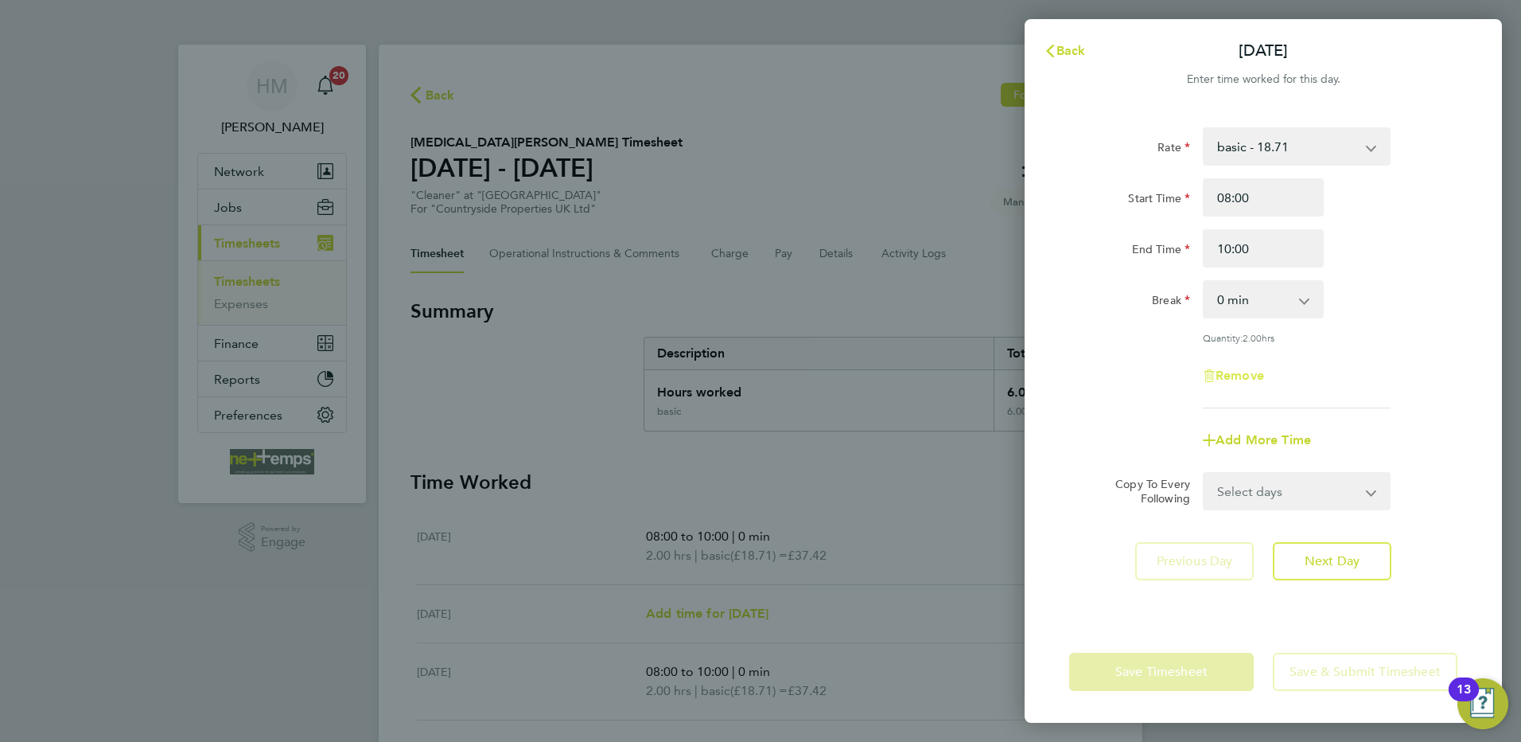
click at [1245, 376] on span "Remove" at bounding box center [1240, 375] width 49 height 15
select select "null"
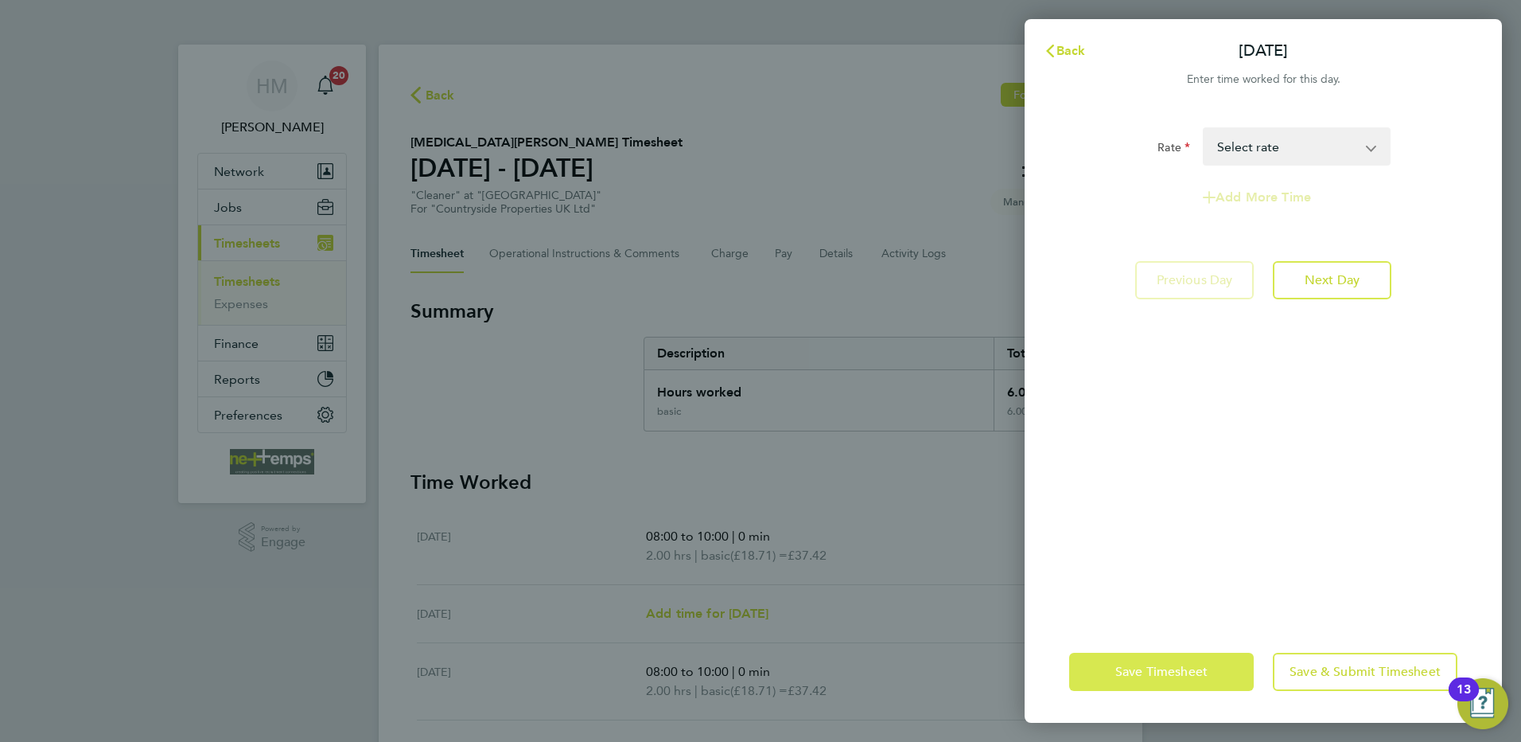
click at [1176, 675] on span "Save Timesheet" at bounding box center [1162, 672] width 92 height 16
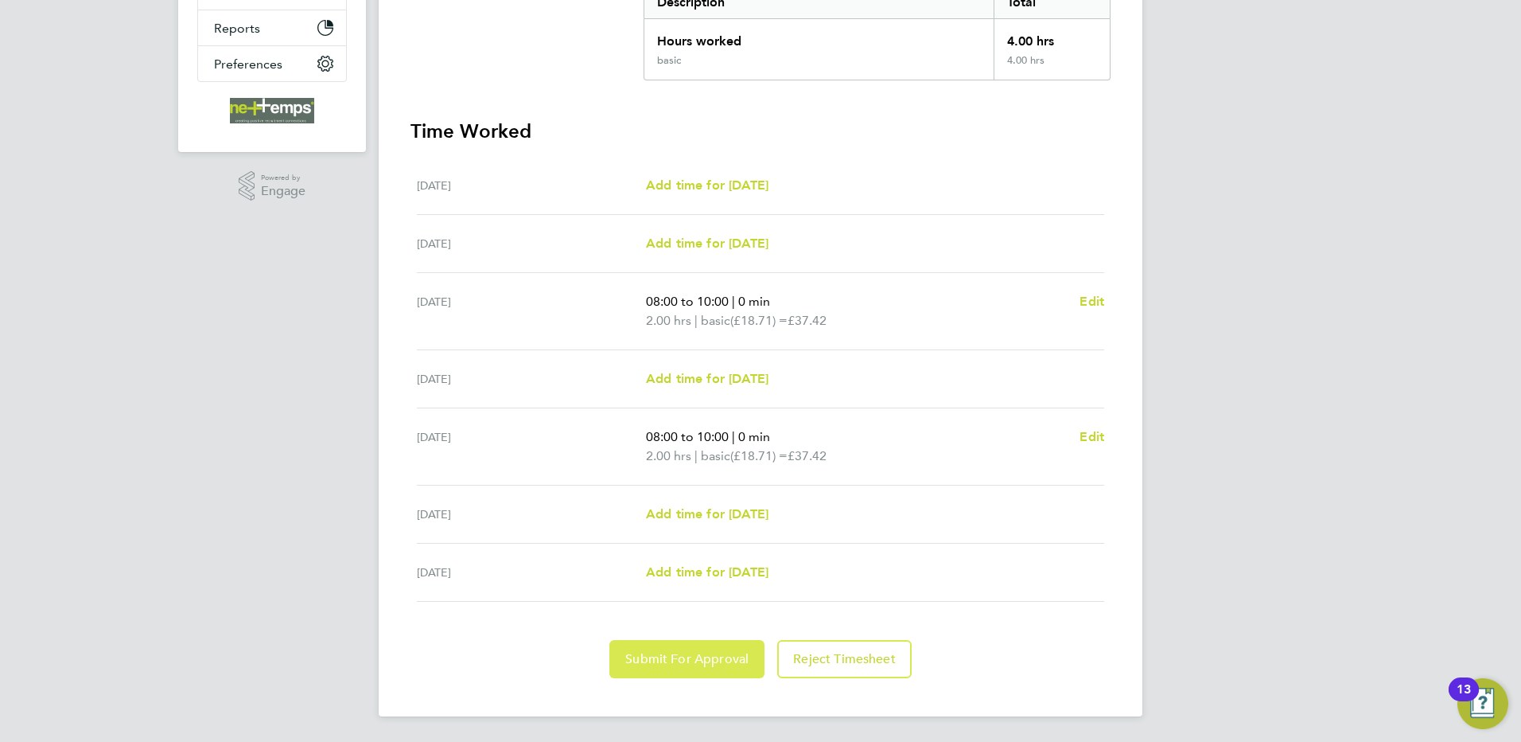
click at [711, 640] on button "Submit For Approval" at bounding box center [687, 659] width 155 height 38
click at [722, 642] on button "Reject Timesheet" at bounding box center [761, 659] width 134 height 38
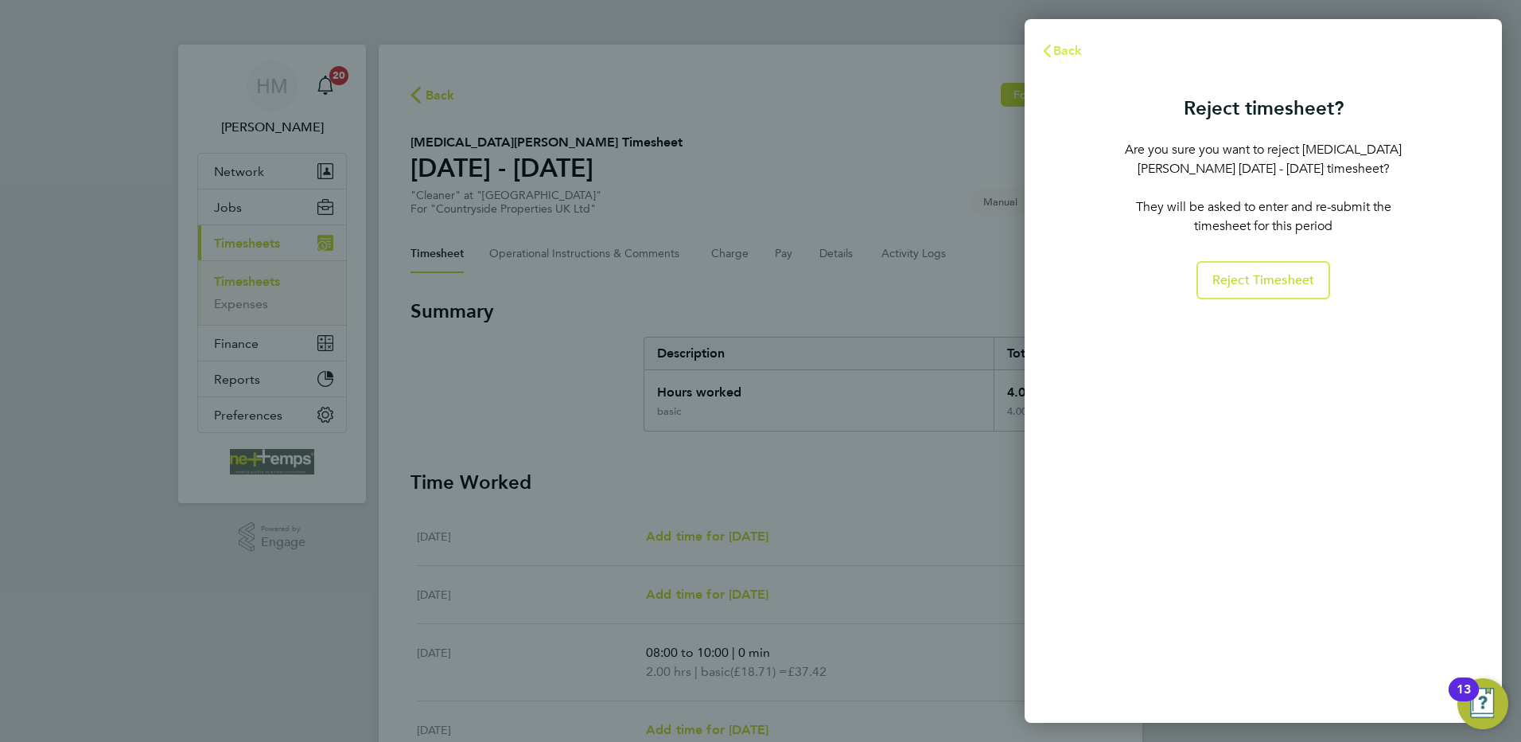
click at [1065, 48] on span "Back" at bounding box center [1067, 50] width 29 height 15
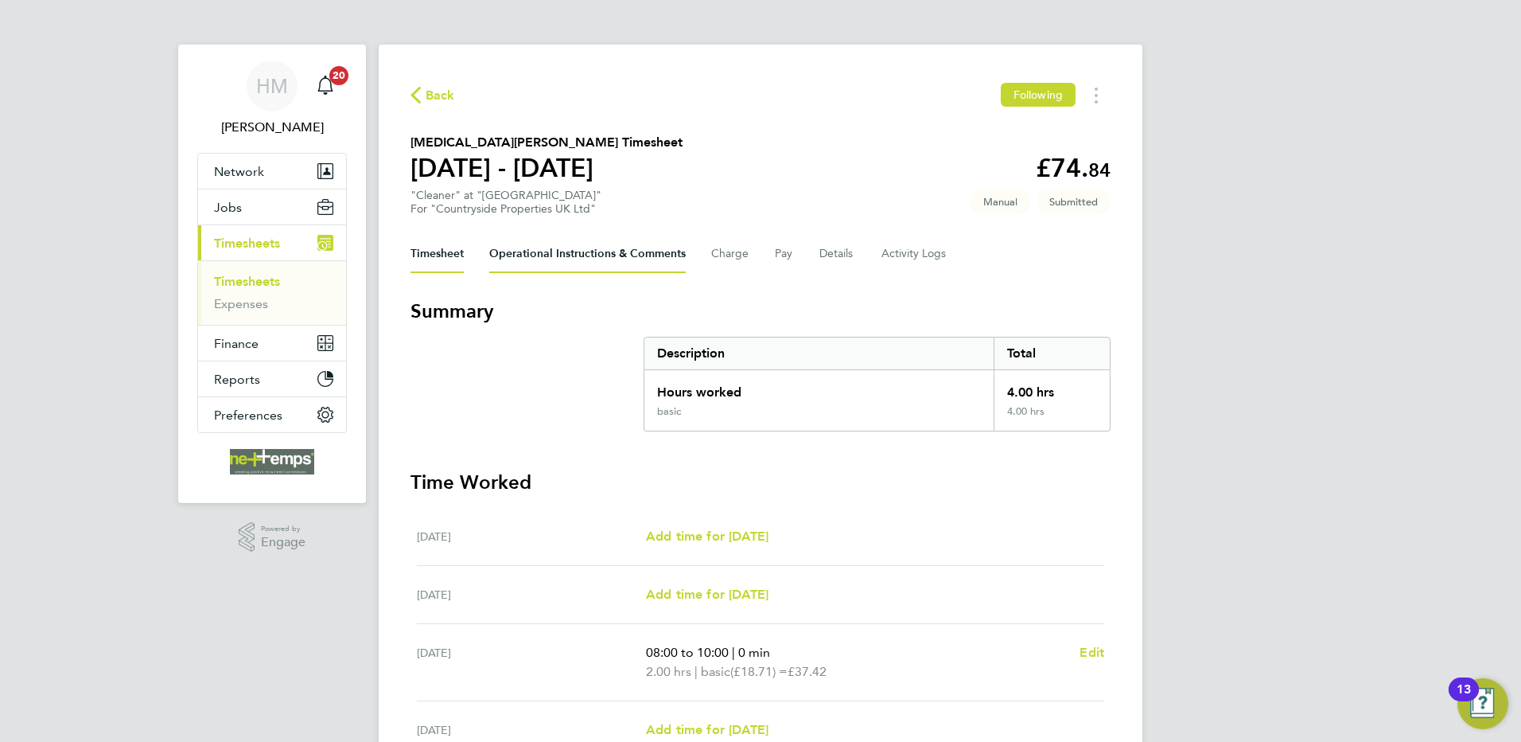
click at [622, 252] on Comments-tab "Operational Instructions & Comments" at bounding box center [587, 254] width 197 height 38
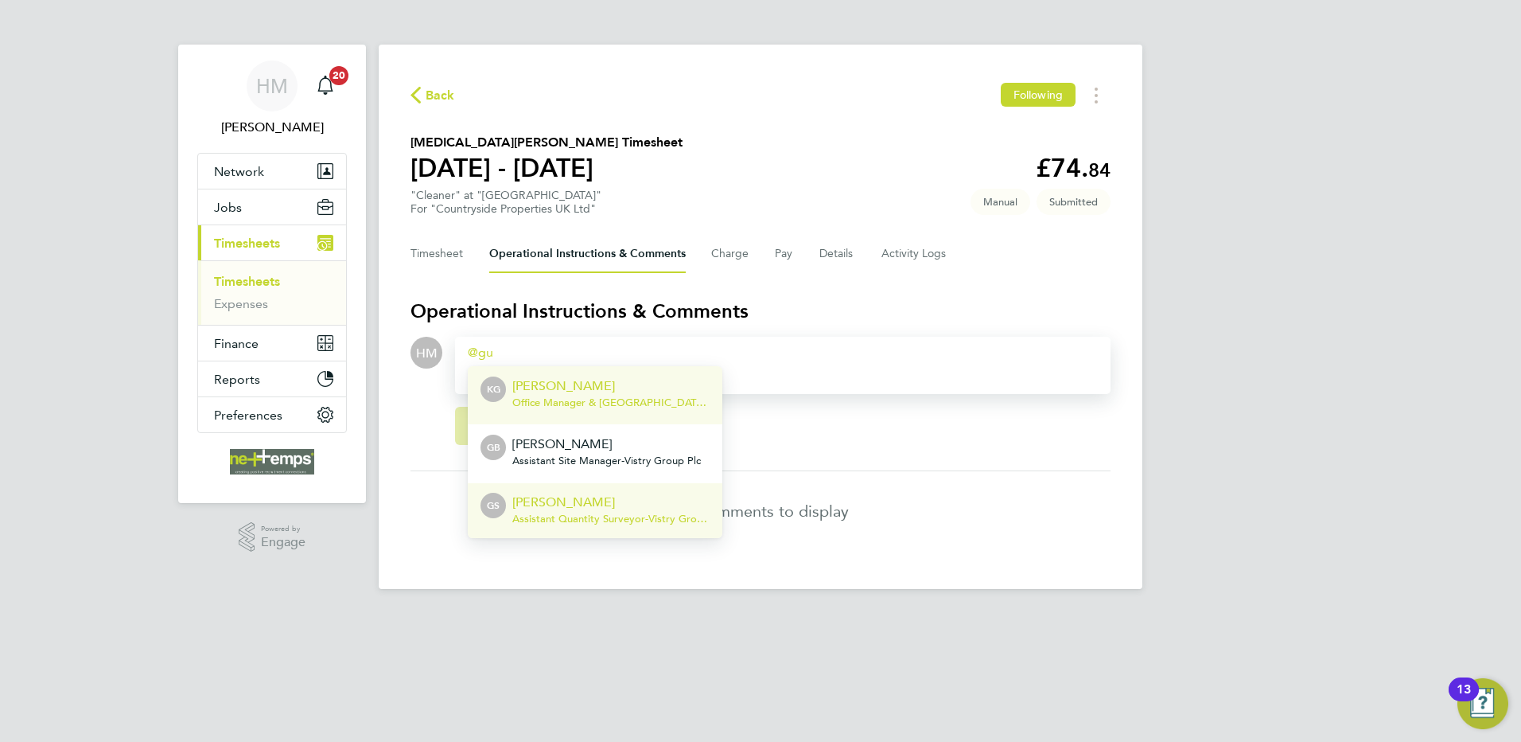
click at [577, 513] on span "Assistant Quantity Surveyor - Vistry Group Plc" at bounding box center [610, 518] width 197 height 13
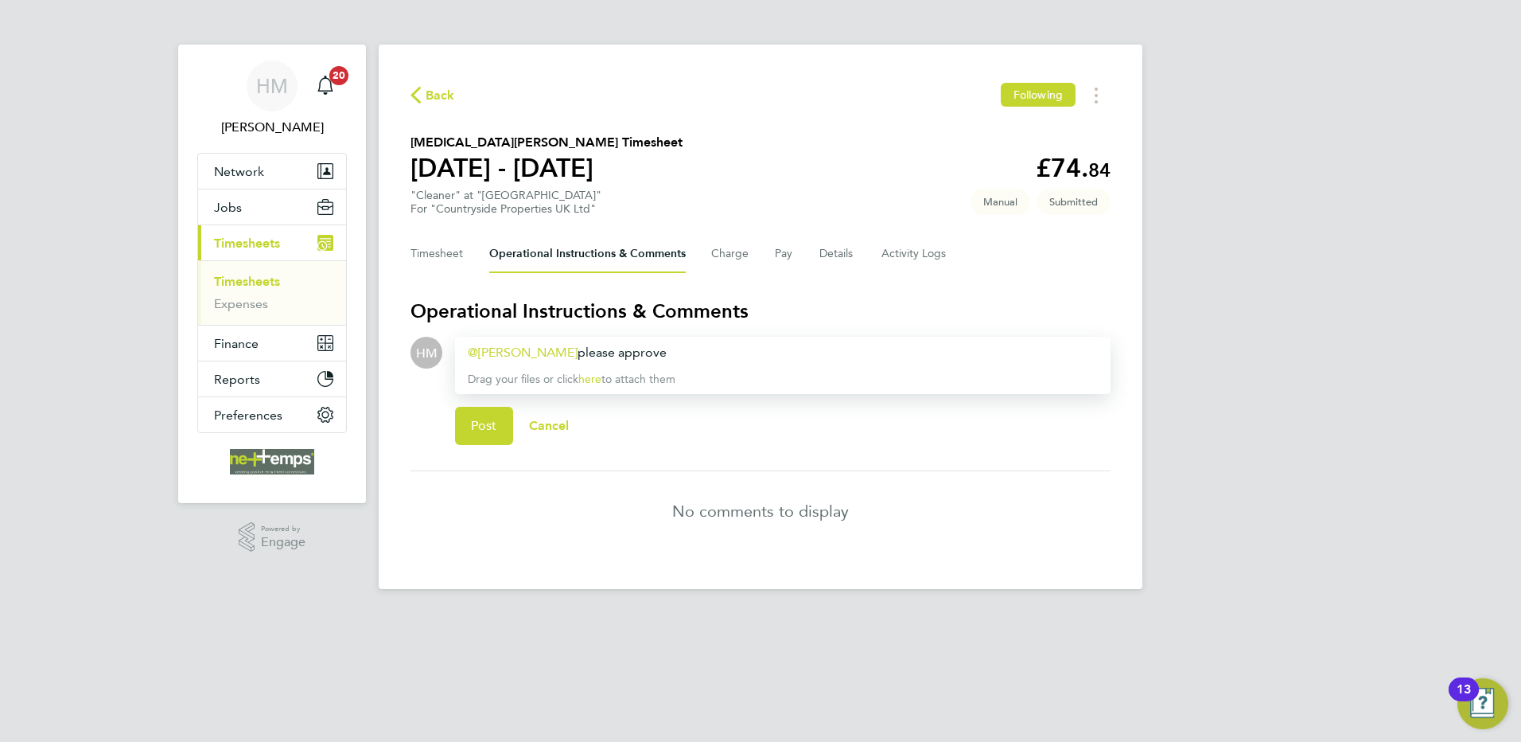
click at [435, 417] on div "HM" at bounding box center [427, 397] width 32 height 121
click at [477, 423] on span "Post" at bounding box center [484, 426] width 26 height 16
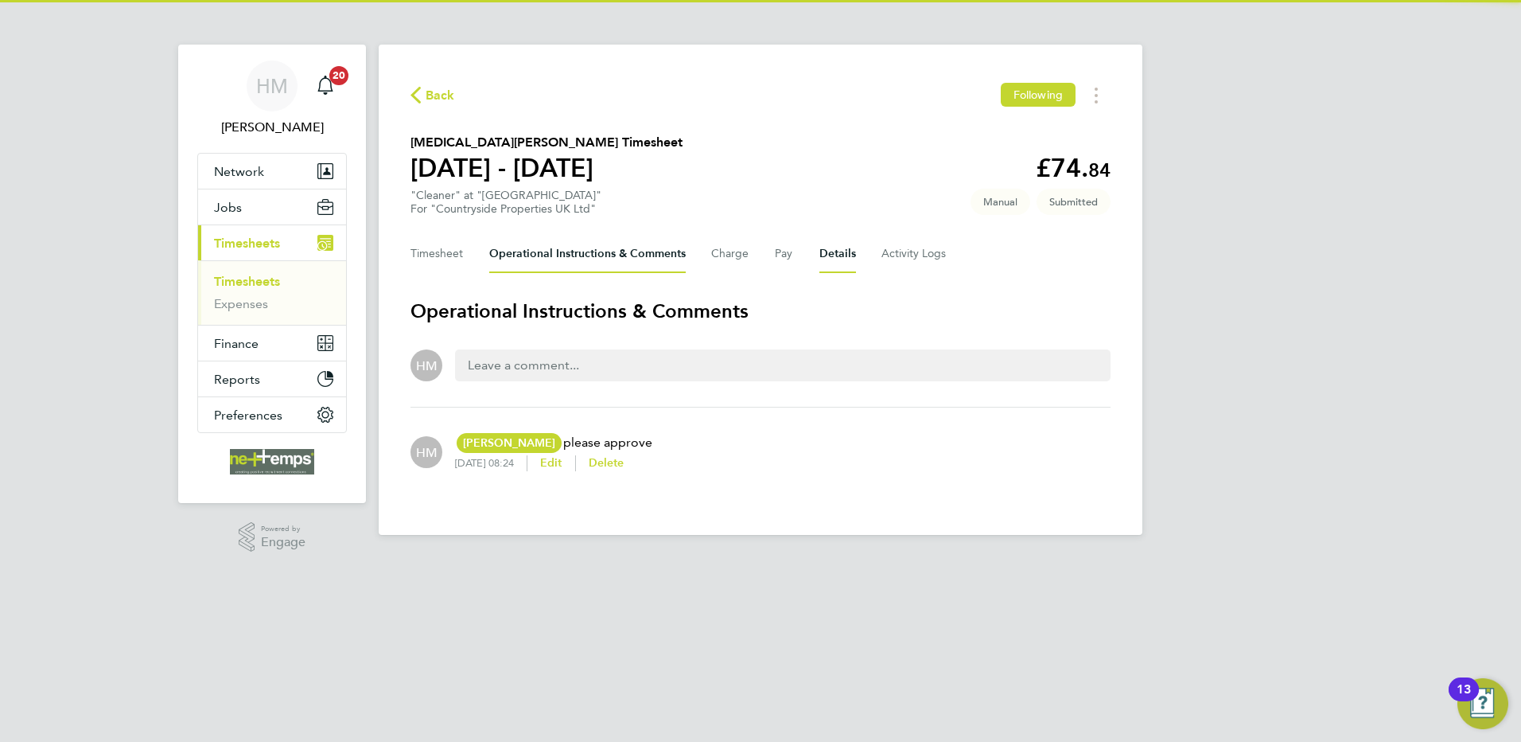
click at [845, 257] on button "Details" at bounding box center [838, 254] width 37 height 38
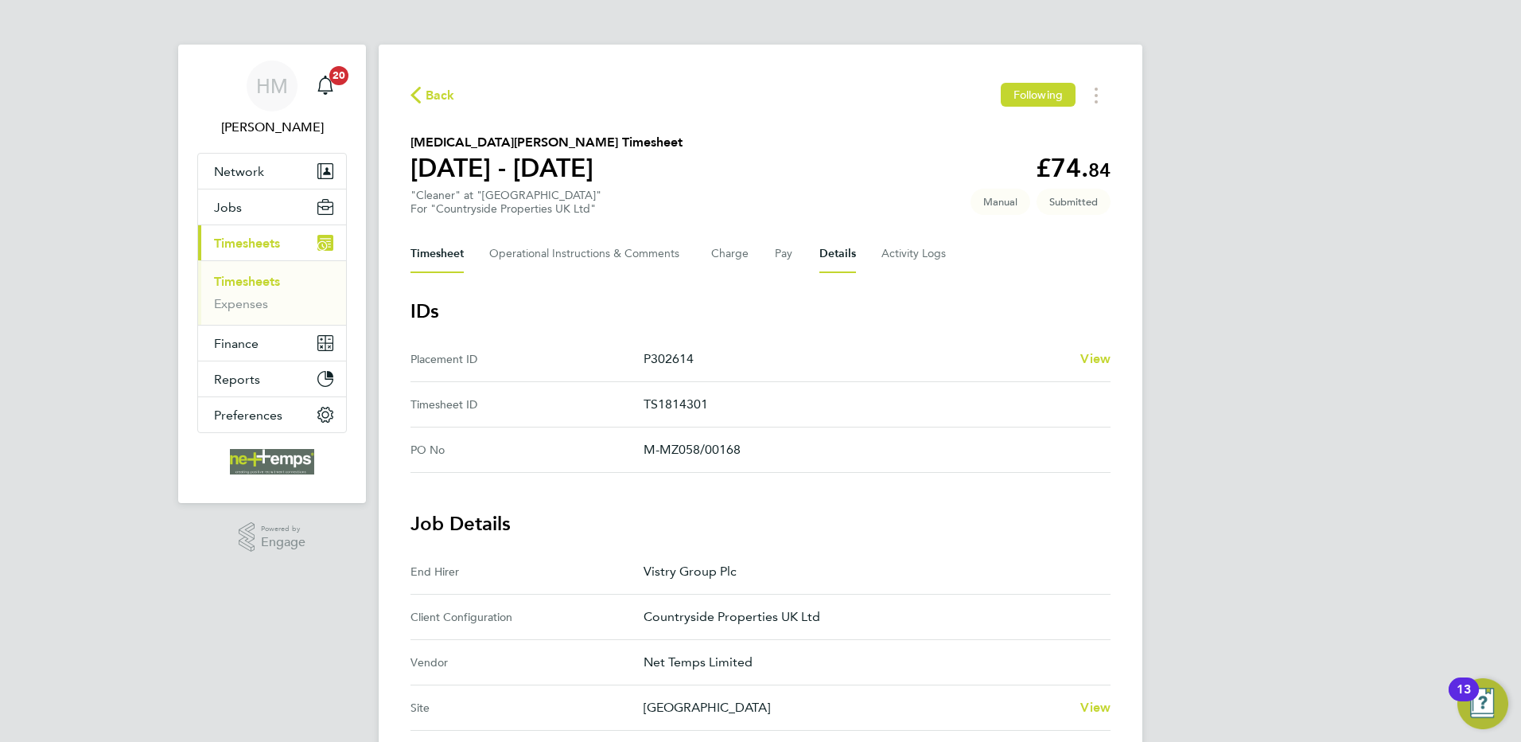
drag, startPoint x: 433, startPoint y: 255, endPoint x: 452, endPoint y: 144, distance: 113.0
click at [433, 254] on button "Timesheet" at bounding box center [437, 254] width 53 height 38
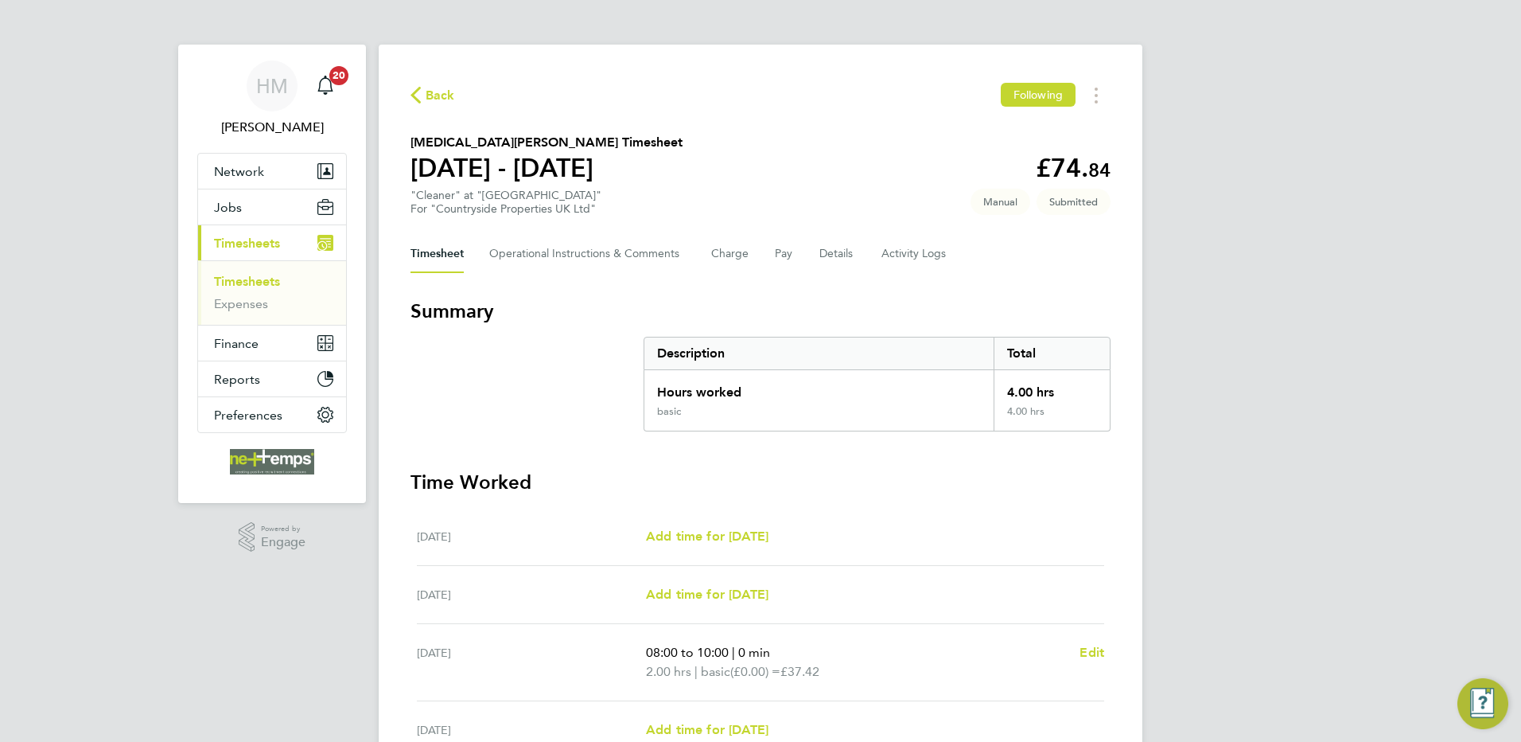
click at [438, 86] on span "Back" at bounding box center [440, 95] width 29 height 19
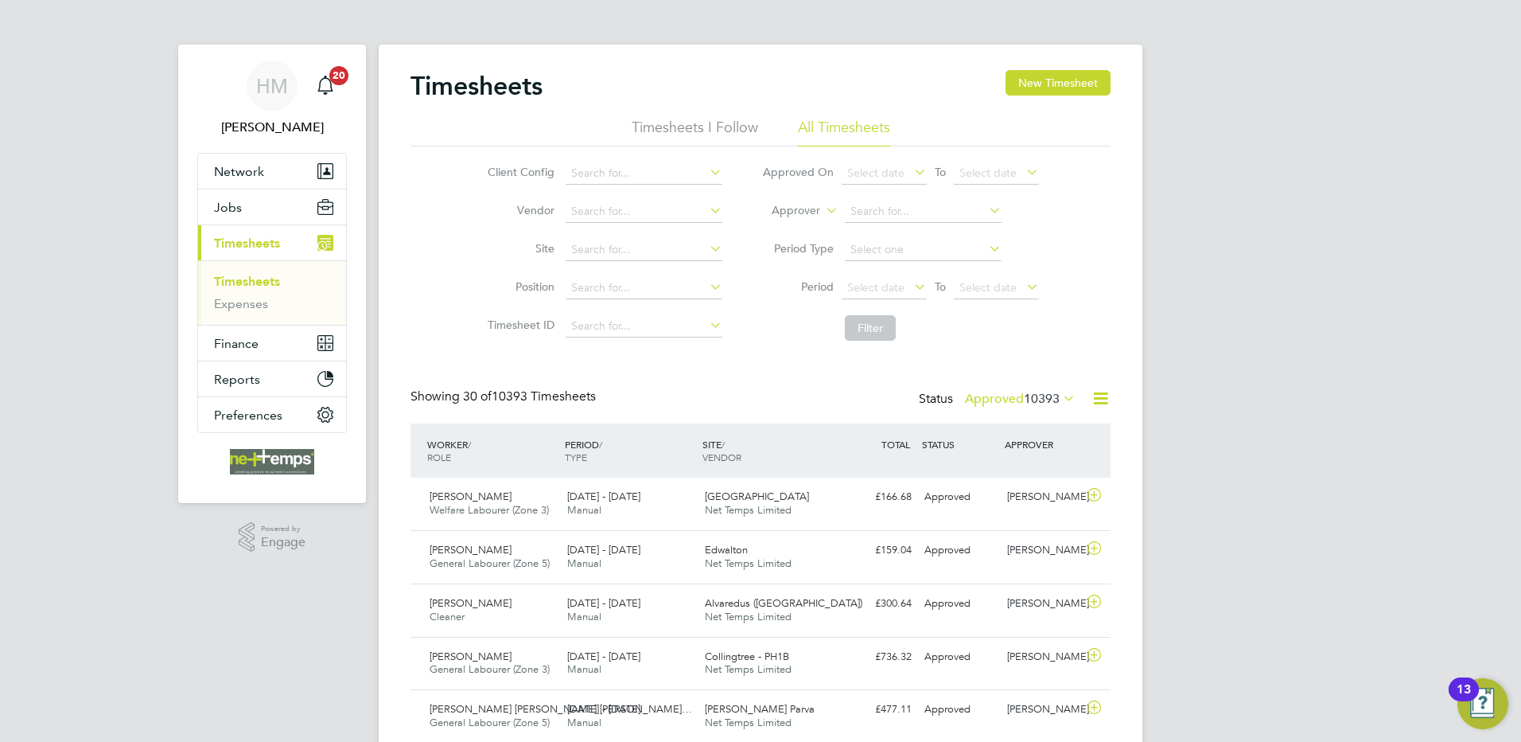
drag, startPoint x: 1034, startPoint y: 76, endPoint x: 916, endPoint y: 160, distance: 144.4
click at [1033, 77] on button "New Timesheet" at bounding box center [1058, 82] width 105 height 25
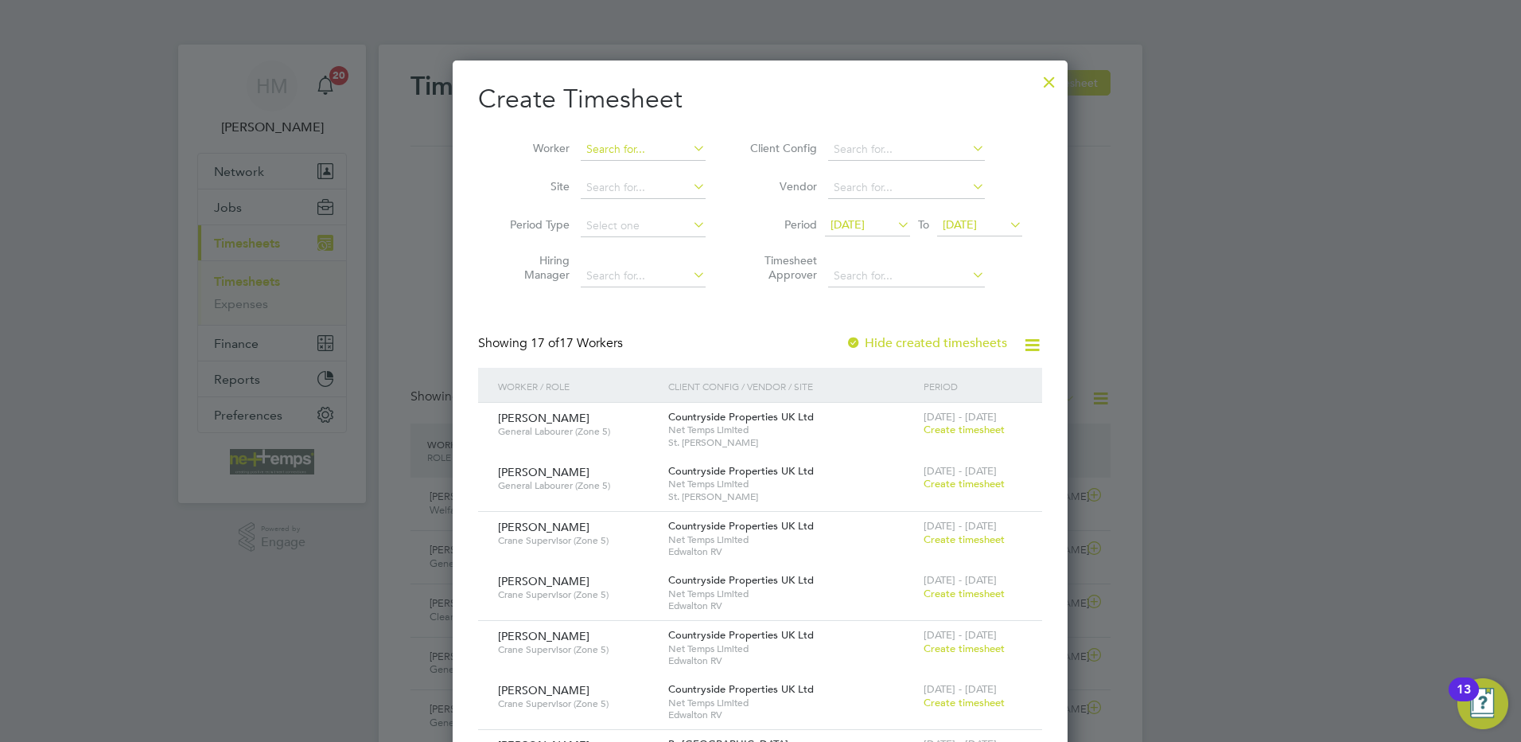
click at [621, 150] on input at bounding box center [643, 149] width 125 height 22
click at [657, 173] on li "[PERSON_NAME] [PERSON_NAME]" at bounding box center [678, 170] width 197 height 21
type input "[PERSON_NAME]"
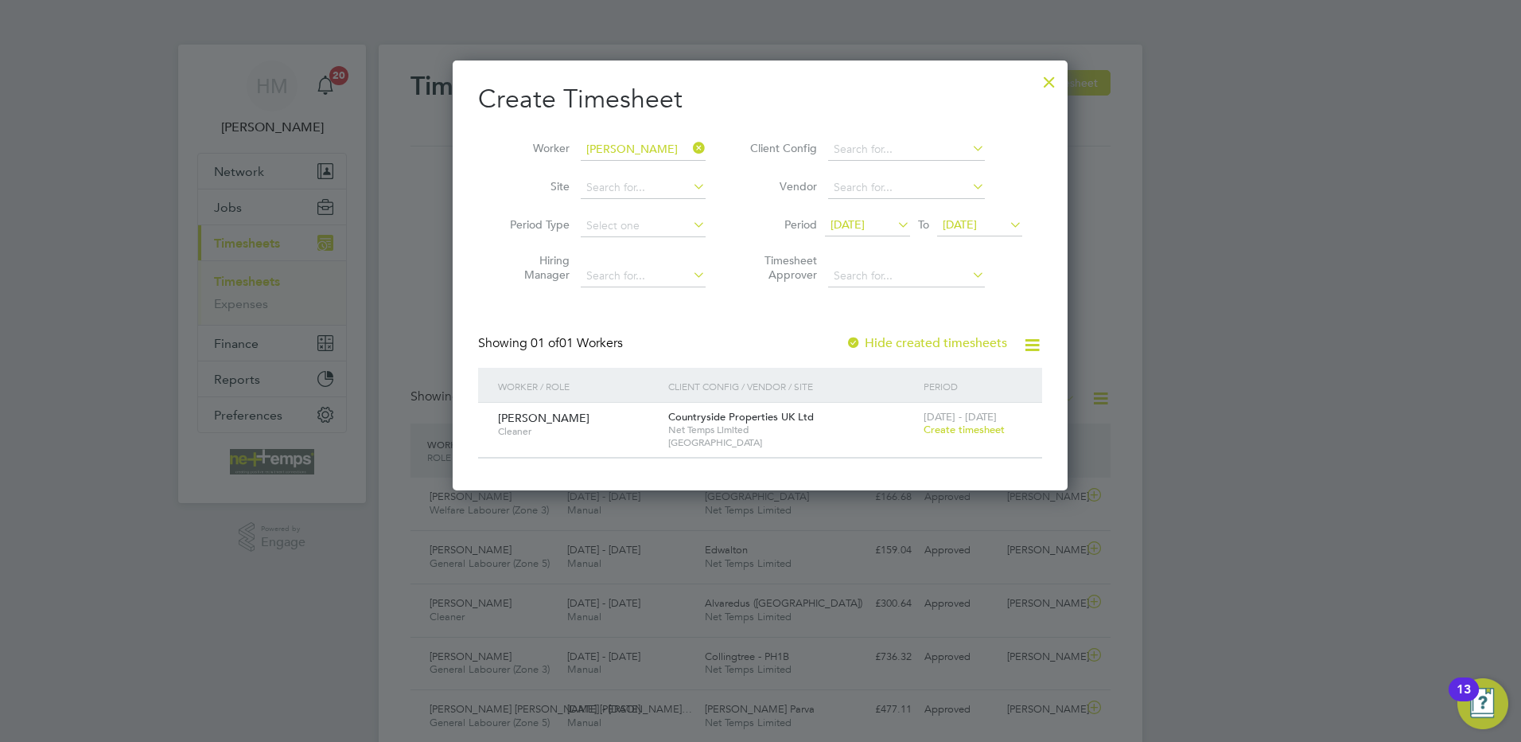
click at [929, 425] on span "Create timesheet" at bounding box center [964, 430] width 81 height 14
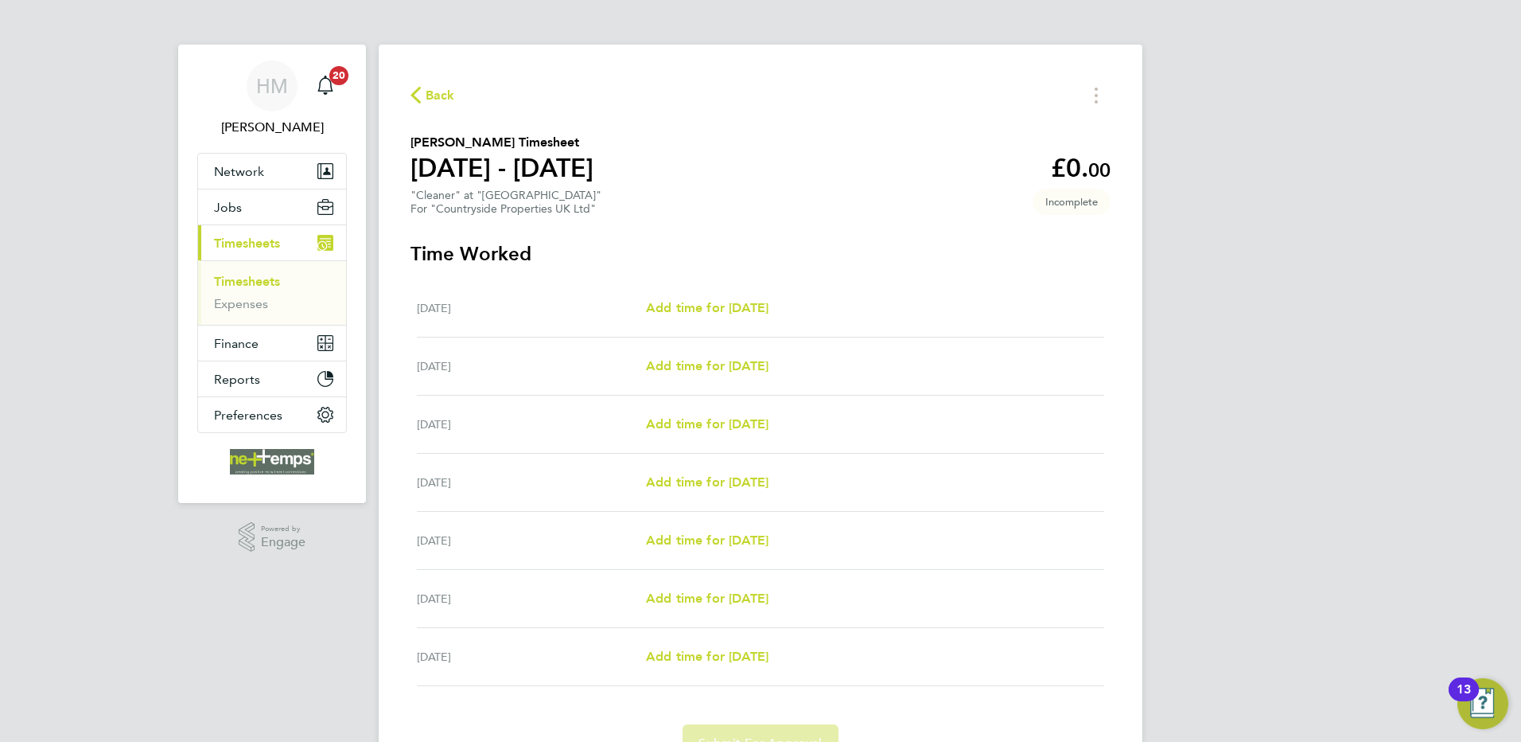
click at [416, 88] on icon "button" at bounding box center [416, 95] width 10 height 17
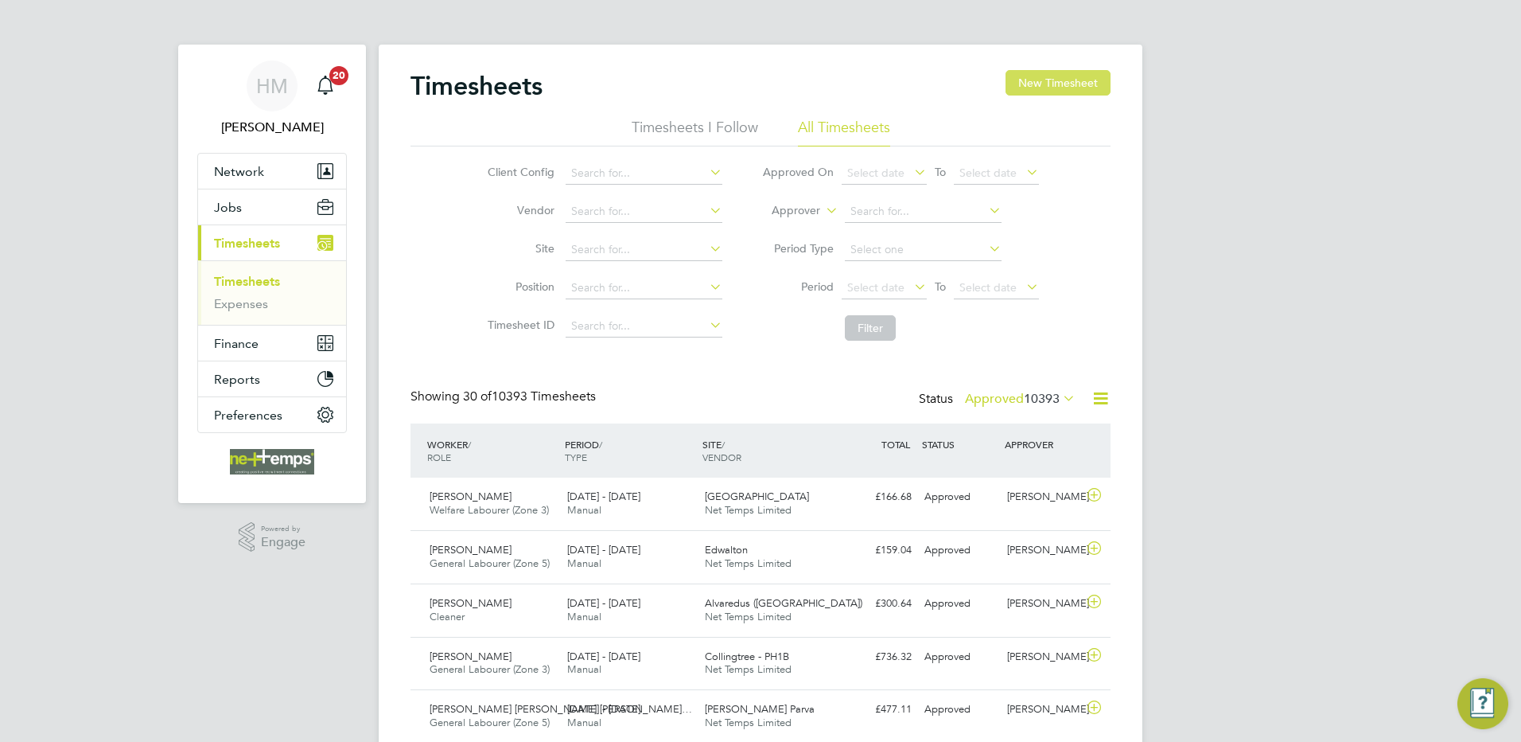
click at [1030, 80] on button "New Timesheet" at bounding box center [1058, 82] width 105 height 25
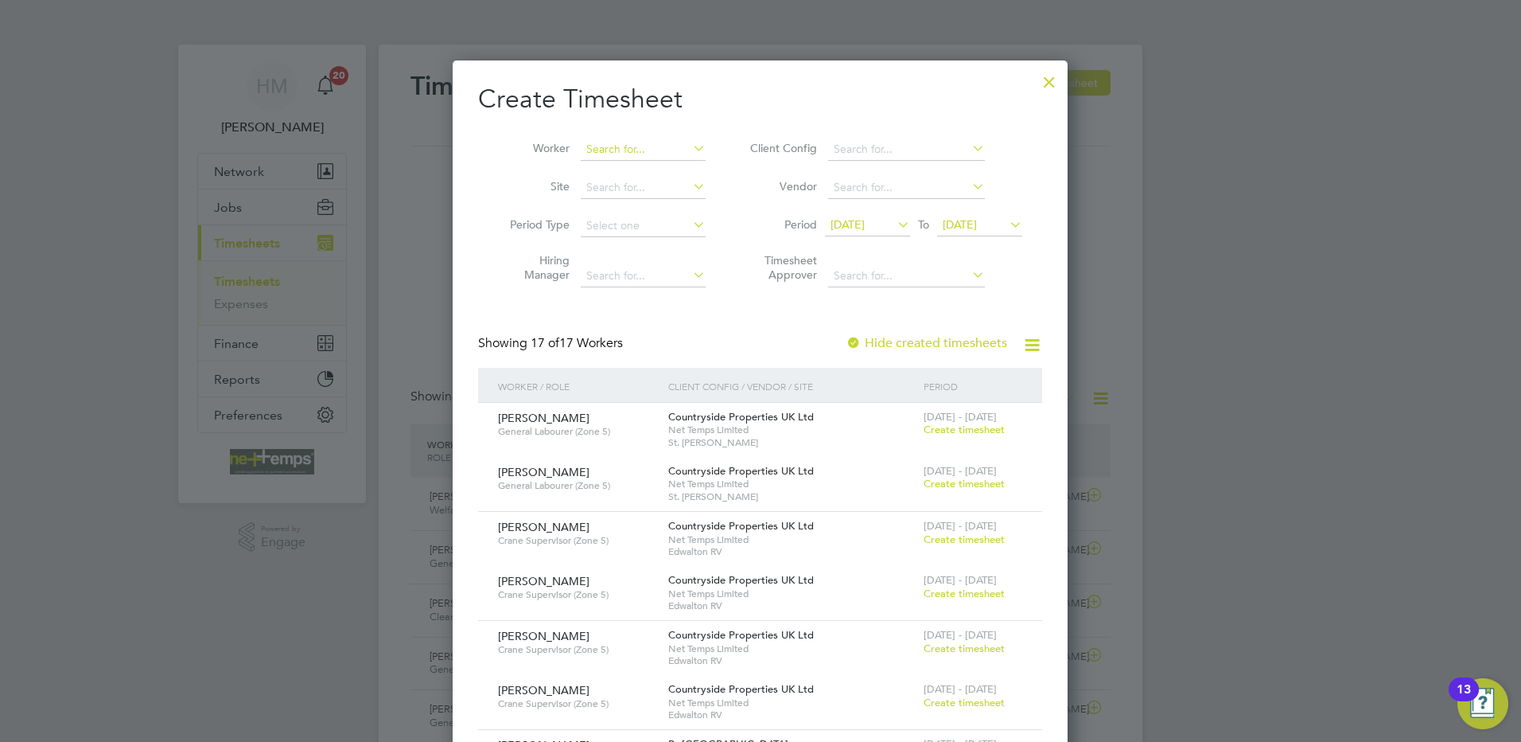
click at [619, 154] on input at bounding box center [643, 149] width 125 height 22
type input "a"
click at [629, 167] on li "[PERSON_NAME]" at bounding box center [682, 170] width 205 height 21
type input "[PERSON_NAME]"
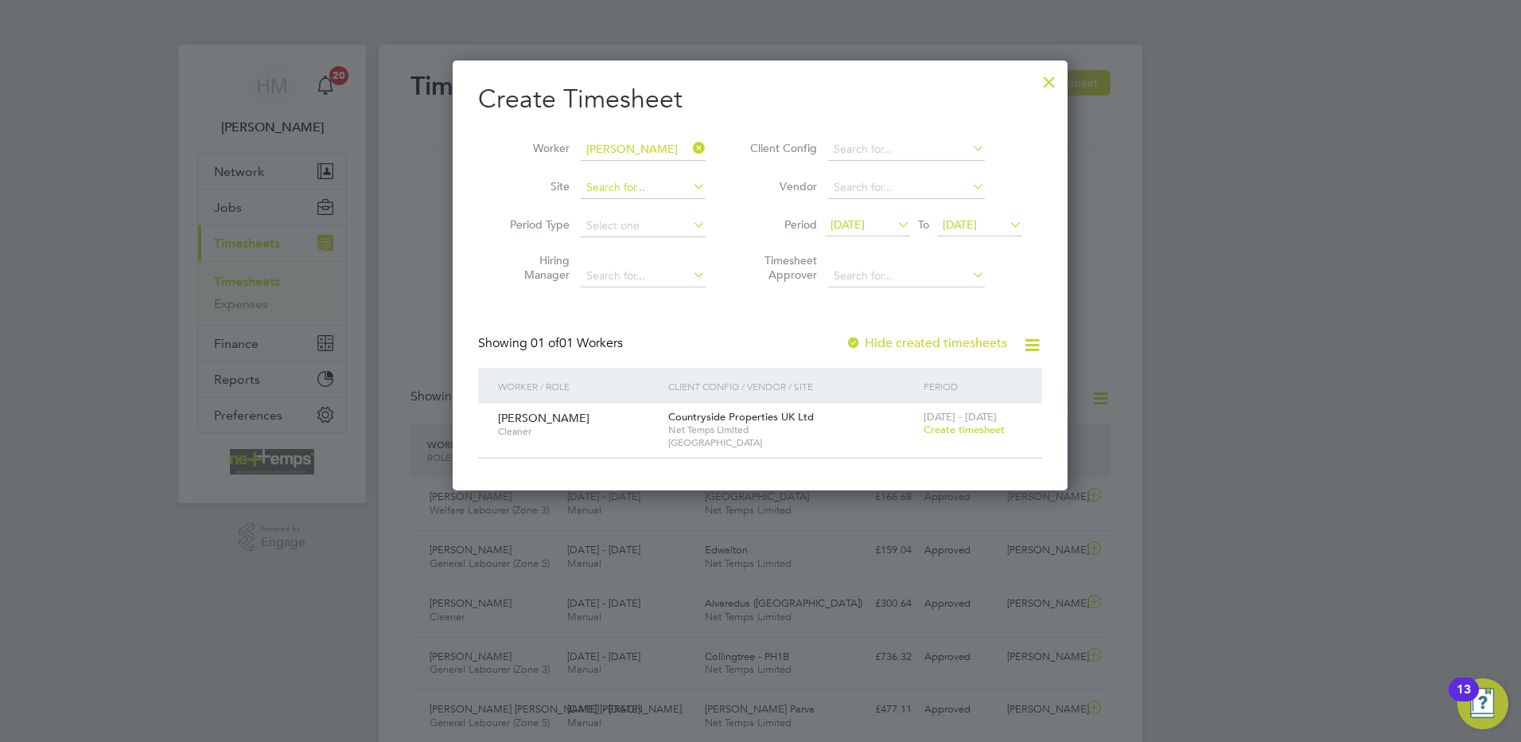
click at [623, 184] on input at bounding box center [643, 188] width 125 height 22
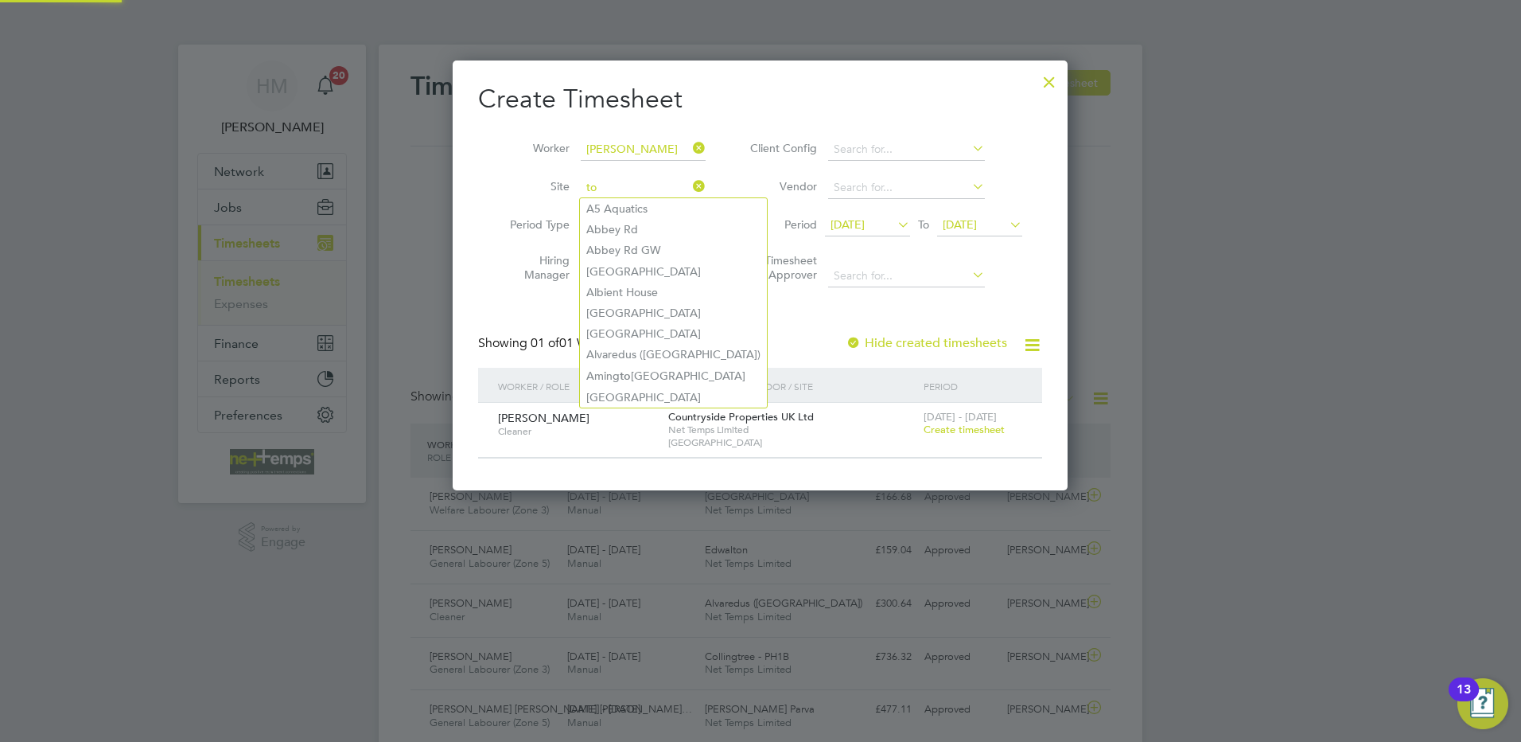
type input "t"
drag, startPoint x: 773, startPoint y: 321, endPoint x: 724, endPoint y: 332, distance: 49.6
click at [770, 321] on div "Create Timesheet Worker [PERSON_NAME] Site Period Type Hiring Manager Client Co…" at bounding box center [760, 271] width 564 height 376
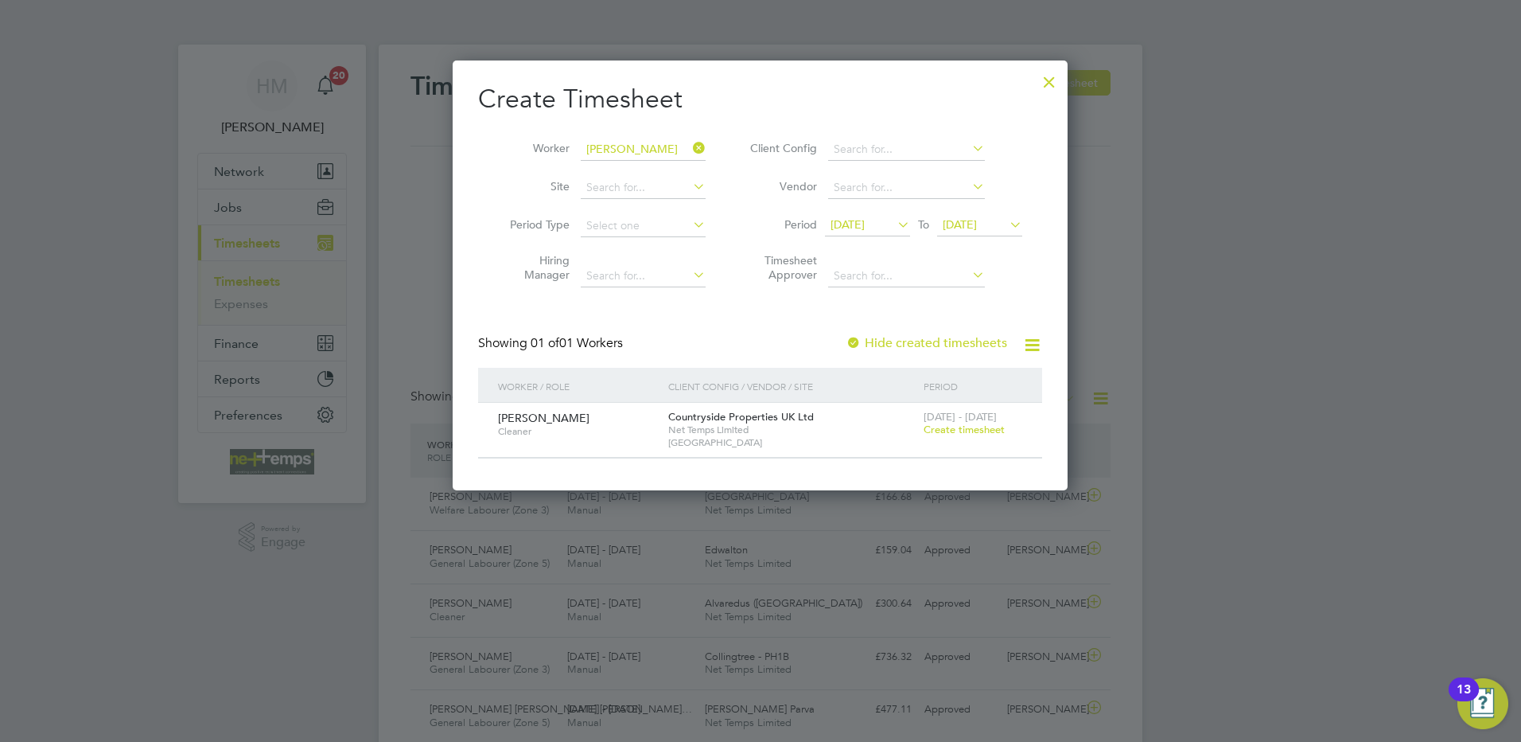
scroll to position [429, 616]
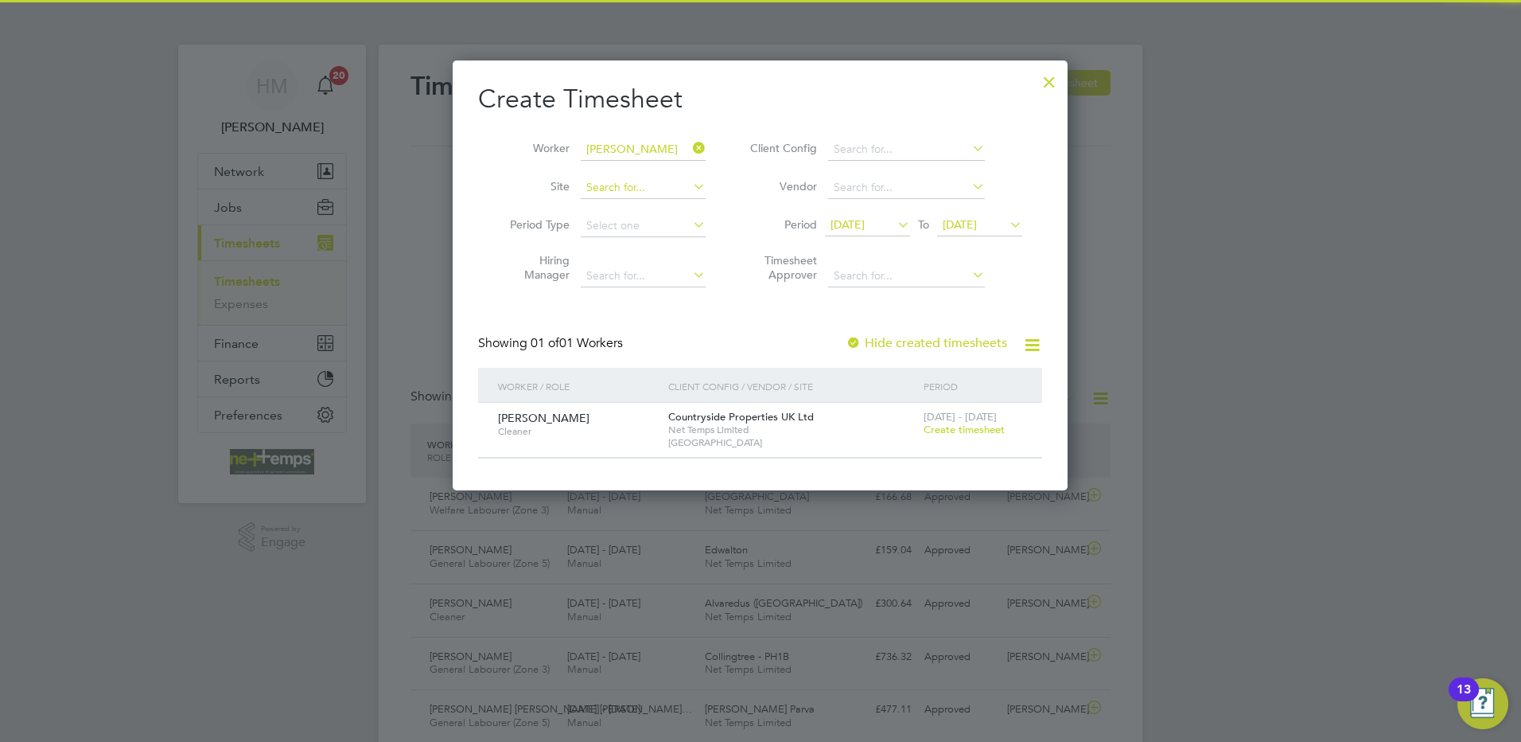
click at [619, 182] on input at bounding box center [643, 188] width 125 height 22
click at [652, 212] on li "Towc [GEOGRAPHIC_DATA]" at bounding box center [643, 208] width 127 height 21
type input "[GEOGRAPHIC_DATA]"
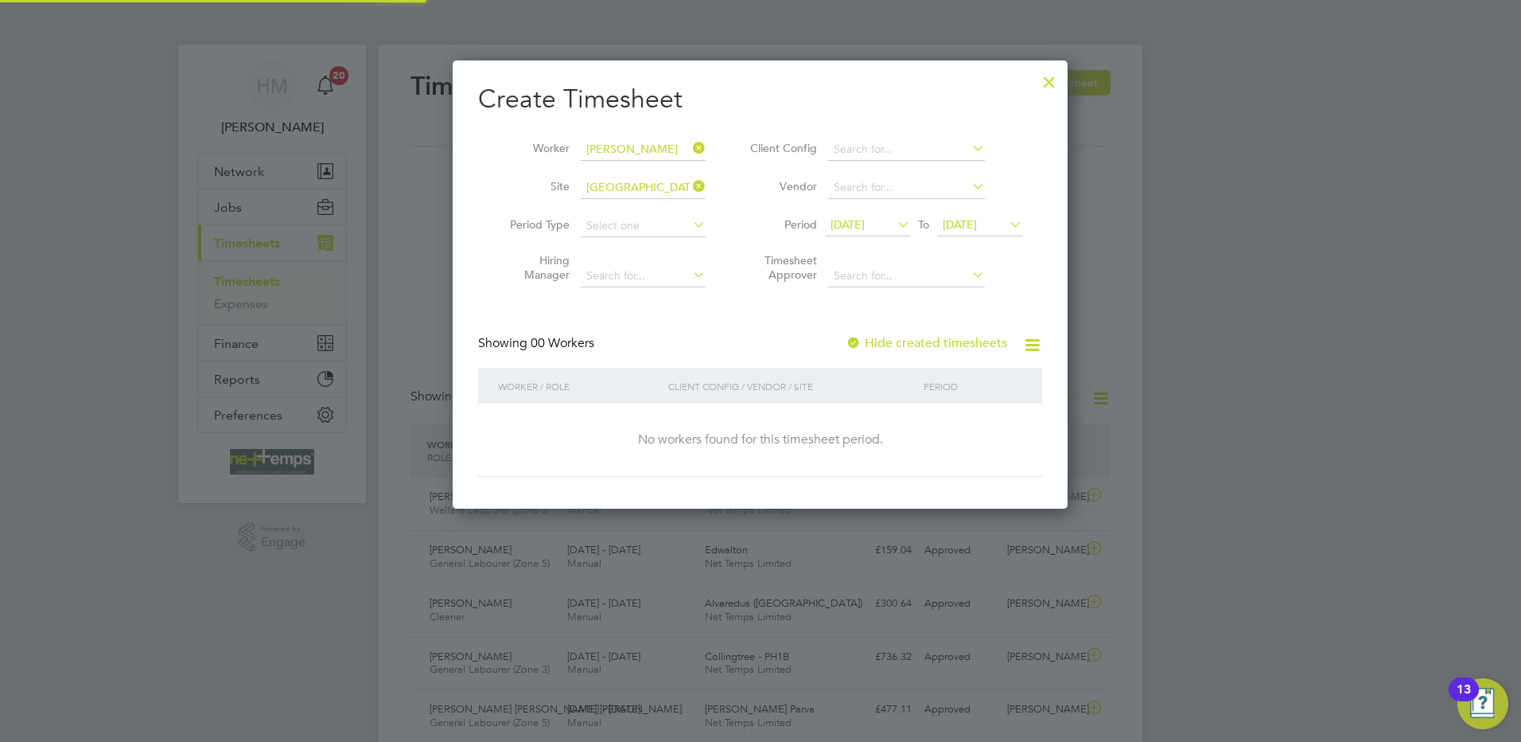
scroll to position [449, 616]
click at [872, 341] on label "Hide created timesheets" at bounding box center [927, 343] width 162 height 16
click at [865, 228] on span "[DATE]" at bounding box center [848, 224] width 34 height 14
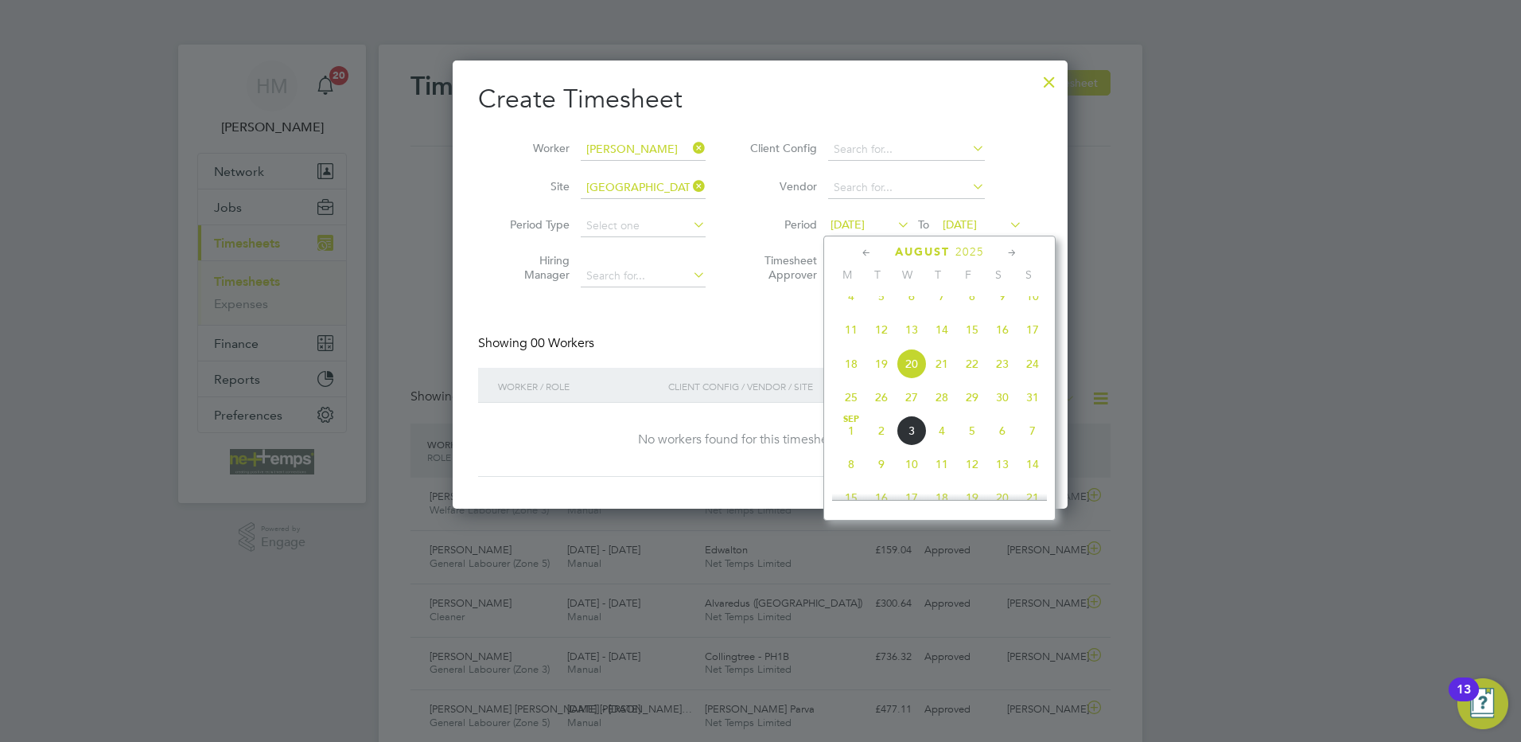
click at [850, 408] on span "25" at bounding box center [851, 397] width 30 height 30
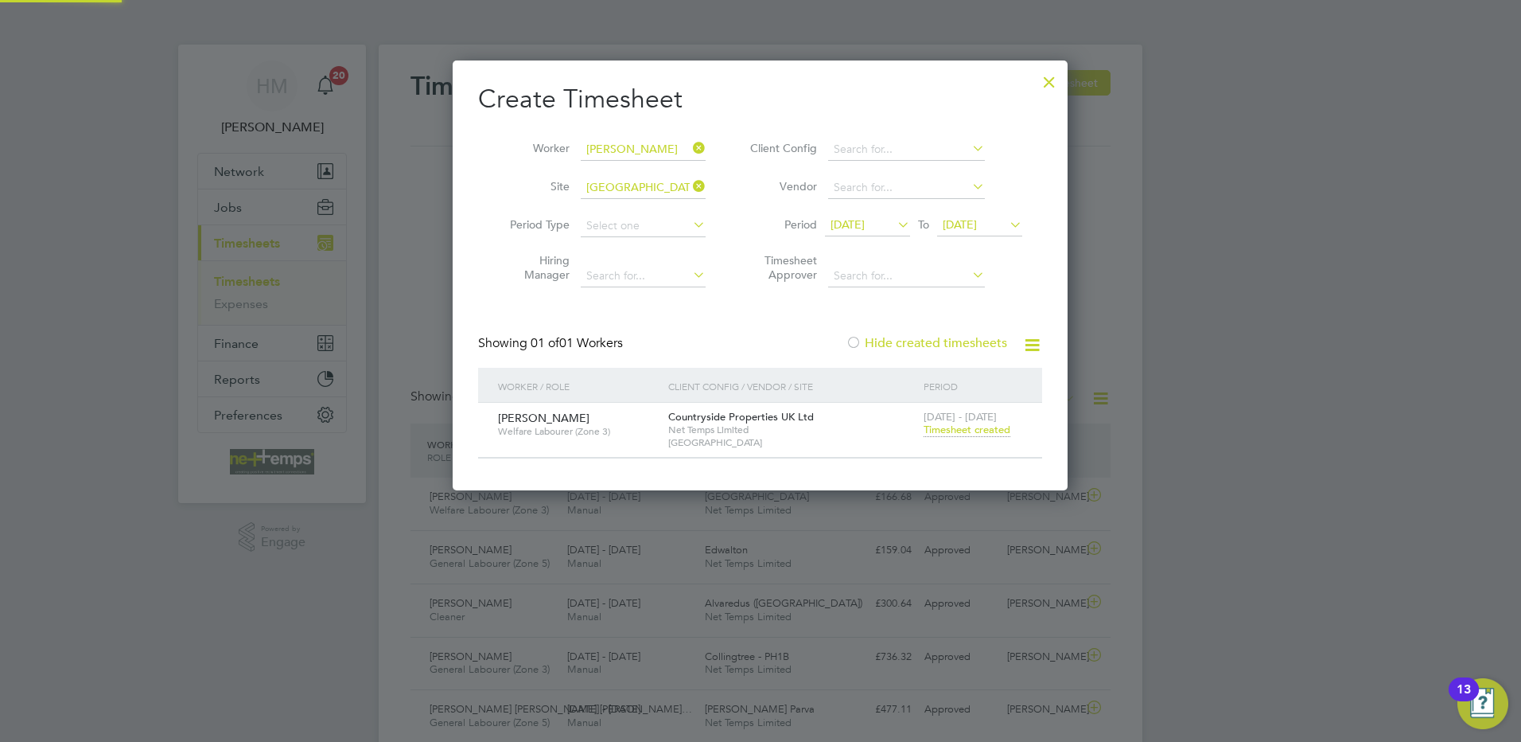
click at [968, 222] on span "[DATE]" at bounding box center [960, 224] width 34 height 14
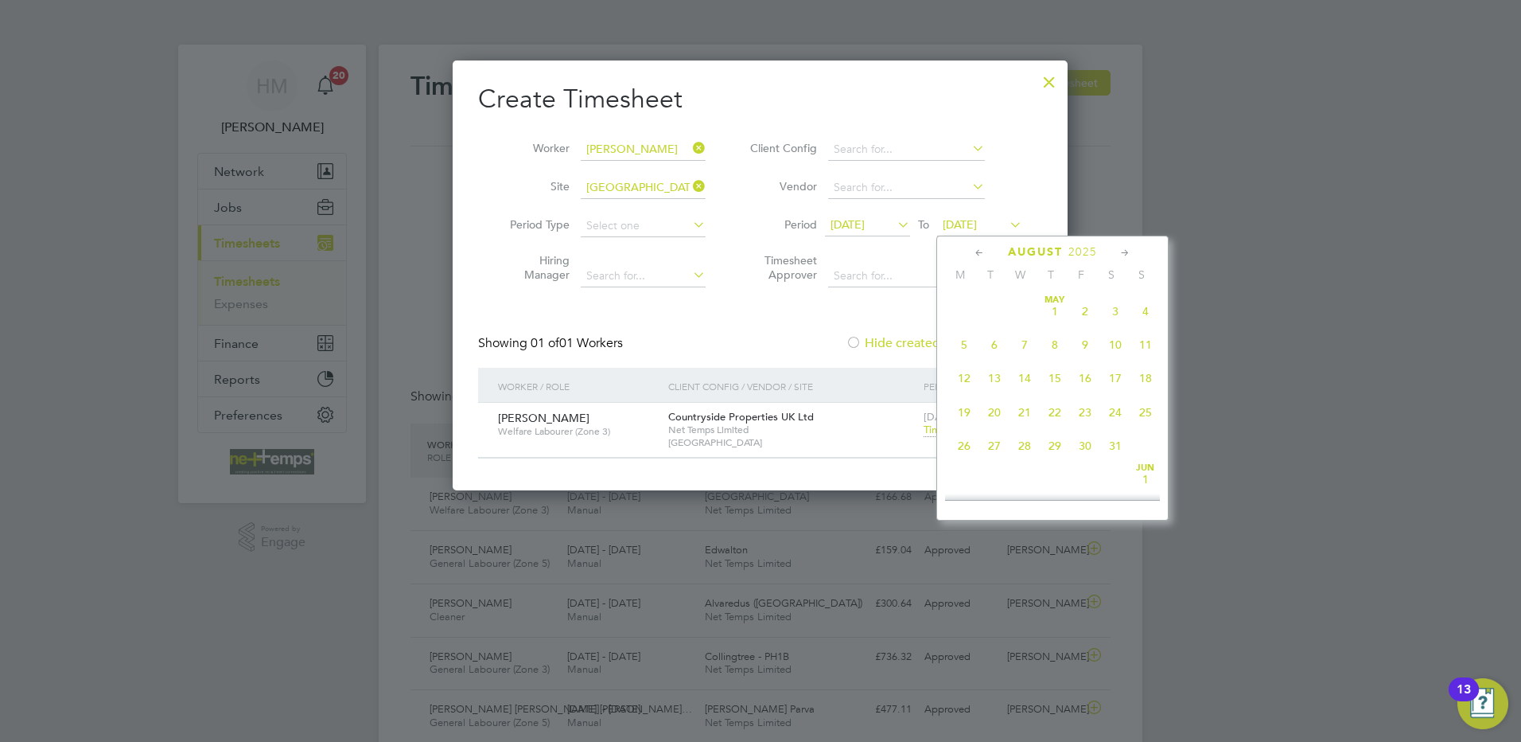
scroll to position [8, 8]
click at [896, 406] on div "Countryside Properties UK Ltd Net Temps Limited [GEOGRAPHIC_DATA]" at bounding box center [791, 430] width 255 height 54
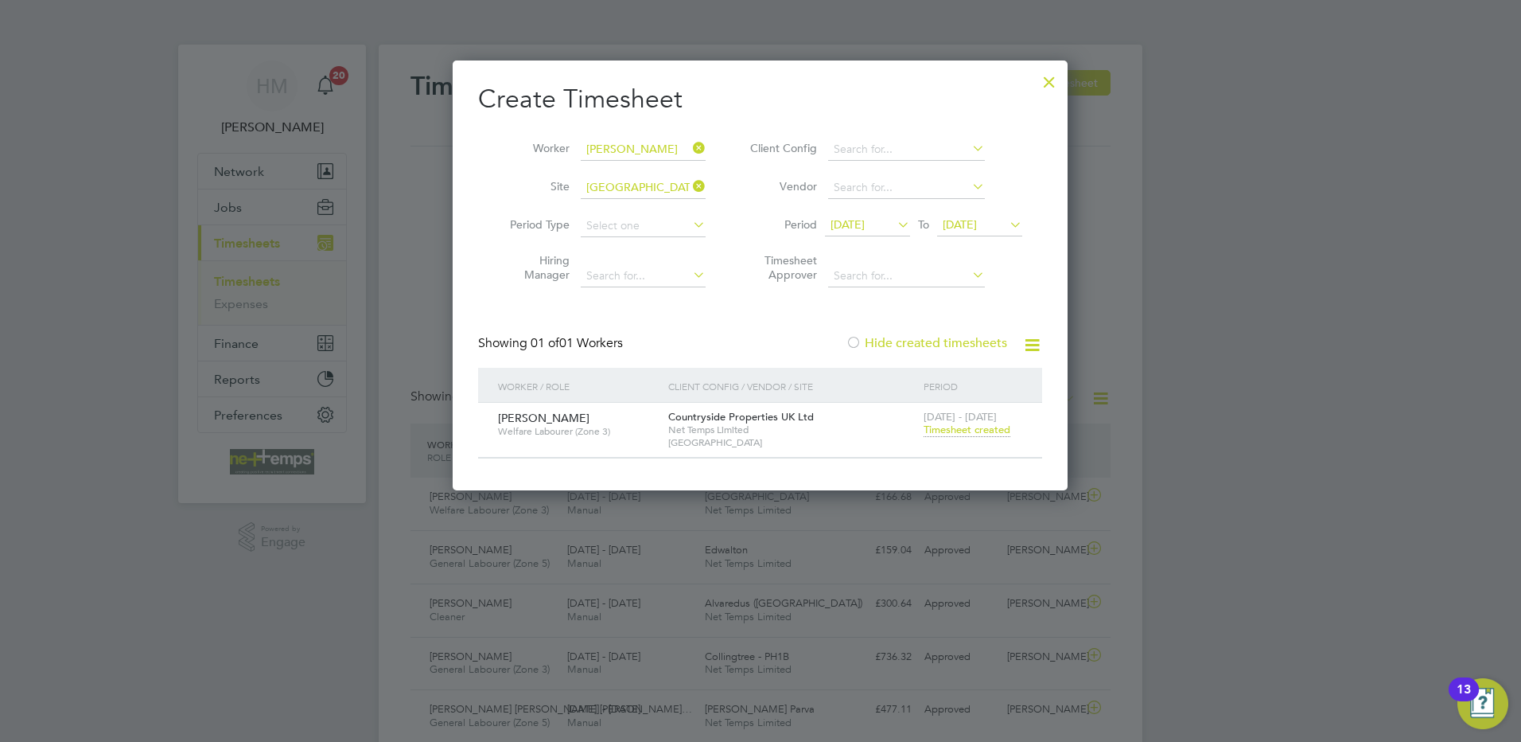
click at [941, 432] on span "Timesheet created" at bounding box center [967, 430] width 87 height 14
